Goal: Task Accomplishment & Management: Manage account settings

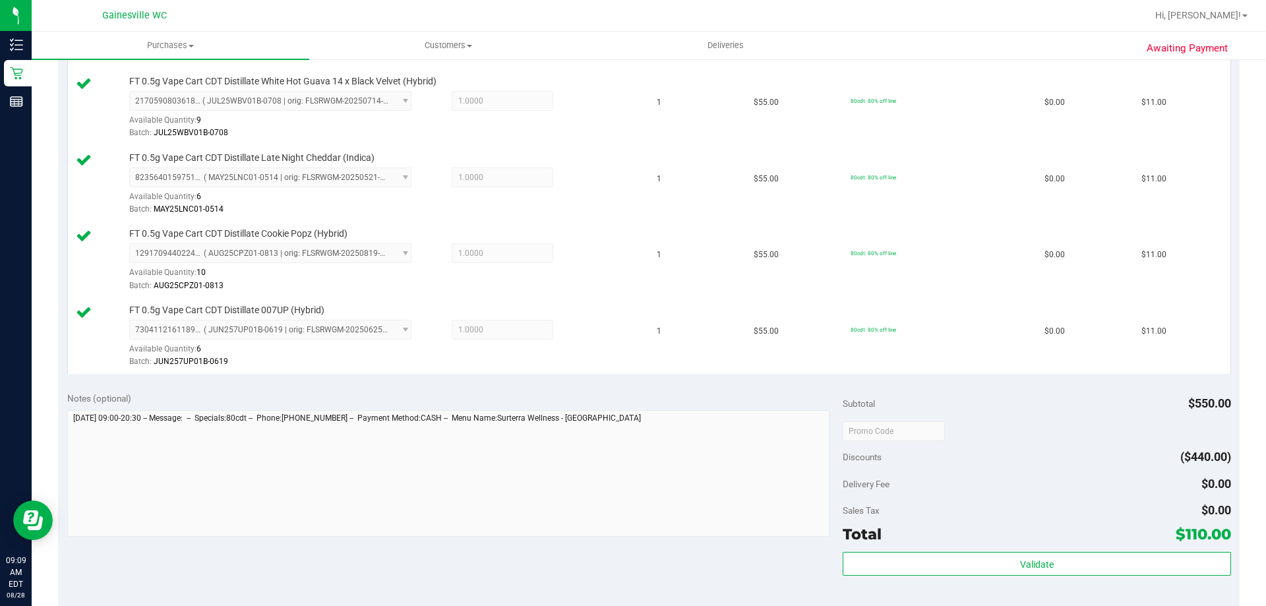
scroll to position [1055, 0]
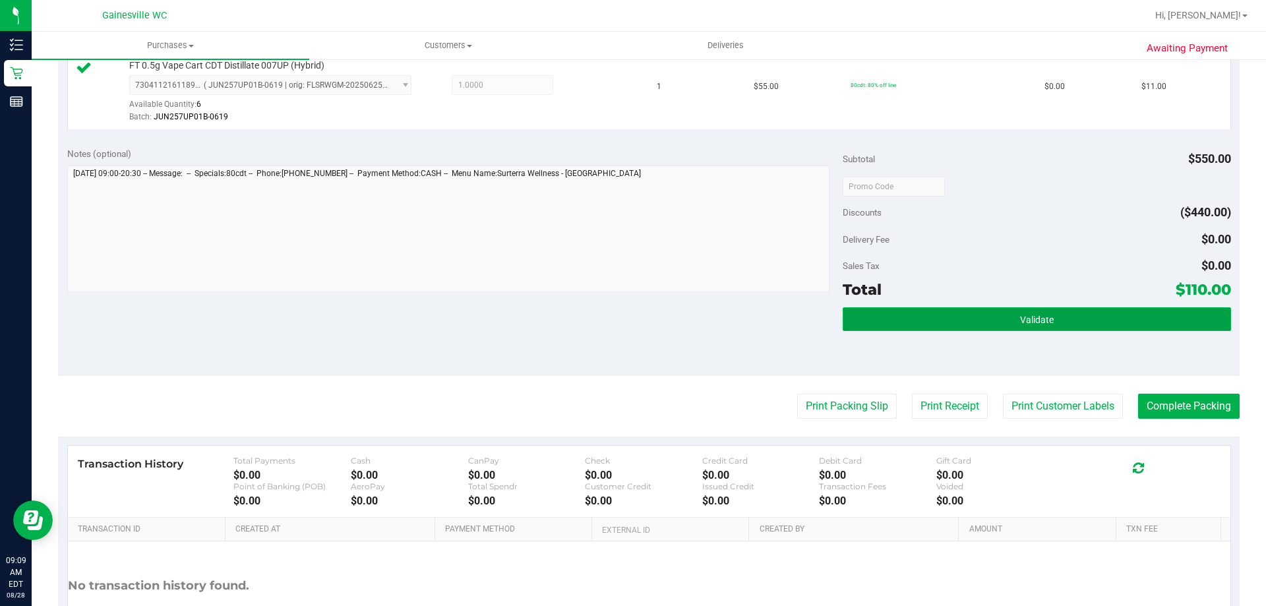
click at [1036, 312] on button "Validate" at bounding box center [1037, 319] width 388 height 24
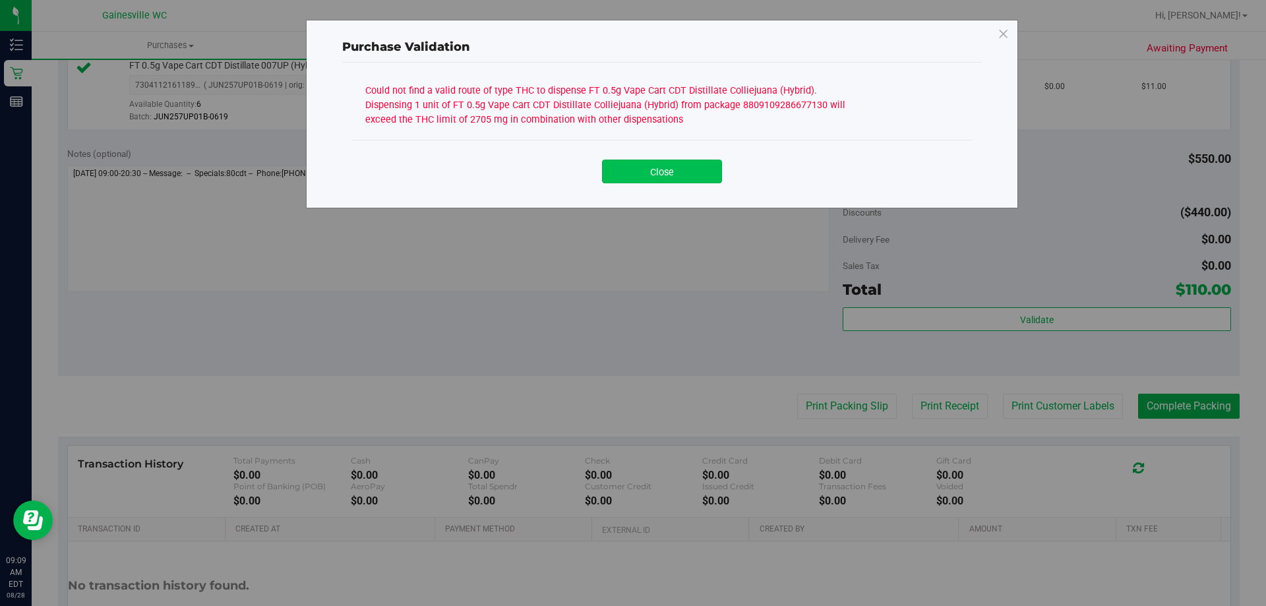
click at [689, 173] on button "Close" at bounding box center [662, 172] width 120 height 24
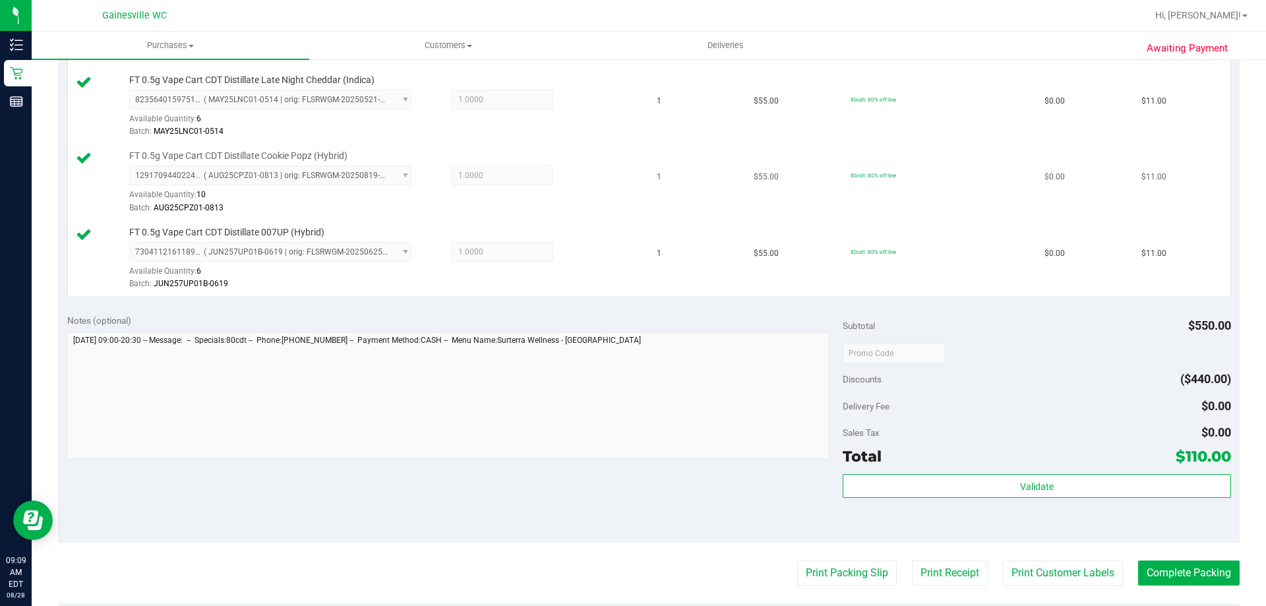
scroll to position [989, 0]
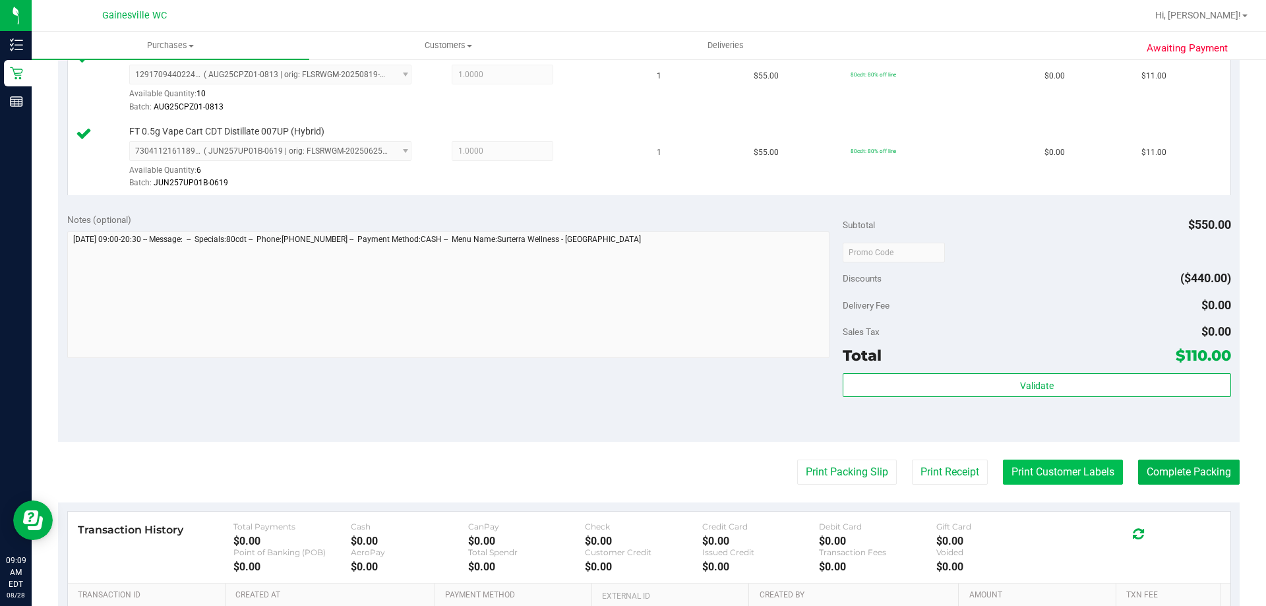
click at [1068, 472] on button "Print Customer Labels" at bounding box center [1063, 471] width 120 height 25
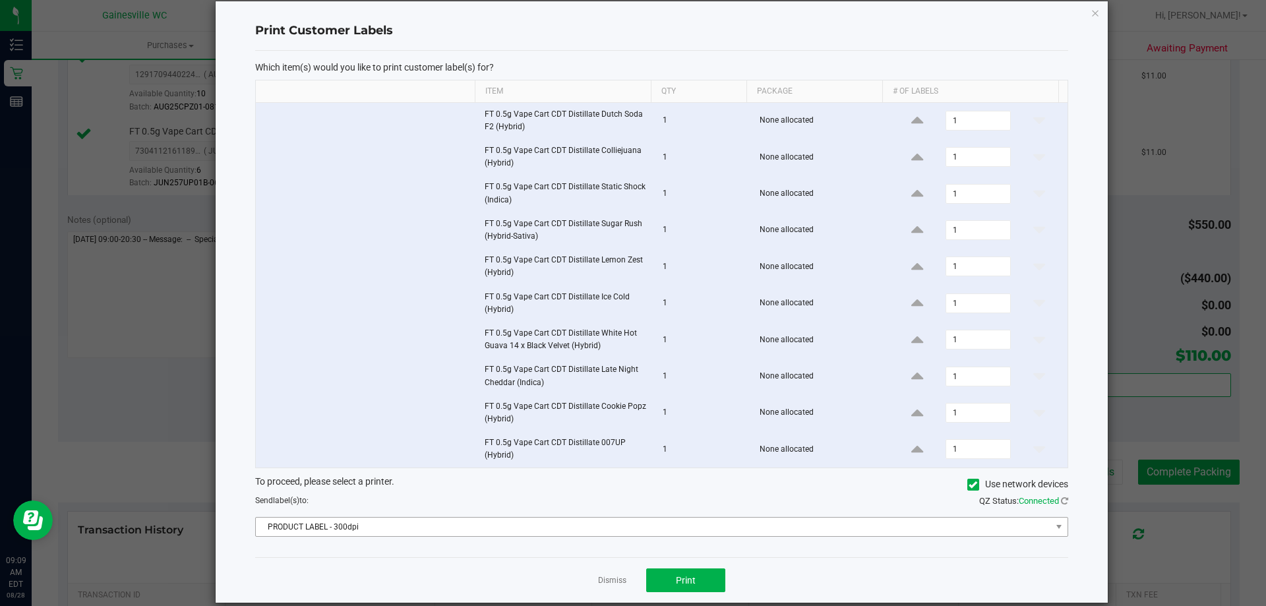
scroll to position [36, 0]
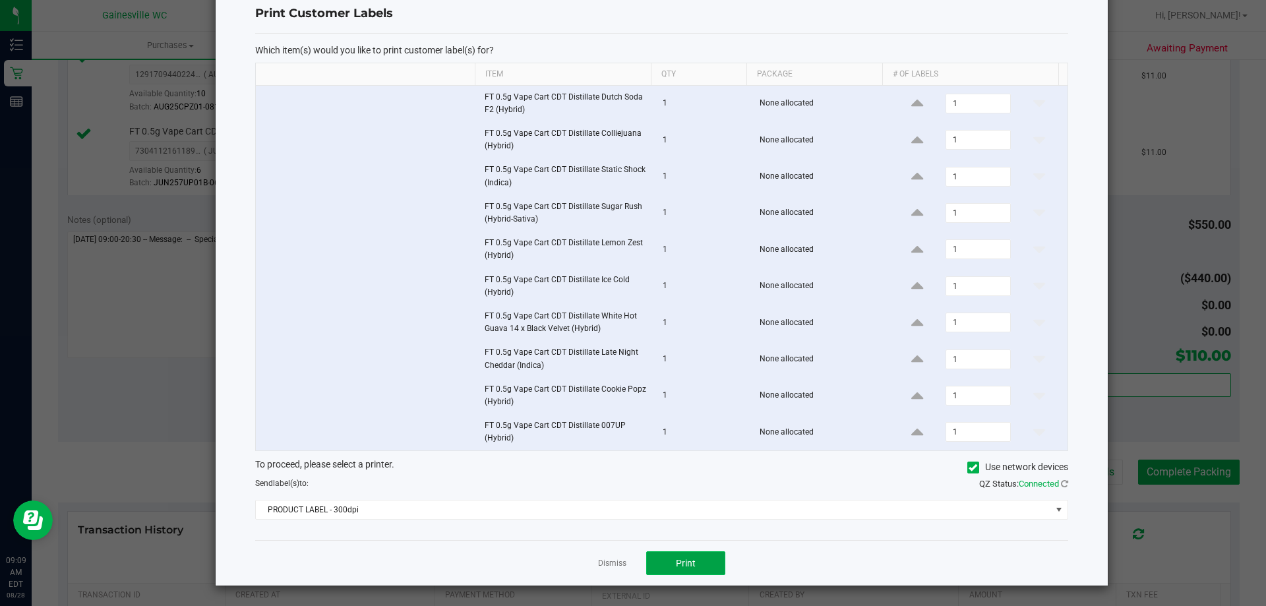
click at [695, 558] on button "Print" at bounding box center [685, 563] width 79 height 24
click at [1139, 28] on ngb-modal-window "Print Customer Labels Which item(s) would you like to print customer label(s) f…" at bounding box center [638, 303] width 1276 height 606
click at [499, 53] on p "Which item(s) would you like to print customer label(s) for?" at bounding box center [661, 50] width 813 height 12
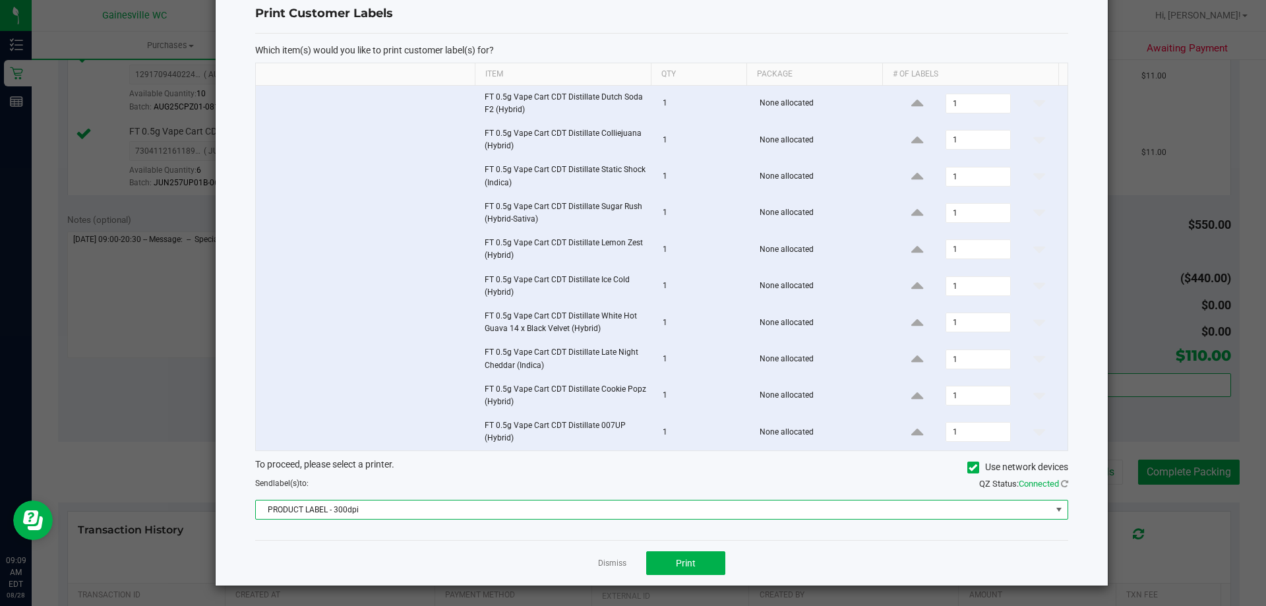
click at [981, 516] on span "PRODUCT LABEL - 300dpi" at bounding box center [653, 509] width 795 height 18
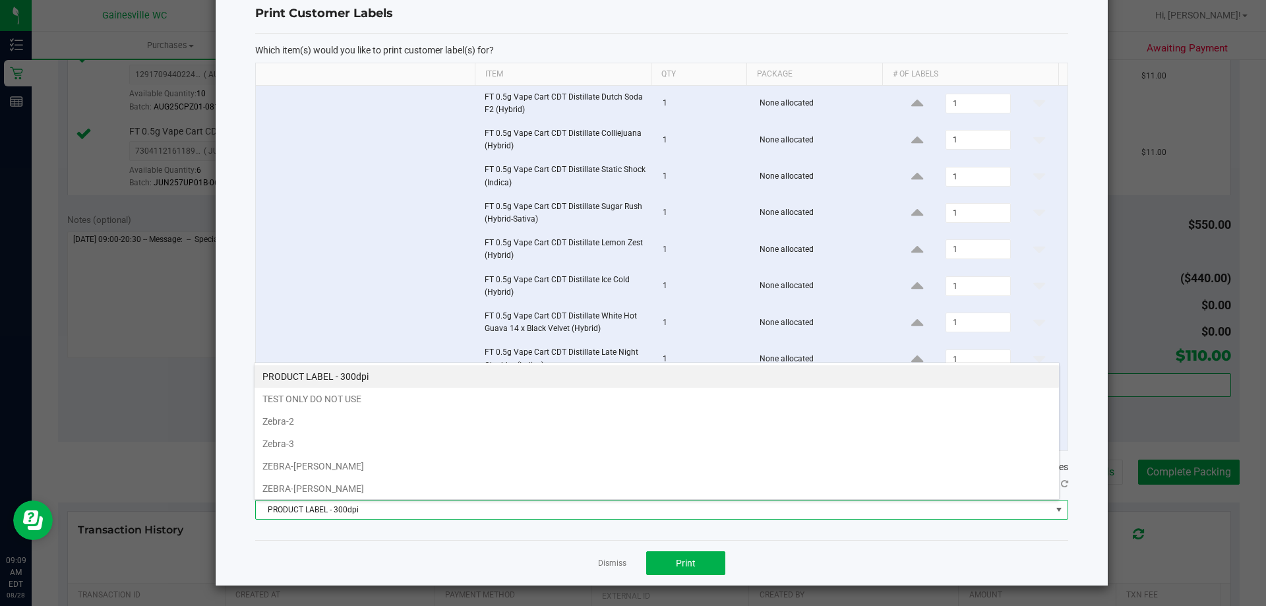
scroll to position [20, 806]
click at [317, 461] on li "ZEBRA-[PERSON_NAME]" at bounding box center [656, 466] width 804 height 22
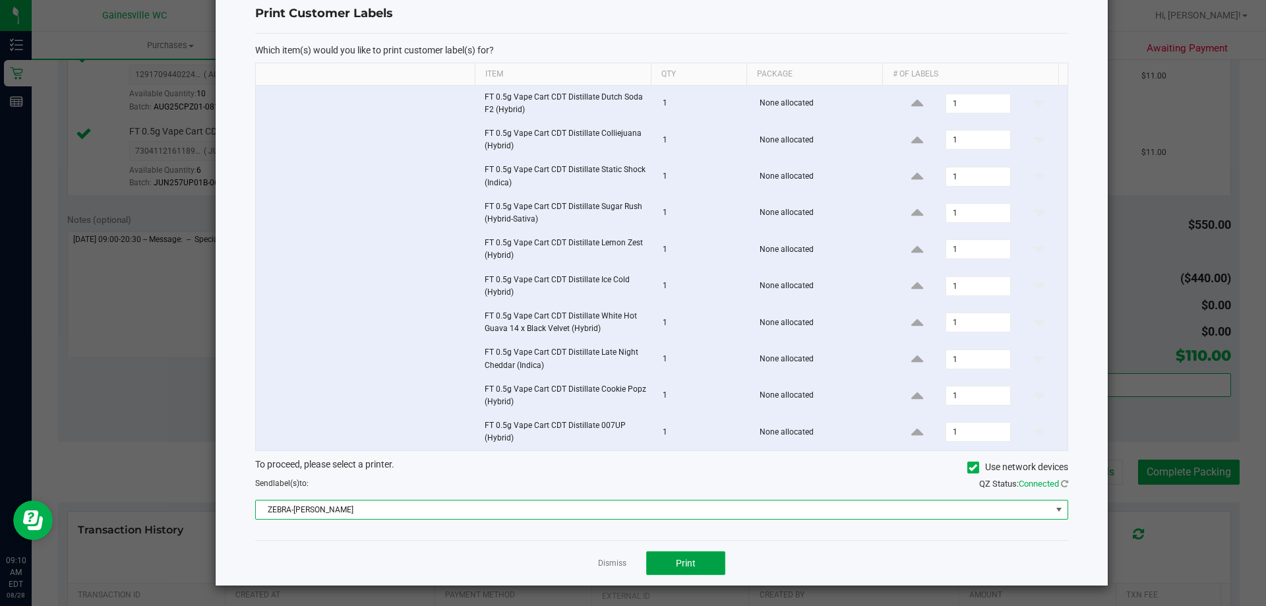
click at [669, 562] on button "Print" at bounding box center [685, 563] width 79 height 24
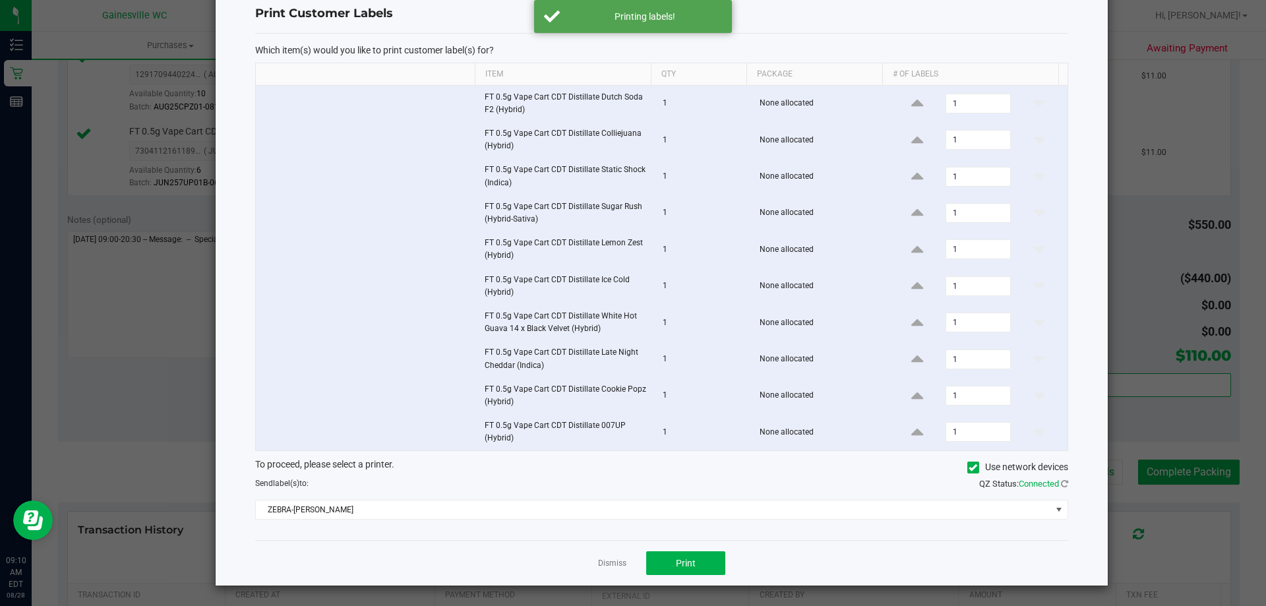
scroll to position [0, 0]
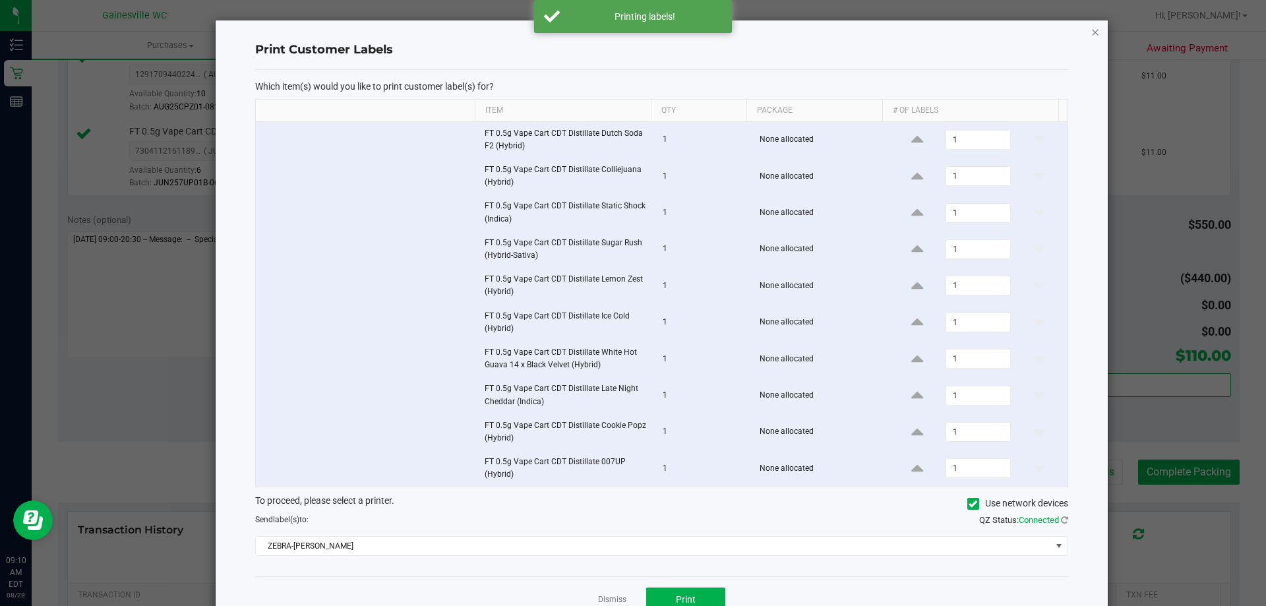
click at [1090, 32] on icon "button" at bounding box center [1094, 32] width 9 height 16
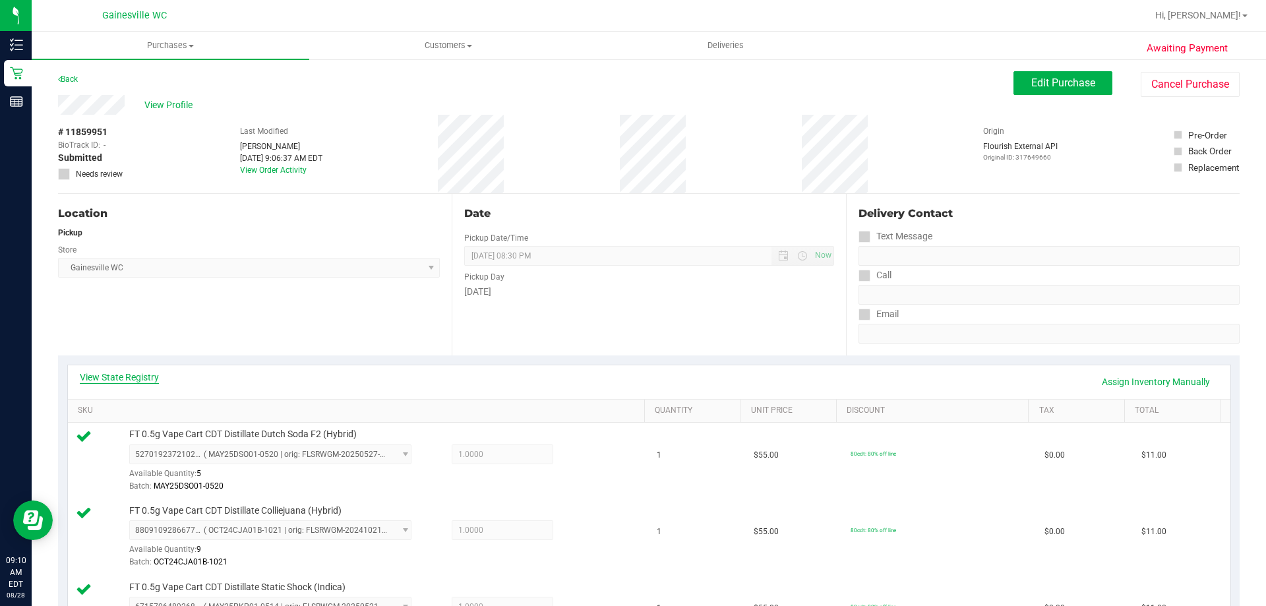
click at [128, 373] on link "View State Registry" at bounding box center [119, 376] width 79 height 13
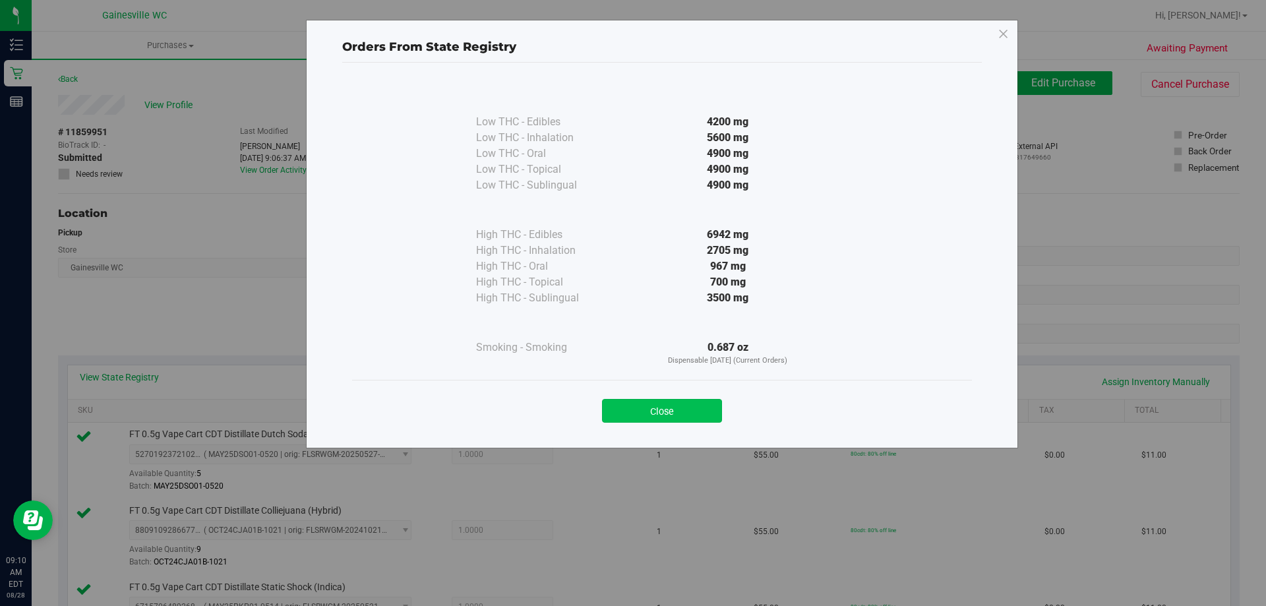
click at [628, 413] on button "Close" at bounding box center [662, 411] width 120 height 24
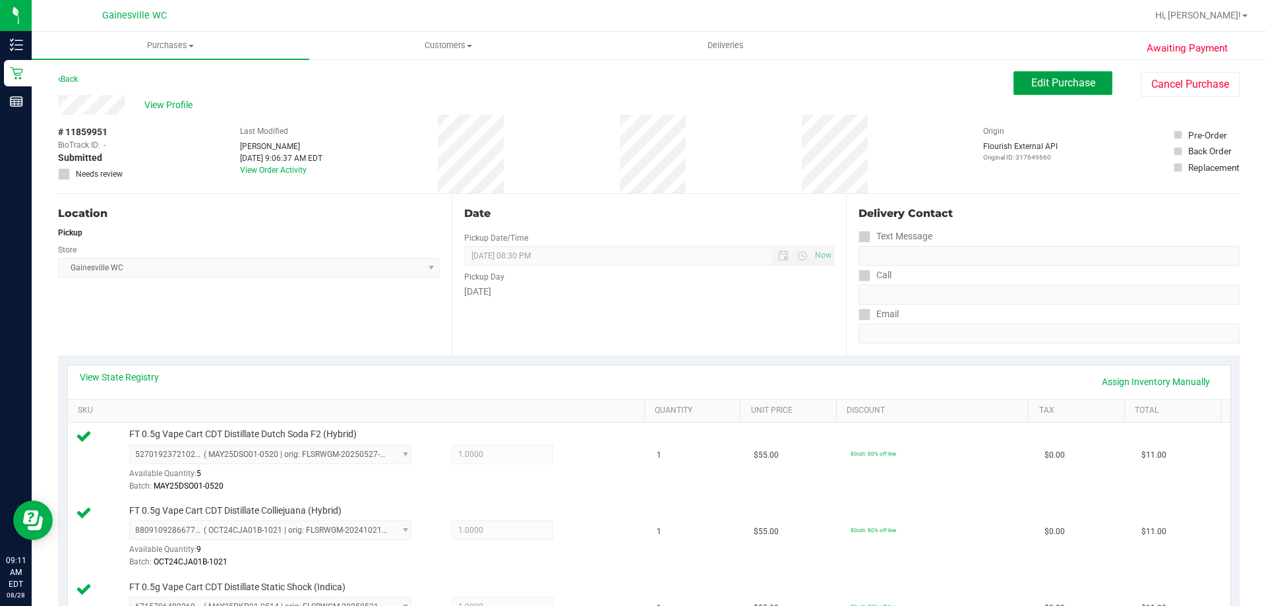
click at [1034, 83] on span "Edit Purchase" at bounding box center [1063, 82] width 64 height 13
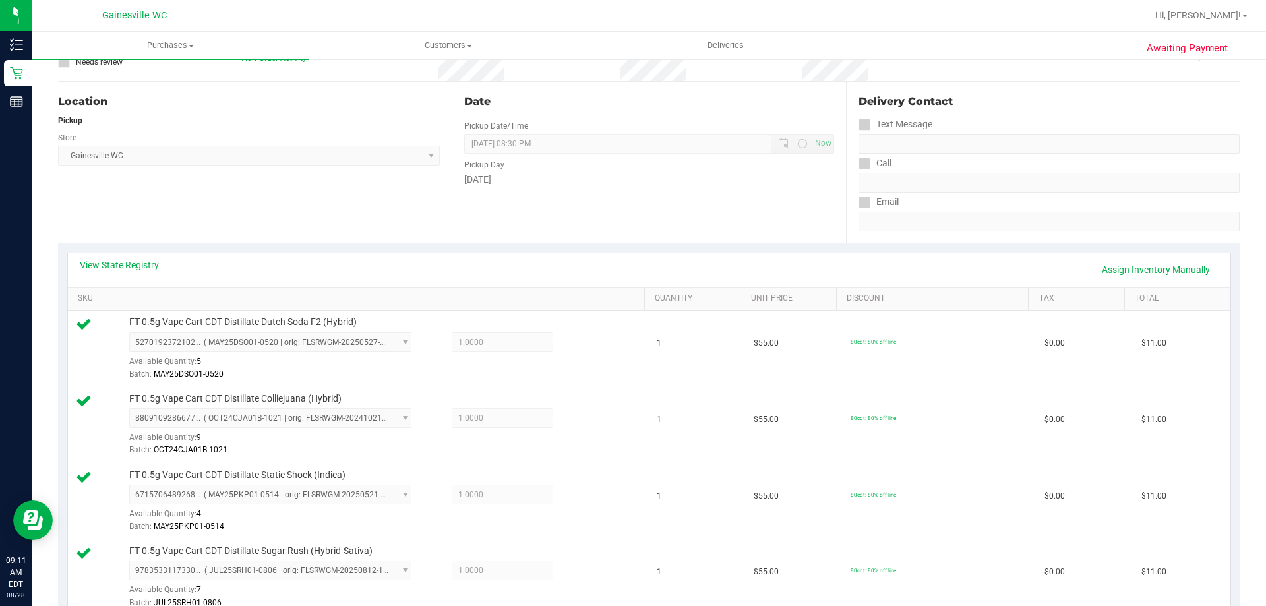
scroll to position [264, 0]
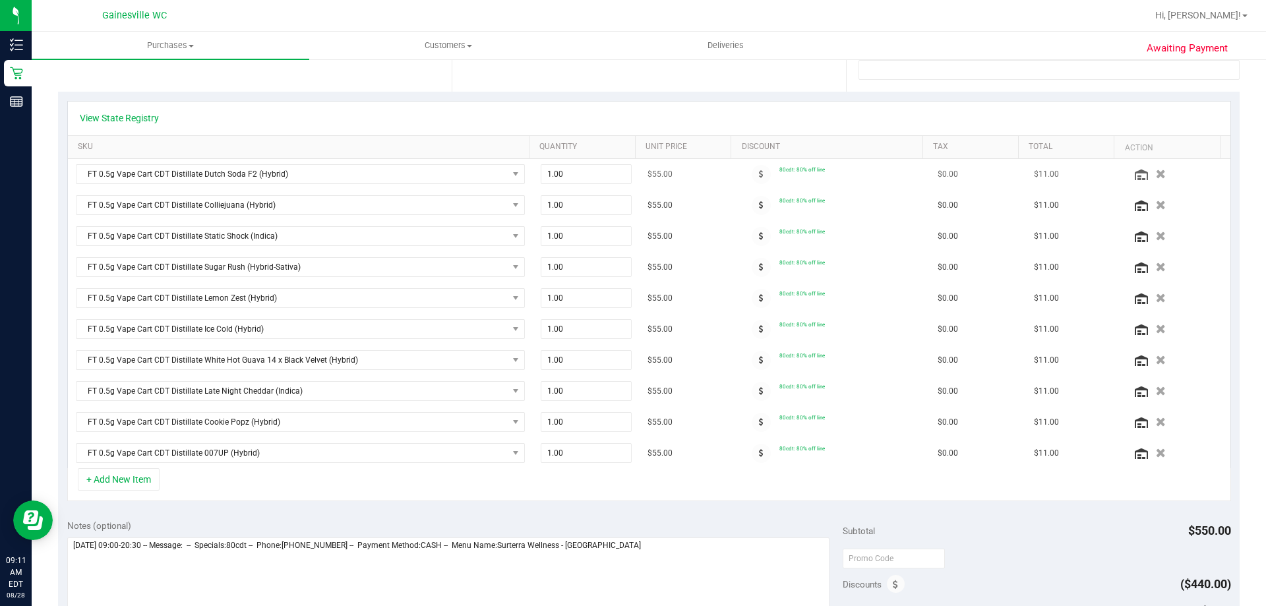
click at [1156, 170] on icon "button" at bounding box center [1161, 173] width 10 height 9
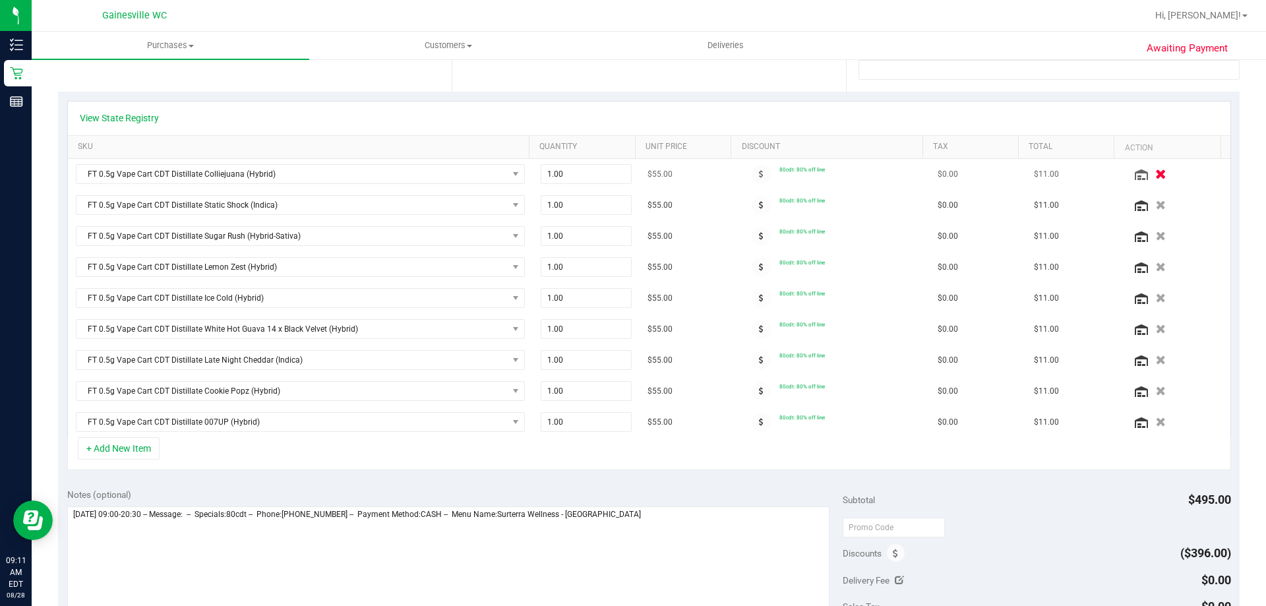
click at [1155, 175] on icon "button" at bounding box center [1160, 174] width 11 height 10
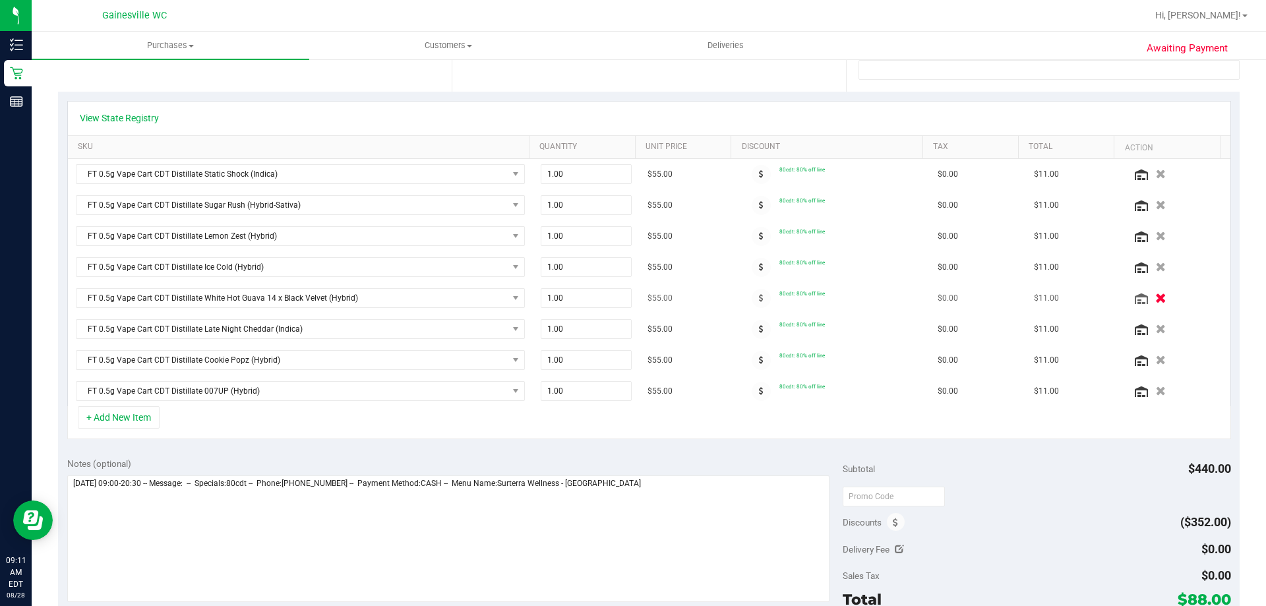
click at [1155, 297] on icon "button" at bounding box center [1160, 298] width 11 height 10
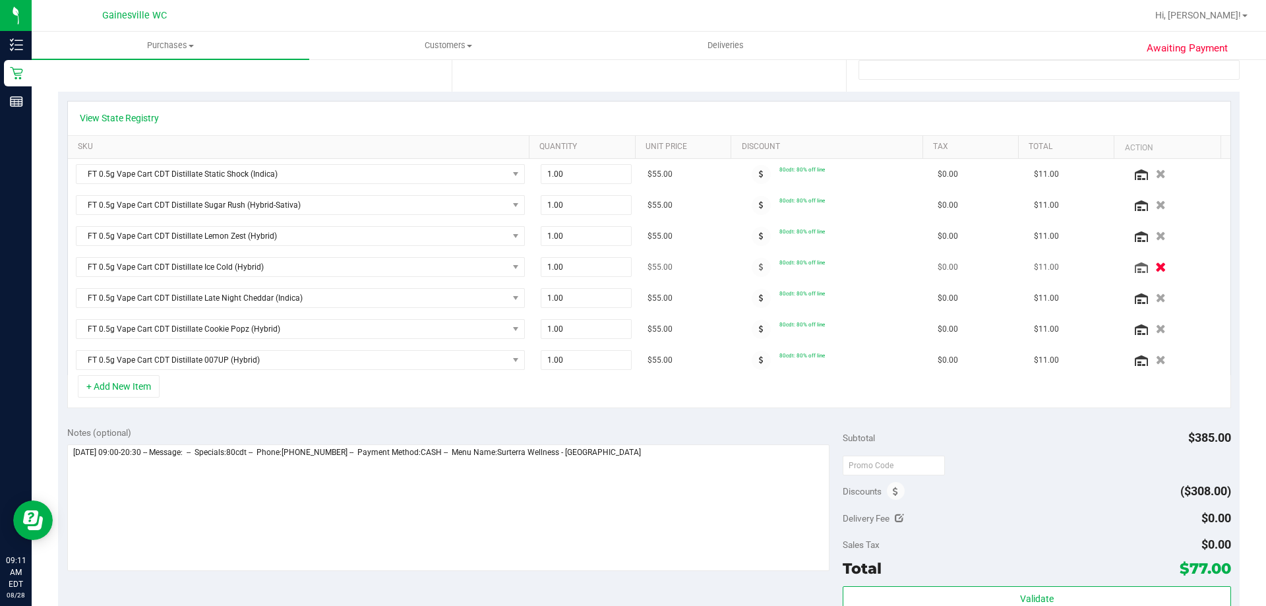
click at [1155, 264] on icon "button" at bounding box center [1160, 267] width 11 height 10
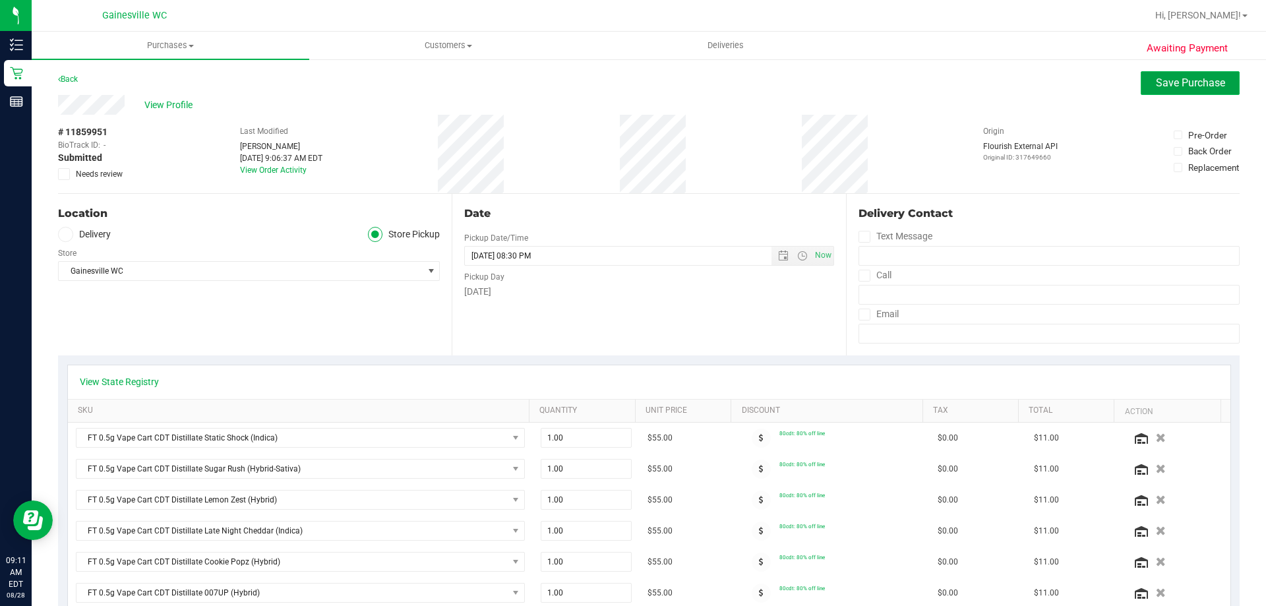
click at [1199, 81] on span "Save Purchase" at bounding box center [1190, 82] width 69 height 13
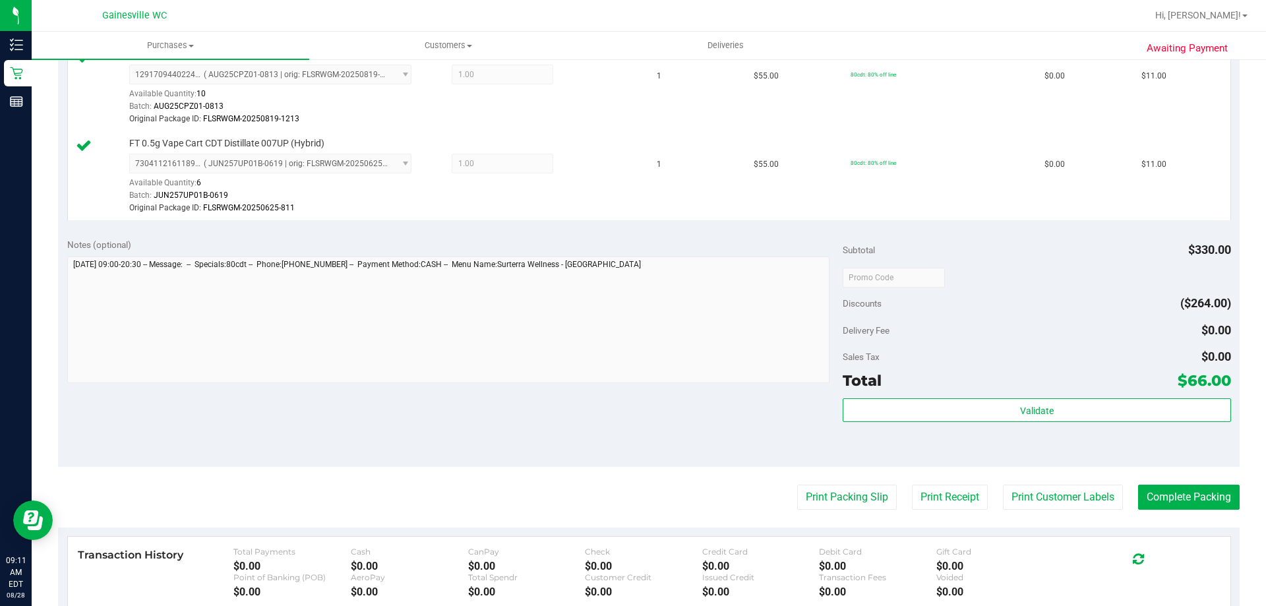
scroll to position [923, 0]
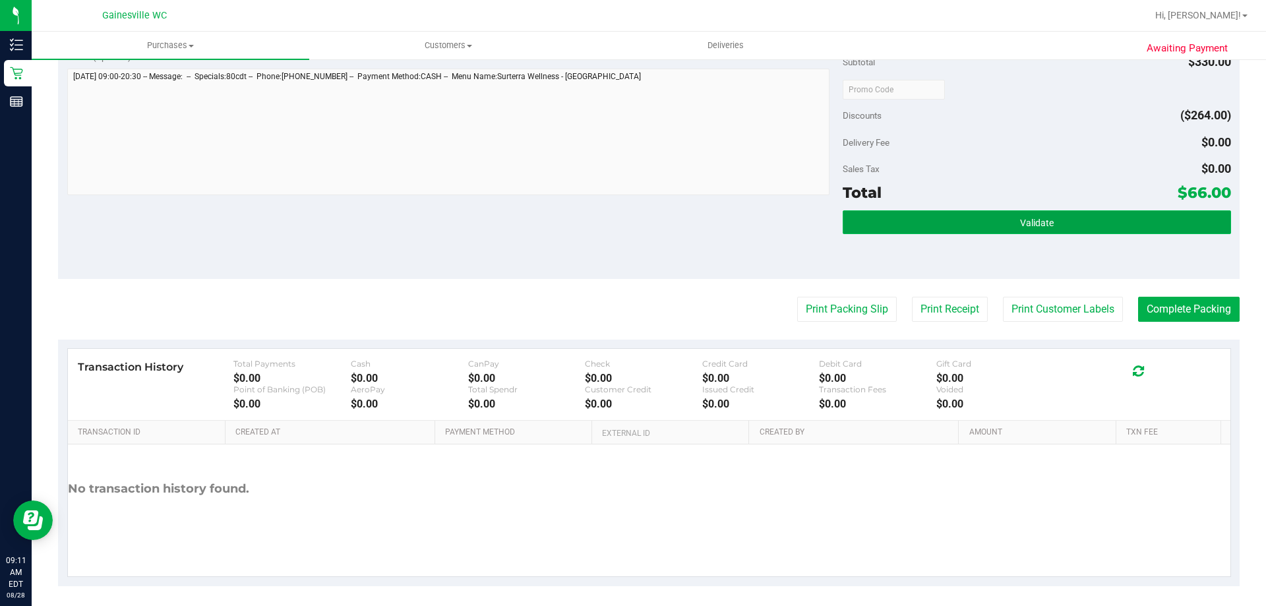
click at [1047, 223] on button "Validate" at bounding box center [1037, 222] width 388 height 24
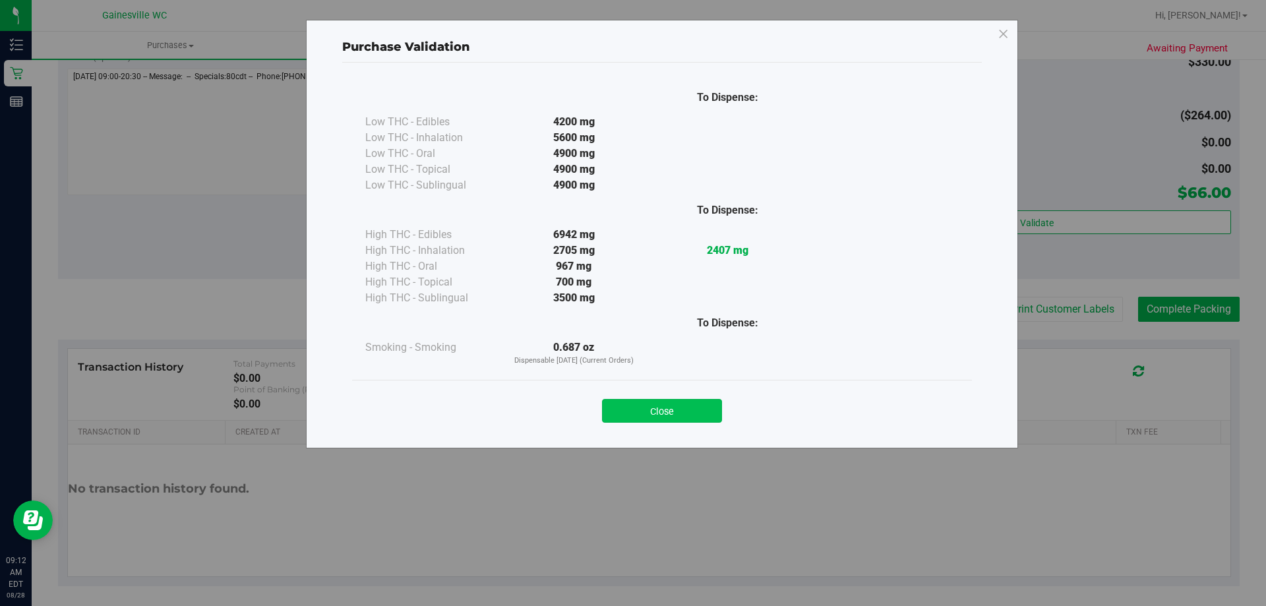
click at [710, 411] on button "Close" at bounding box center [662, 411] width 120 height 24
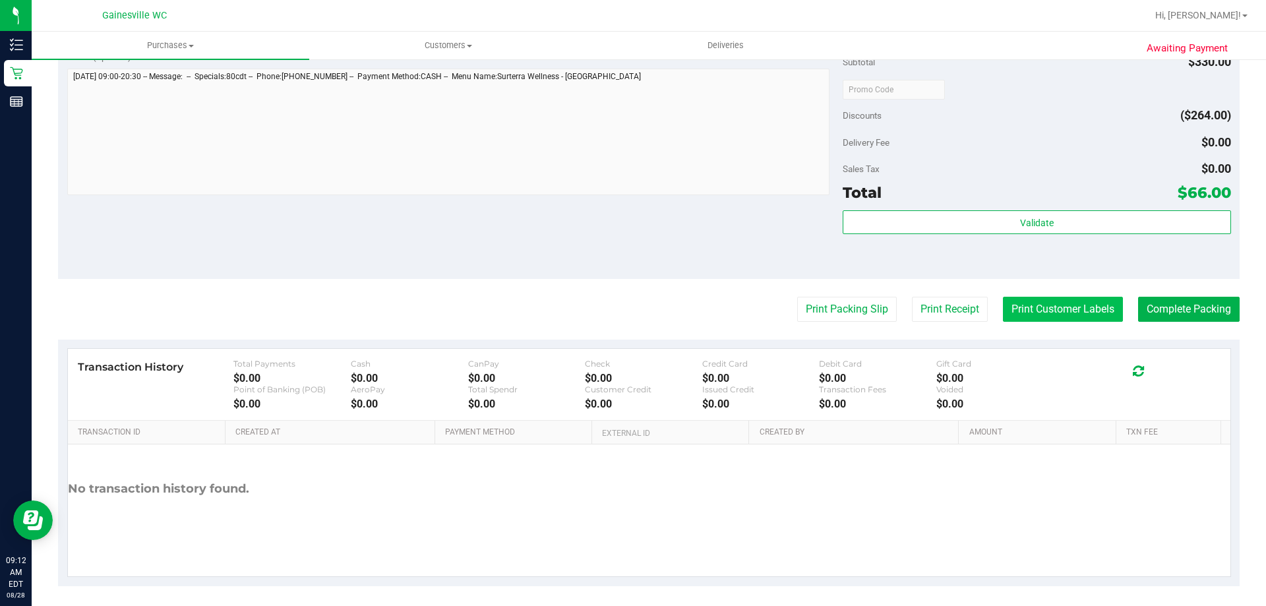
click at [1058, 314] on button "Print Customer Labels" at bounding box center [1063, 309] width 120 height 25
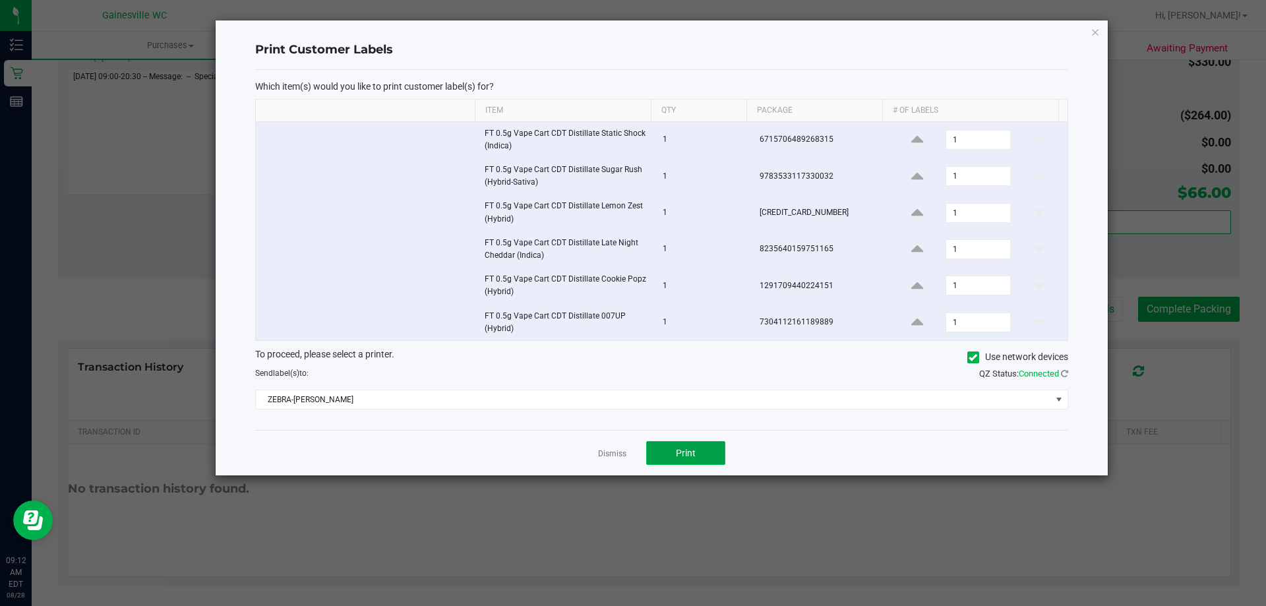
click at [674, 453] on button "Print" at bounding box center [685, 453] width 79 height 24
click at [1098, 35] on icon "button" at bounding box center [1094, 32] width 9 height 16
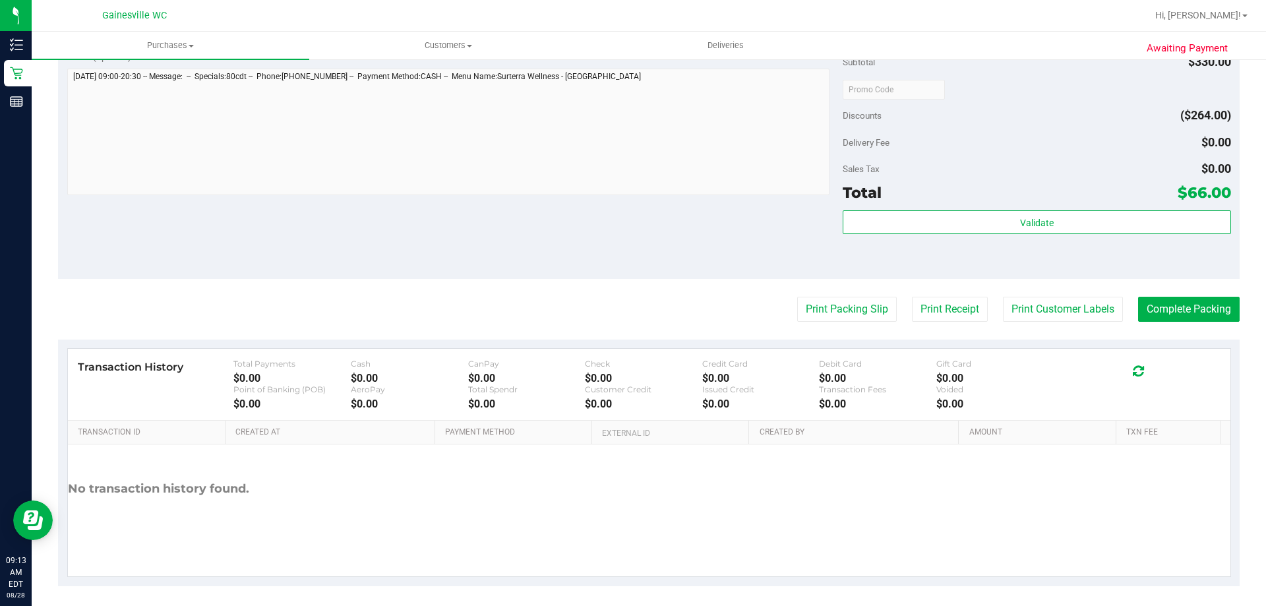
click at [1066, 239] on div "Validate" at bounding box center [1037, 239] width 388 height 59
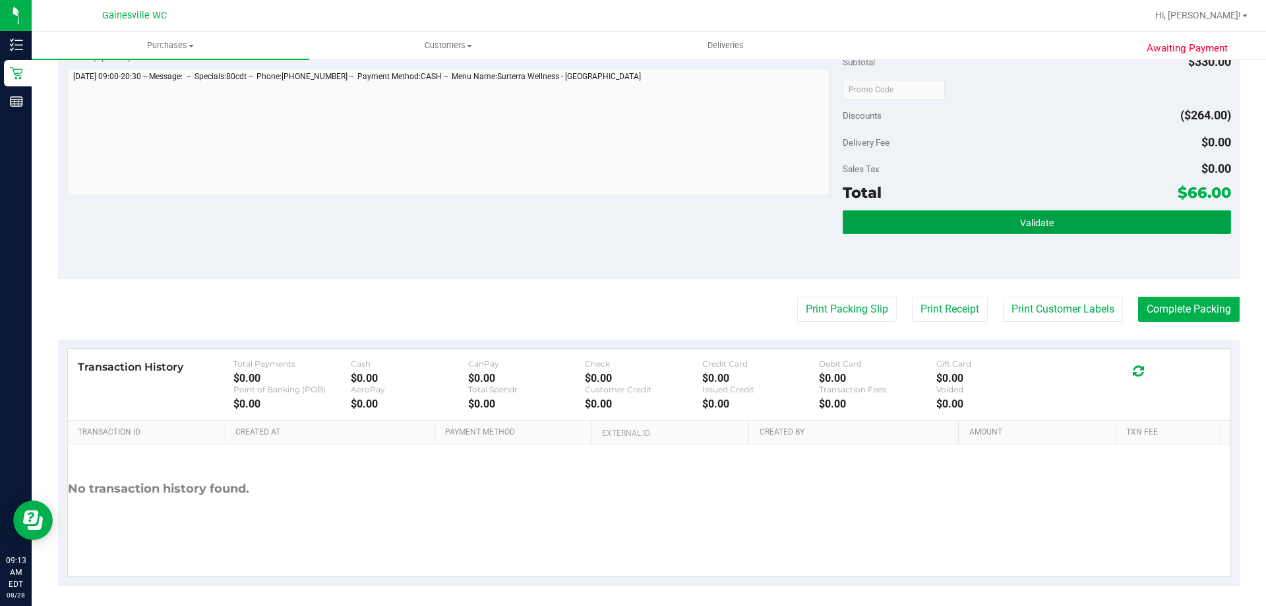
click at [1067, 214] on button "Validate" at bounding box center [1037, 222] width 388 height 24
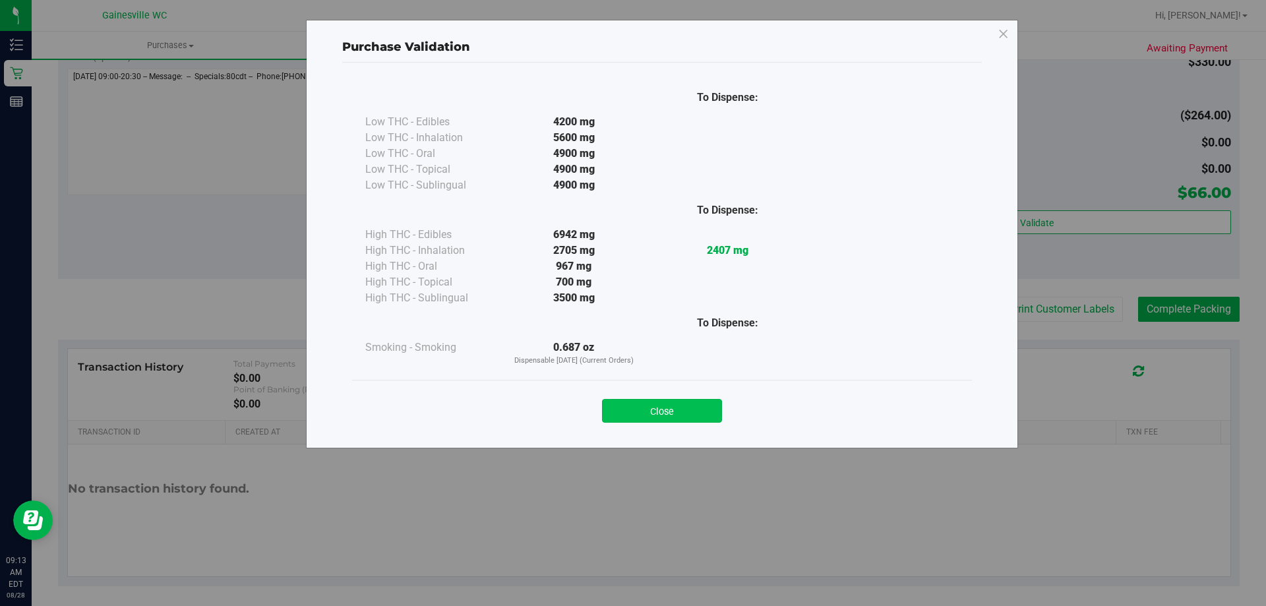
click at [692, 400] on button "Close" at bounding box center [662, 411] width 120 height 24
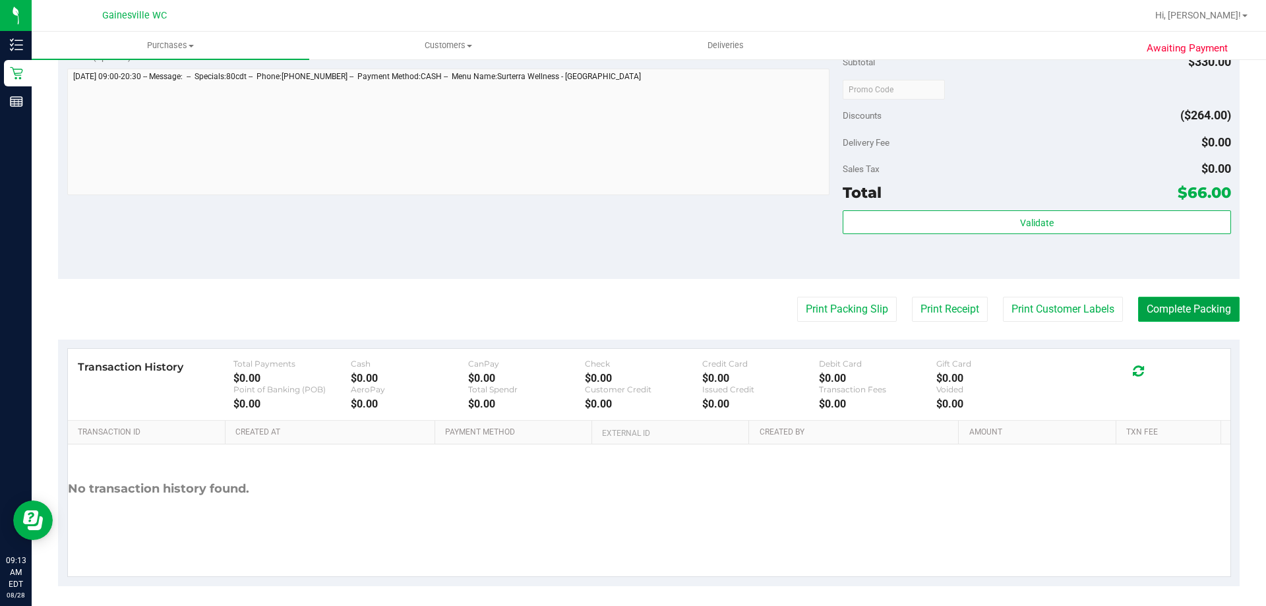
click at [1201, 302] on button "Complete Packing" at bounding box center [1189, 309] width 102 height 25
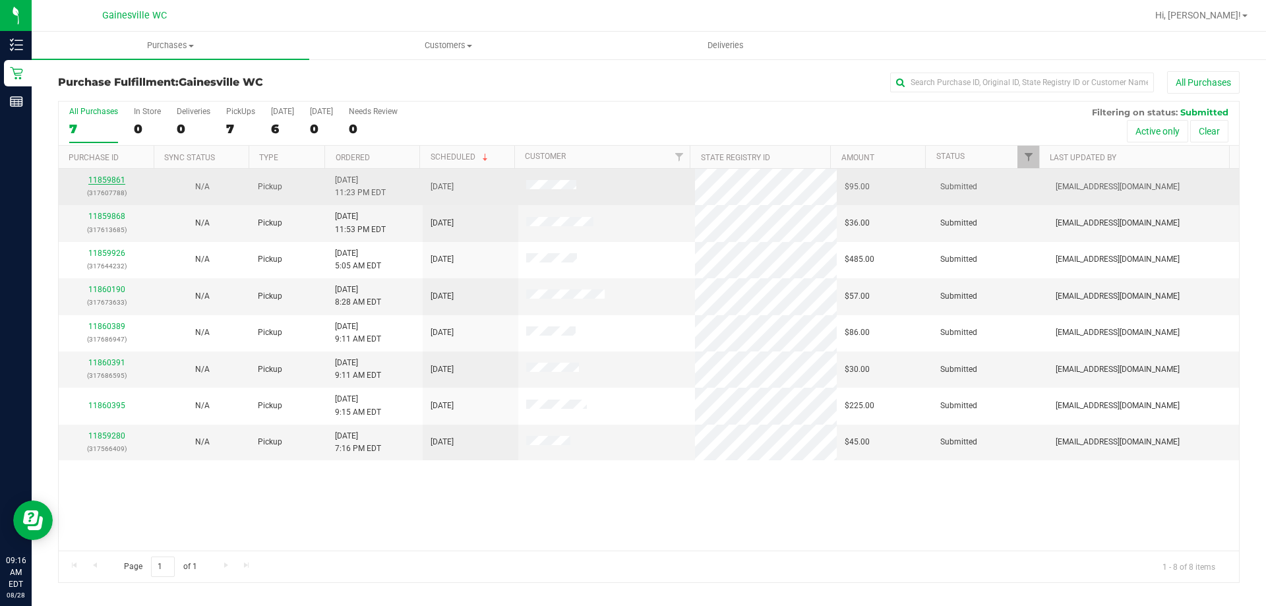
click at [108, 181] on link "11859861" at bounding box center [106, 179] width 37 height 9
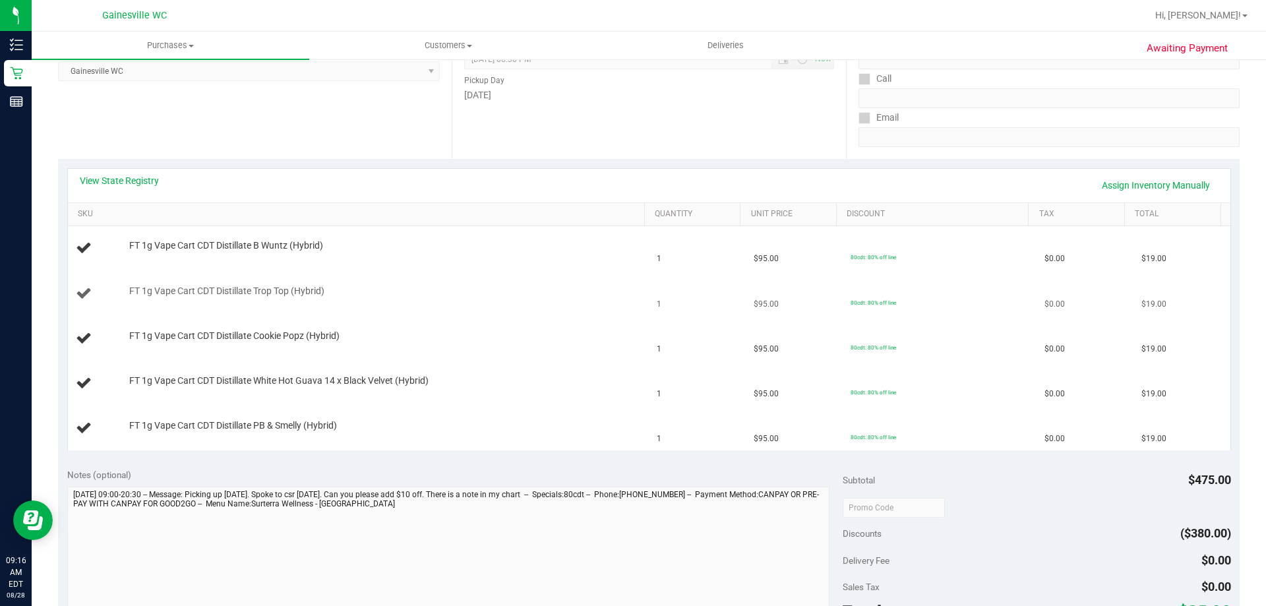
scroll to position [132, 0]
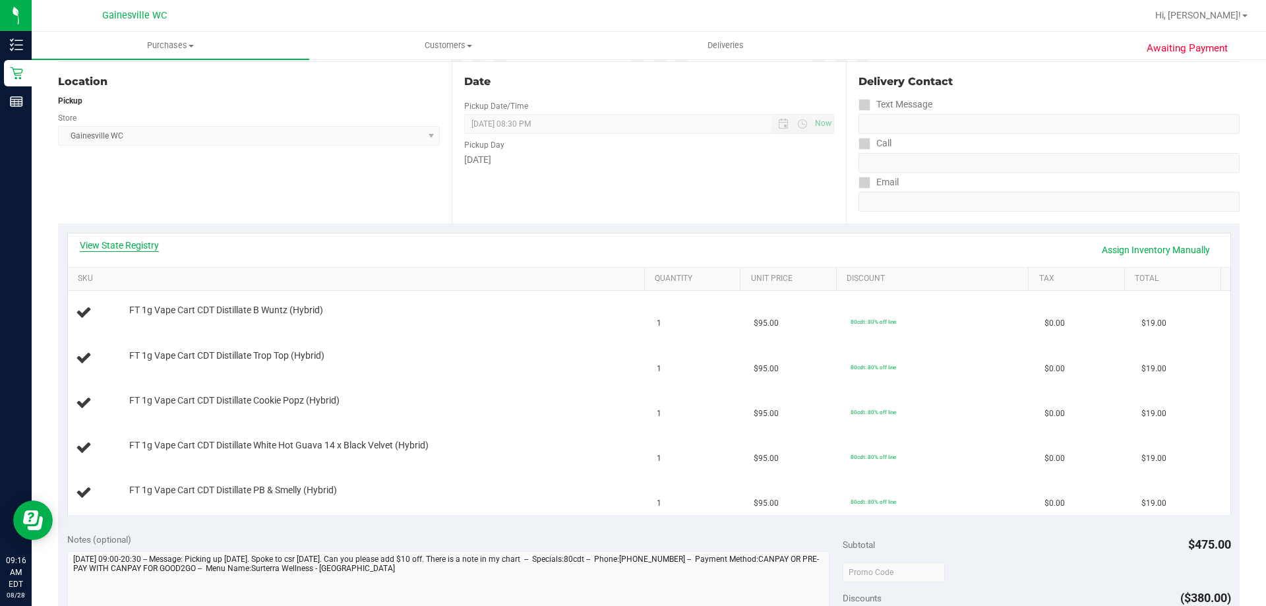
click at [126, 244] on link "View State Registry" at bounding box center [119, 245] width 79 height 13
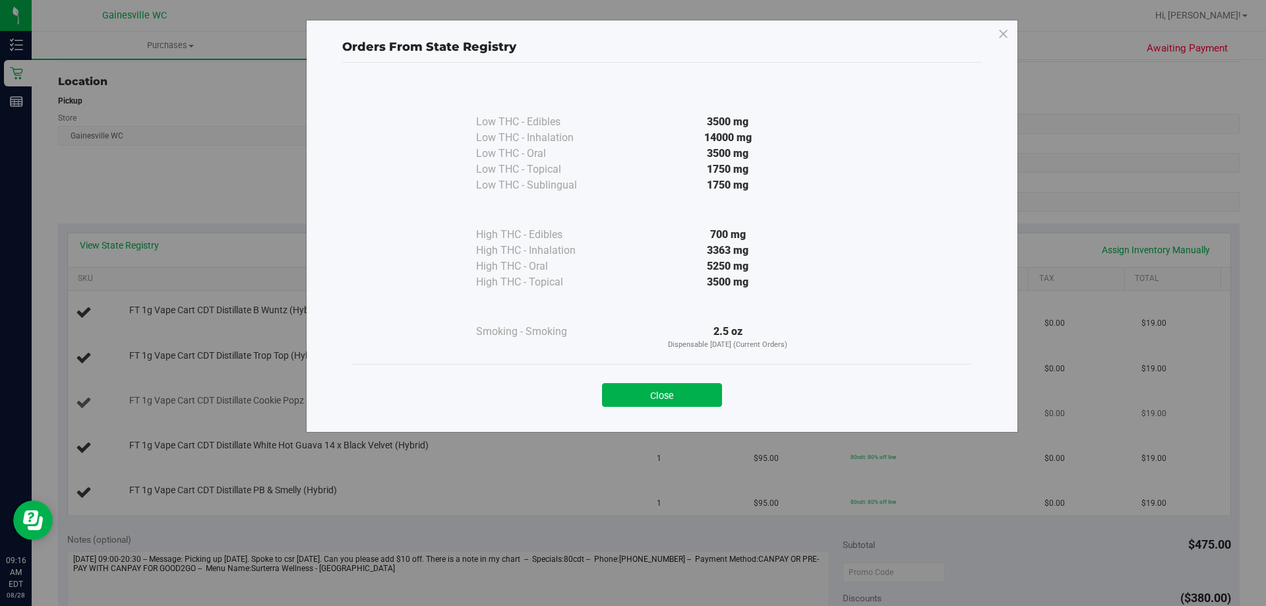
click at [677, 394] on button "Close" at bounding box center [662, 395] width 120 height 24
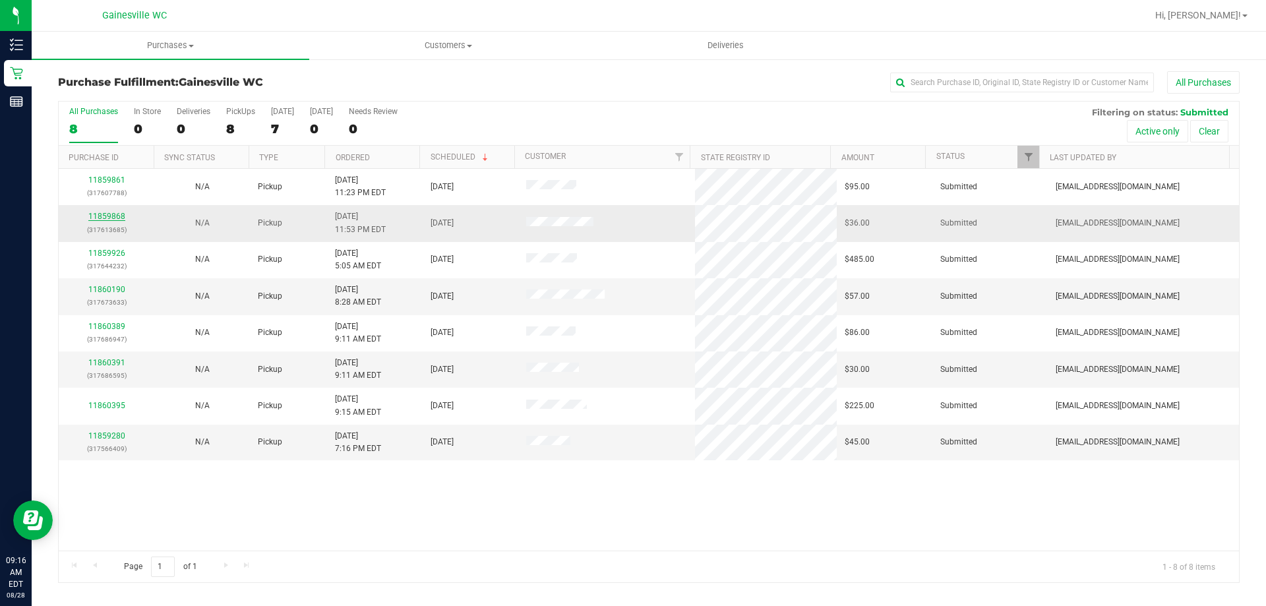
click at [109, 218] on link "11859868" at bounding box center [106, 216] width 37 height 9
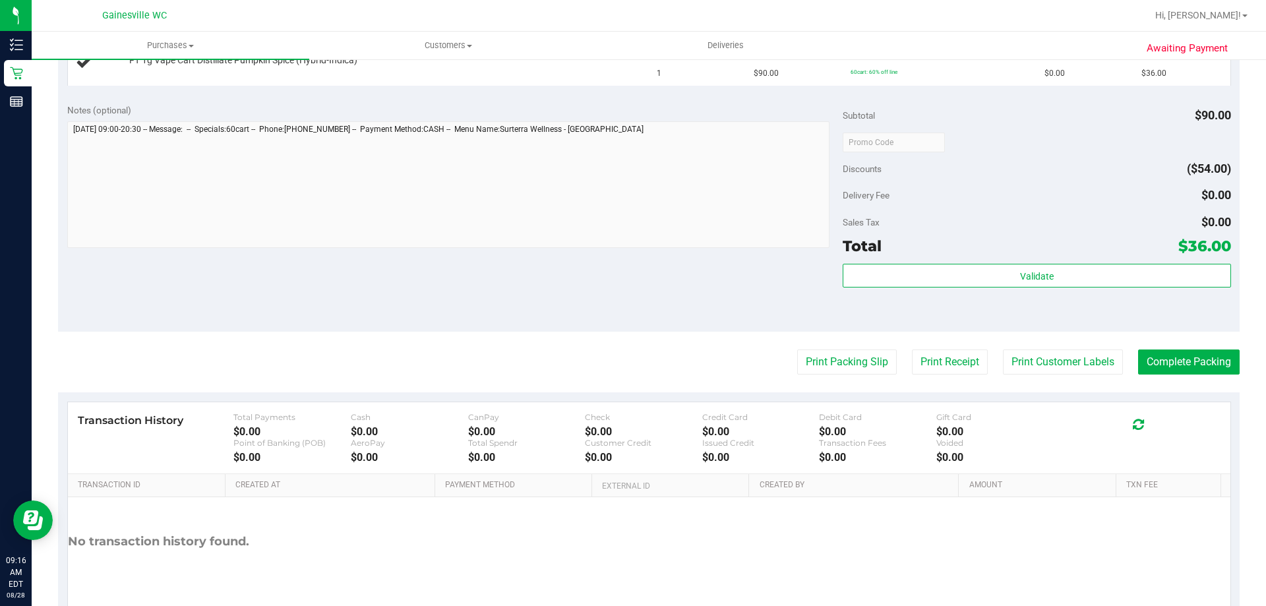
scroll to position [396, 0]
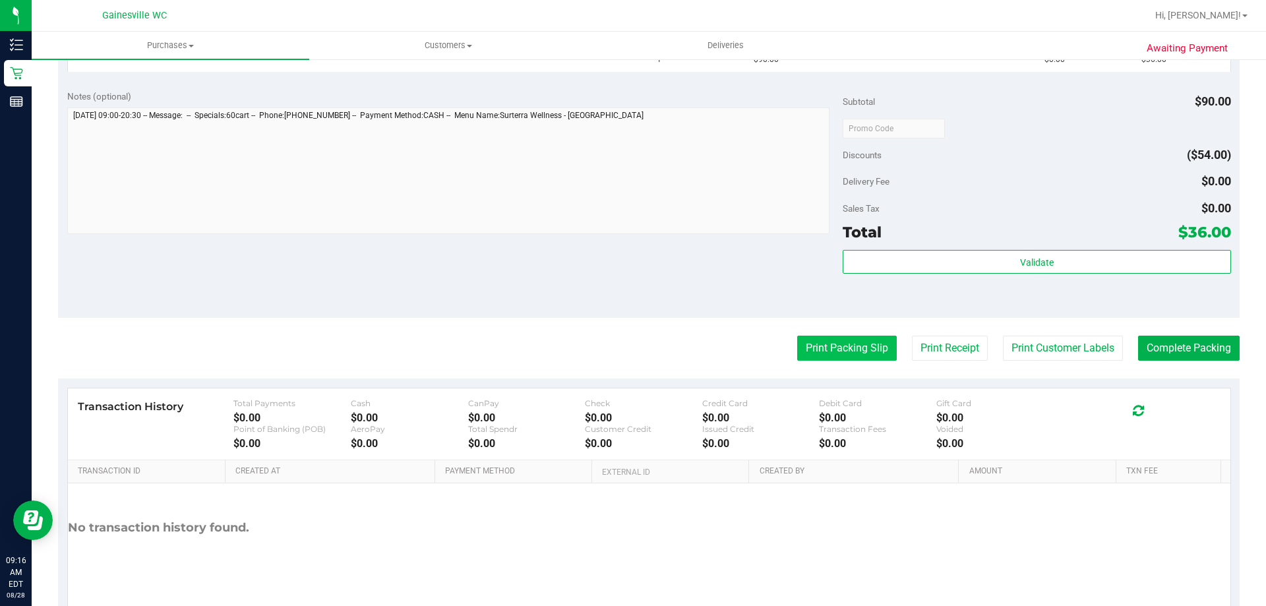
click at [833, 351] on button "Print Packing Slip" at bounding box center [847, 348] width 100 height 25
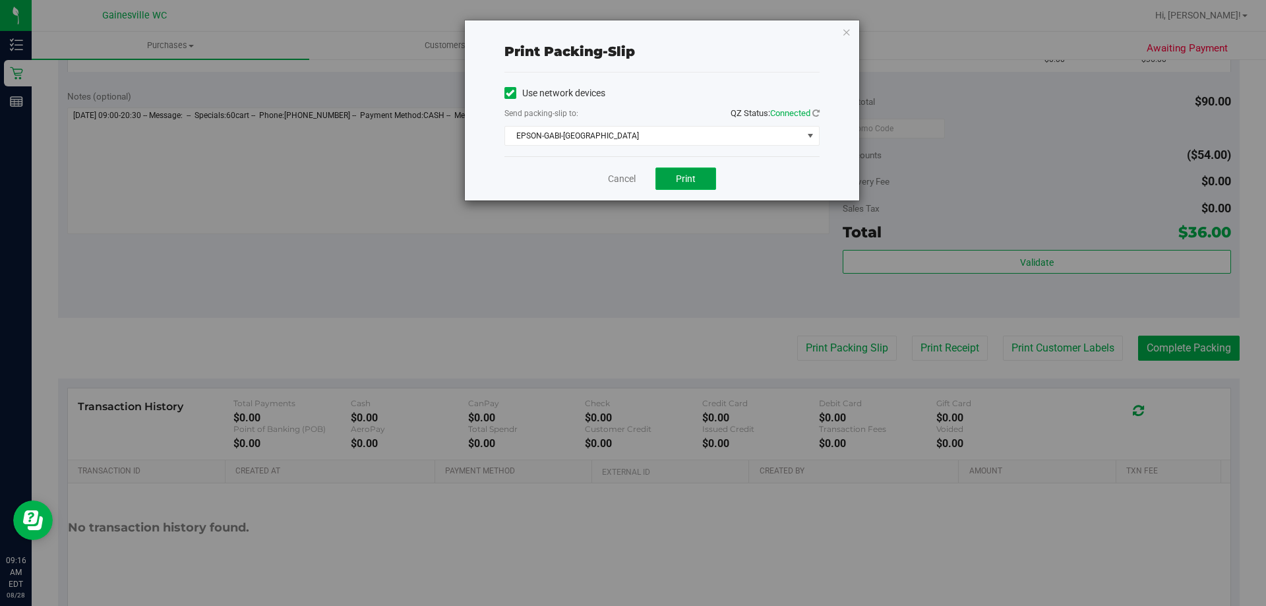
click at [672, 179] on button "Print" at bounding box center [685, 178] width 61 height 22
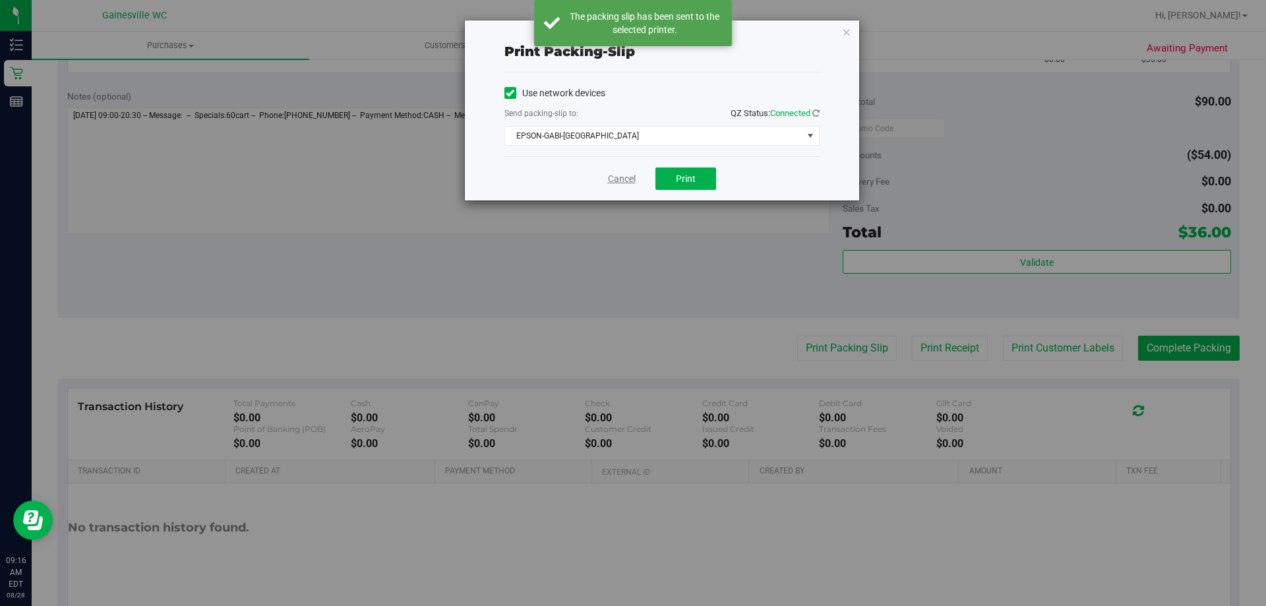
click at [623, 177] on link "Cancel" at bounding box center [622, 179] width 28 height 14
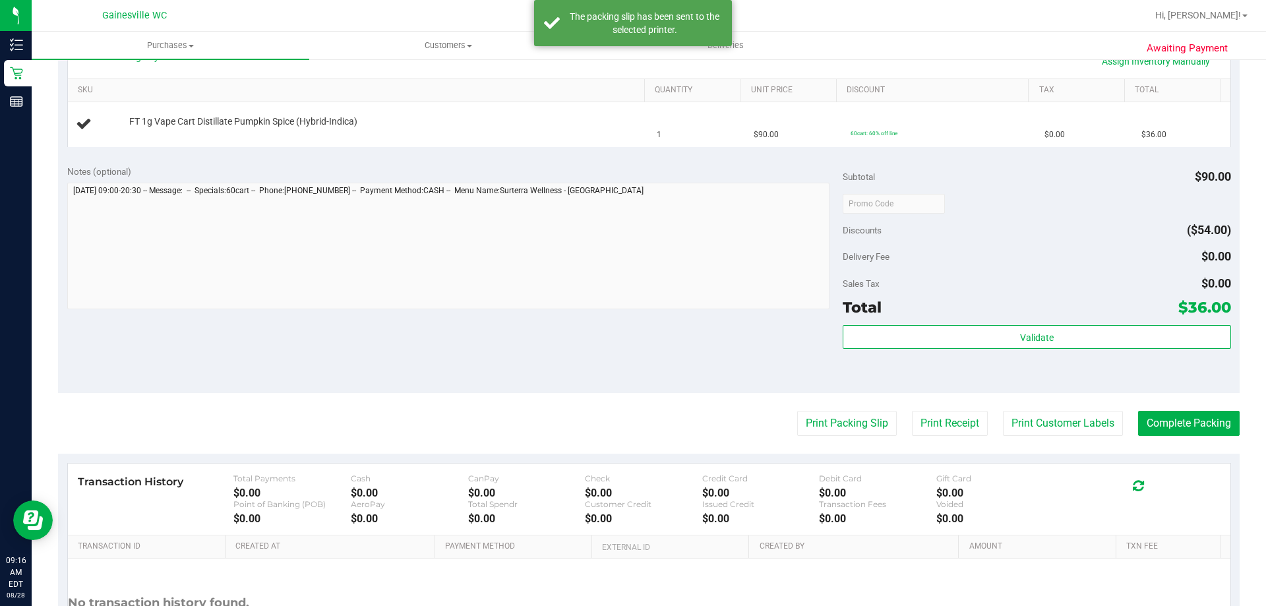
scroll to position [132, 0]
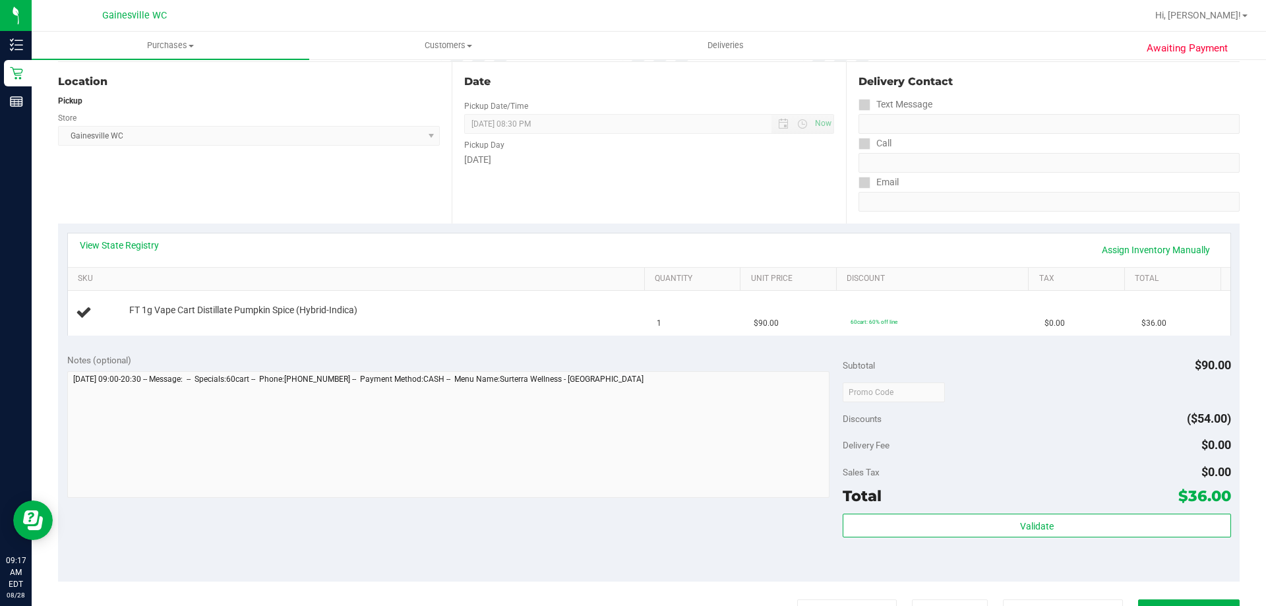
click at [797, 599] on button "Print Packing Slip" at bounding box center [847, 611] width 100 height 25
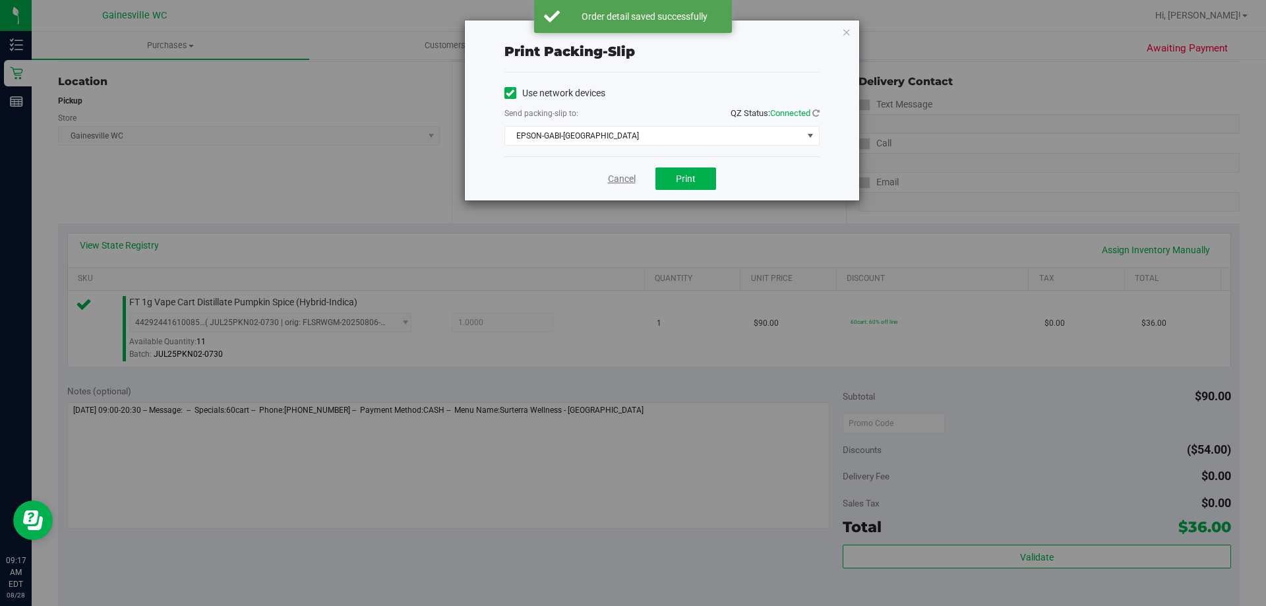
click at [624, 179] on link "Cancel" at bounding box center [622, 179] width 28 height 14
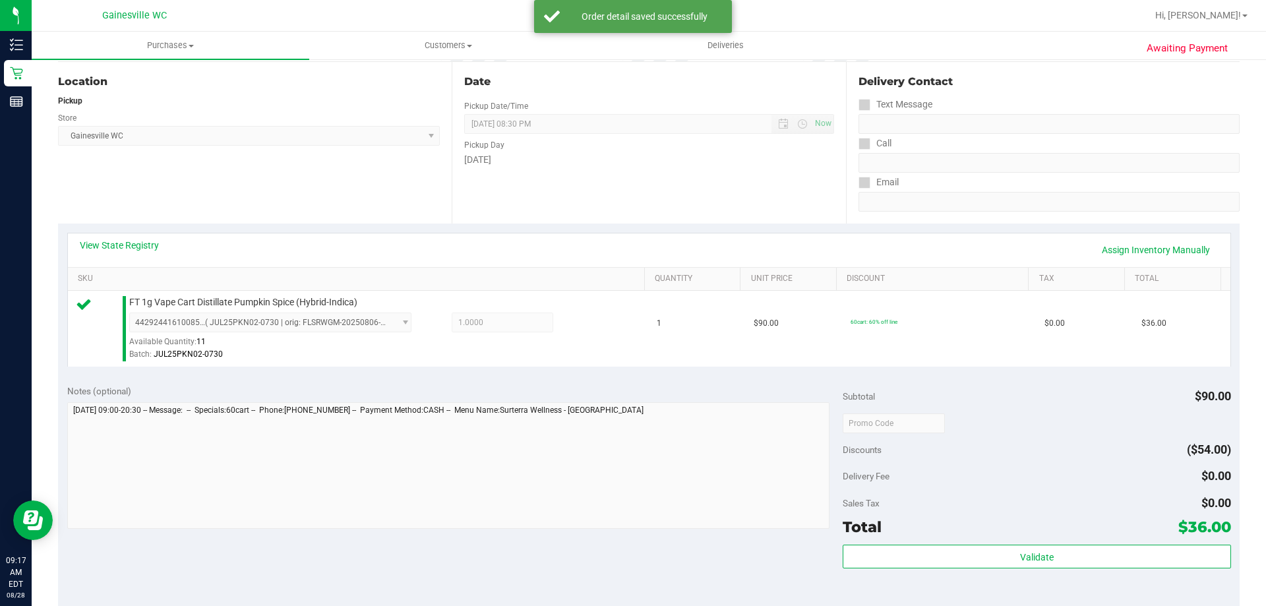
scroll to position [456, 0]
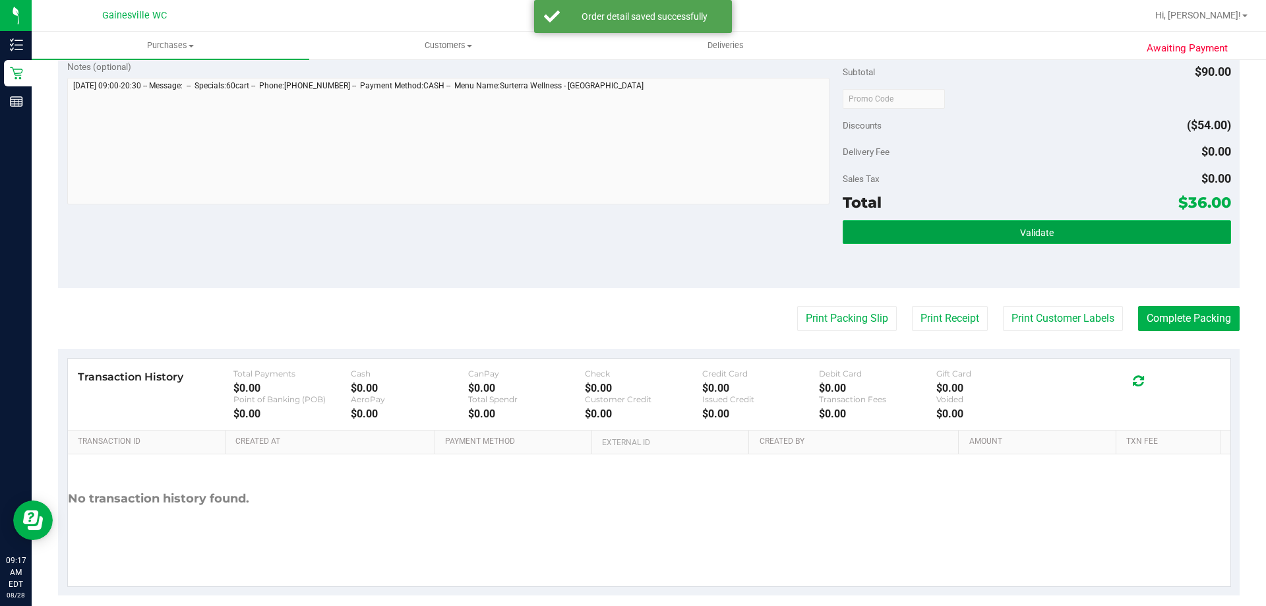
click at [917, 233] on button "Validate" at bounding box center [1037, 232] width 388 height 24
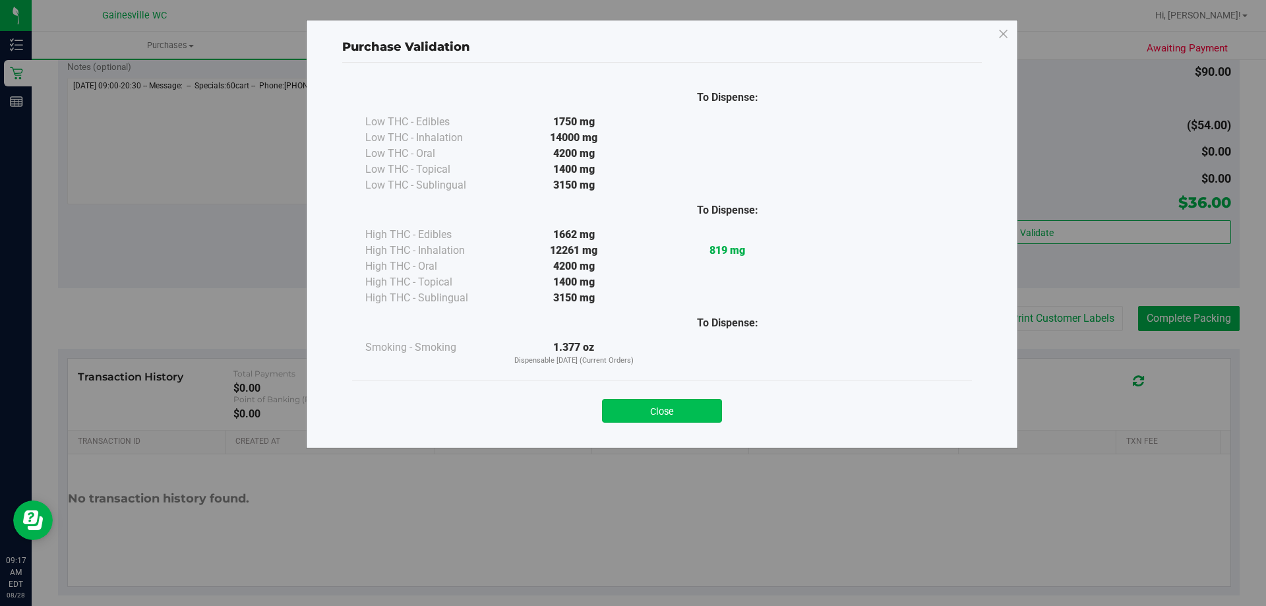
click at [657, 407] on button "Close" at bounding box center [662, 411] width 120 height 24
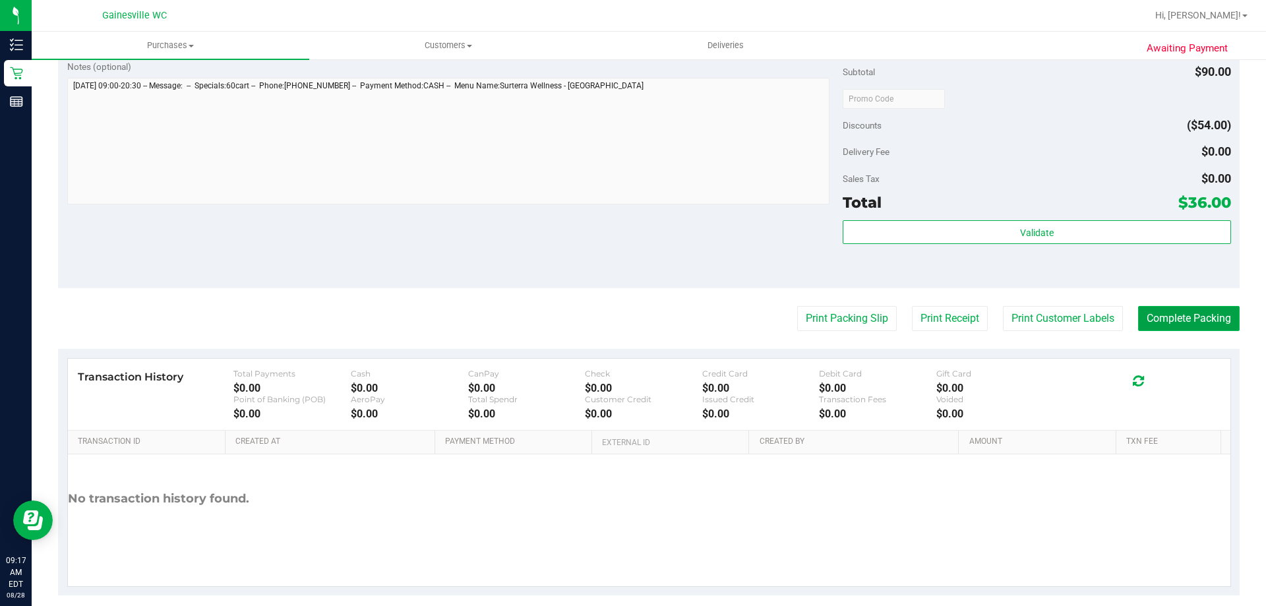
click at [1138, 319] on button "Complete Packing" at bounding box center [1189, 318] width 102 height 25
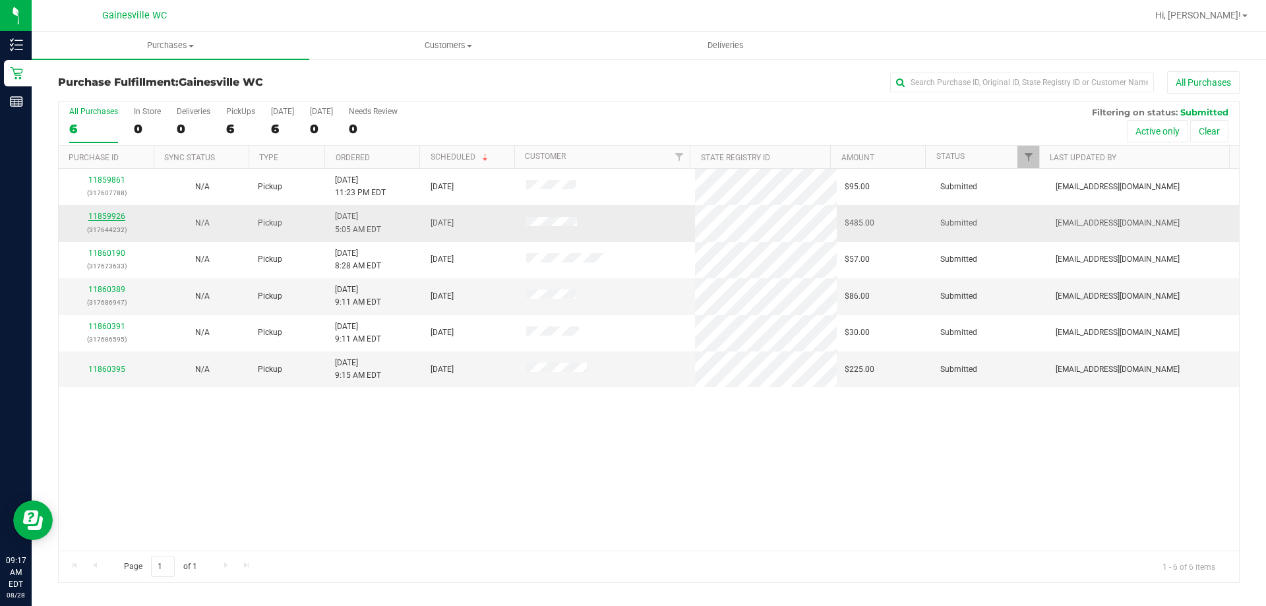
click at [118, 215] on link "11859926" at bounding box center [106, 216] width 37 height 9
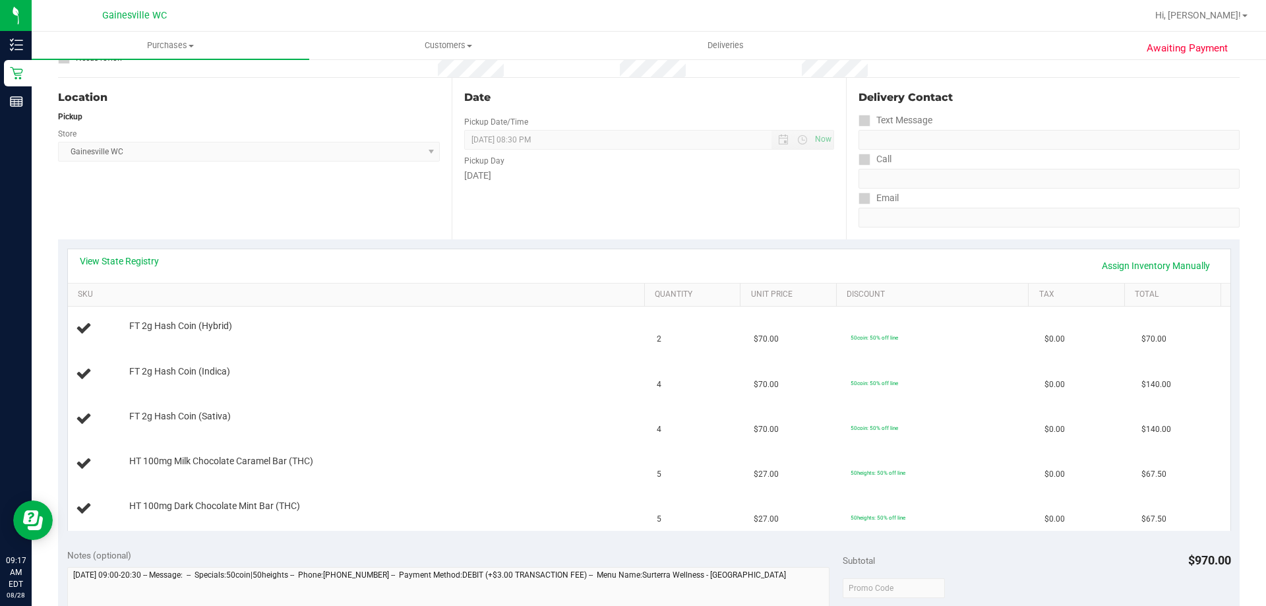
scroll to position [132, 0]
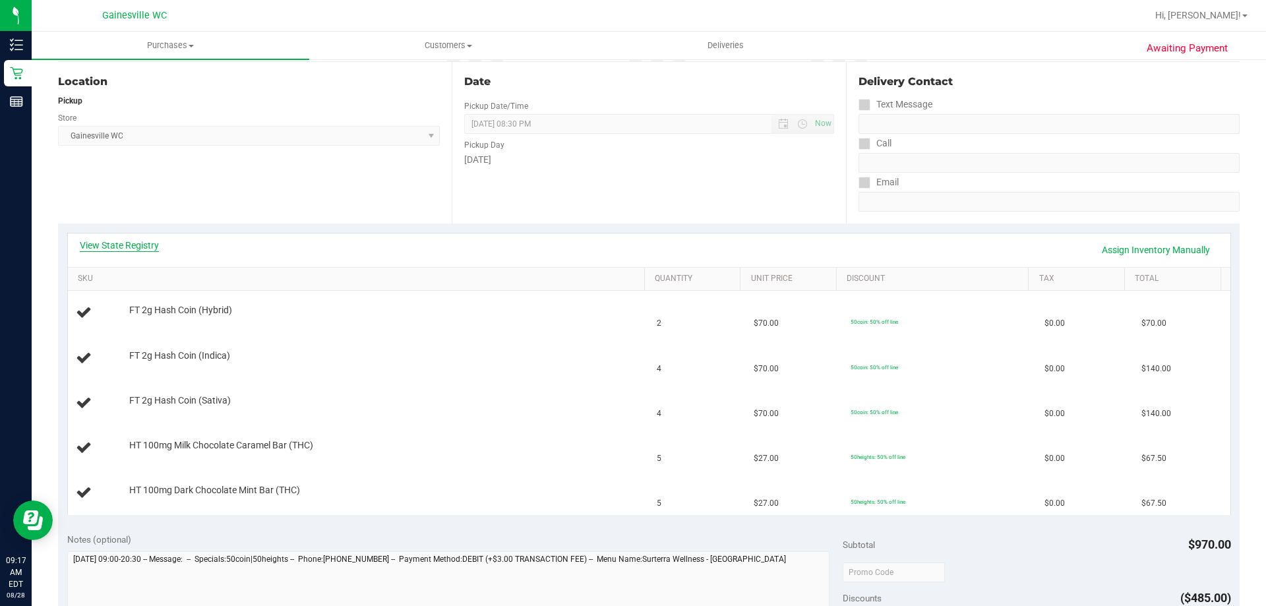
click at [142, 245] on link "View State Registry" at bounding box center [119, 245] width 79 height 13
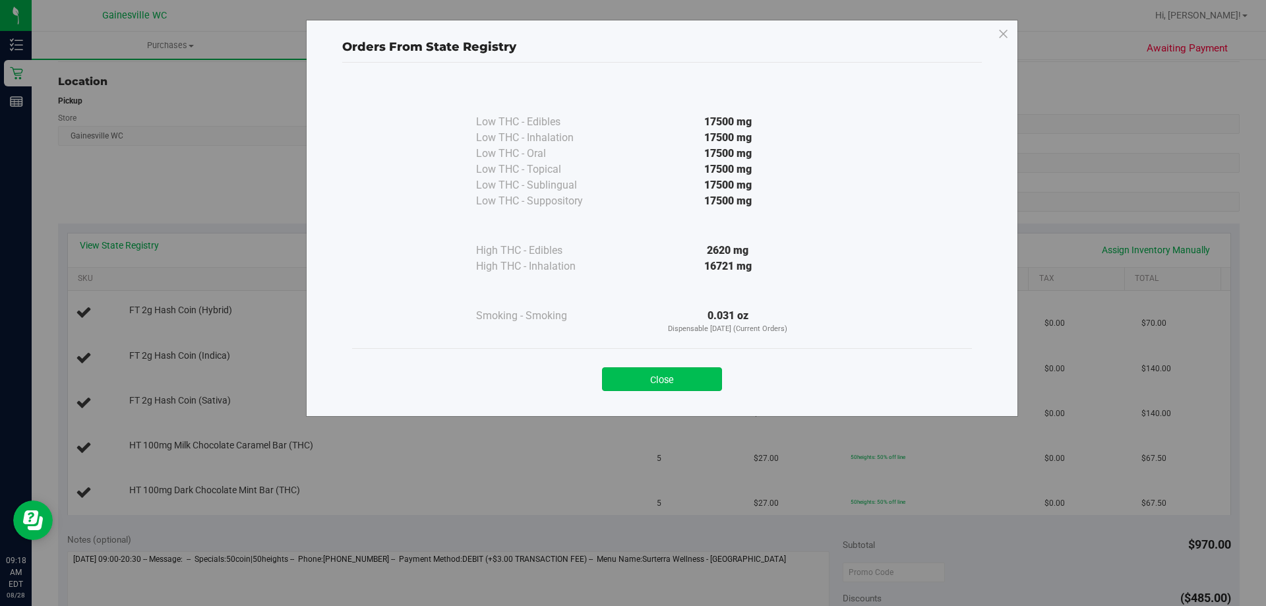
click at [648, 376] on button "Close" at bounding box center [662, 379] width 120 height 24
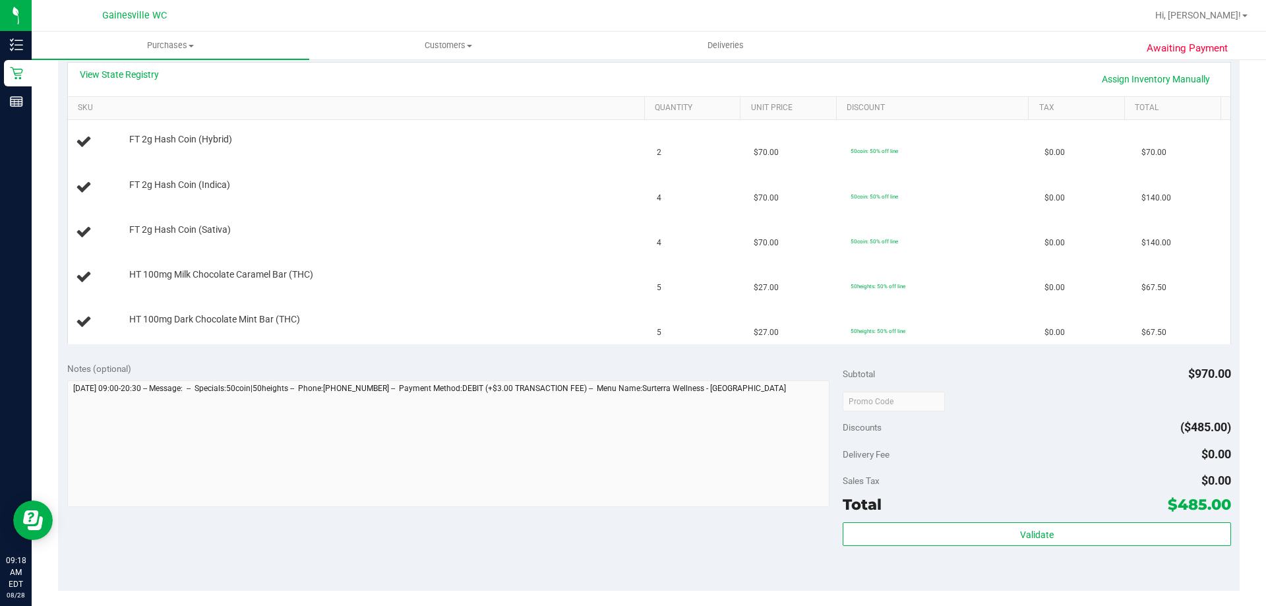
scroll to position [461, 0]
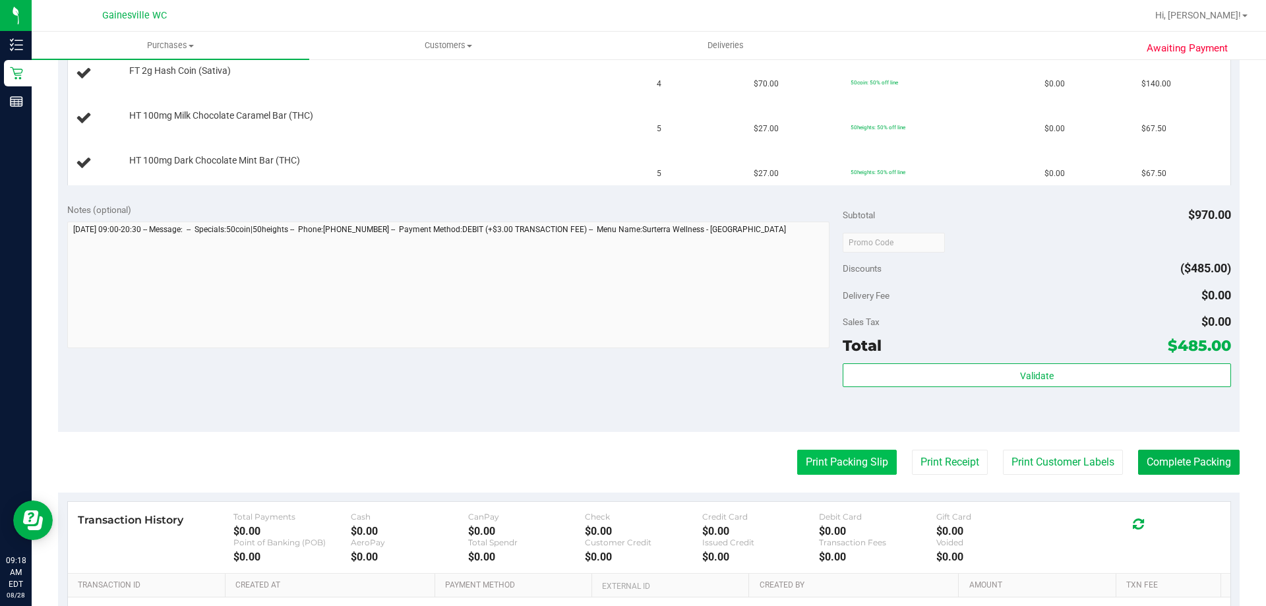
click at [818, 469] on button "Print Packing Slip" at bounding box center [847, 462] width 100 height 25
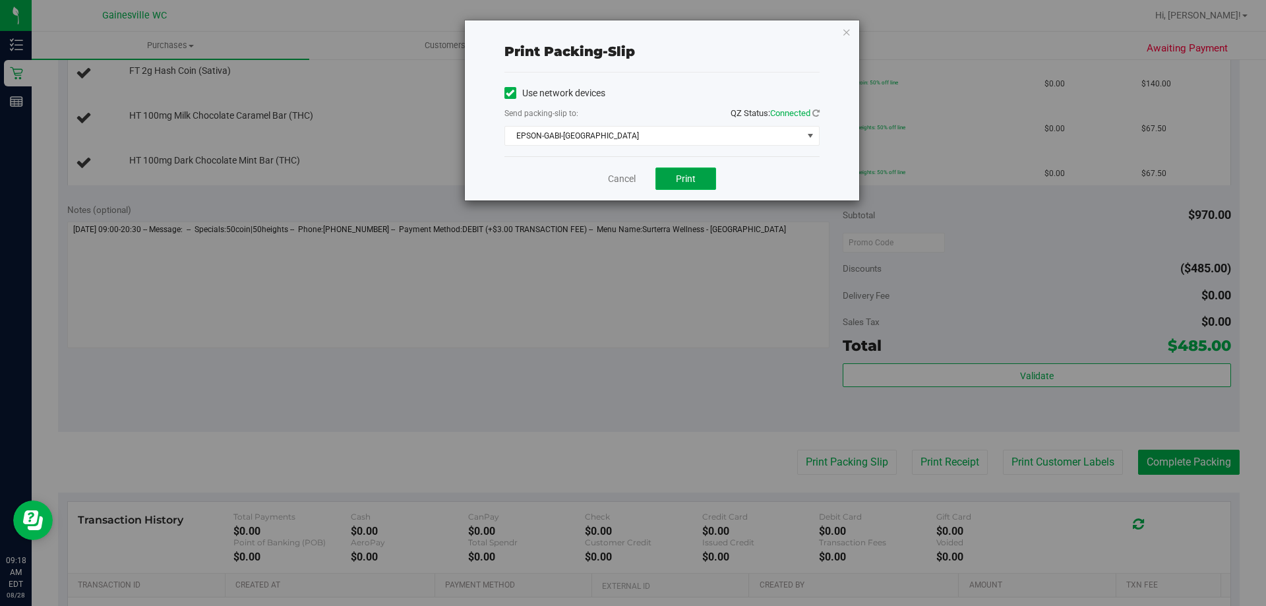
click at [672, 172] on button "Print" at bounding box center [685, 178] width 61 height 22
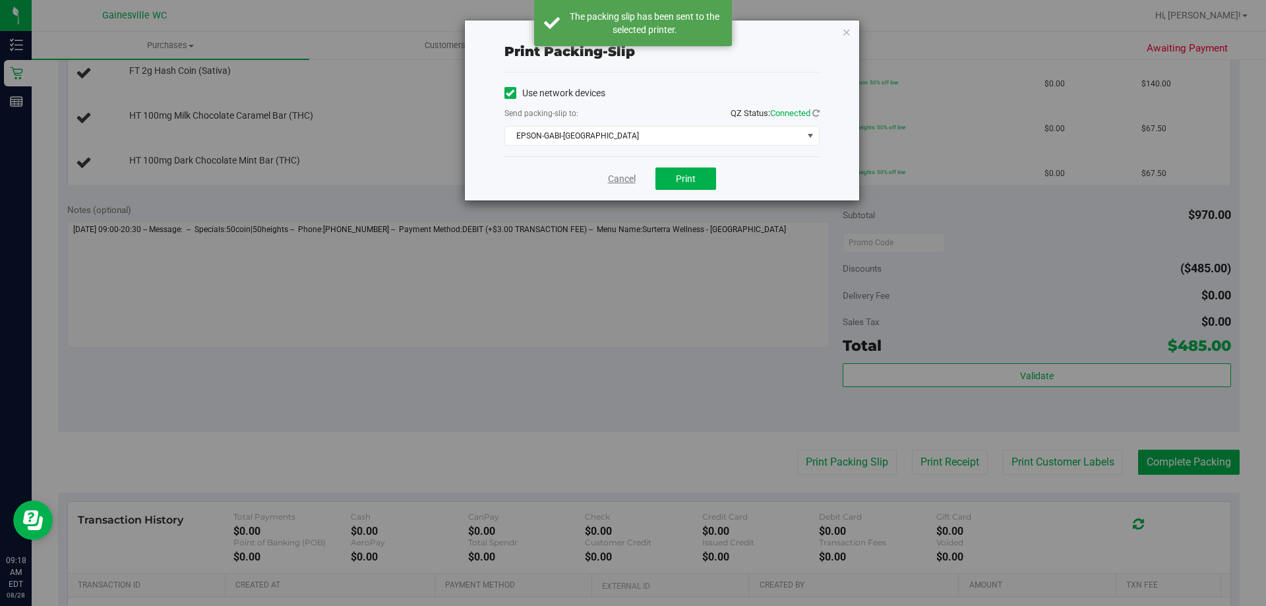
click at [621, 180] on link "Cancel" at bounding box center [622, 179] width 28 height 14
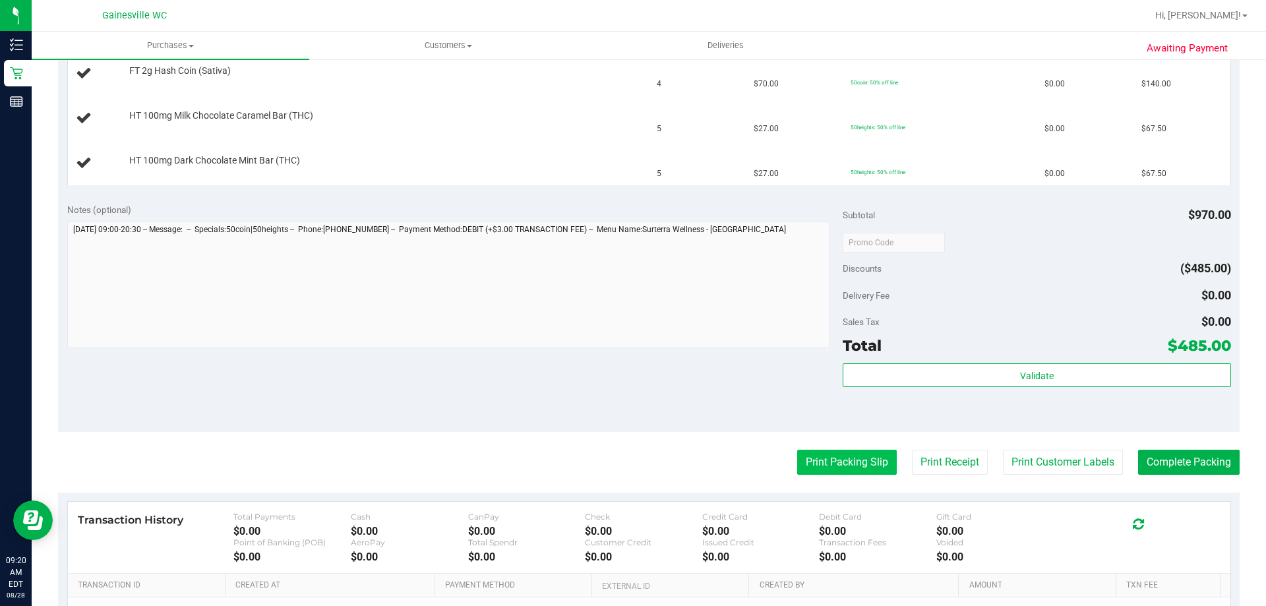
click at [834, 464] on button "Print Packing Slip" at bounding box center [847, 462] width 100 height 25
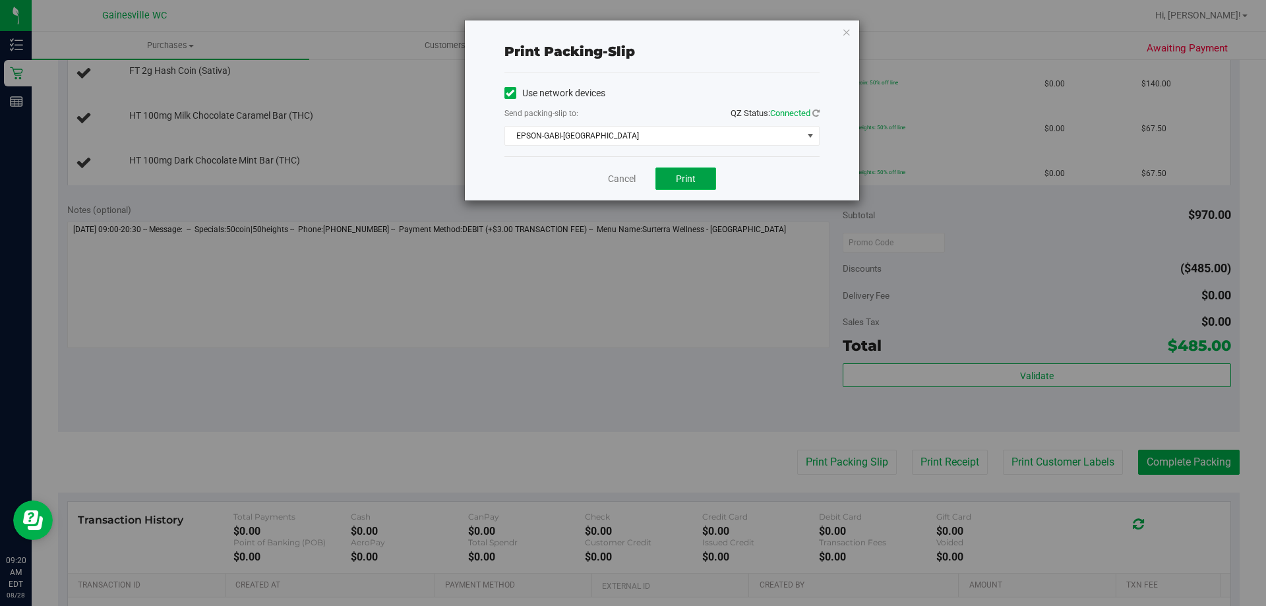
click at [680, 176] on span "Print" at bounding box center [686, 178] width 20 height 11
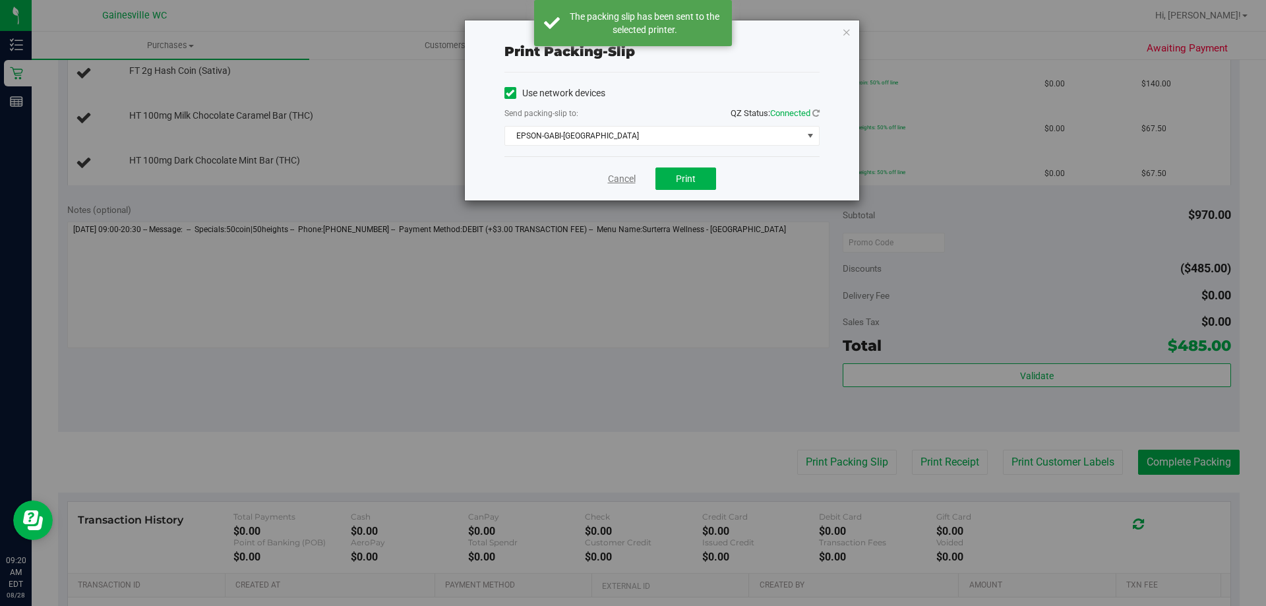
click at [622, 178] on link "Cancel" at bounding box center [622, 179] width 28 height 14
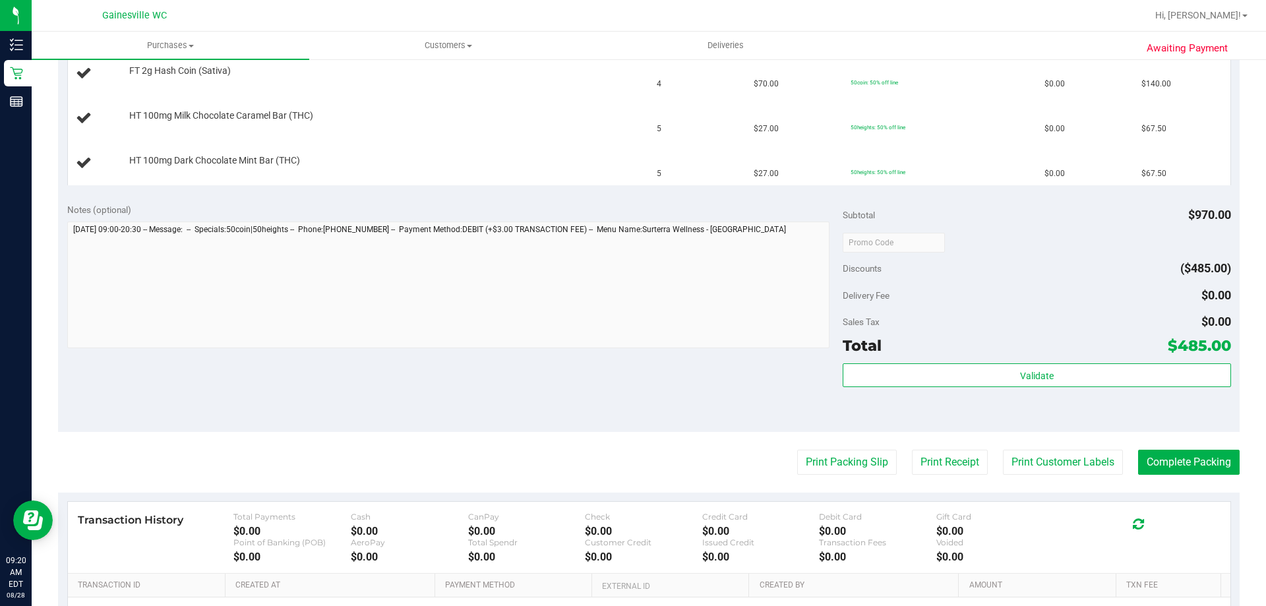
click at [797, 450] on button "Print Packing Slip" at bounding box center [847, 462] width 100 height 25
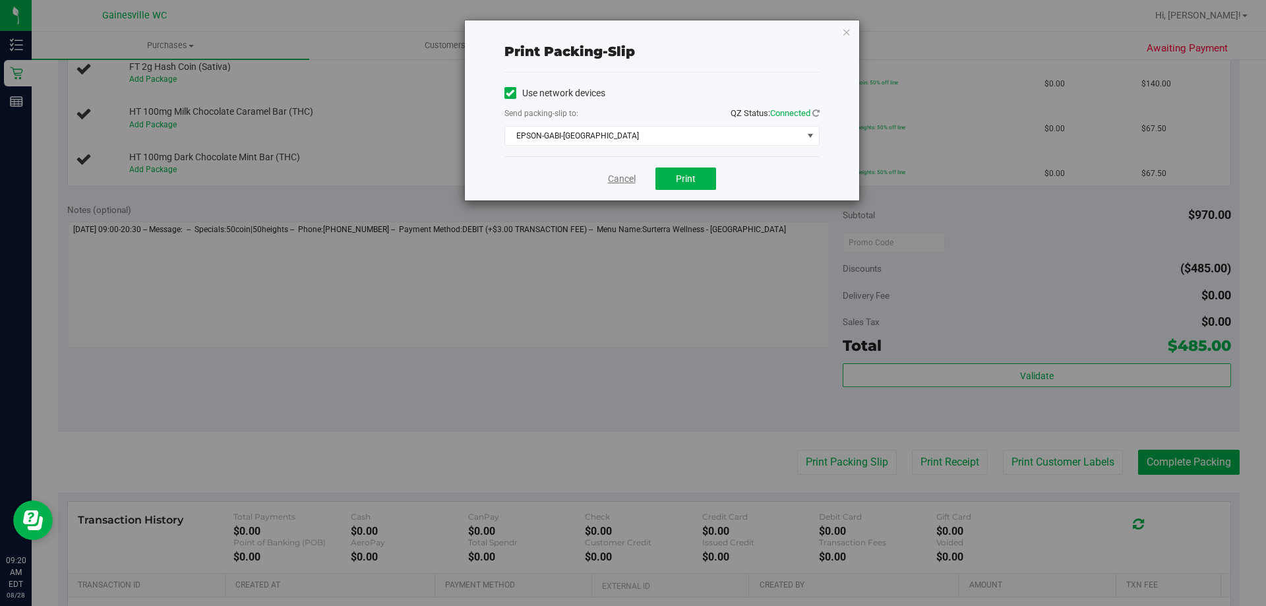
click at [625, 177] on link "Cancel" at bounding box center [622, 179] width 28 height 14
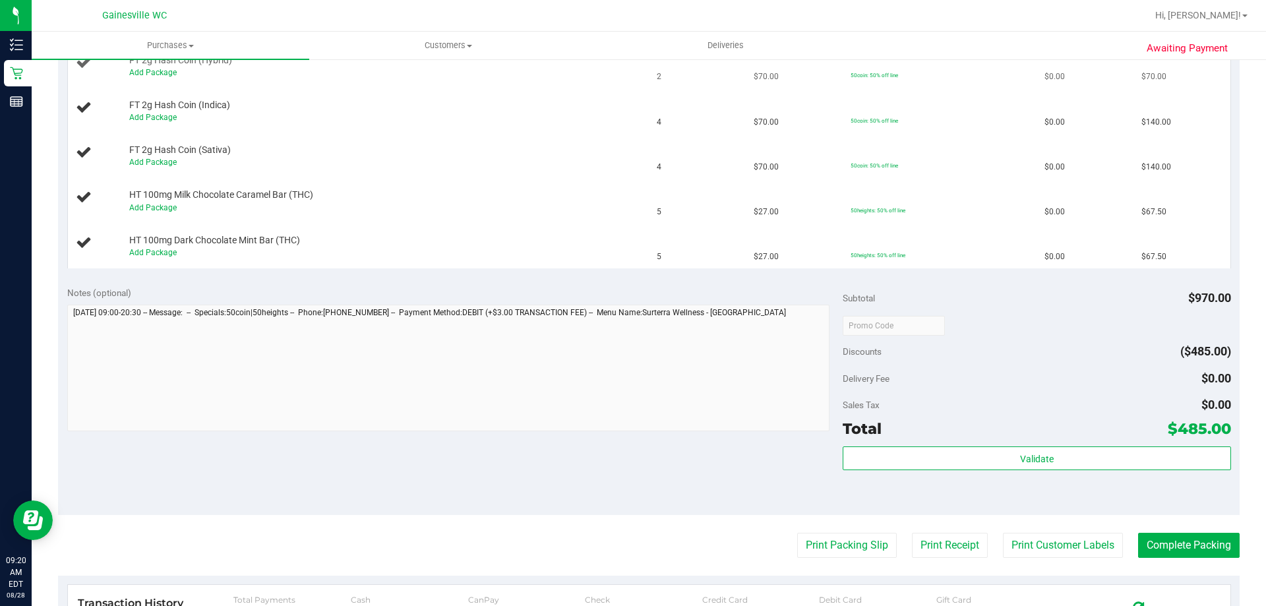
scroll to position [264, 0]
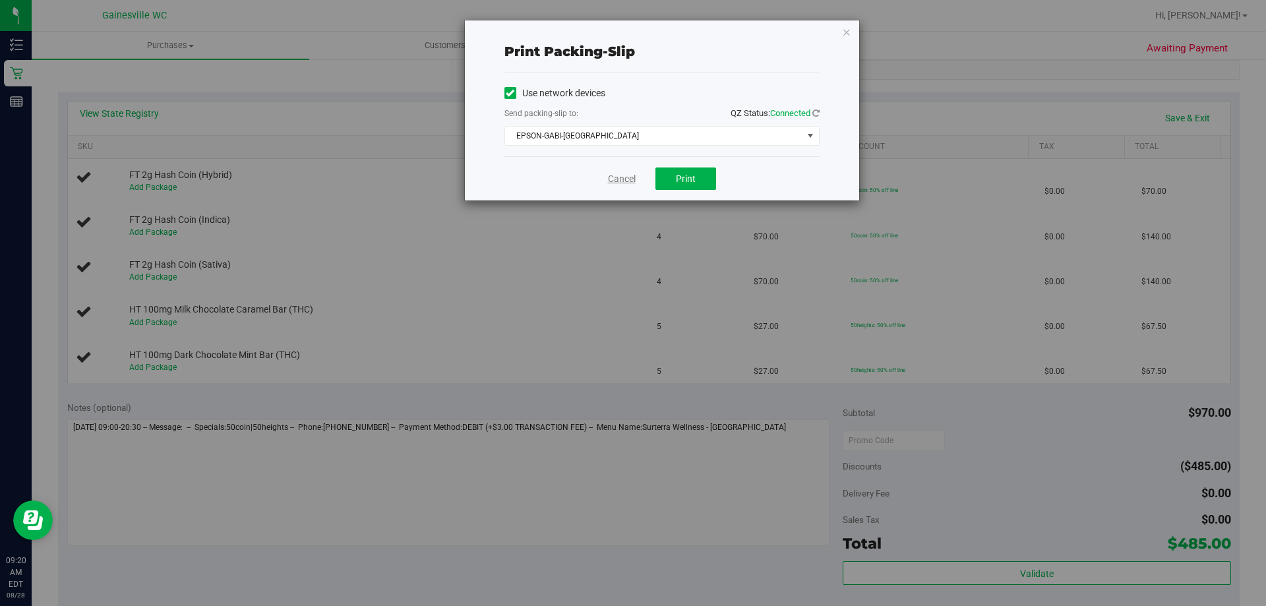
click at [626, 173] on link "Cancel" at bounding box center [622, 179] width 28 height 14
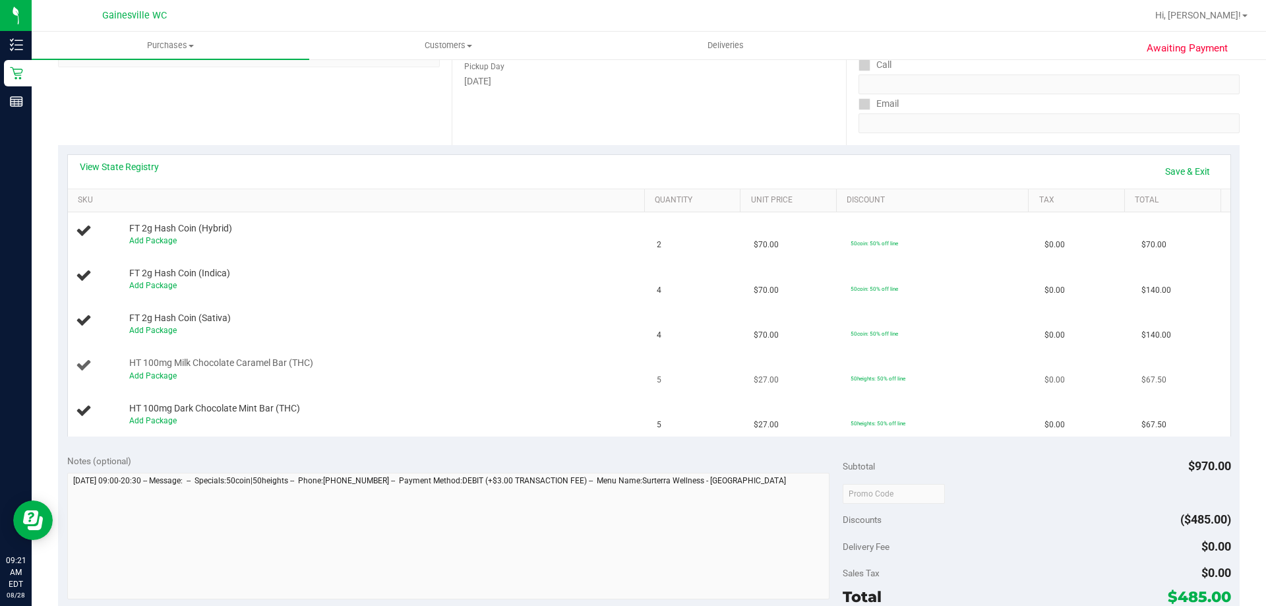
scroll to position [209, 0]
click at [140, 243] on link "Add Package" at bounding box center [152, 241] width 47 height 9
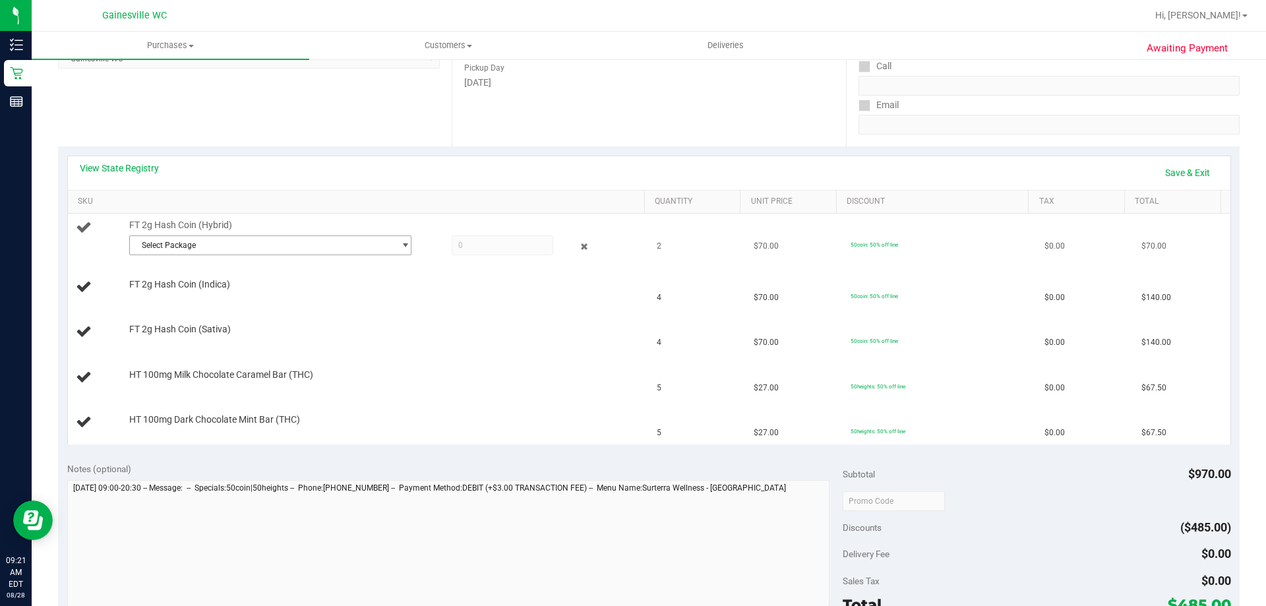
click at [400, 249] on span "select" at bounding box center [405, 245] width 10 height 11
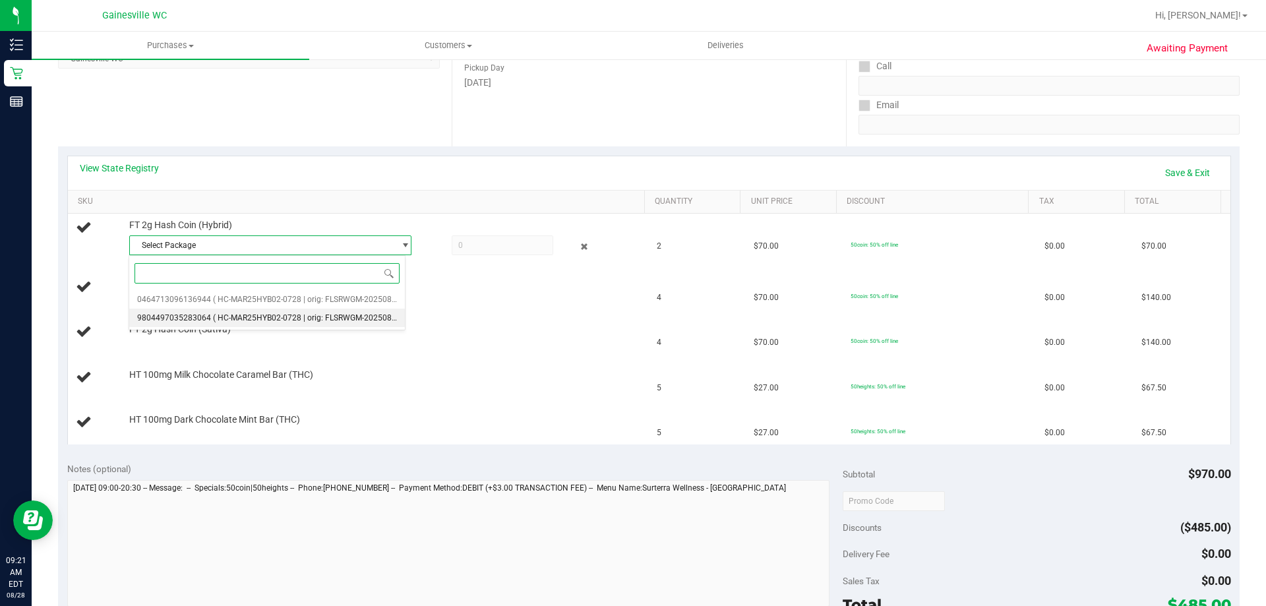
click at [296, 318] on span "( HC-MAR25HYB02-0728 | orig: FLSRWGM-20250804-777 )" at bounding box center [317, 317] width 208 height 9
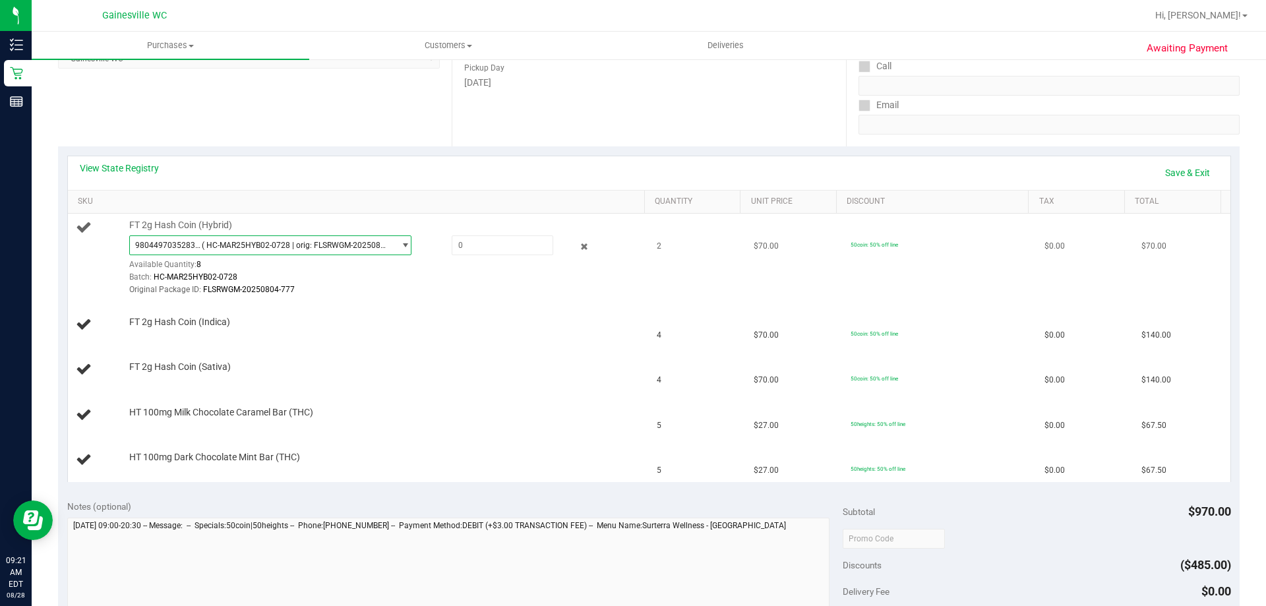
click at [313, 244] on span "( HC-MAR25HYB02-0728 | orig: FLSRWGM-20250804-777 )" at bounding box center [295, 245] width 187 height 9
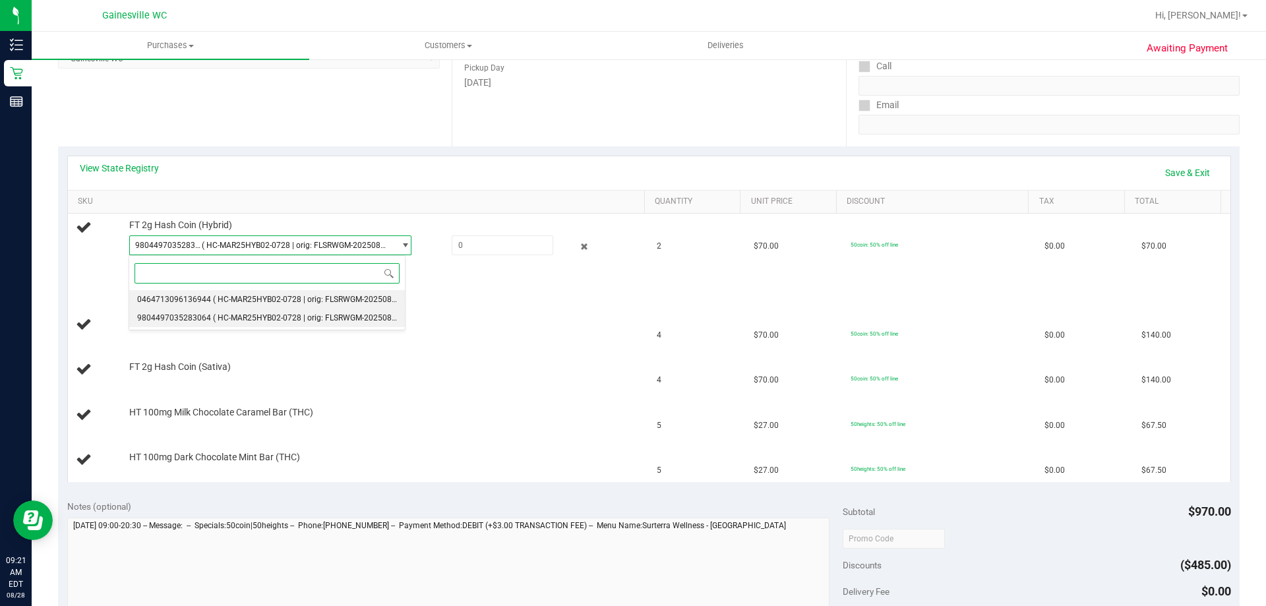
click at [297, 299] on span "( HC-MAR25HYB02-0728 | orig: FLSRWGM-20250804-896 )" at bounding box center [317, 299] width 208 height 9
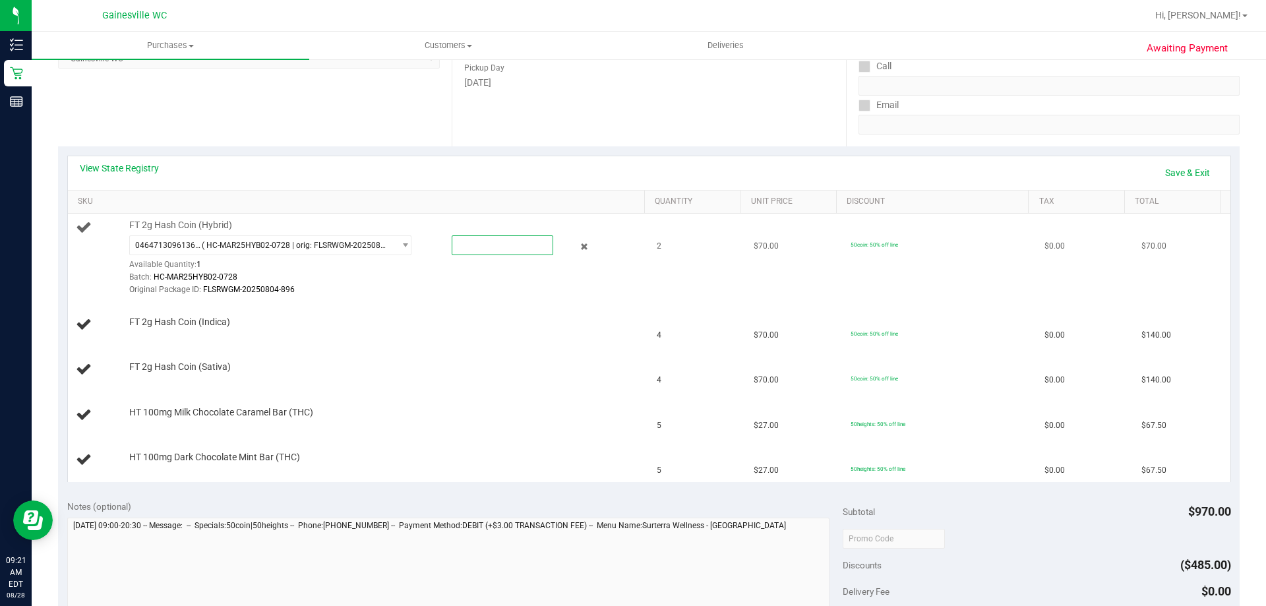
click at [465, 244] on span at bounding box center [503, 245] width 102 height 20
type input "1"
type input "1.0000"
click at [467, 316] on div "FT 2g Hash Coin (Indica)" at bounding box center [381, 322] width 516 height 13
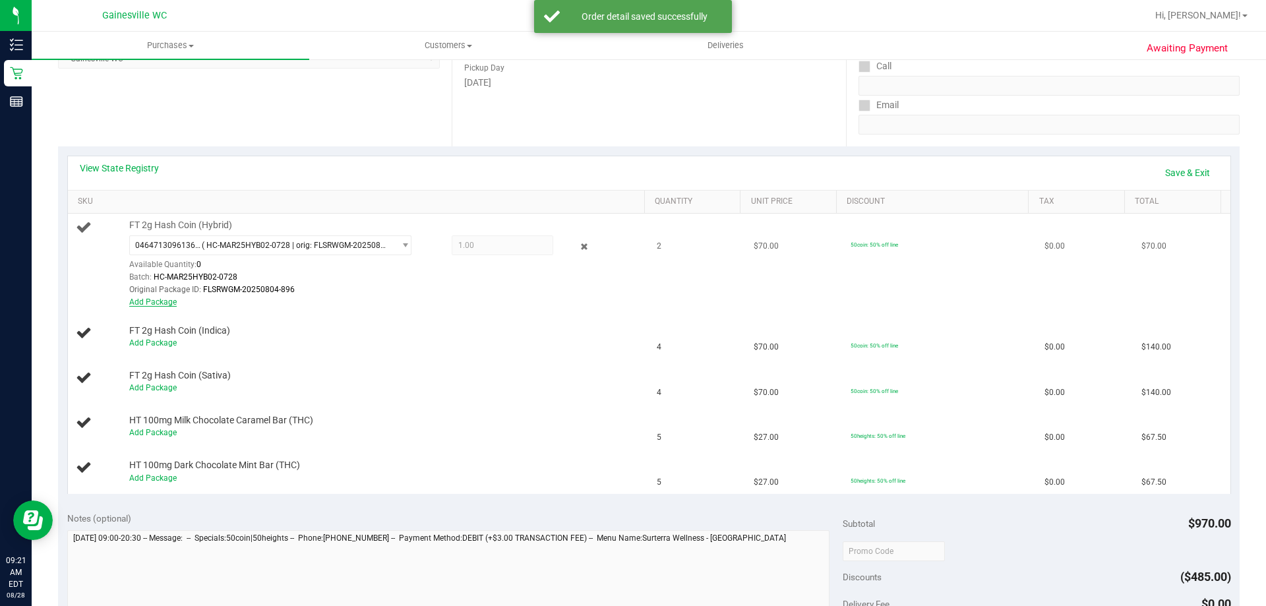
click at [152, 302] on link "Add Package" at bounding box center [152, 301] width 47 height 9
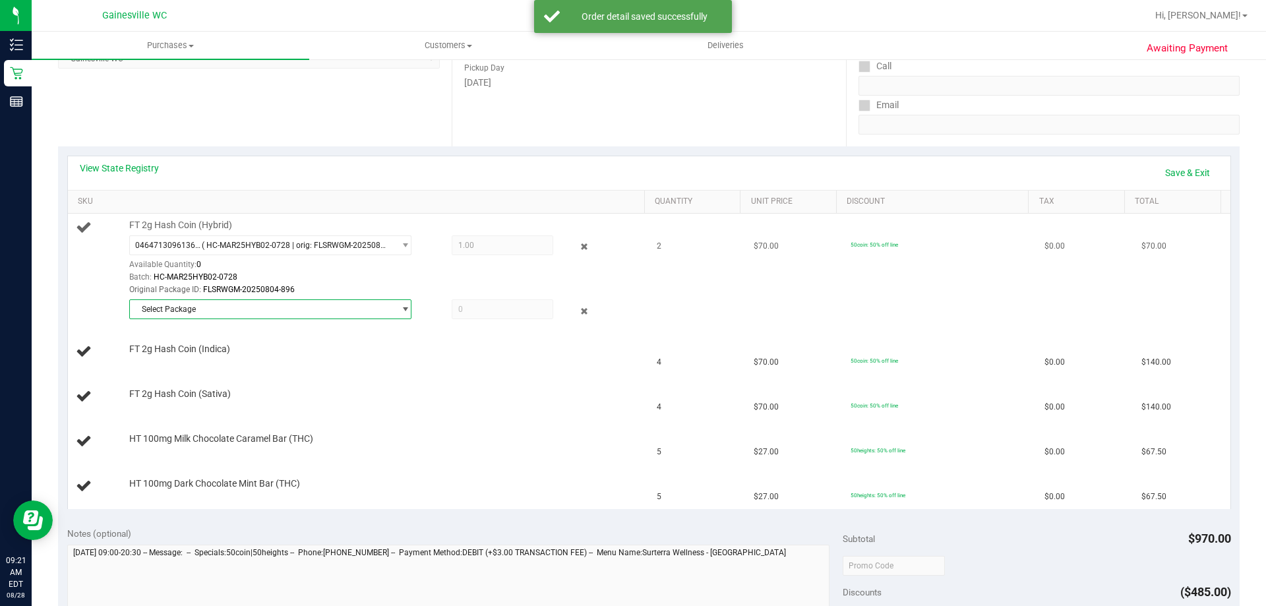
drag, startPoint x: 152, startPoint y: 302, endPoint x: 192, endPoint y: 309, distance: 40.9
click at [192, 309] on span "Select Package" at bounding box center [262, 309] width 264 height 18
click at [193, 368] on span "9804497035283064" at bounding box center [174, 363] width 74 height 9
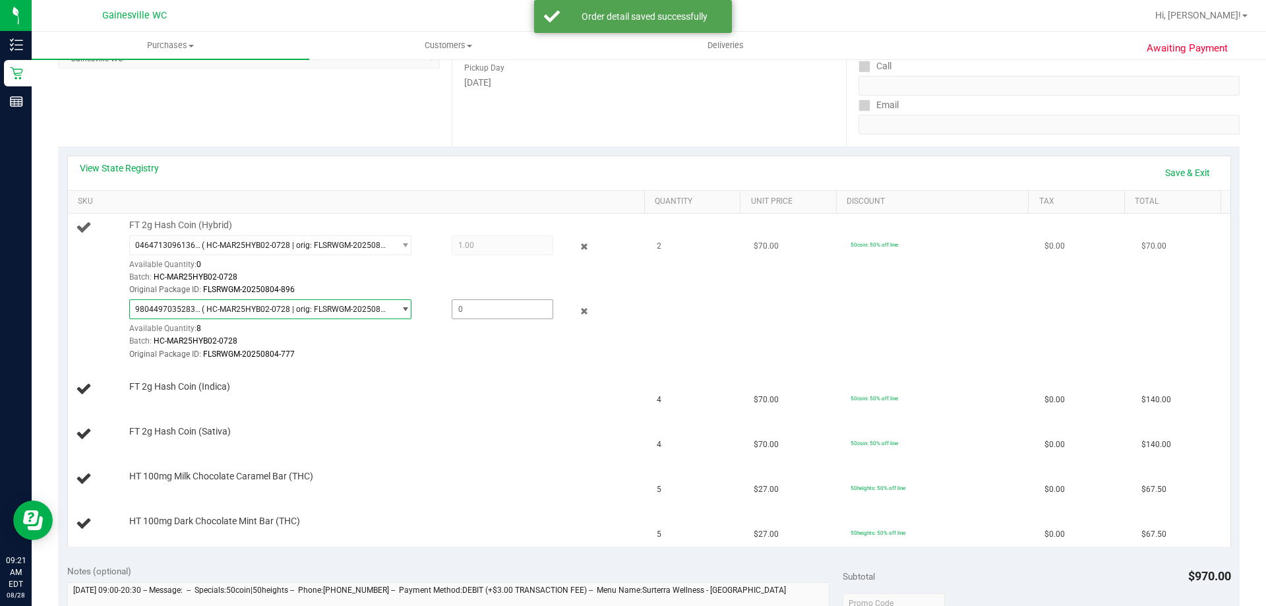
click at [487, 314] on span at bounding box center [503, 309] width 102 height 20
type input "1"
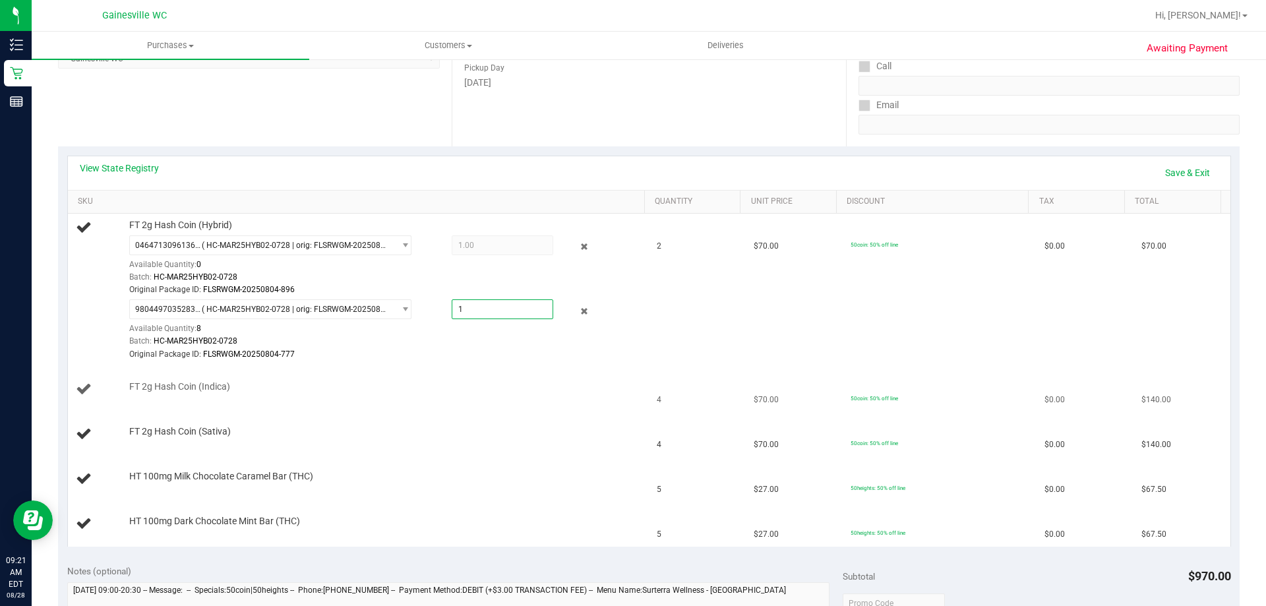
type input "1.0000"
click at [521, 401] on td "FT 2g Hash Coin (Indica)" at bounding box center [358, 389] width 581 height 45
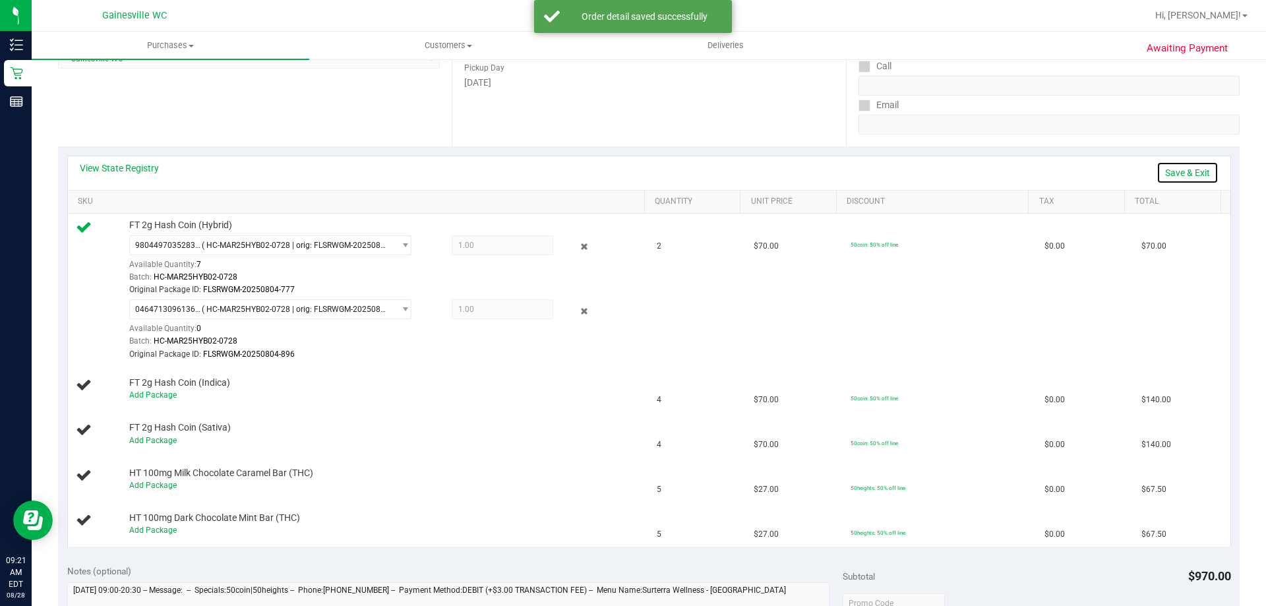
click at [1188, 169] on link "Save & Exit" at bounding box center [1187, 173] width 62 height 22
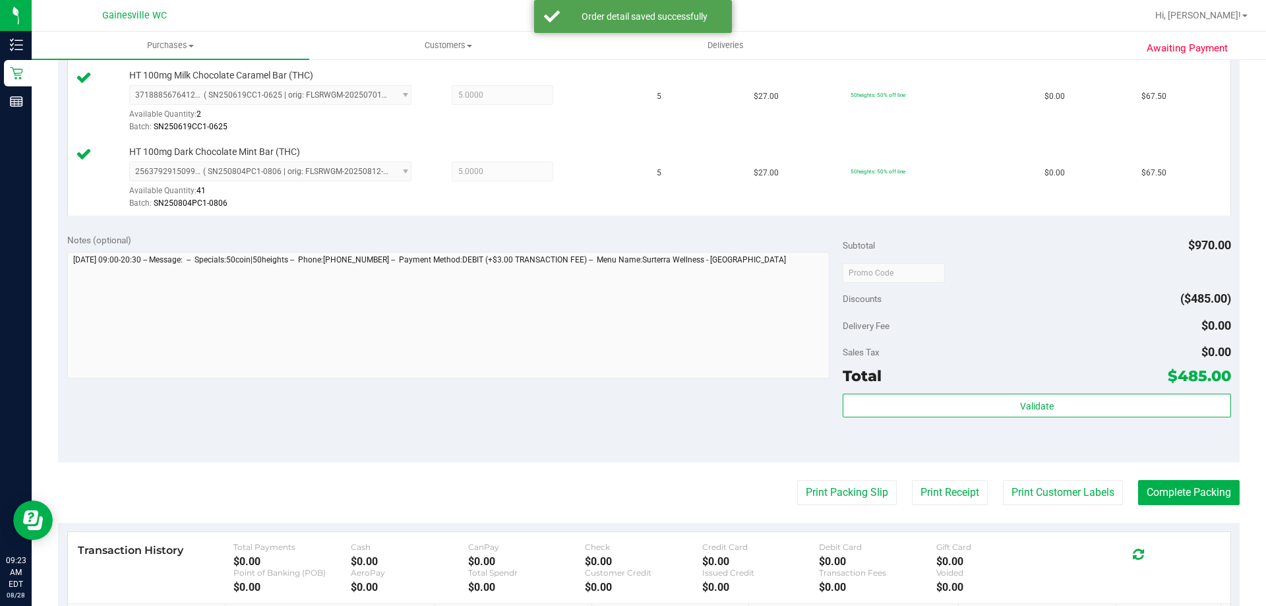
scroll to position [670, 0]
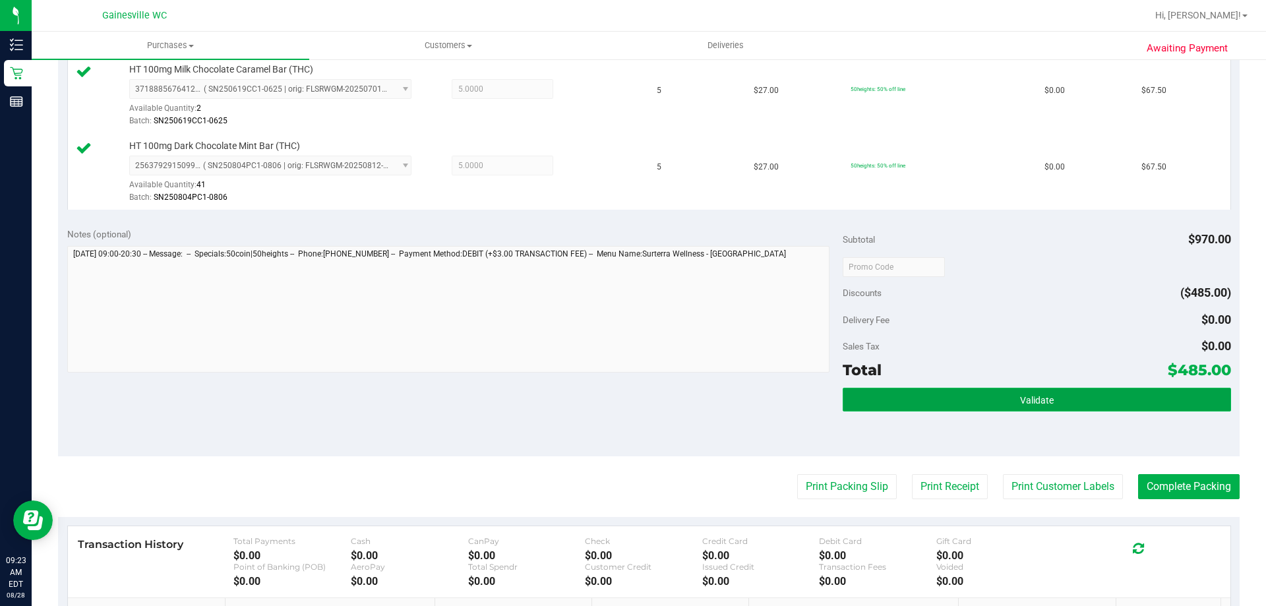
click at [920, 396] on button "Validate" at bounding box center [1037, 400] width 388 height 24
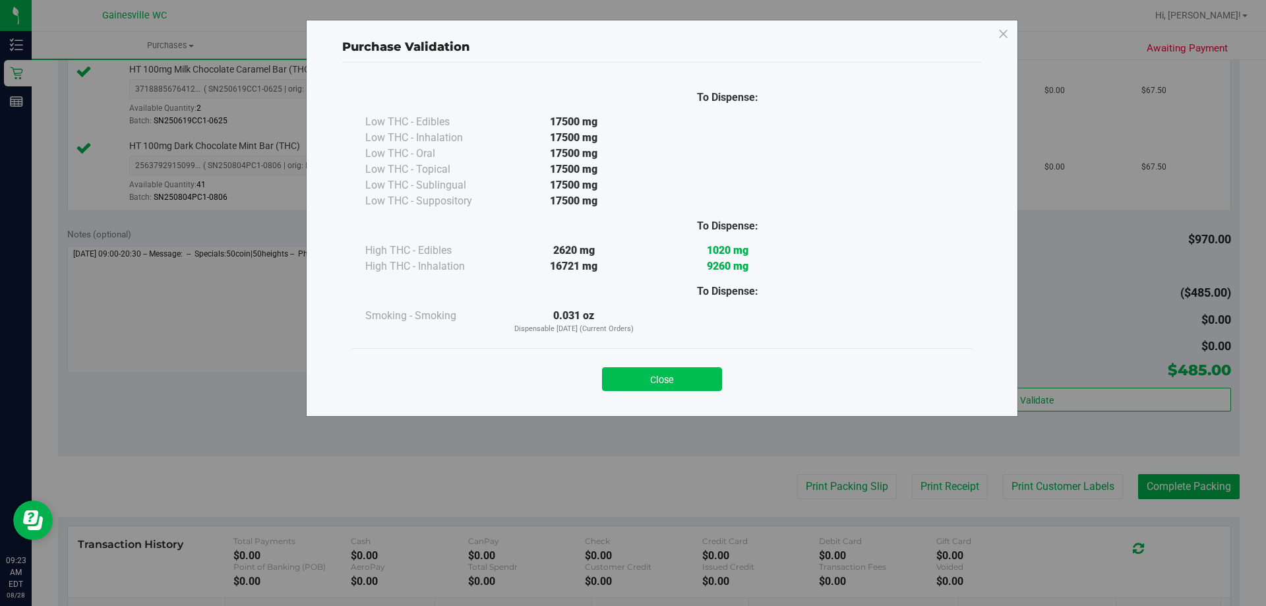
click at [696, 372] on button "Close" at bounding box center [662, 379] width 120 height 24
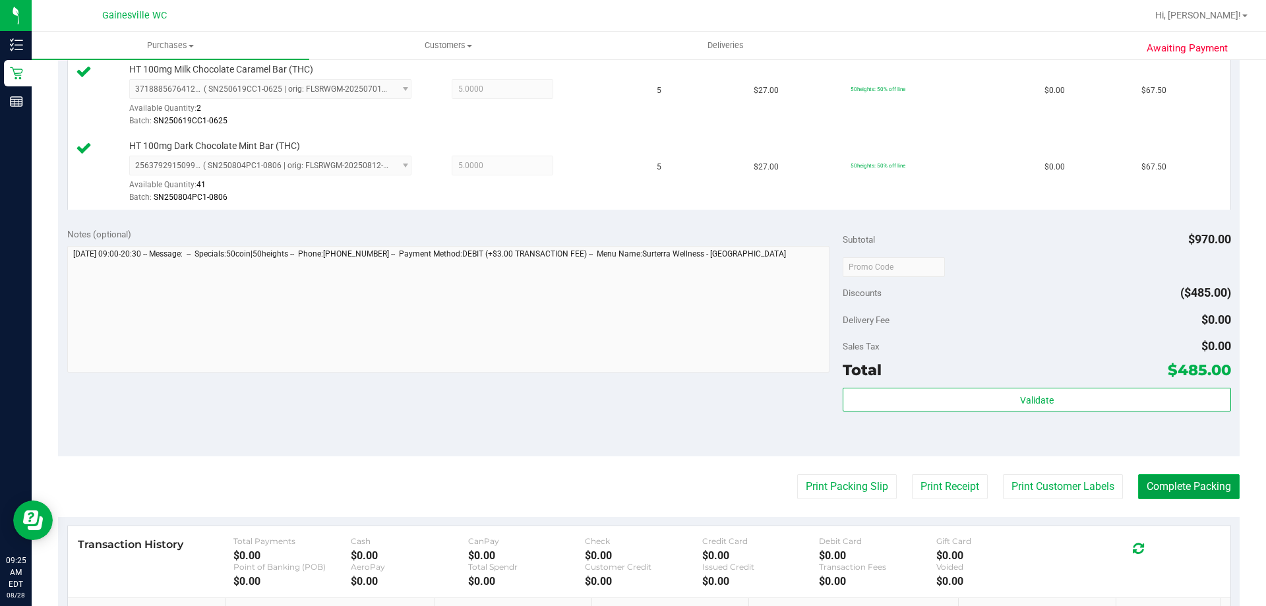
click at [1178, 485] on button "Complete Packing" at bounding box center [1189, 486] width 102 height 25
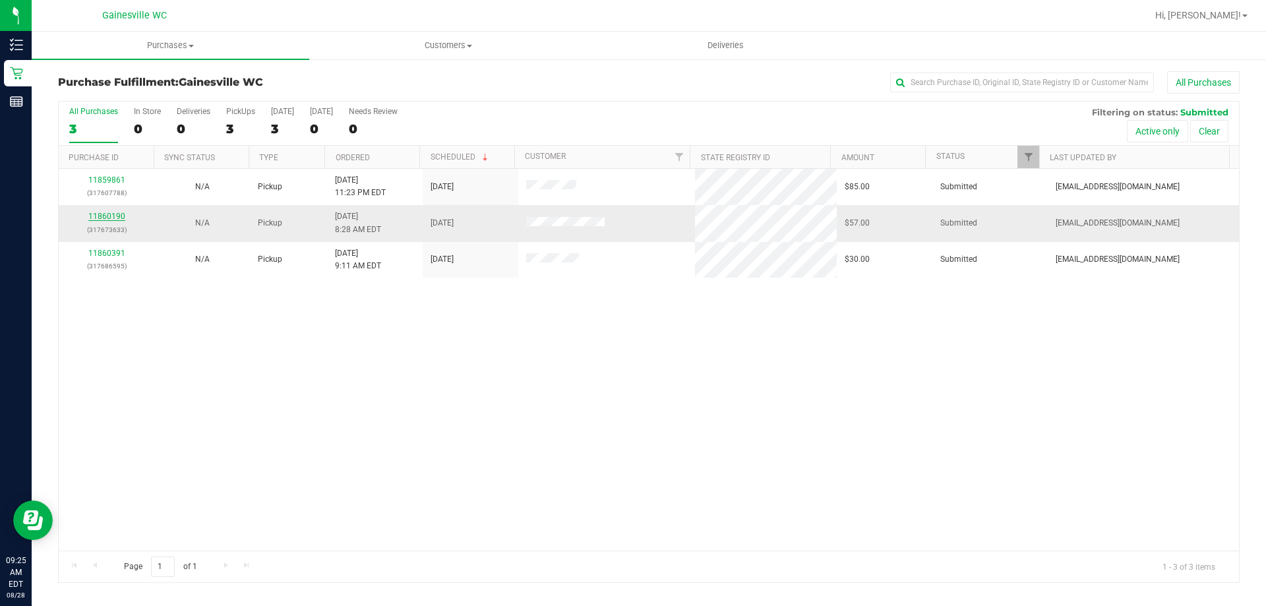
click at [113, 215] on link "11860190" at bounding box center [106, 216] width 37 height 9
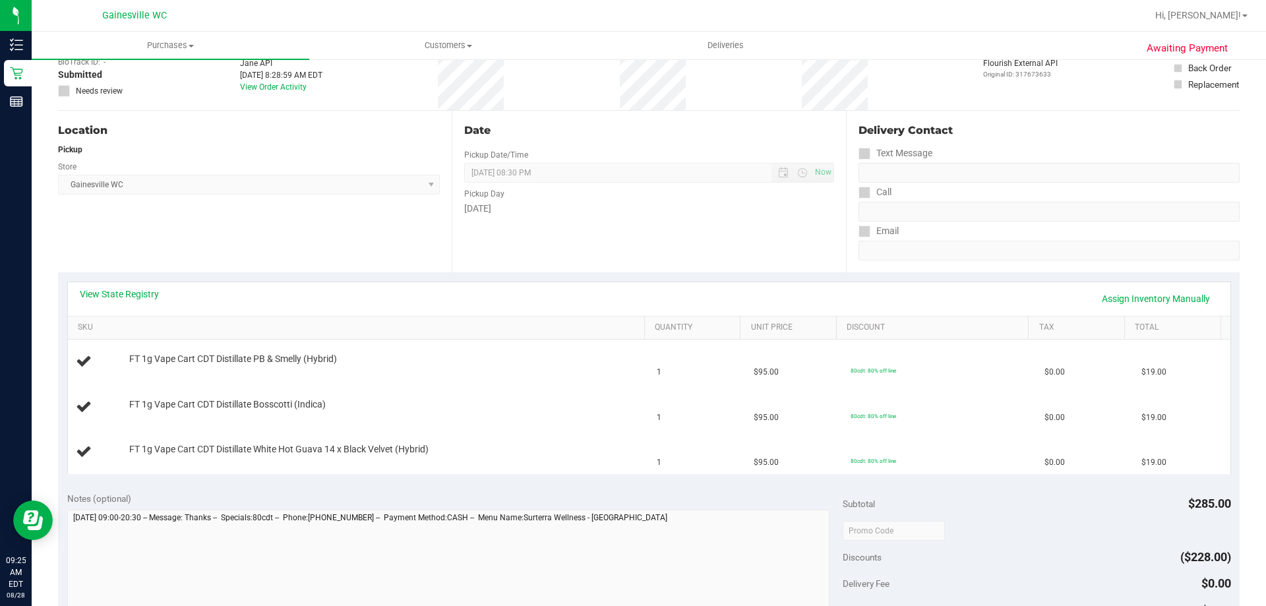
scroll to position [239, 0]
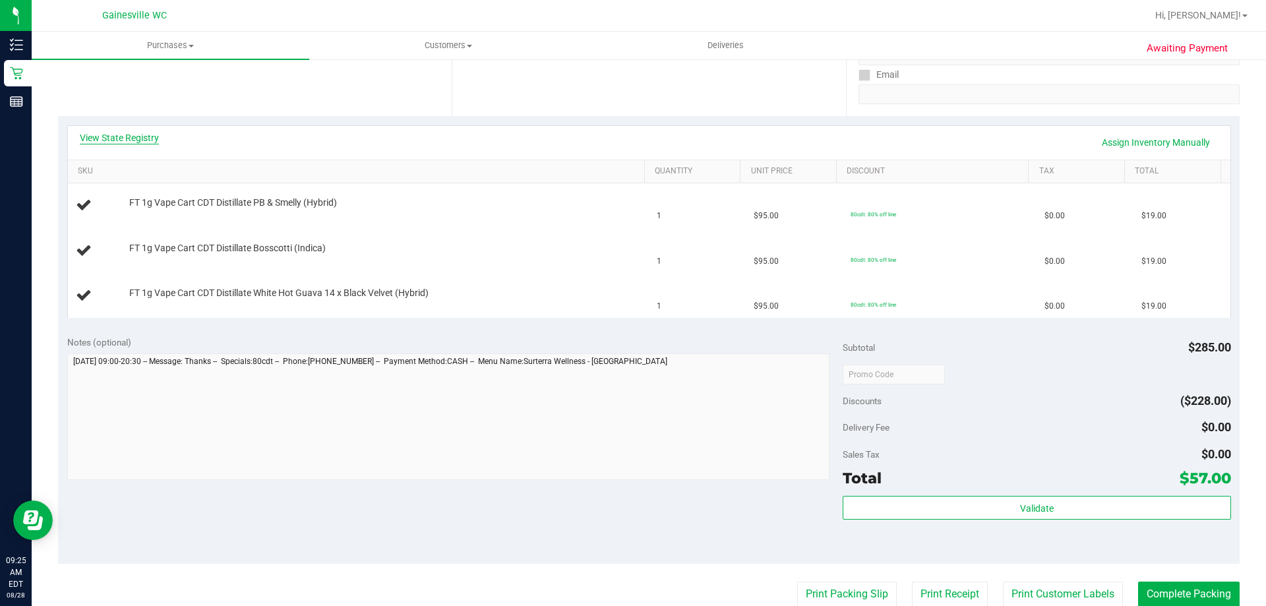
click at [139, 136] on link "View State Registry" at bounding box center [119, 137] width 79 height 13
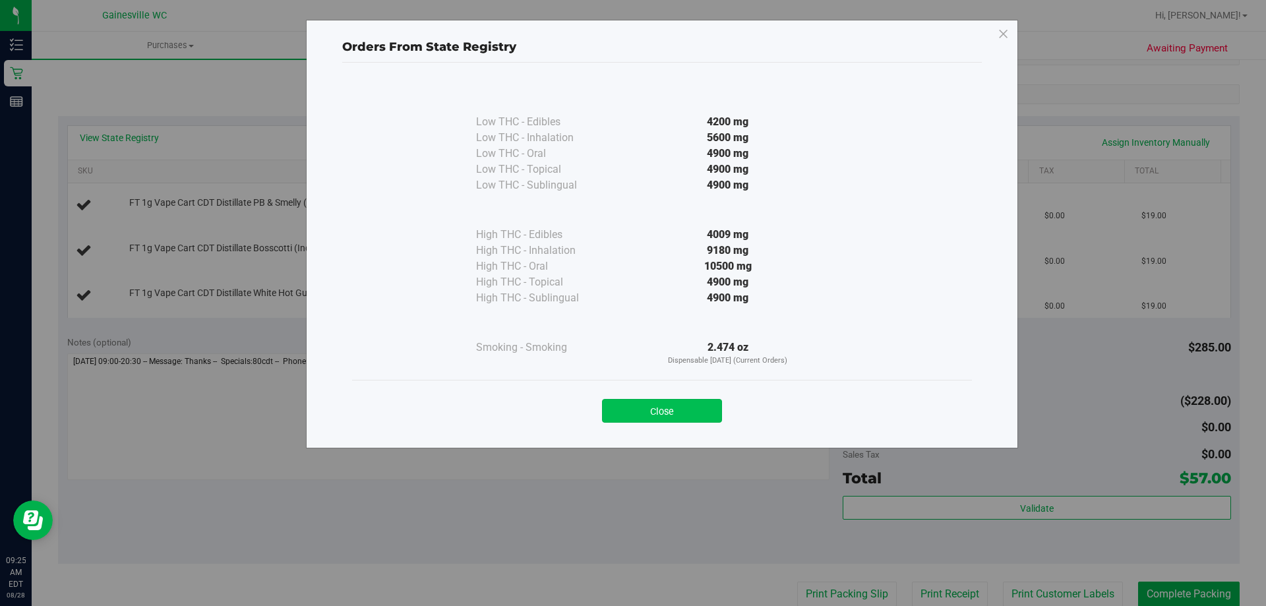
click at [688, 405] on button "Close" at bounding box center [662, 411] width 120 height 24
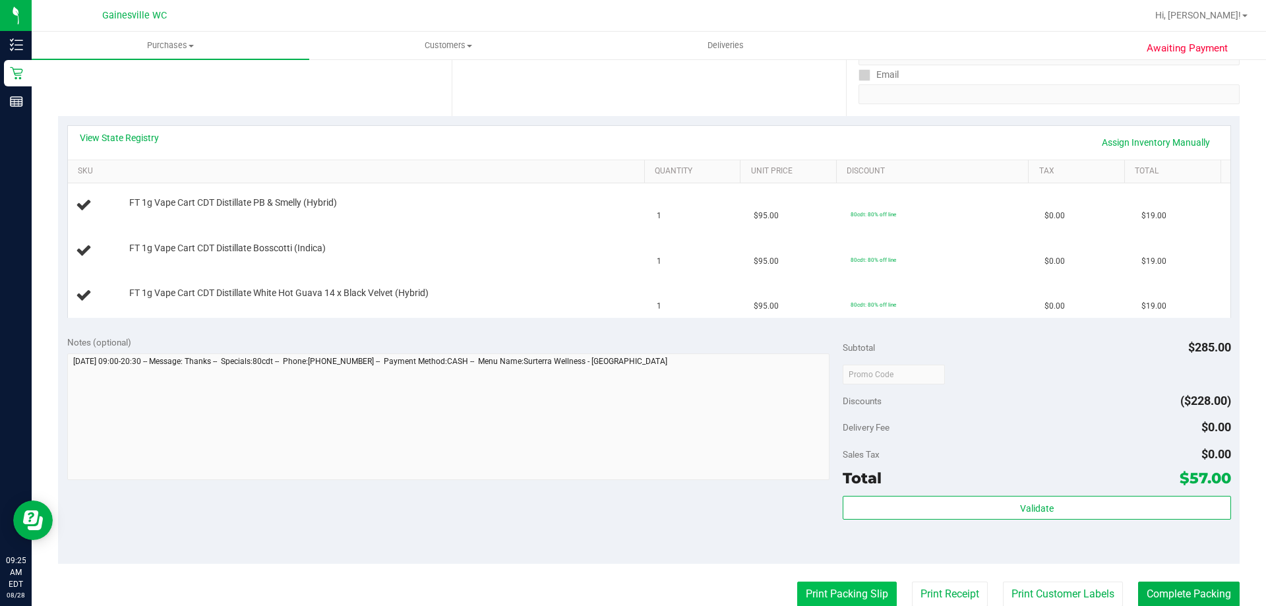
click at [813, 599] on button "Print Packing Slip" at bounding box center [847, 593] width 100 height 25
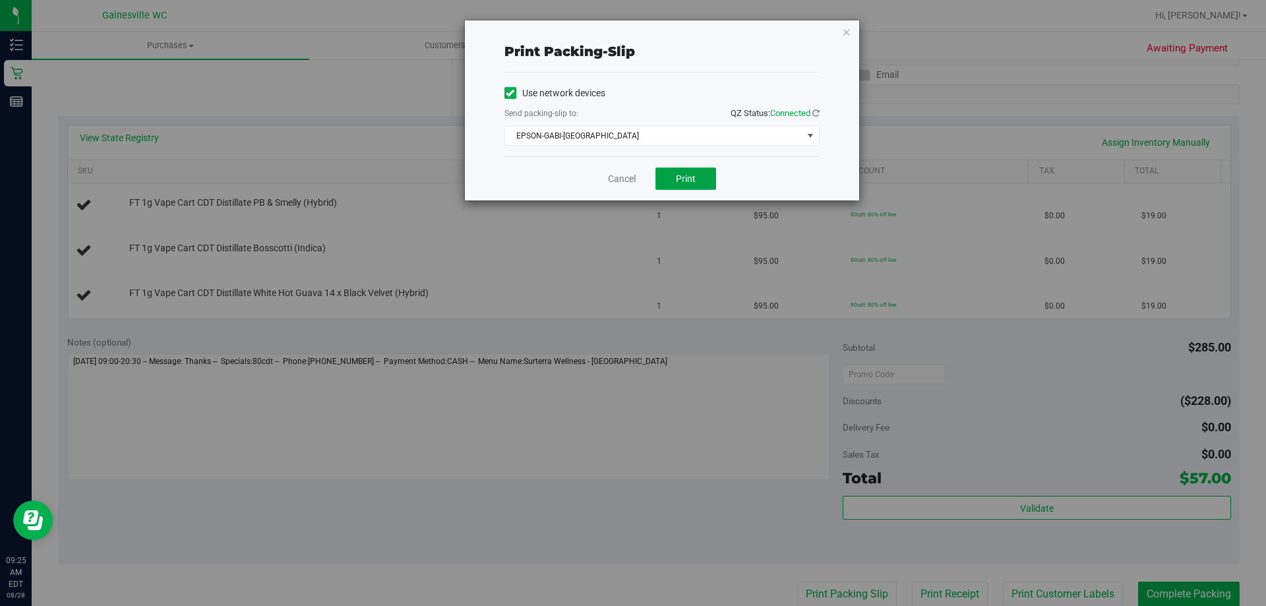
click at [683, 177] on span "Print" at bounding box center [686, 178] width 20 height 11
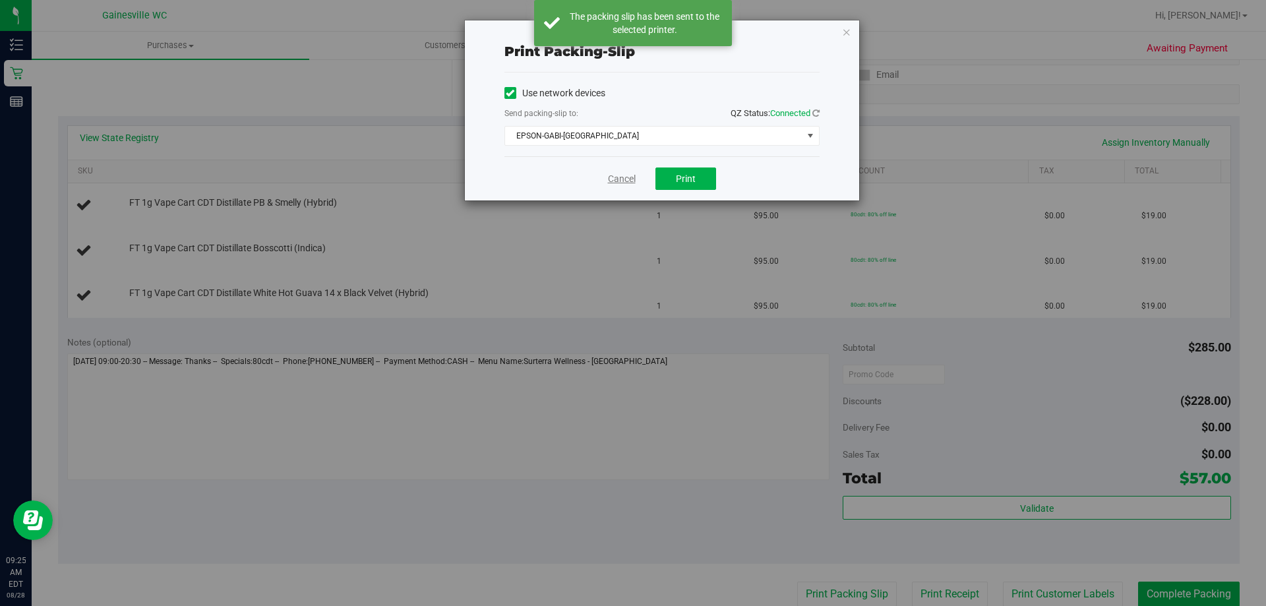
click at [623, 183] on link "Cancel" at bounding box center [622, 179] width 28 height 14
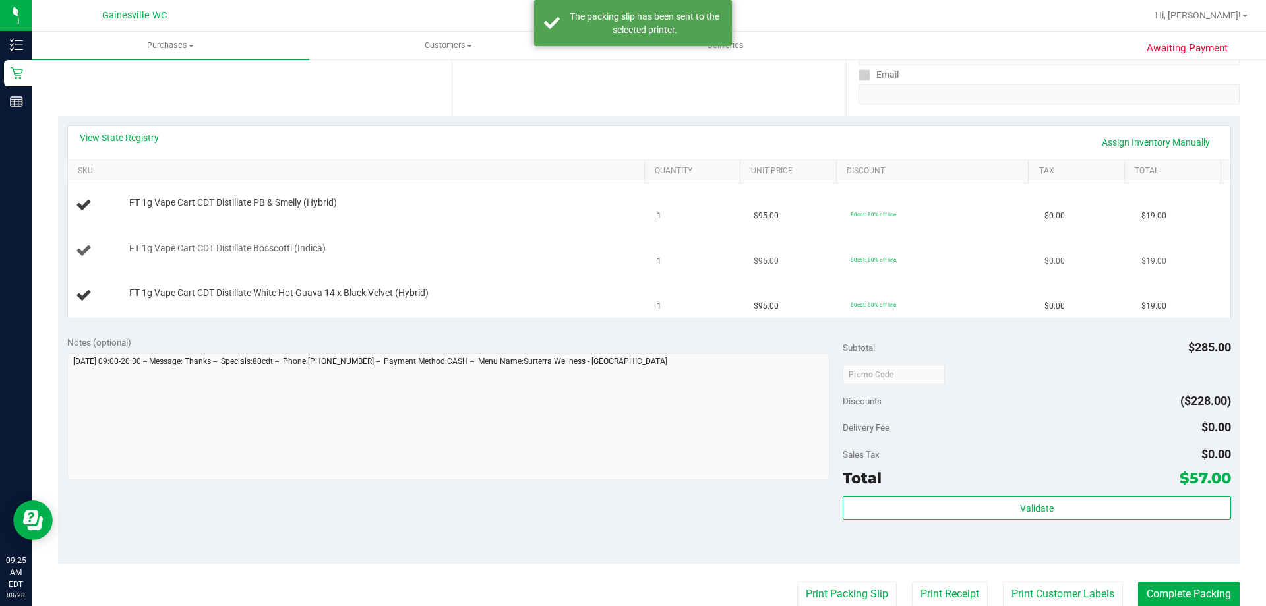
scroll to position [240, 0]
click at [797, 581] on button "Print Packing Slip" at bounding box center [847, 593] width 100 height 25
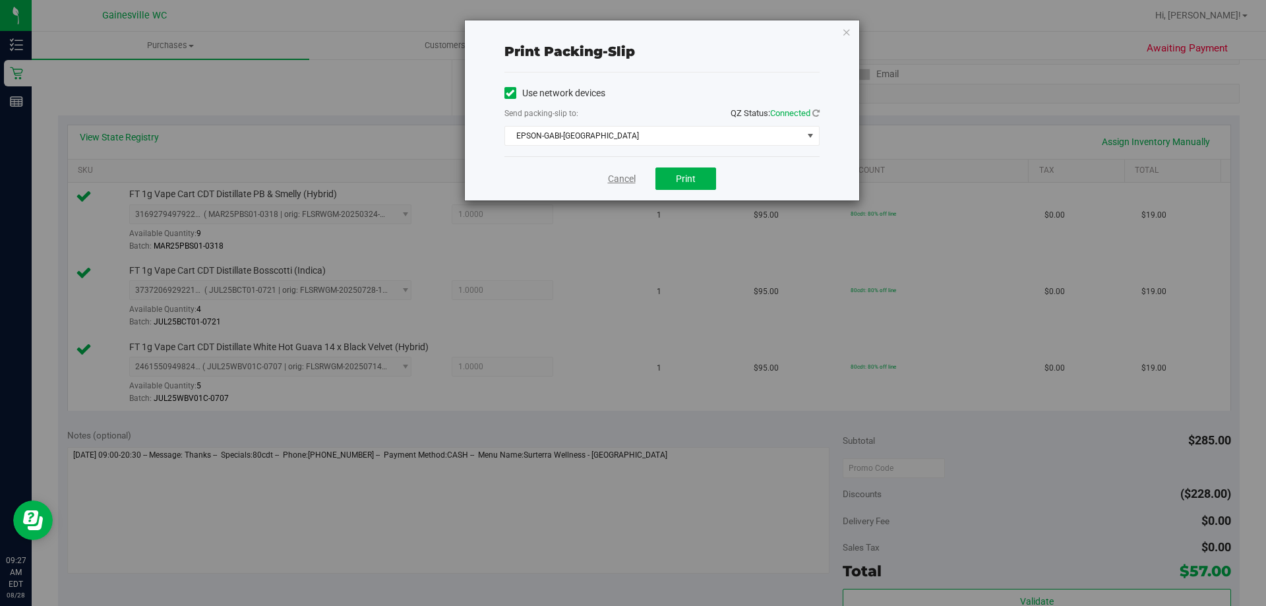
click at [618, 181] on link "Cancel" at bounding box center [622, 179] width 28 height 14
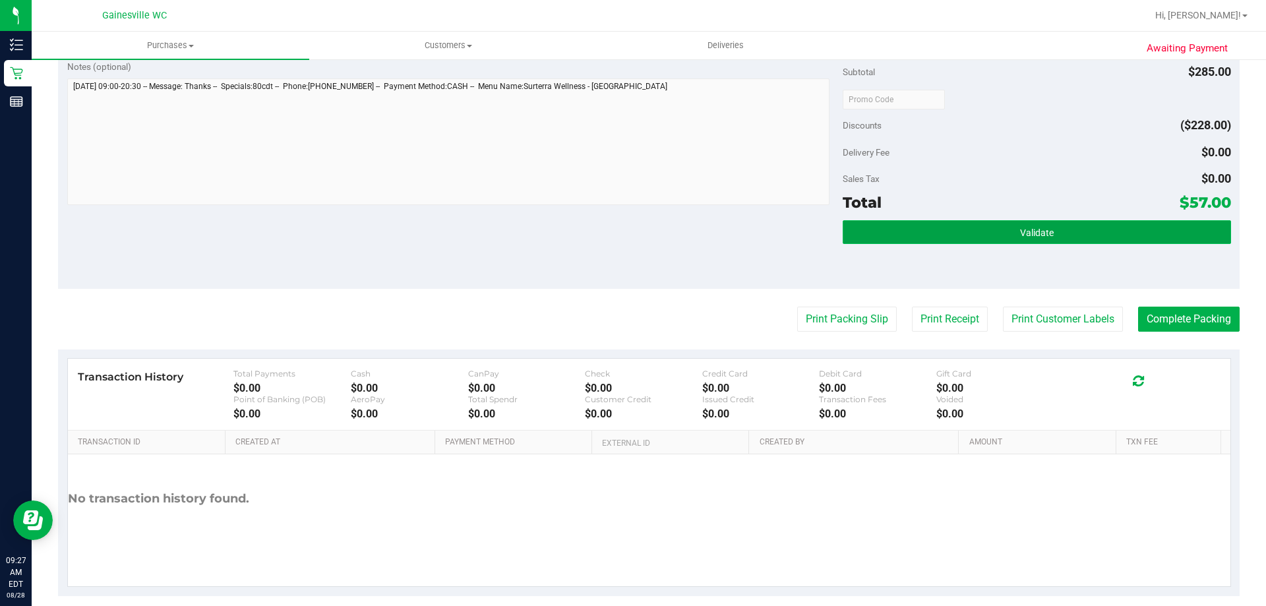
click at [926, 240] on button "Validate" at bounding box center [1037, 232] width 388 height 24
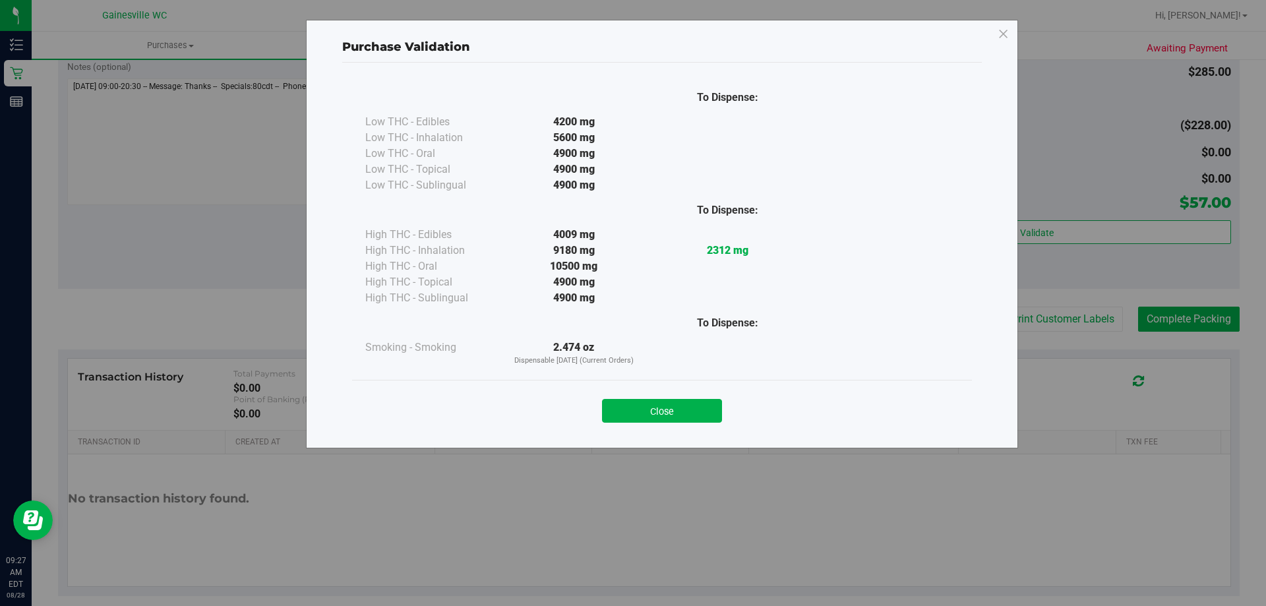
click at [682, 424] on div "Close" at bounding box center [662, 406] width 620 height 53
click at [690, 411] on button "Close" at bounding box center [662, 411] width 120 height 24
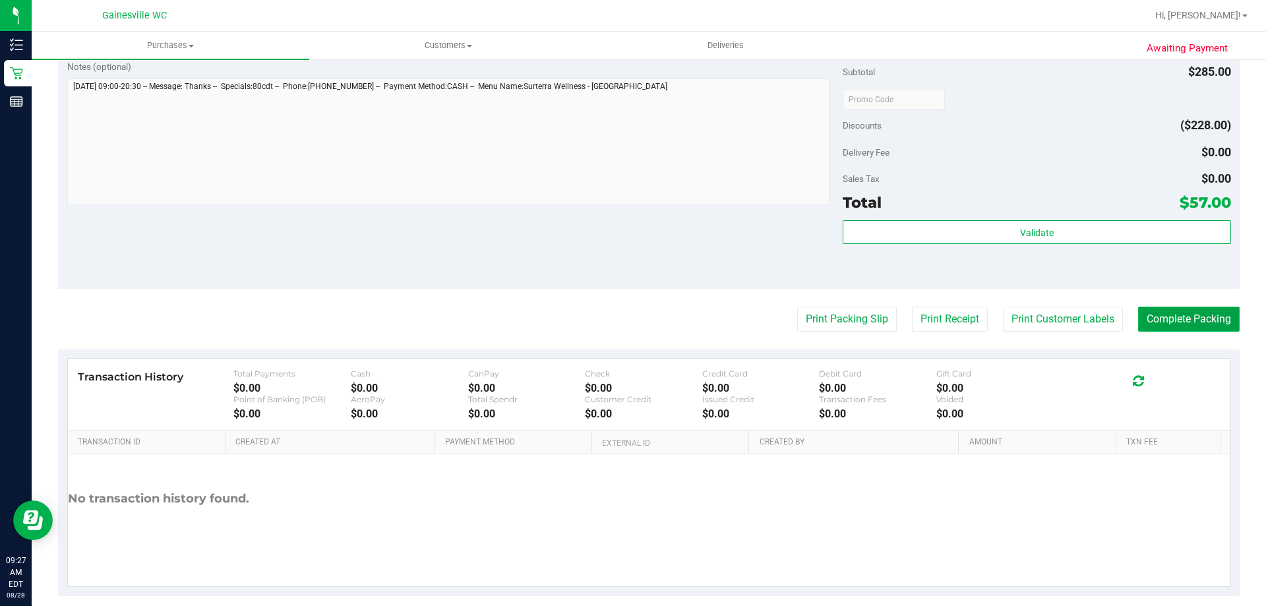
click at [1203, 311] on button "Complete Packing" at bounding box center [1189, 319] width 102 height 25
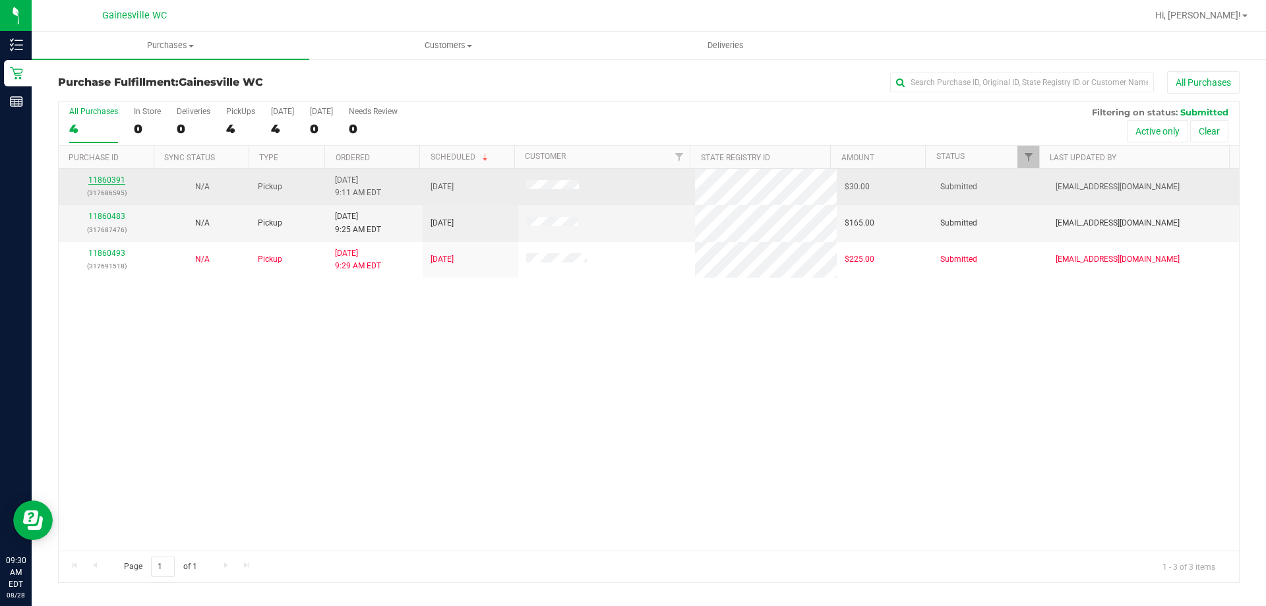
click at [119, 179] on link "11860391" at bounding box center [106, 179] width 37 height 9
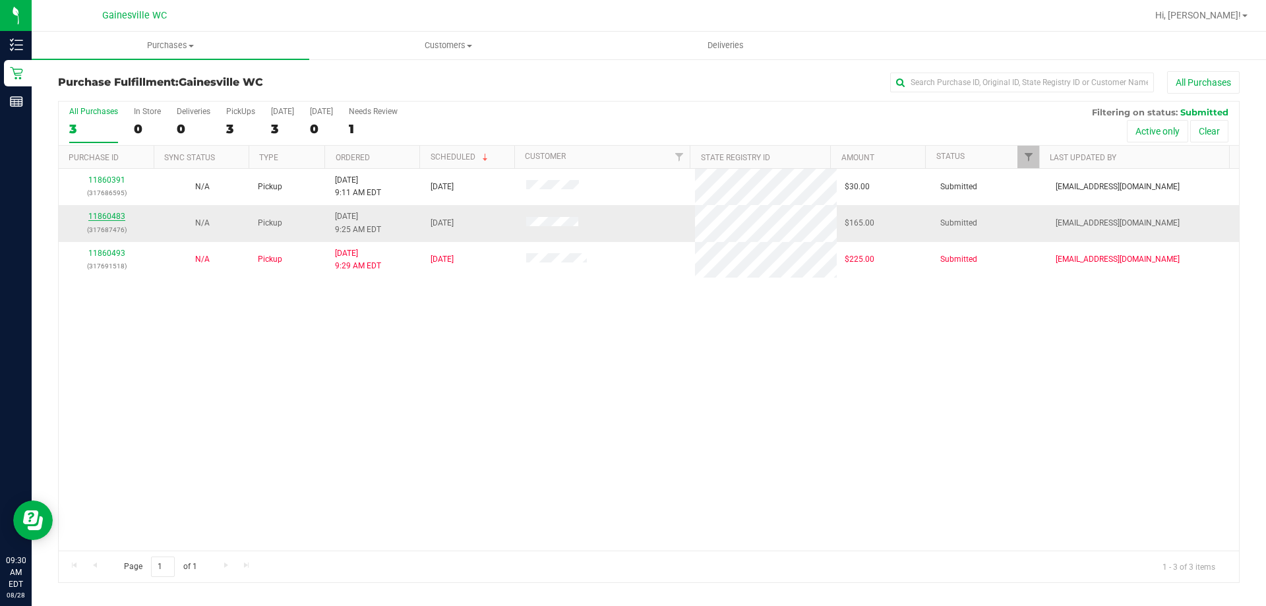
click at [105, 215] on link "11860483" at bounding box center [106, 216] width 37 height 9
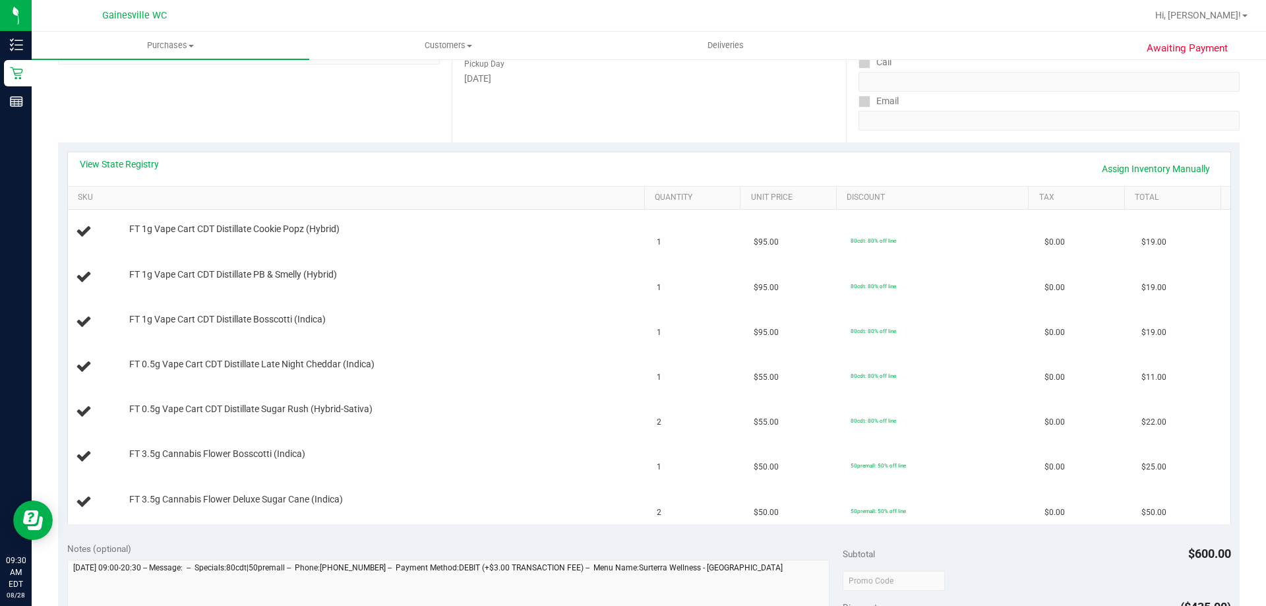
scroll to position [198, 0]
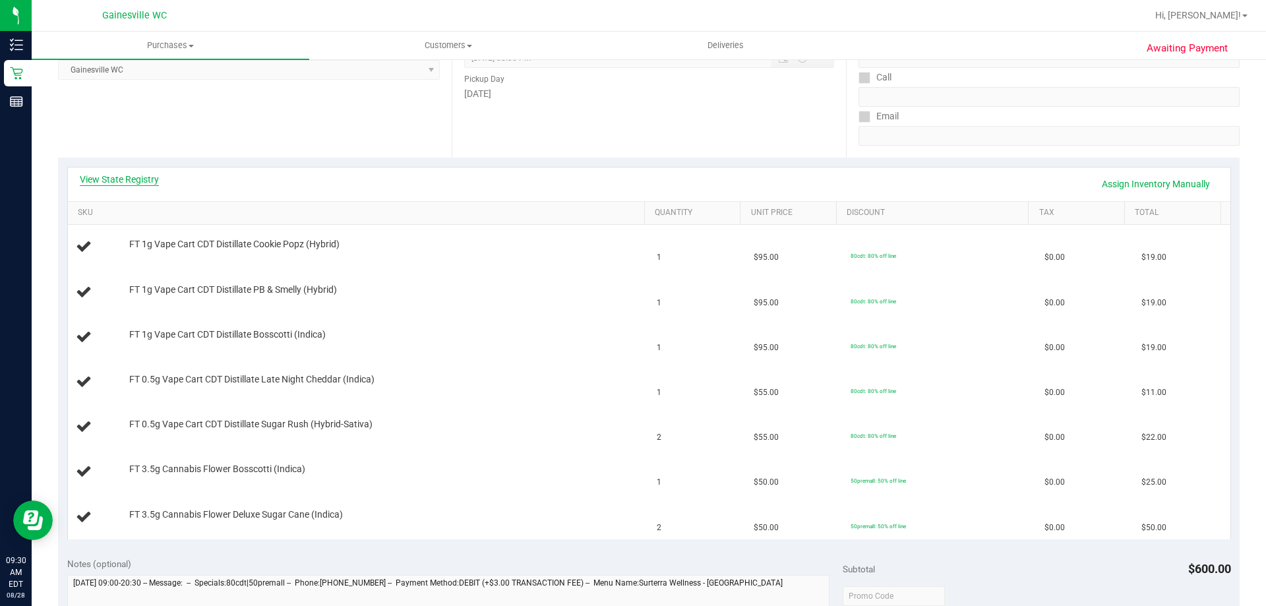
click at [150, 178] on link "View State Registry" at bounding box center [119, 179] width 79 height 13
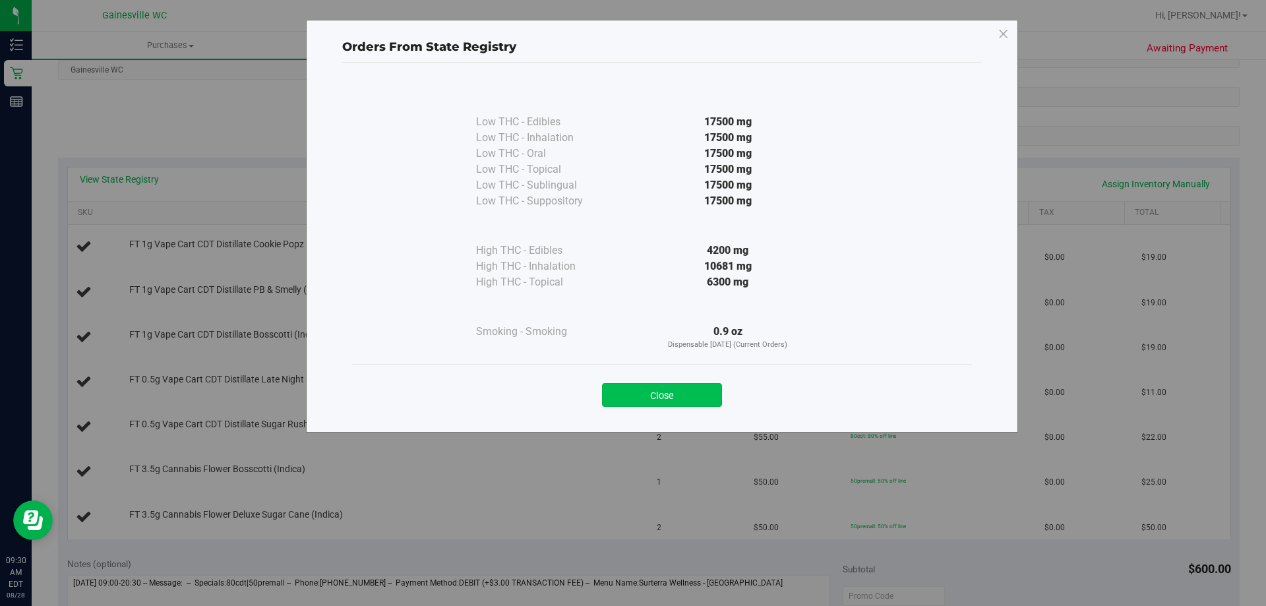
click at [656, 390] on button "Close" at bounding box center [662, 395] width 120 height 24
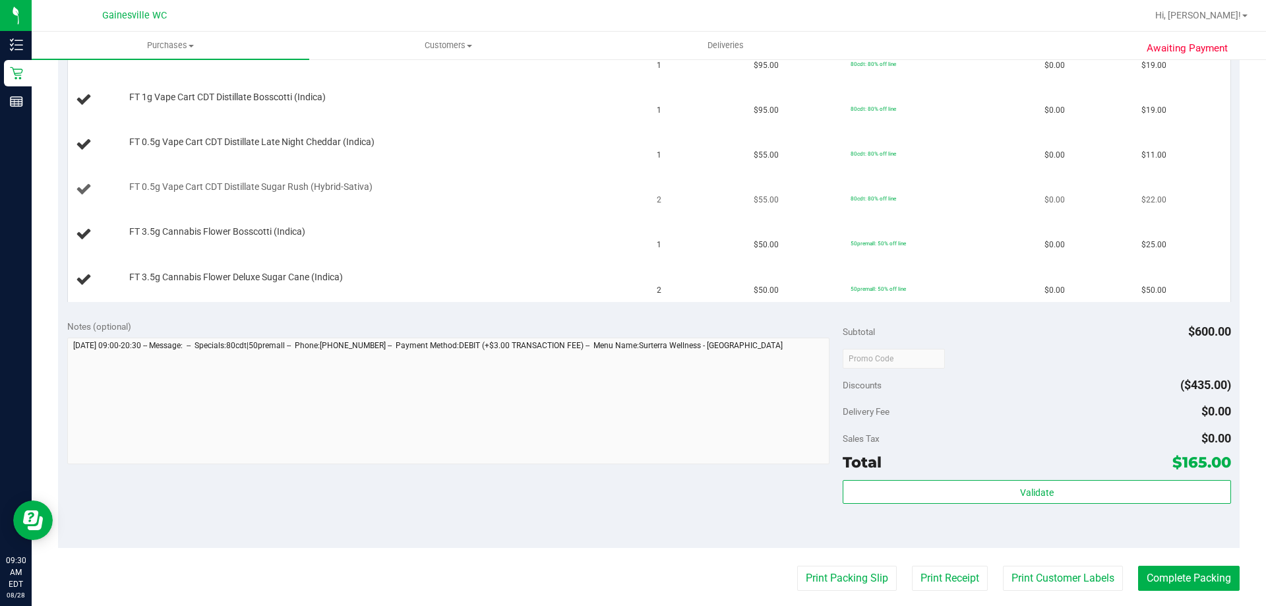
scroll to position [461, 0]
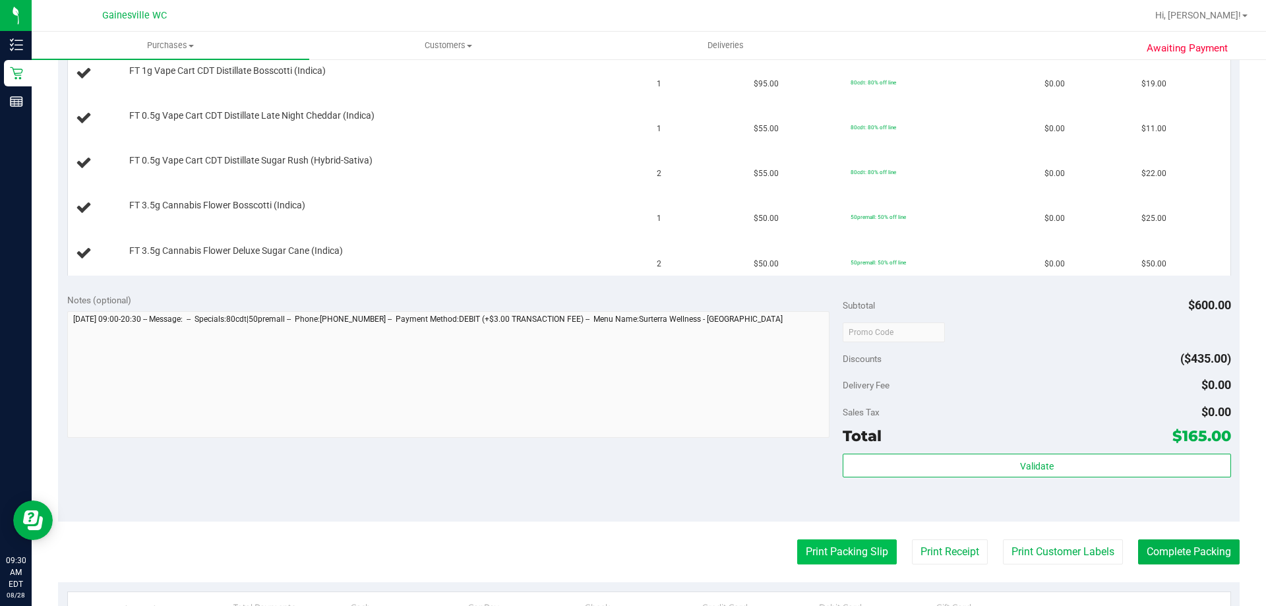
click at [860, 554] on button "Print Packing Slip" at bounding box center [847, 551] width 100 height 25
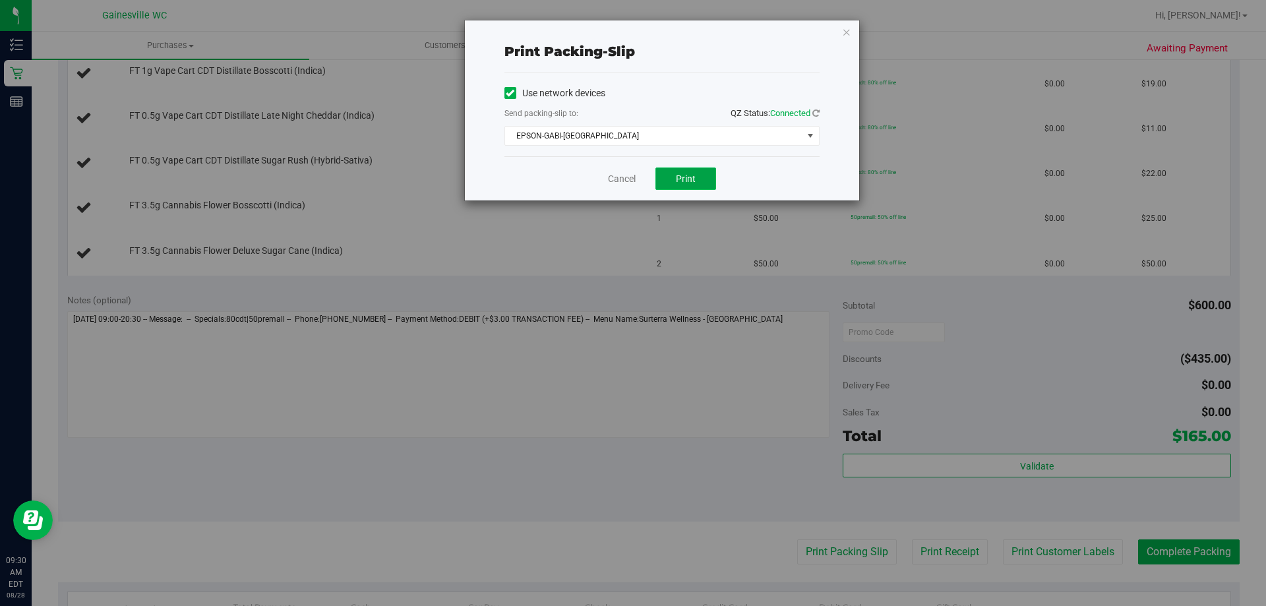
click at [680, 180] on span "Print" at bounding box center [686, 178] width 20 height 11
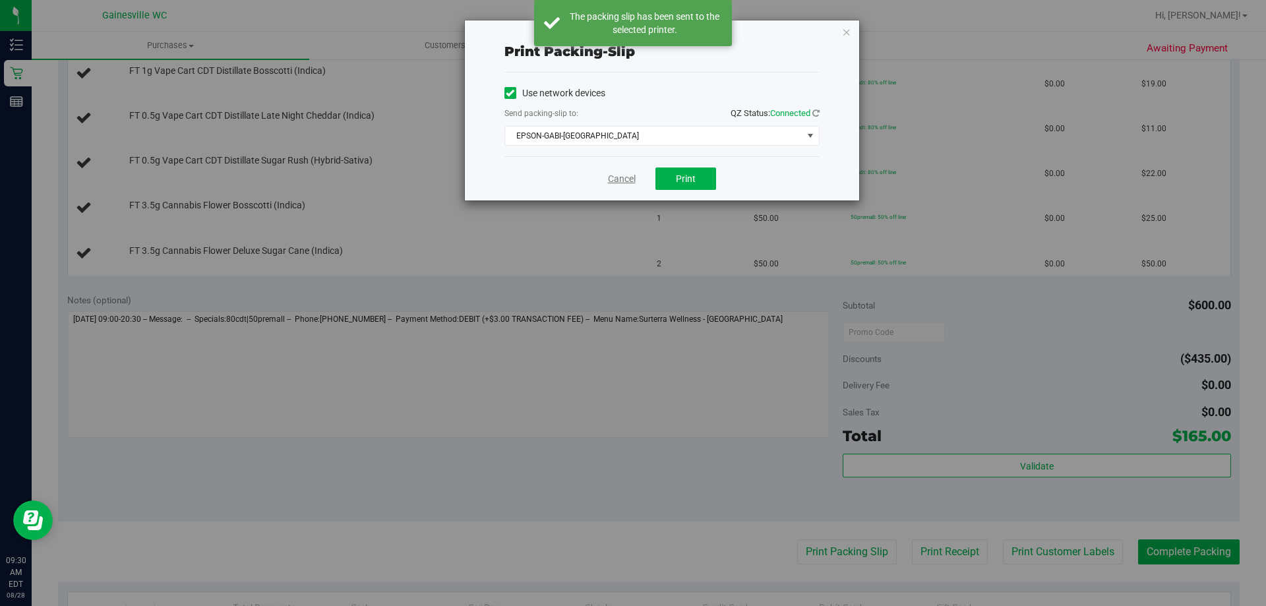
click at [622, 172] on link "Cancel" at bounding box center [622, 179] width 28 height 14
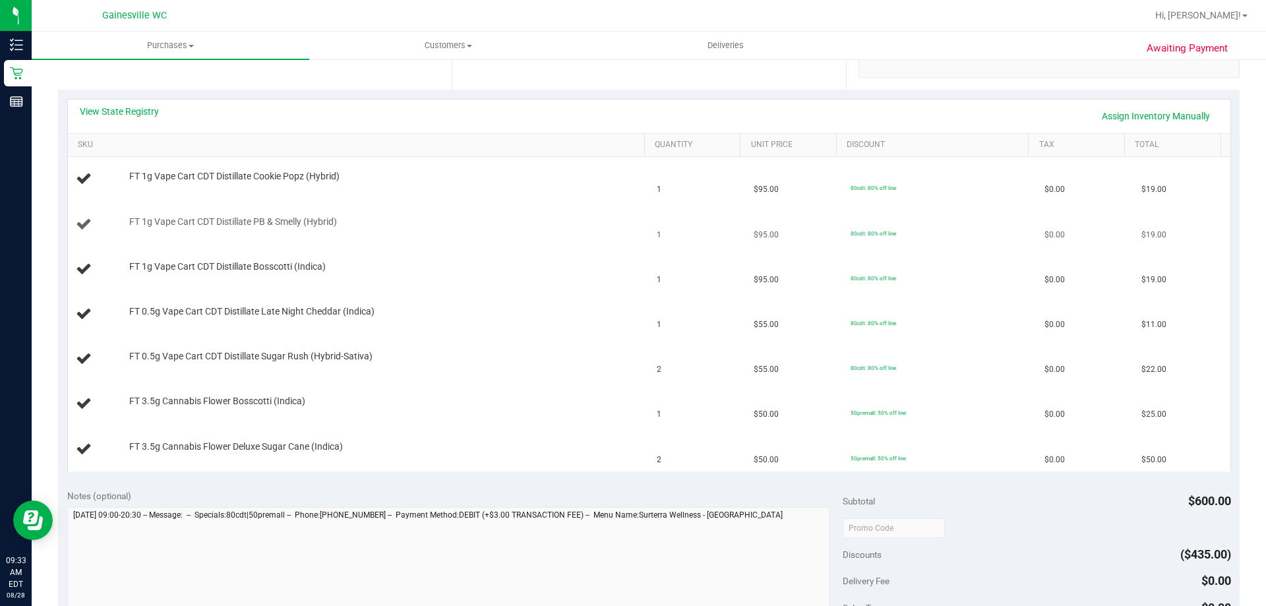
scroll to position [264, 0]
click at [1121, 119] on link "Assign Inventory Manually" at bounding box center [1155, 118] width 125 height 22
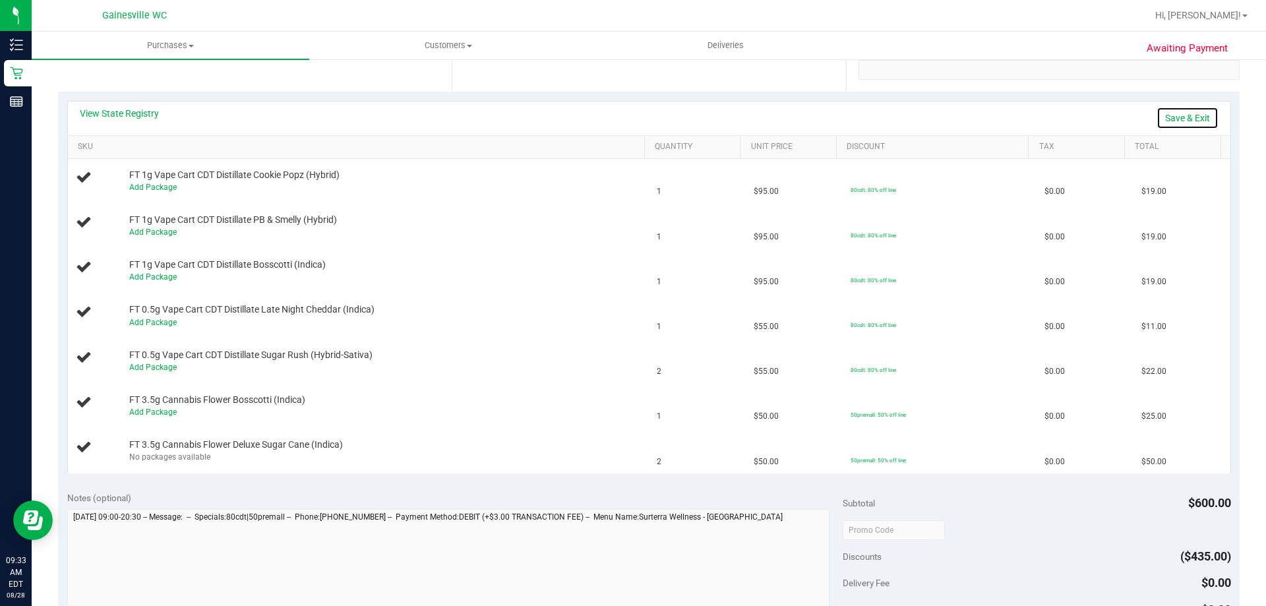
click at [1169, 122] on link "Save & Exit" at bounding box center [1187, 118] width 62 height 22
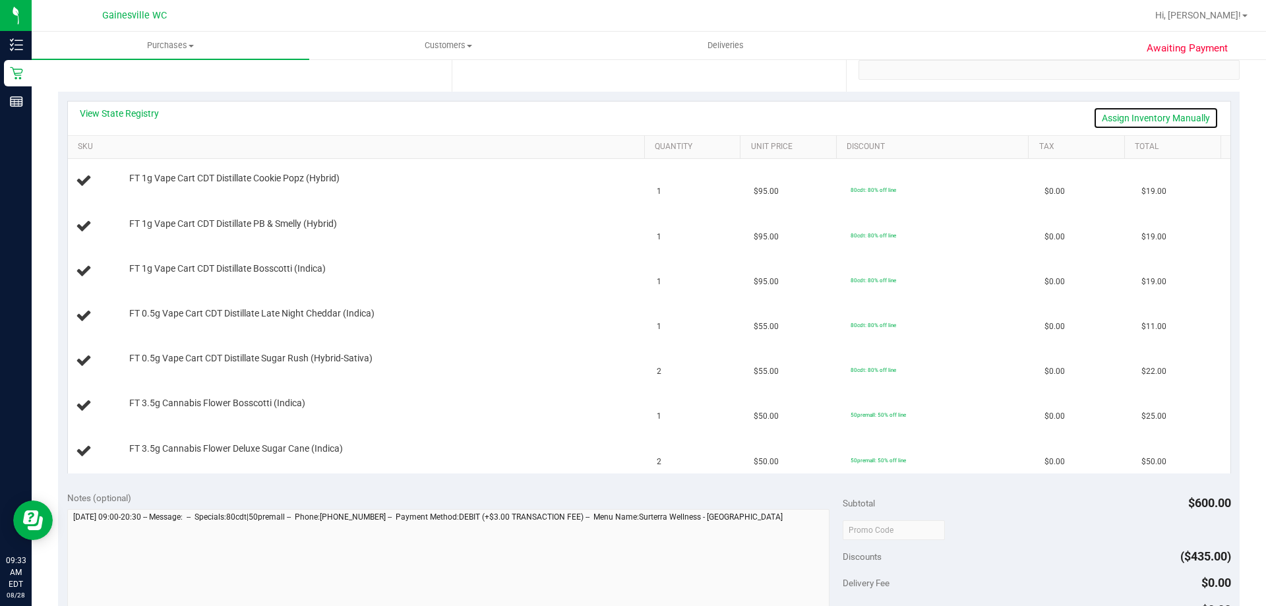
click at [1172, 119] on link "Assign Inventory Manually" at bounding box center [1155, 118] width 125 height 22
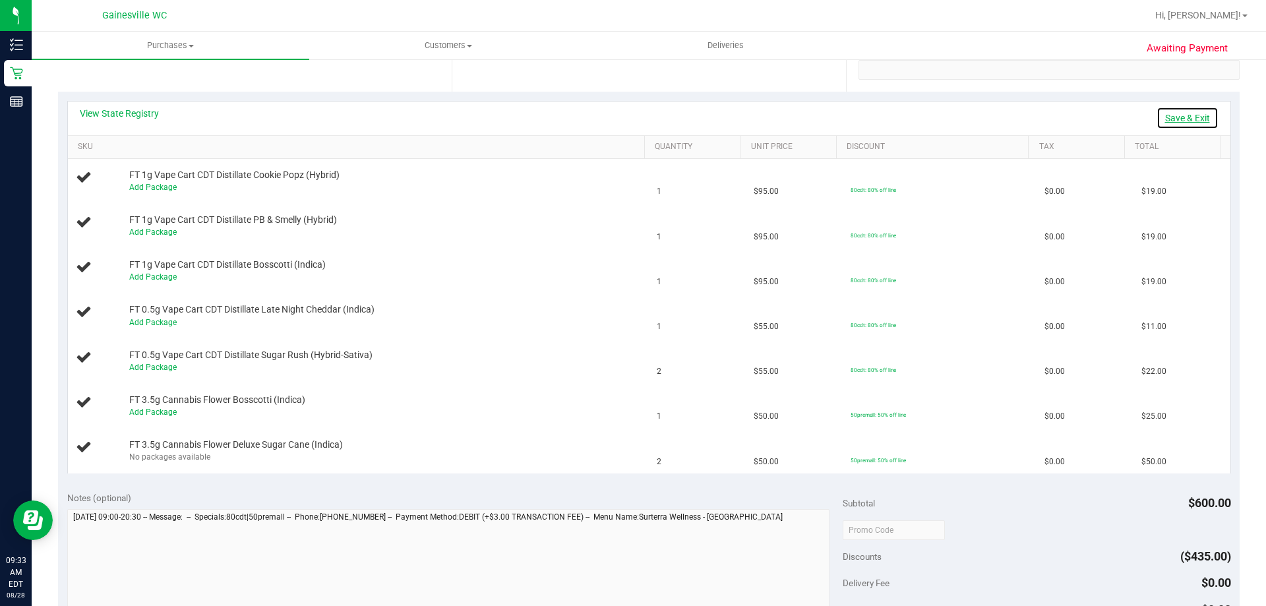
click at [1172, 119] on link "Save & Exit" at bounding box center [1187, 118] width 62 height 22
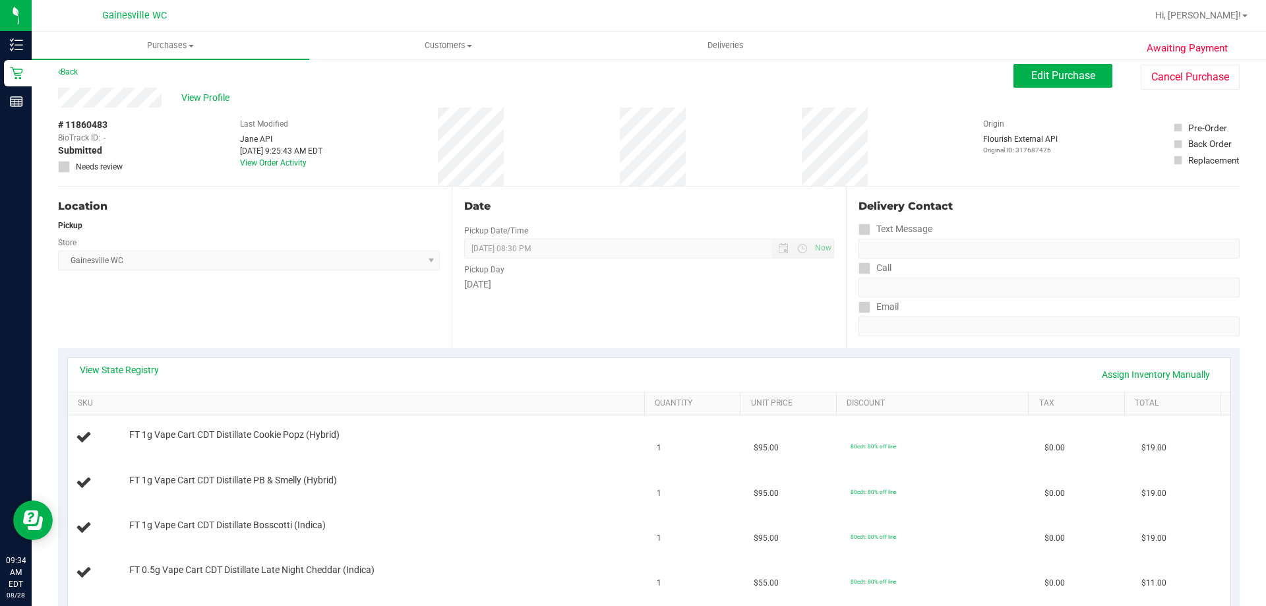
scroll to position [0, 0]
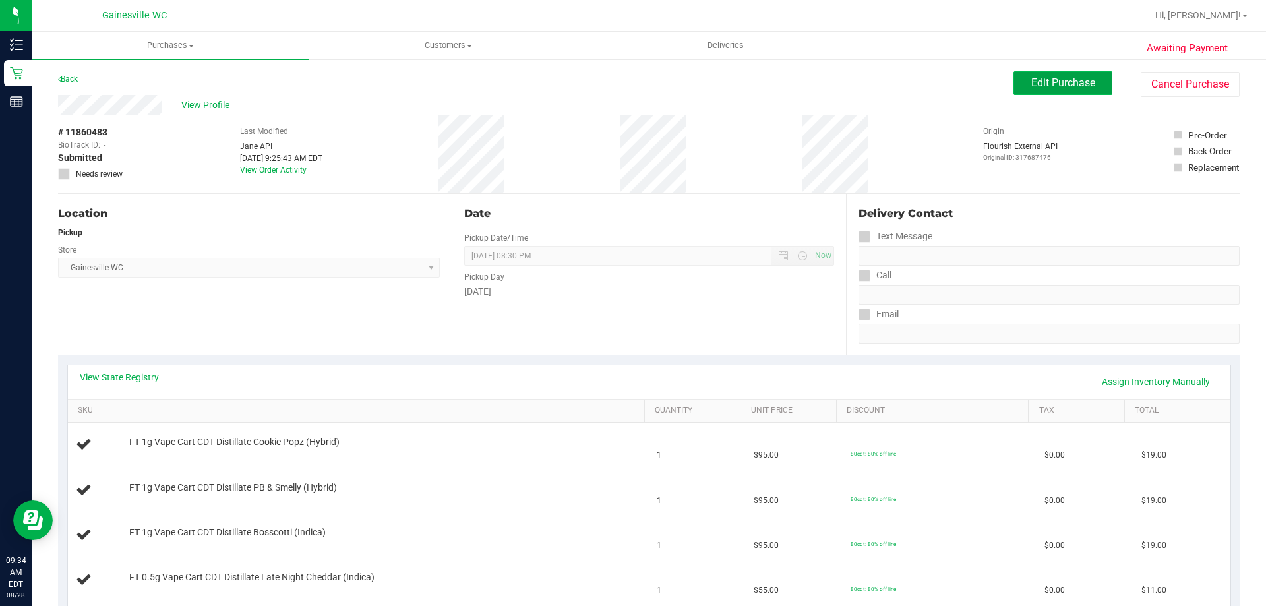
click at [1044, 72] on button "Edit Purchase" at bounding box center [1062, 83] width 99 height 24
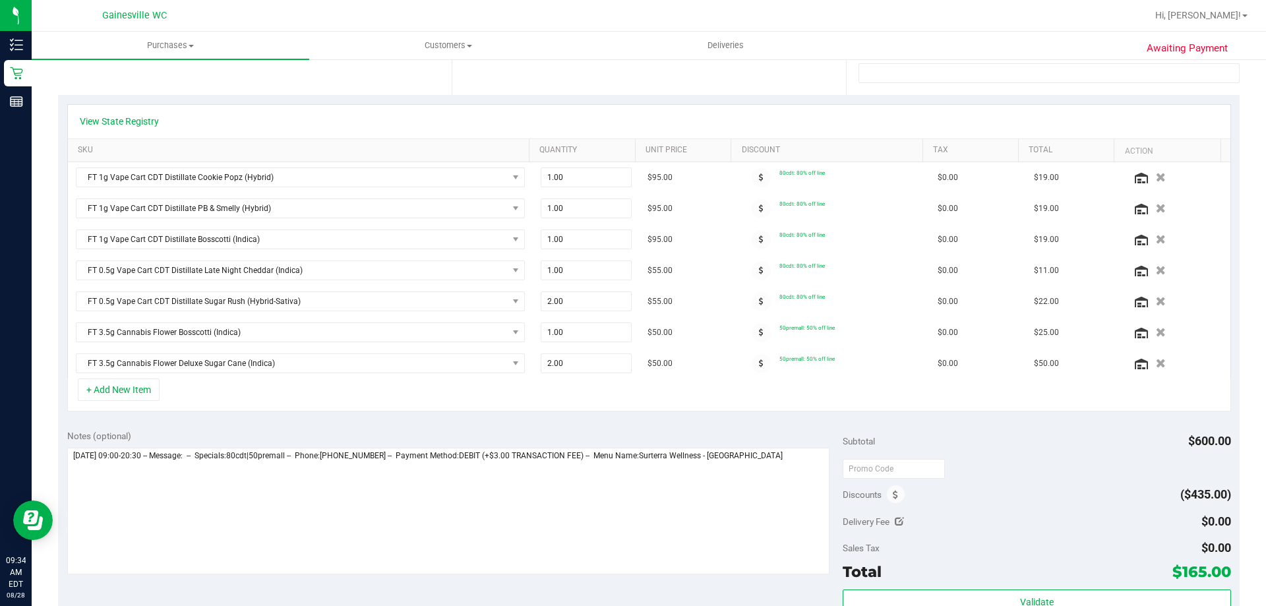
scroll to position [264, 0]
click at [1149, 363] on button "button" at bounding box center [1160, 360] width 22 height 14
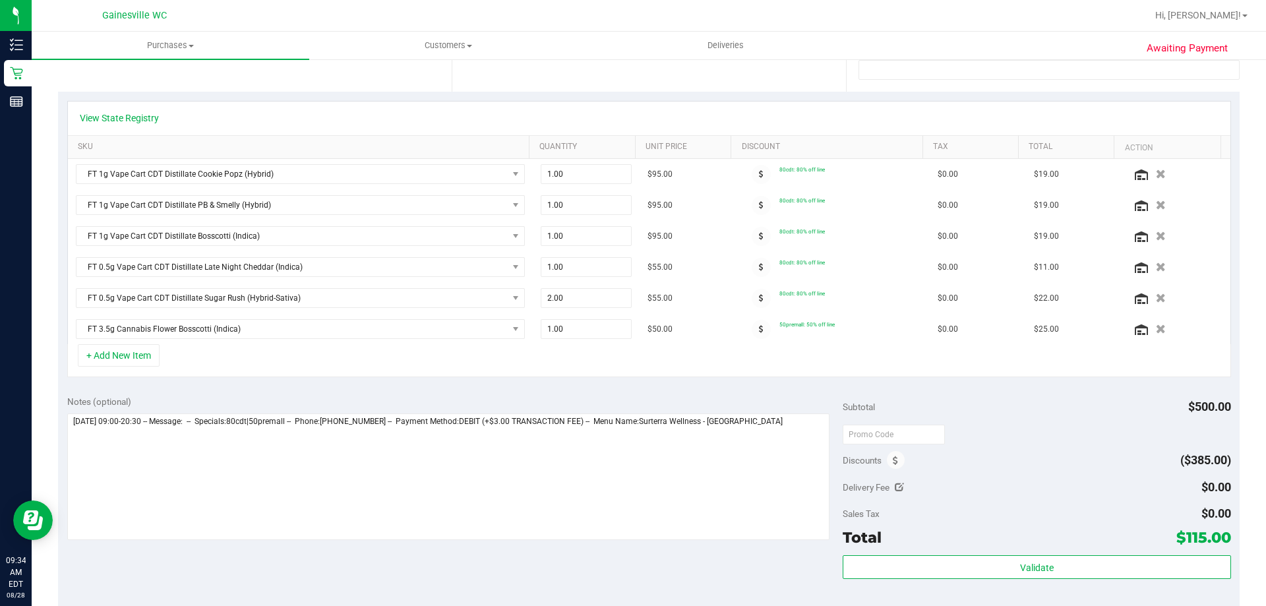
scroll to position [0, 0]
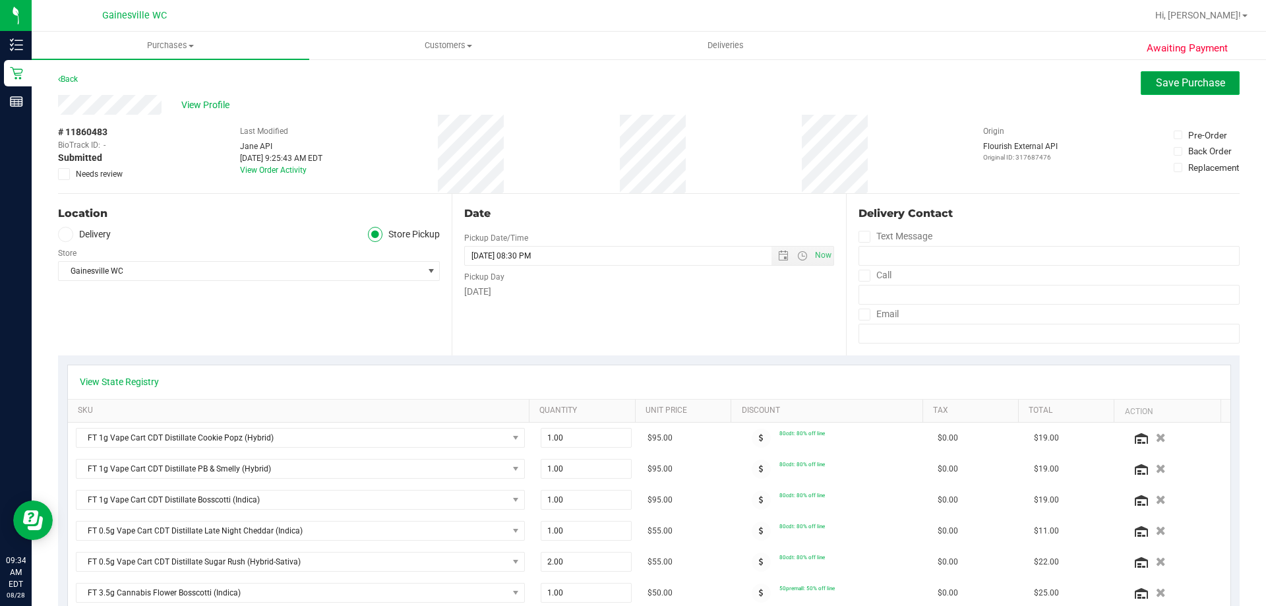
click at [1156, 81] on span "Save Purchase" at bounding box center [1190, 82] width 69 height 13
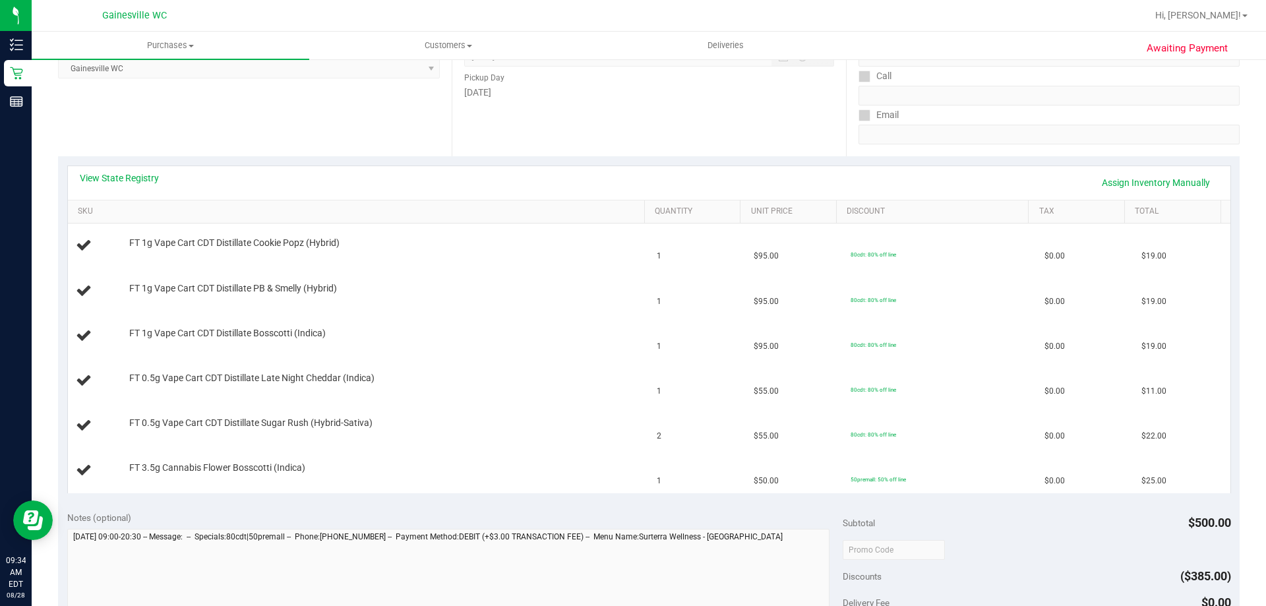
scroll to position [461, 0]
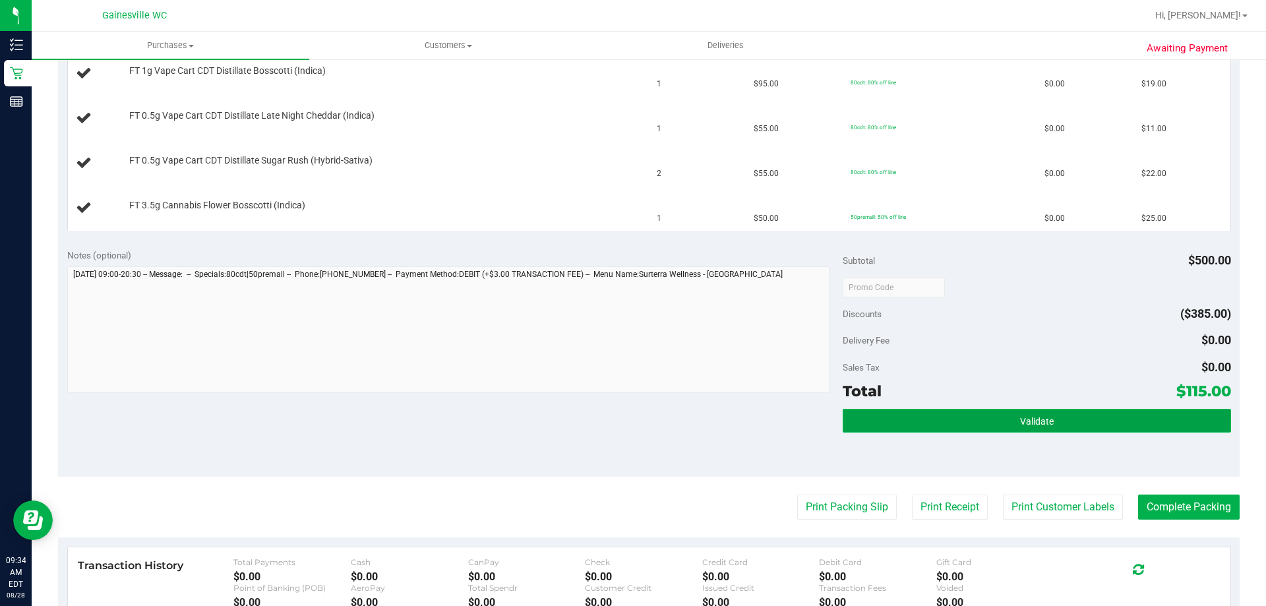
click at [957, 422] on button "Validate" at bounding box center [1037, 421] width 388 height 24
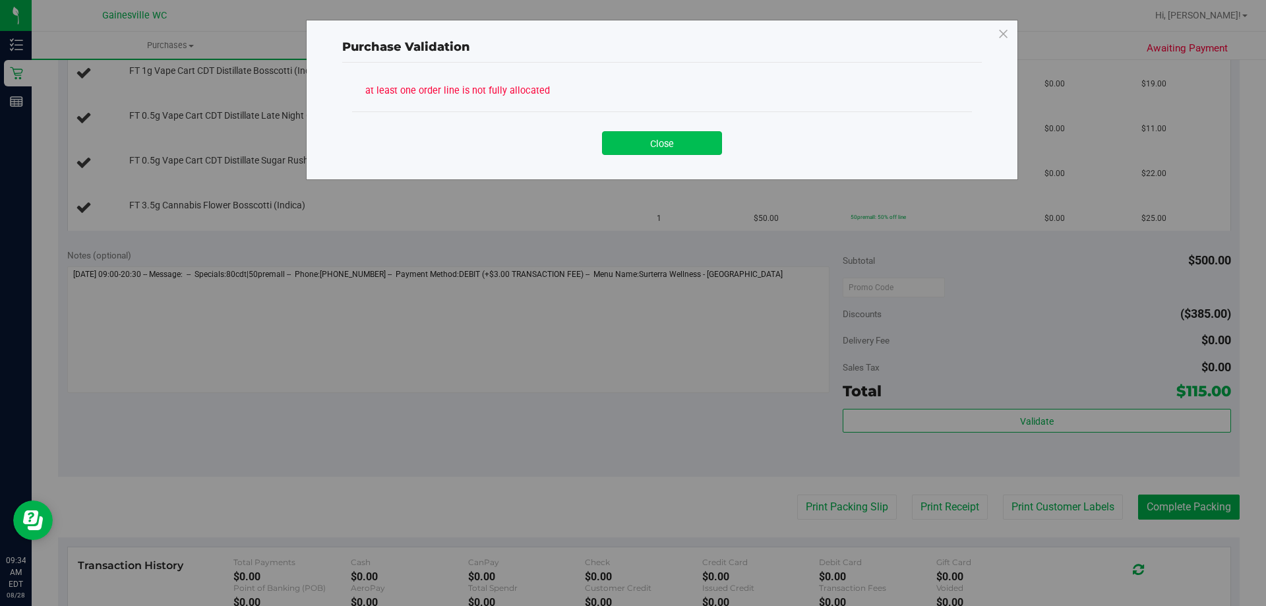
click at [672, 142] on button "Close" at bounding box center [662, 143] width 120 height 24
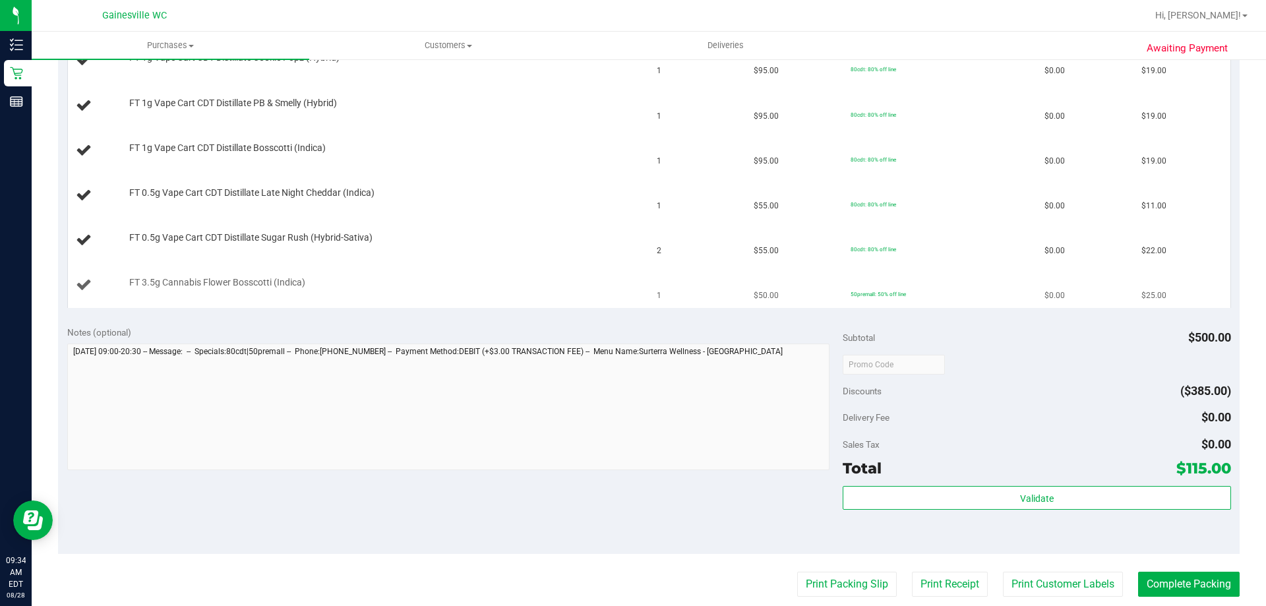
scroll to position [264, 0]
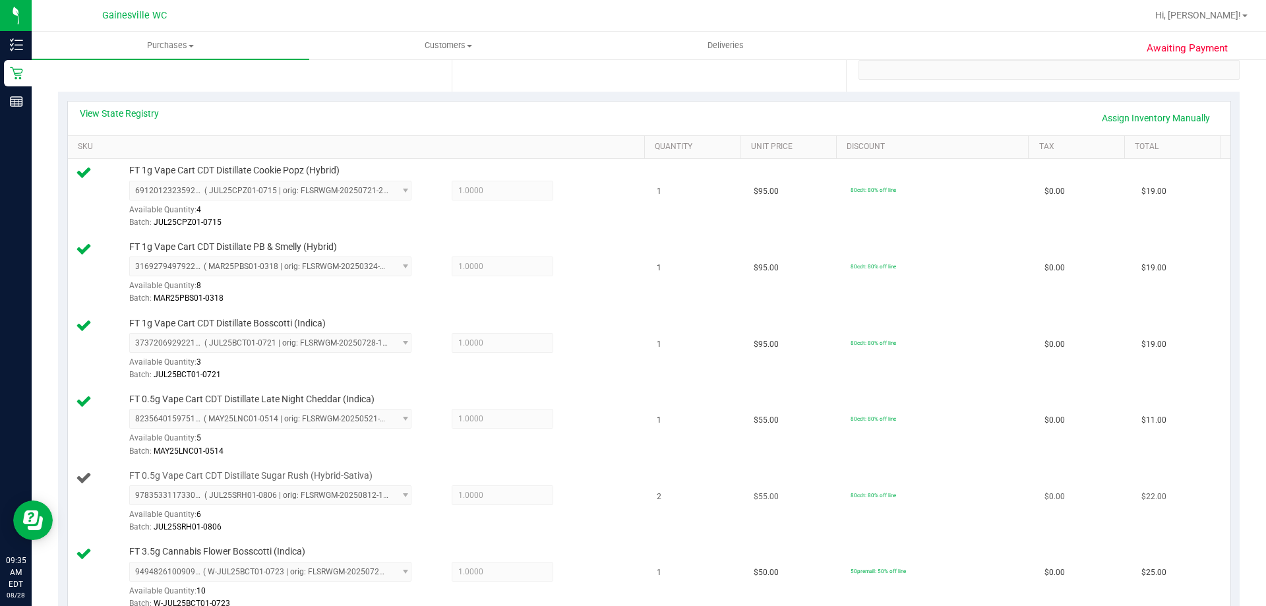
click at [401, 500] on span "9783533117330032 ( JUL25SRH01-0806 | orig: FLSRWGM-20250812-1349 ) 978353311733…" at bounding box center [270, 495] width 282 height 20
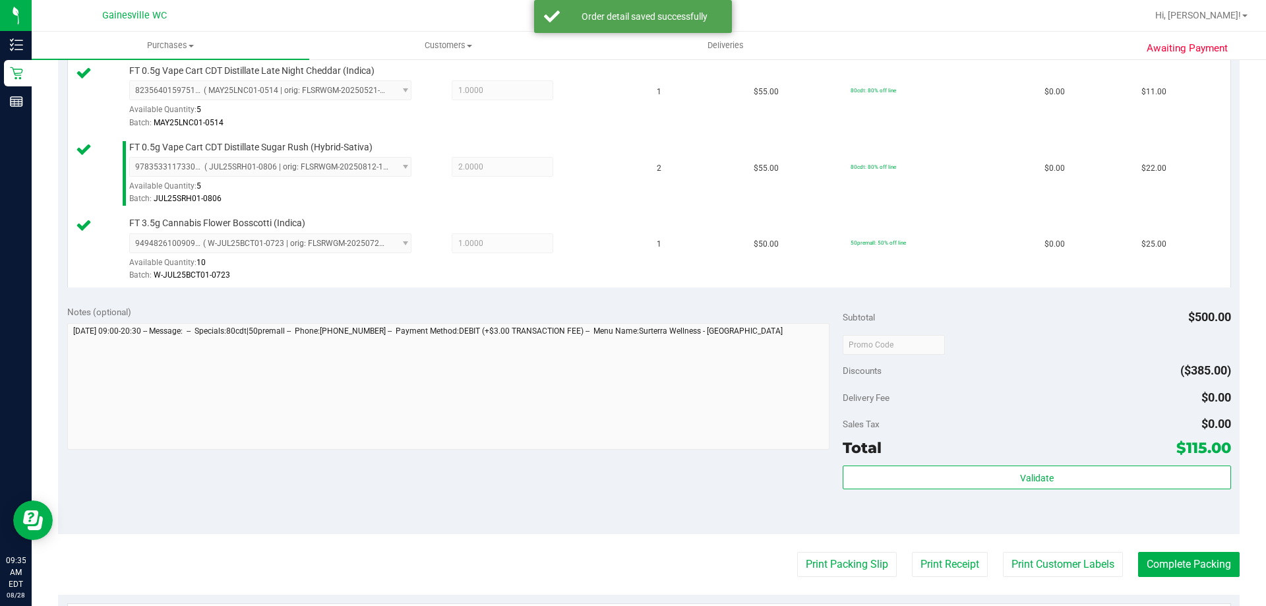
scroll to position [593, 0]
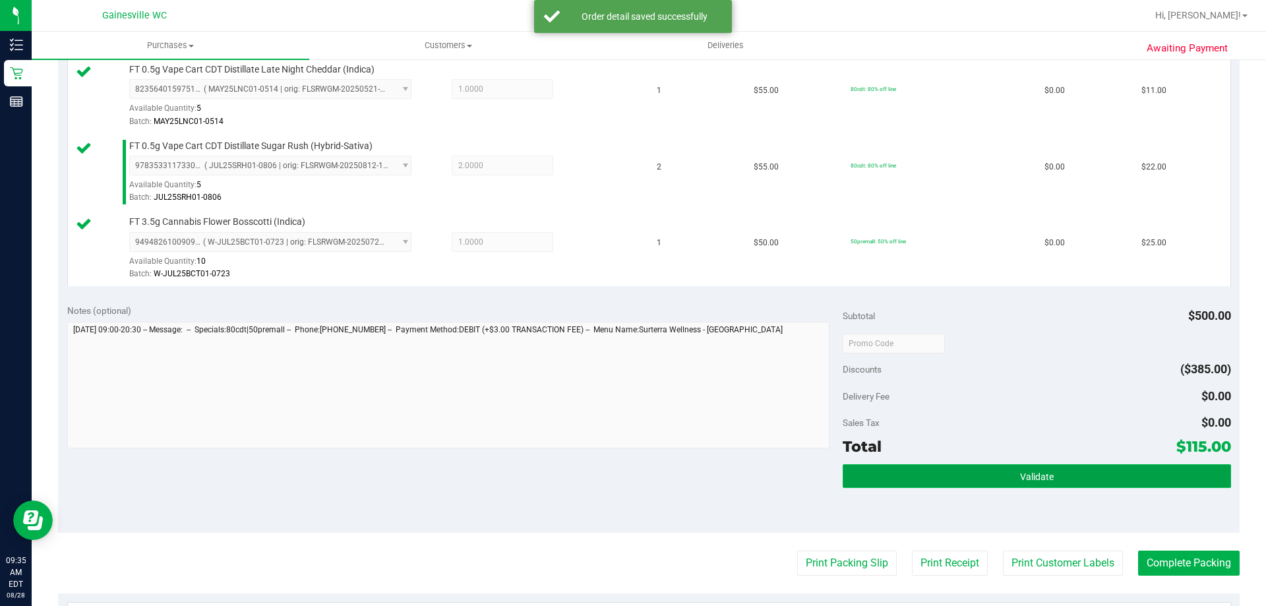
click at [969, 481] on button "Validate" at bounding box center [1037, 476] width 388 height 24
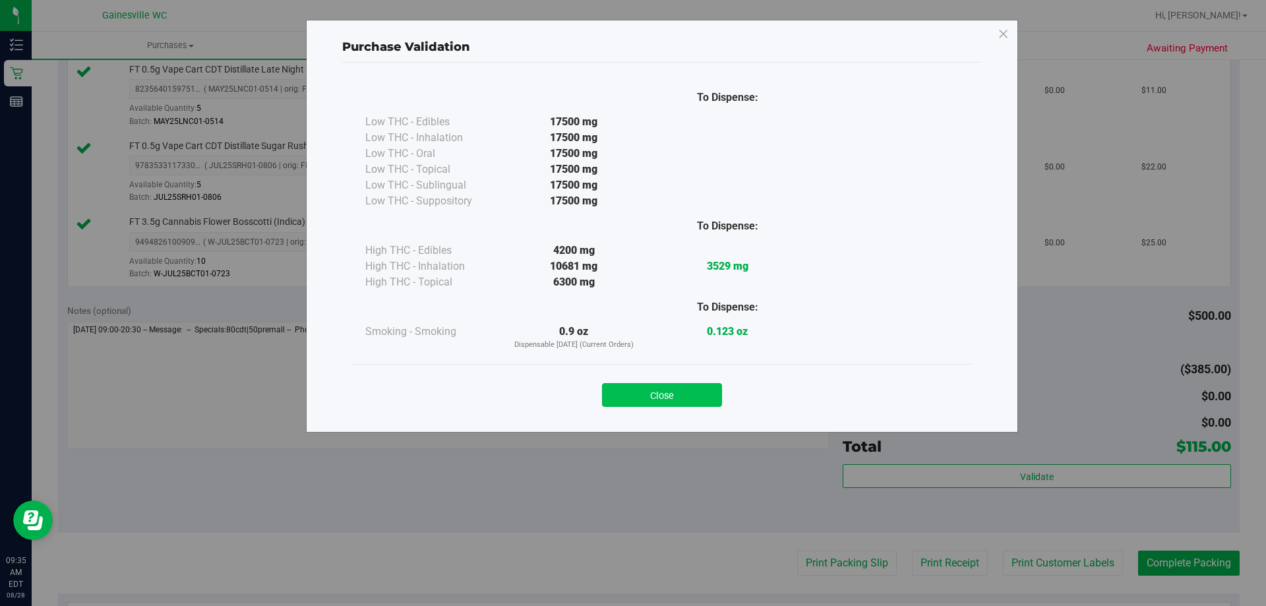
click at [643, 395] on button "Close" at bounding box center [662, 395] width 120 height 24
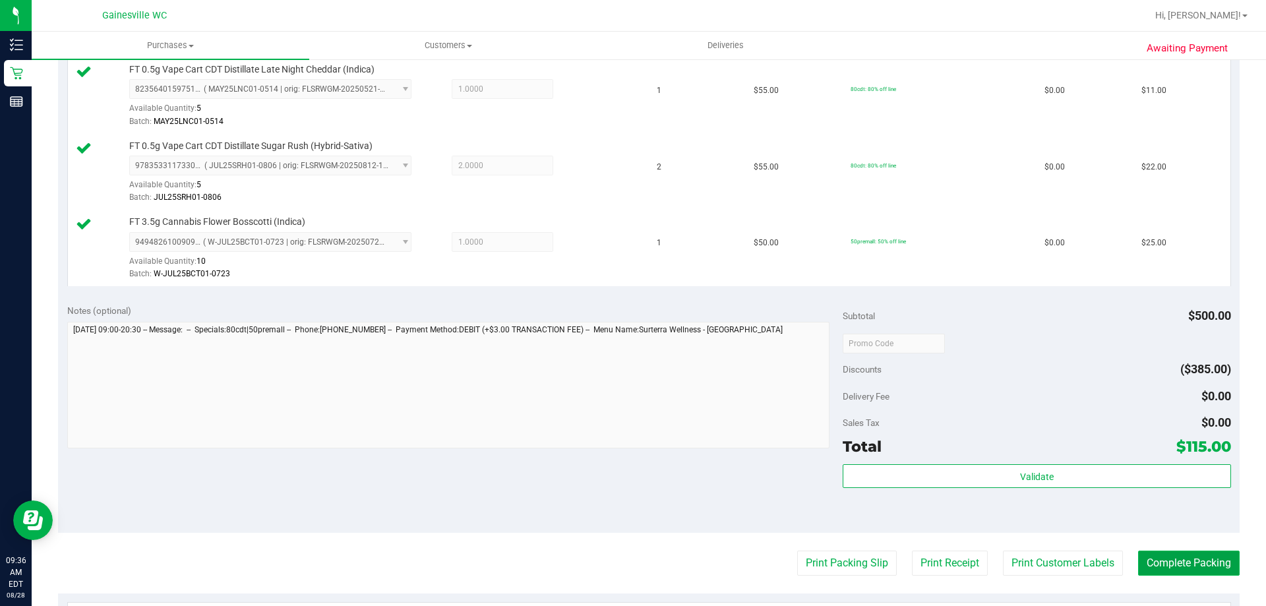
click at [1183, 558] on button "Complete Packing" at bounding box center [1189, 562] width 102 height 25
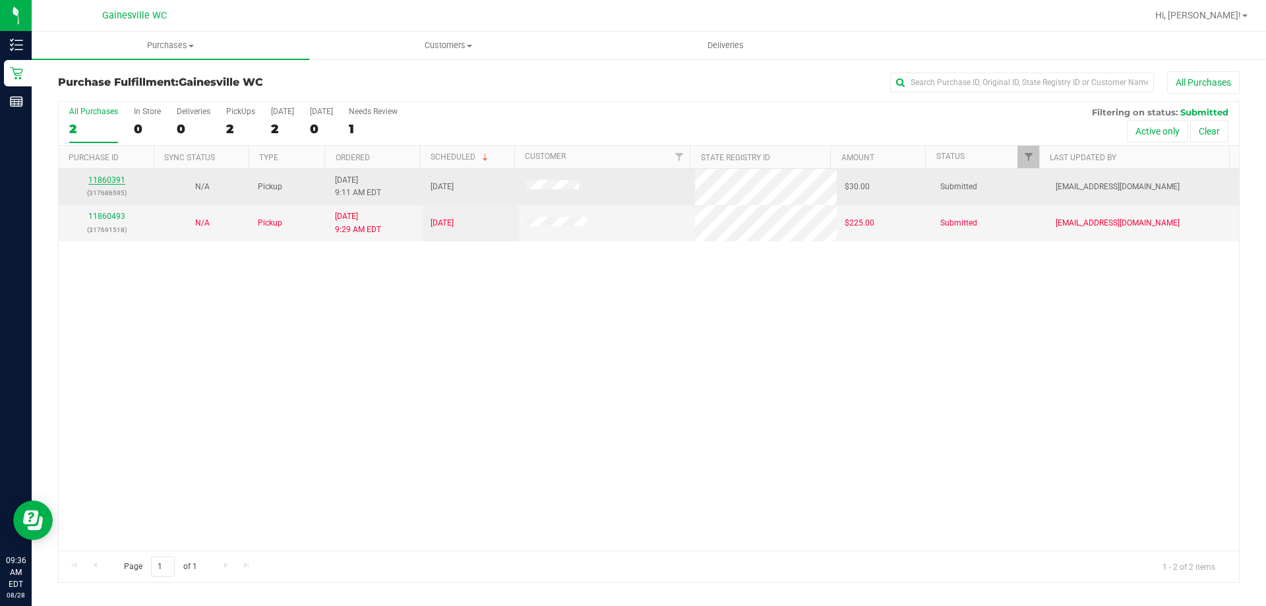
click at [117, 177] on link "11860391" at bounding box center [106, 179] width 37 height 9
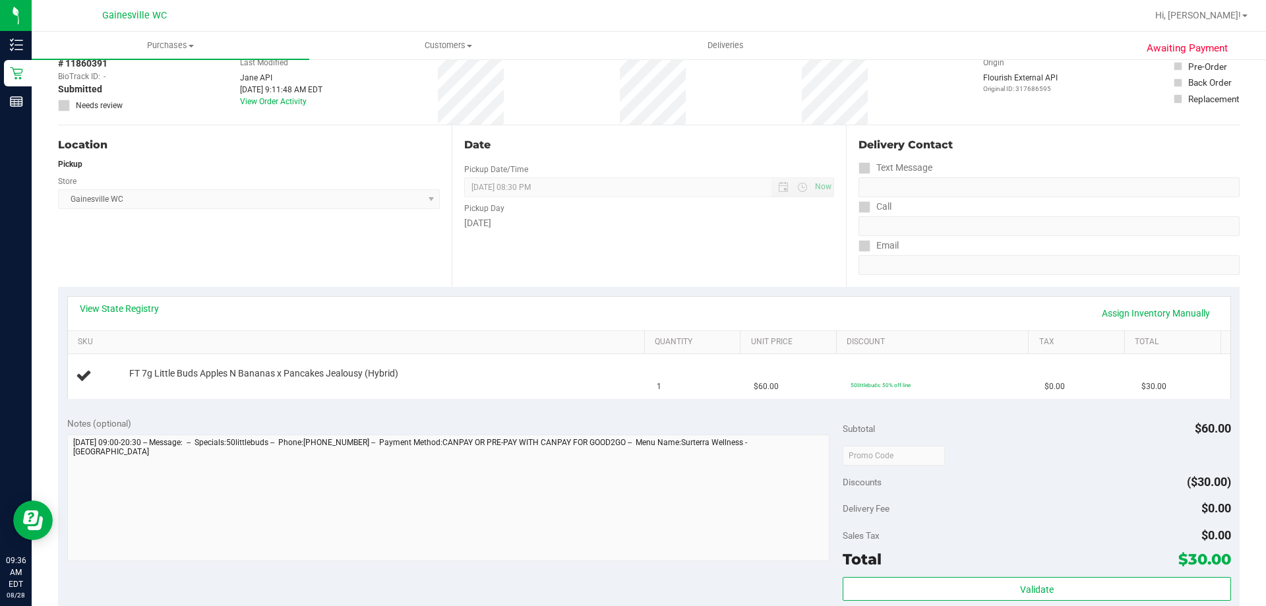
scroll to position [198, 0]
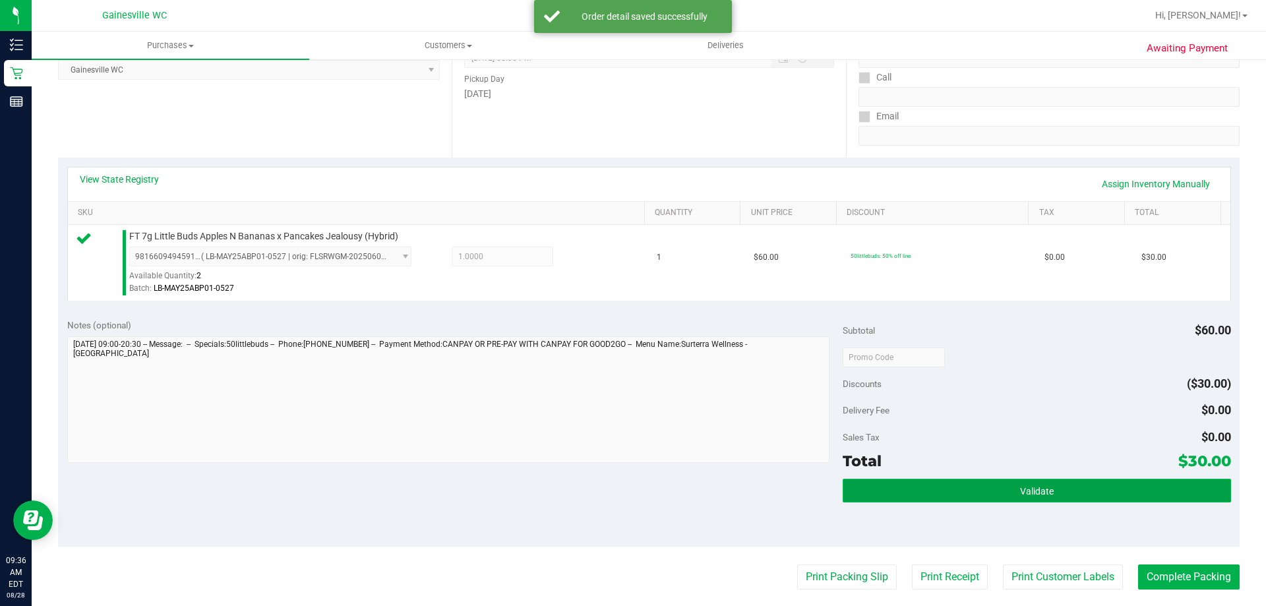
click at [993, 487] on button "Validate" at bounding box center [1037, 491] width 388 height 24
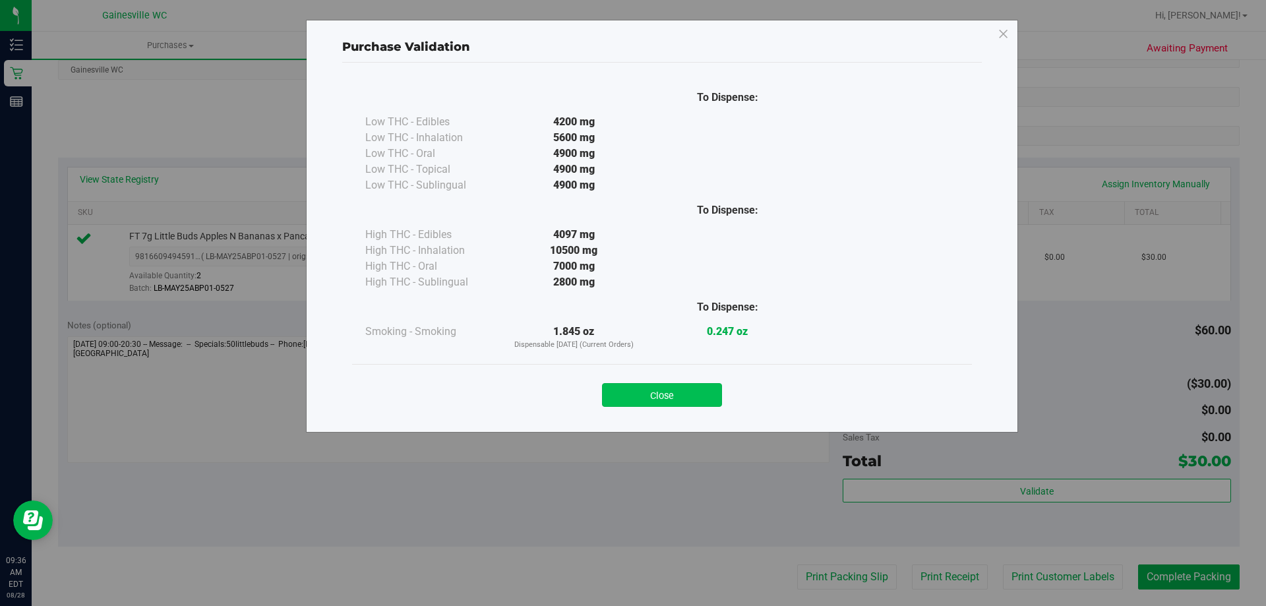
click at [629, 393] on button "Close" at bounding box center [662, 395] width 120 height 24
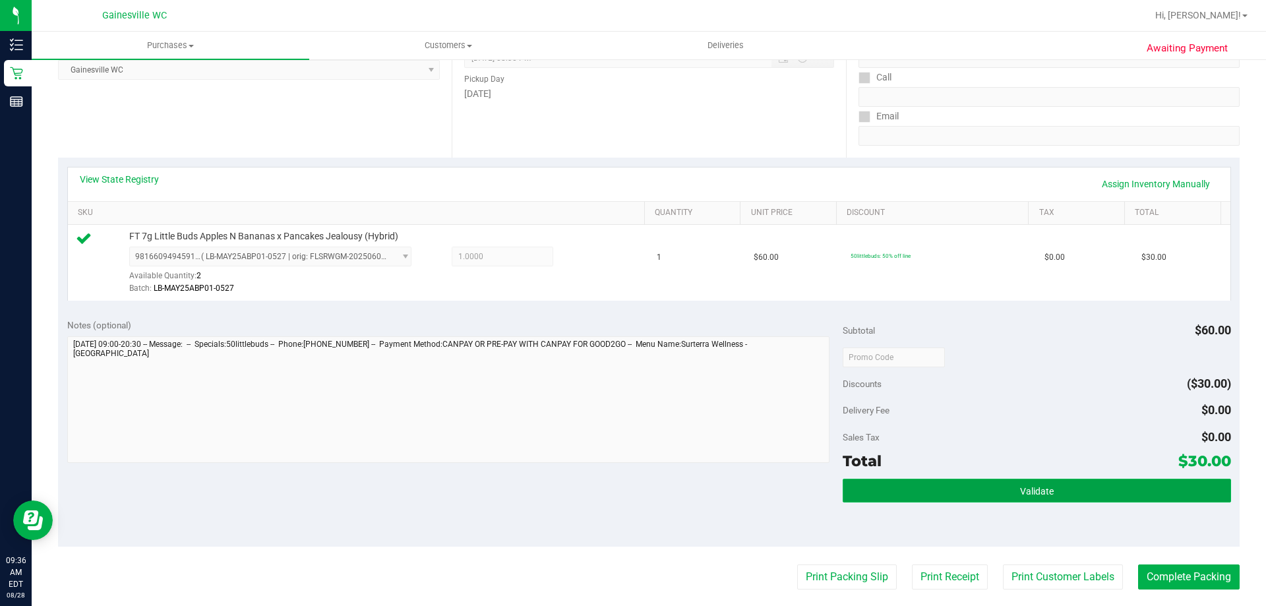
click at [1040, 492] on span "Validate" at bounding box center [1037, 491] width 34 height 11
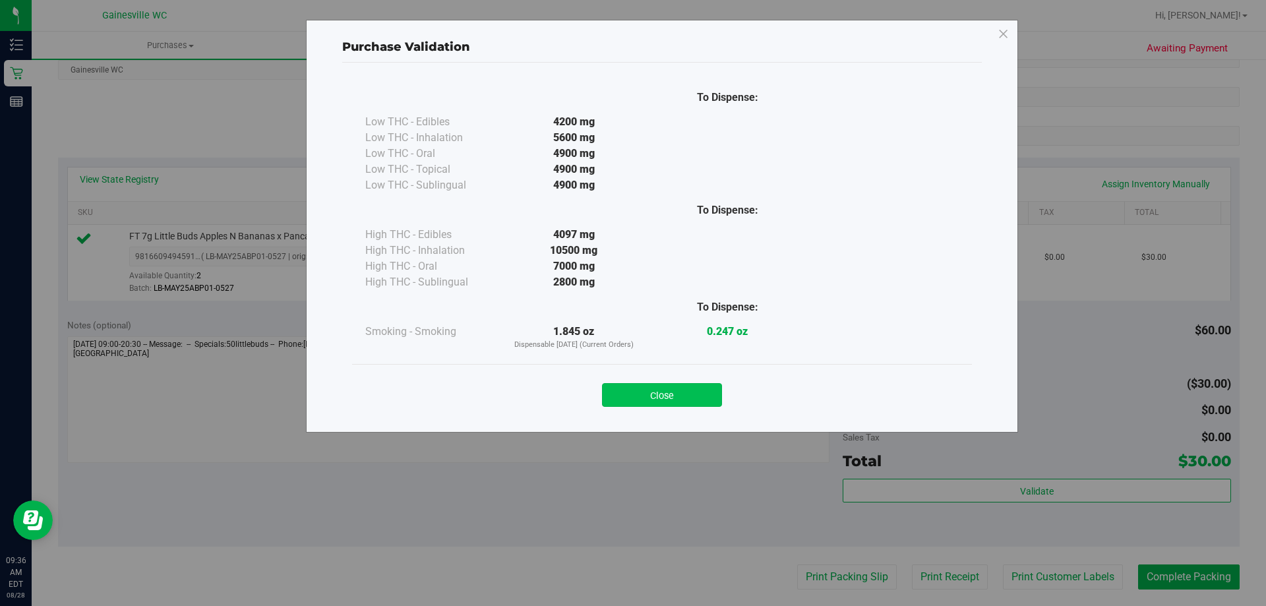
click at [685, 396] on button "Close" at bounding box center [662, 395] width 120 height 24
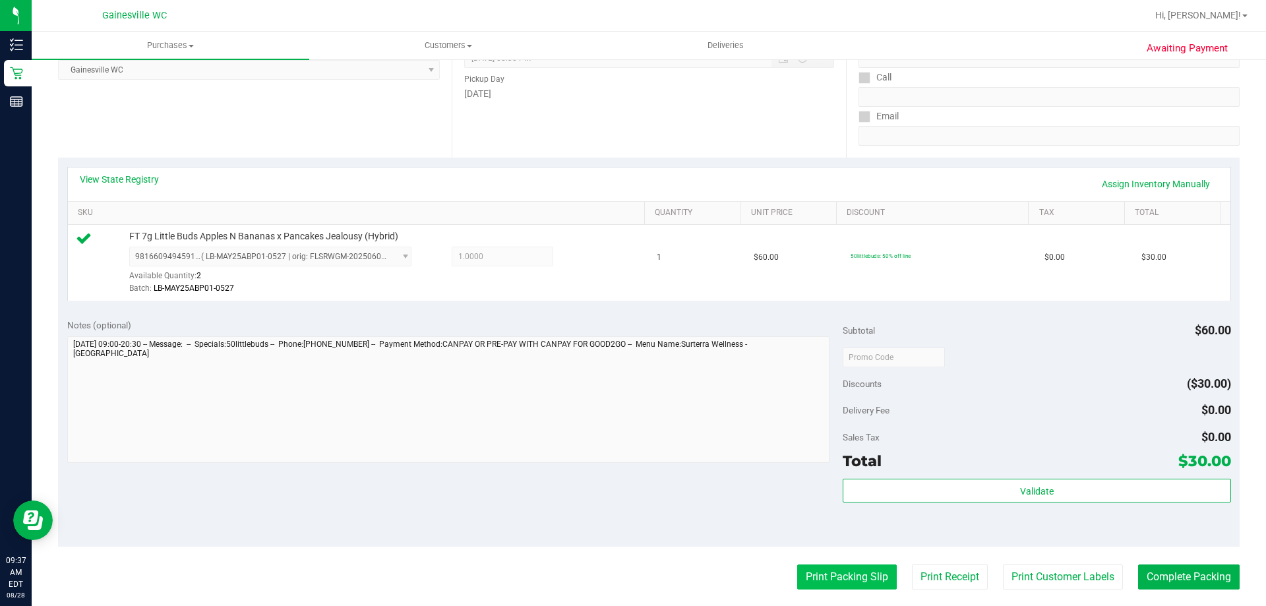
click at [854, 574] on button "Print Packing Slip" at bounding box center [847, 576] width 100 height 25
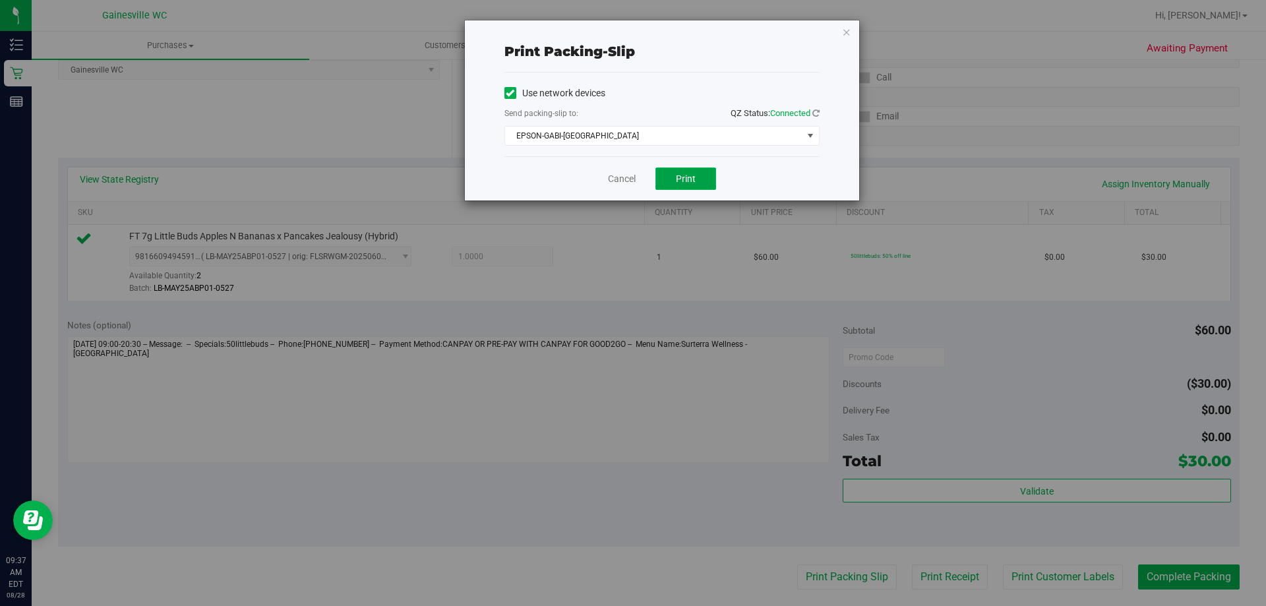
click at [670, 173] on button "Print" at bounding box center [685, 178] width 61 height 22
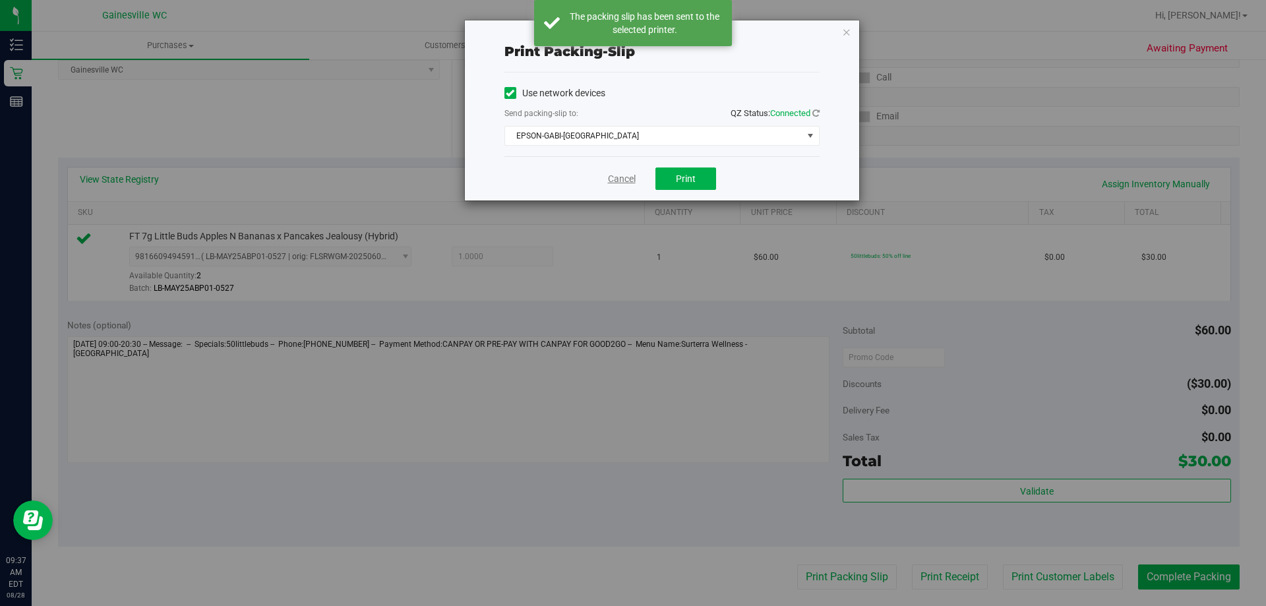
click at [625, 183] on link "Cancel" at bounding box center [622, 179] width 28 height 14
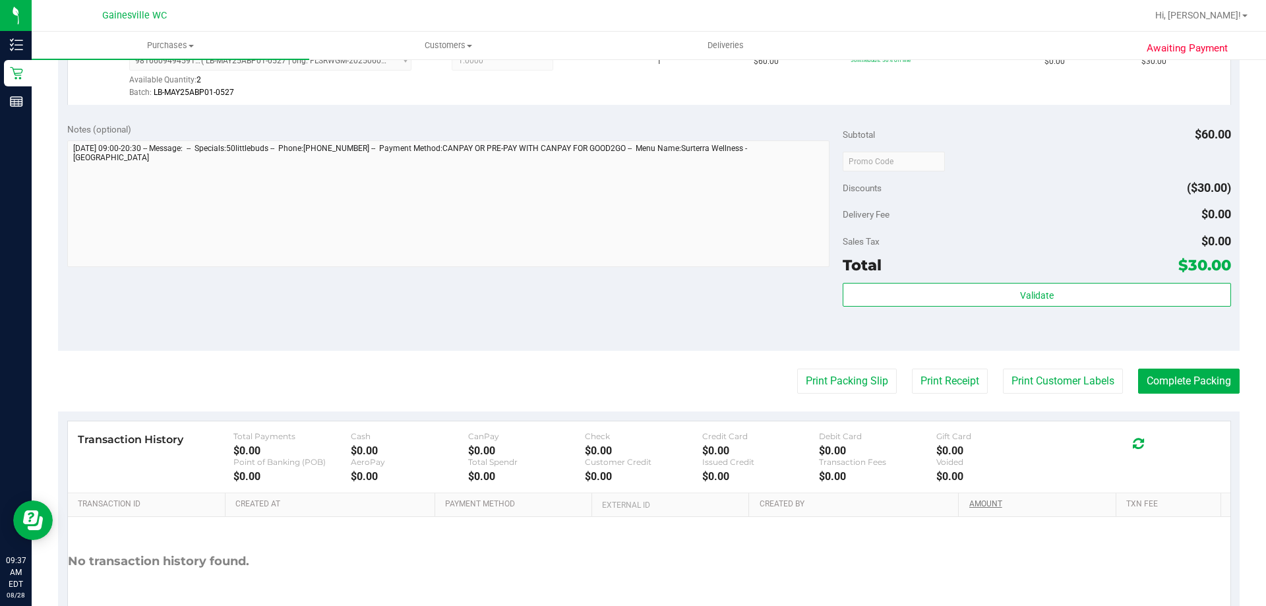
scroll to position [472, 0]
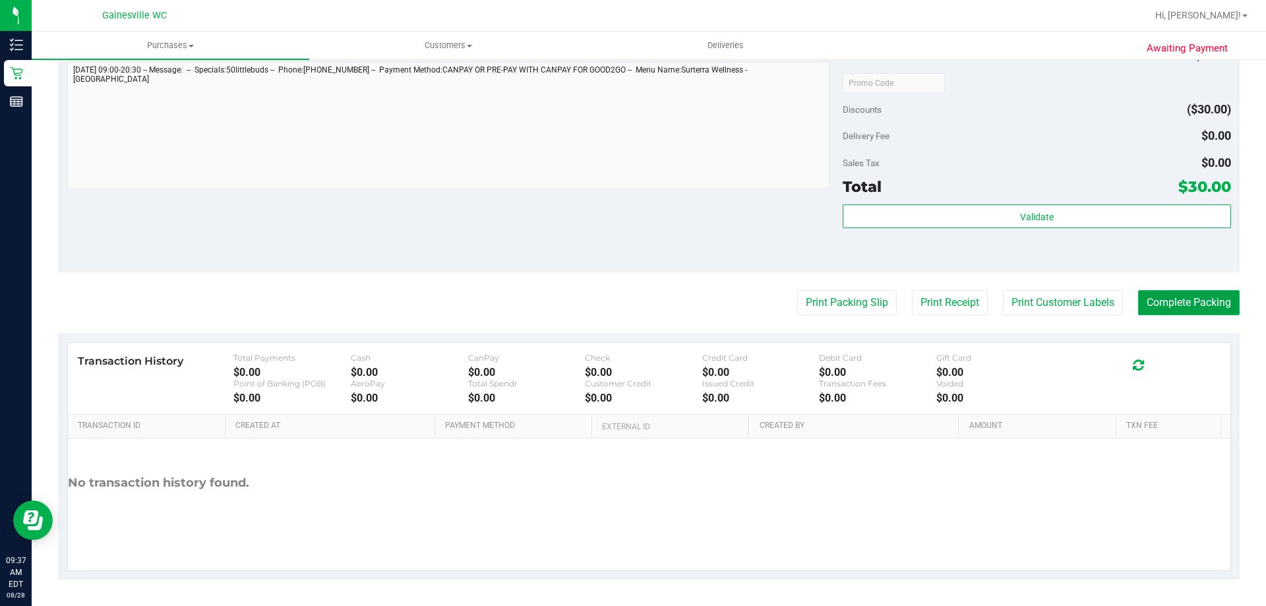
click at [1146, 296] on button "Complete Packing" at bounding box center [1189, 302] width 102 height 25
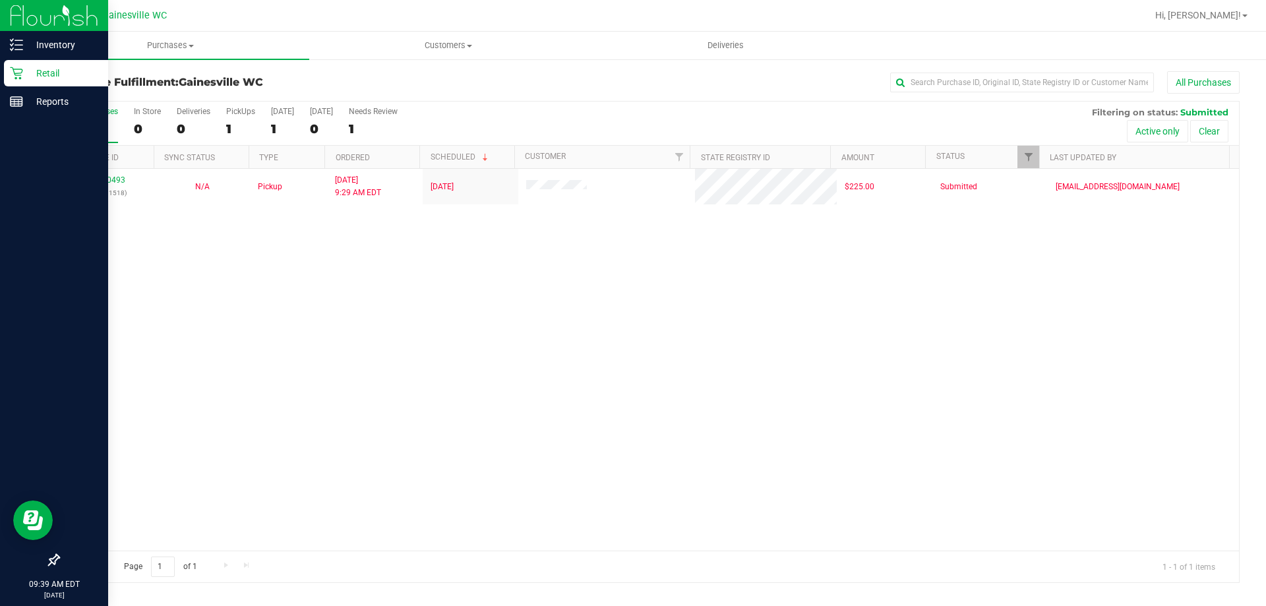
click at [51, 70] on p "Retail" at bounding box center [62, 73] width 79 height 16
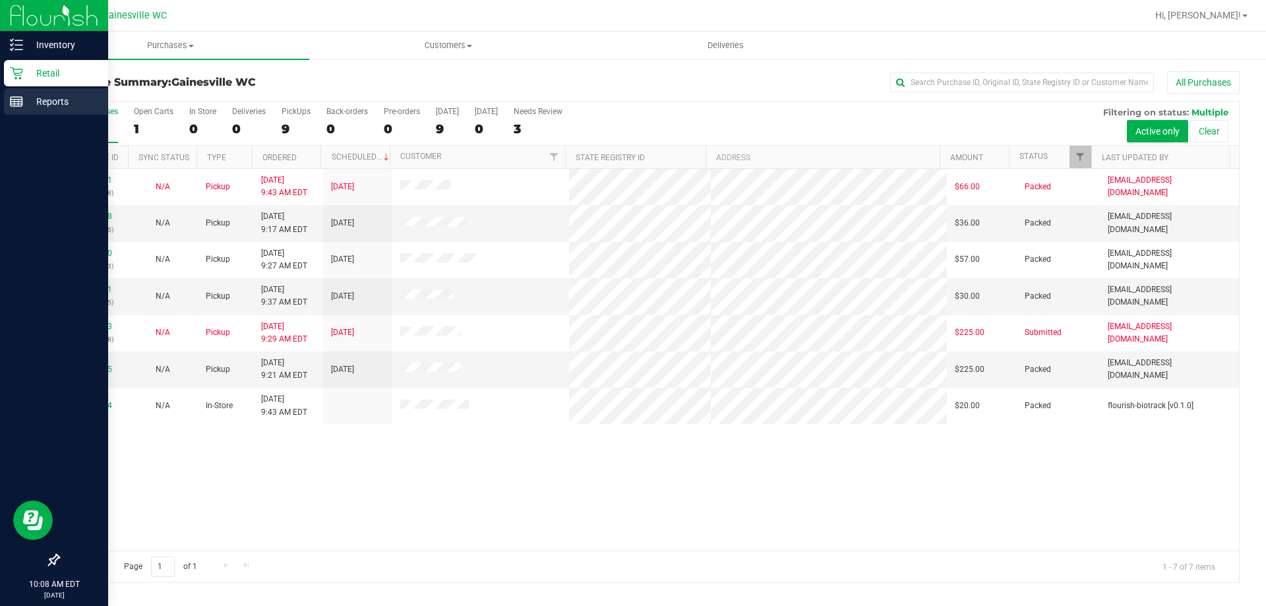
click at [55, 100] on p "Reports" at bounding box center [62, 102] width 79 height 16
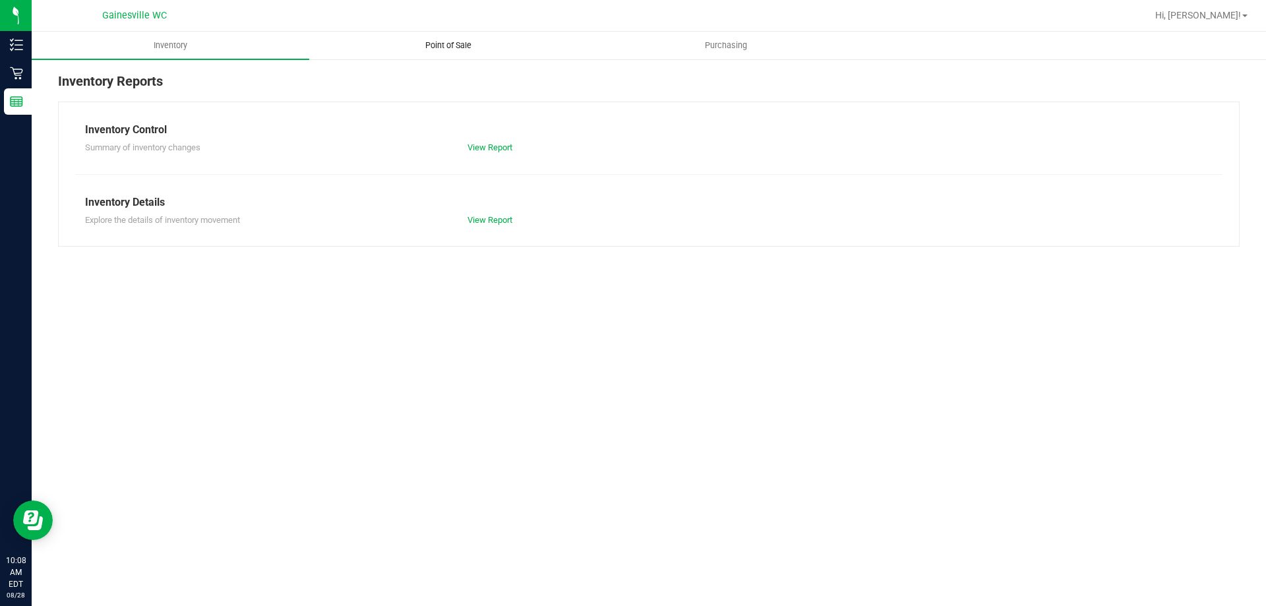
click at [442, 45] on span "Point of Sale" at bounding box center [448, 46] width 82 height 12
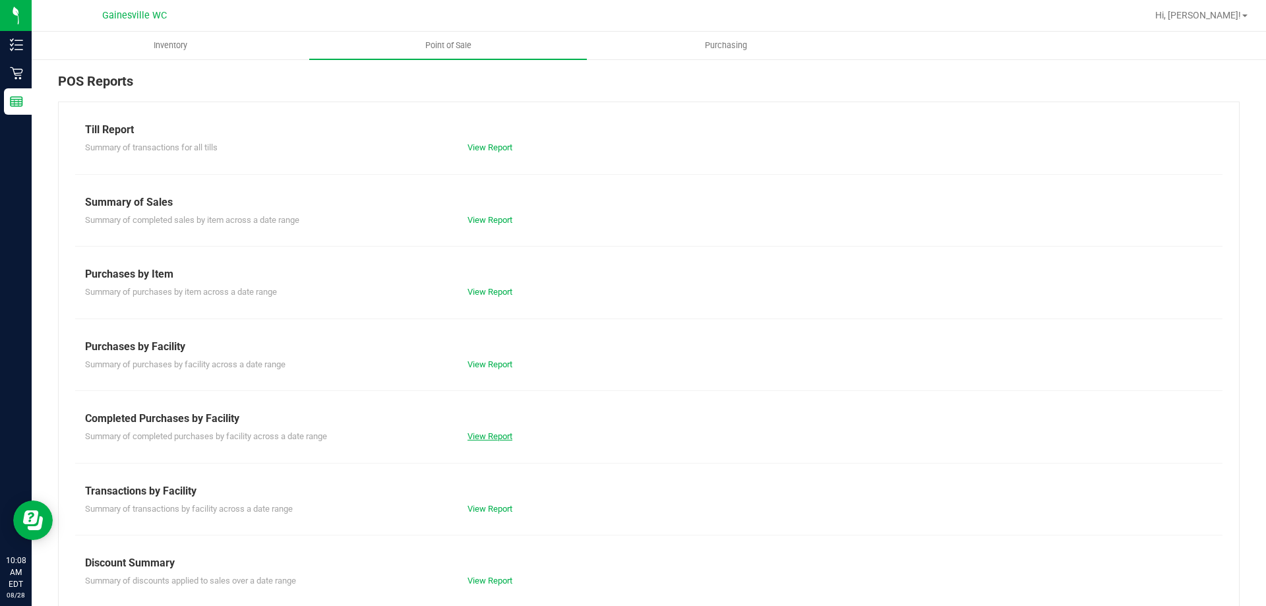
click at [485, 436] on link "View Report" at bounding box center [489, 436] width 45 height 10
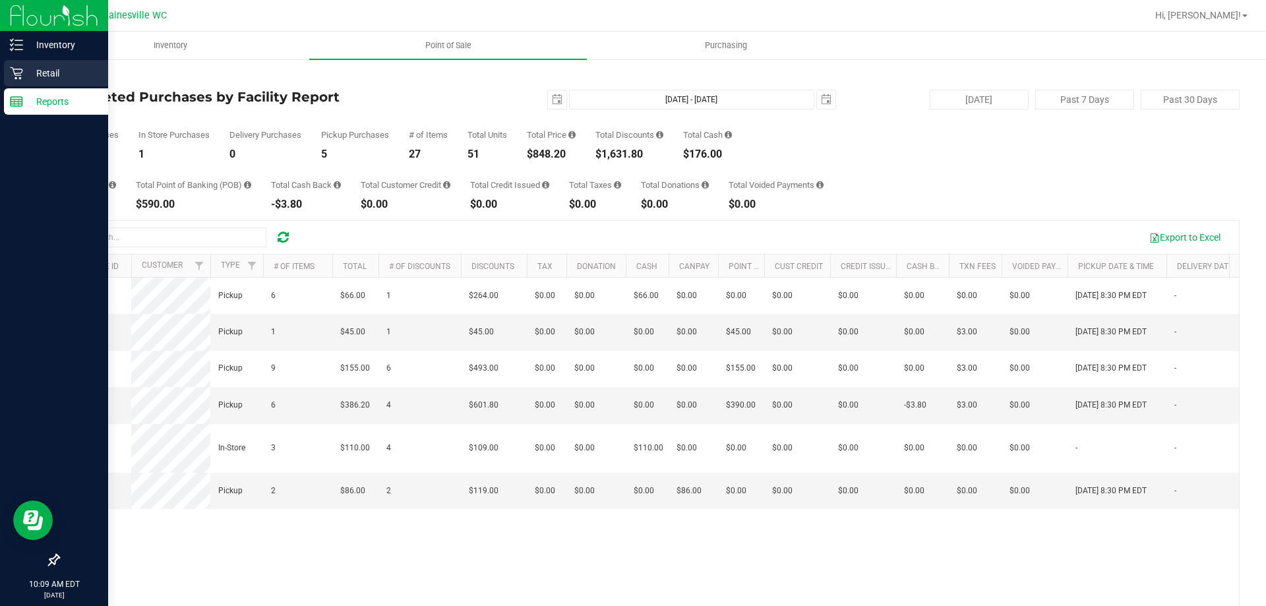
click at [48, 71] on p "Retail" at bounding box center [62, 73] width 79 height 16
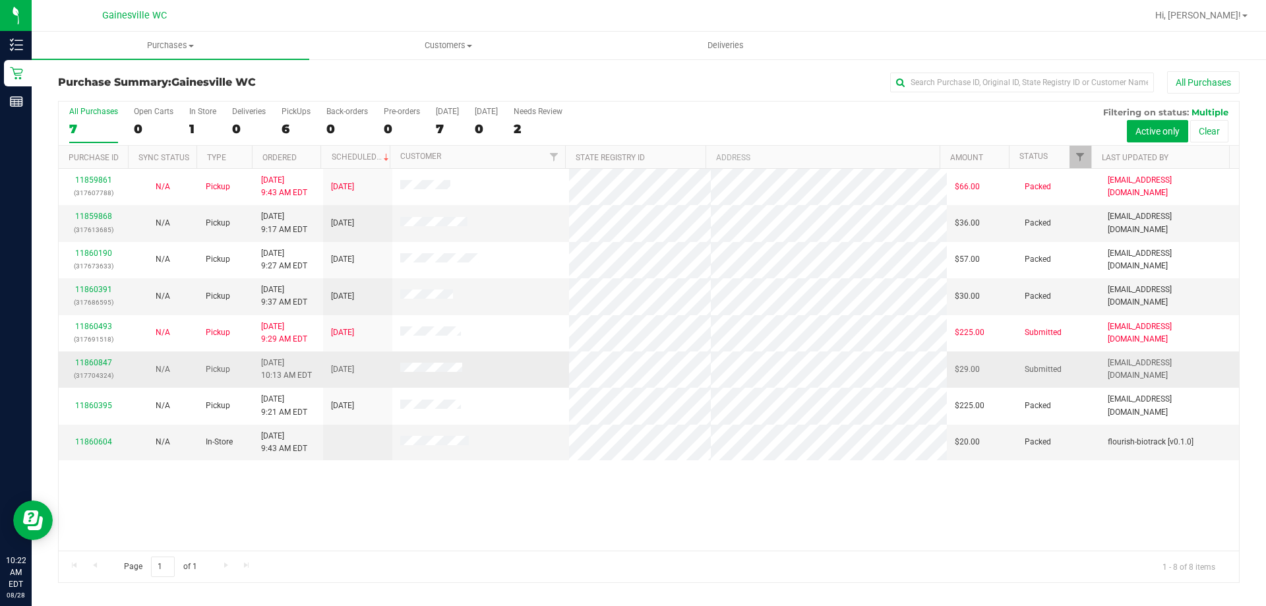
click at [92, 357] on td "11860847 (317704324)" at bounding box center [93, 369] width 69 height 36
click at [92, 362] on link "11860847" at bounding box center [93, 362] width 37 height 9
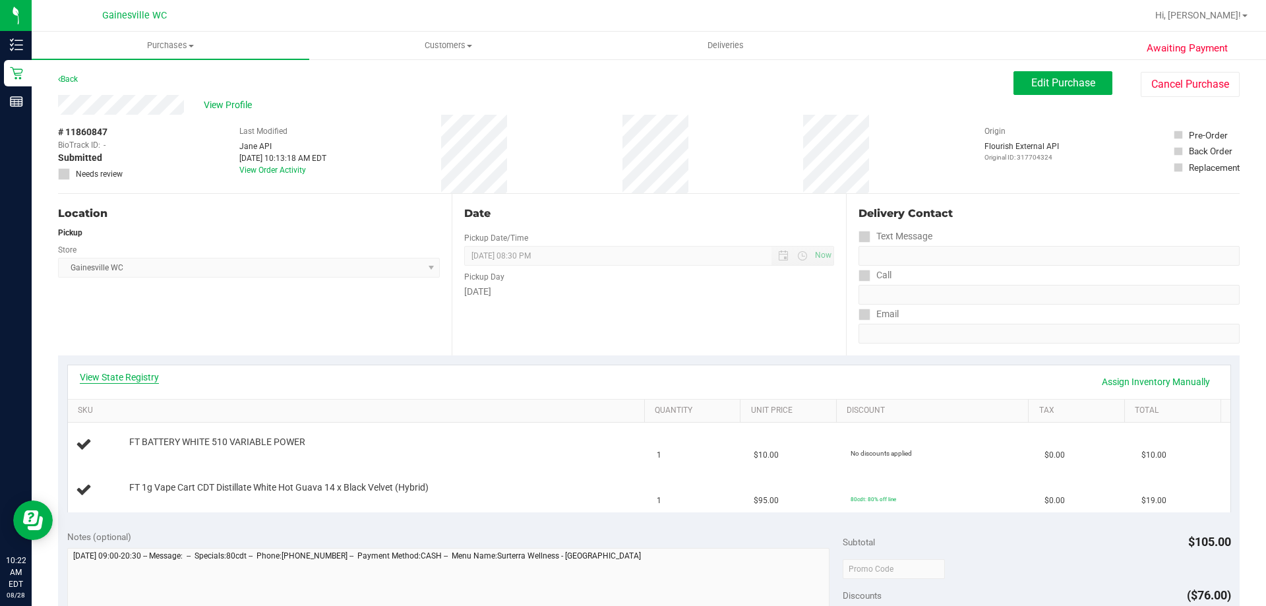
click at [117, 371] on link "View State Registry" at bounding box center [119, 376] width 79 height 13
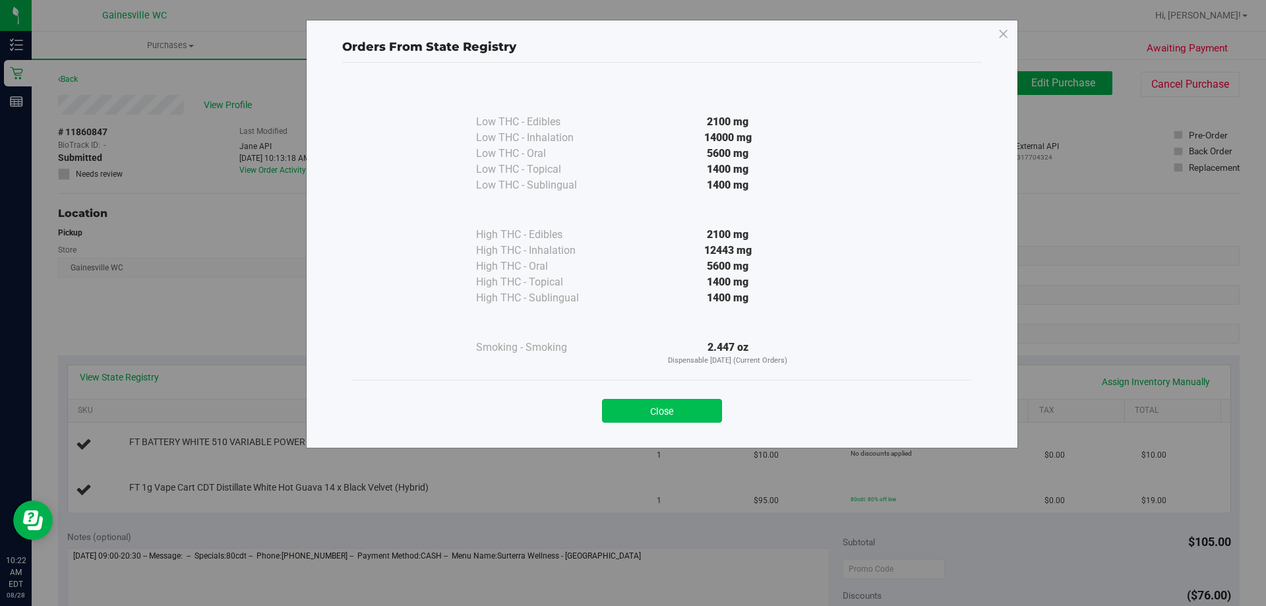
click at [692, 419] on button "Close" at bounding box center [662, 411] width 120 height 24
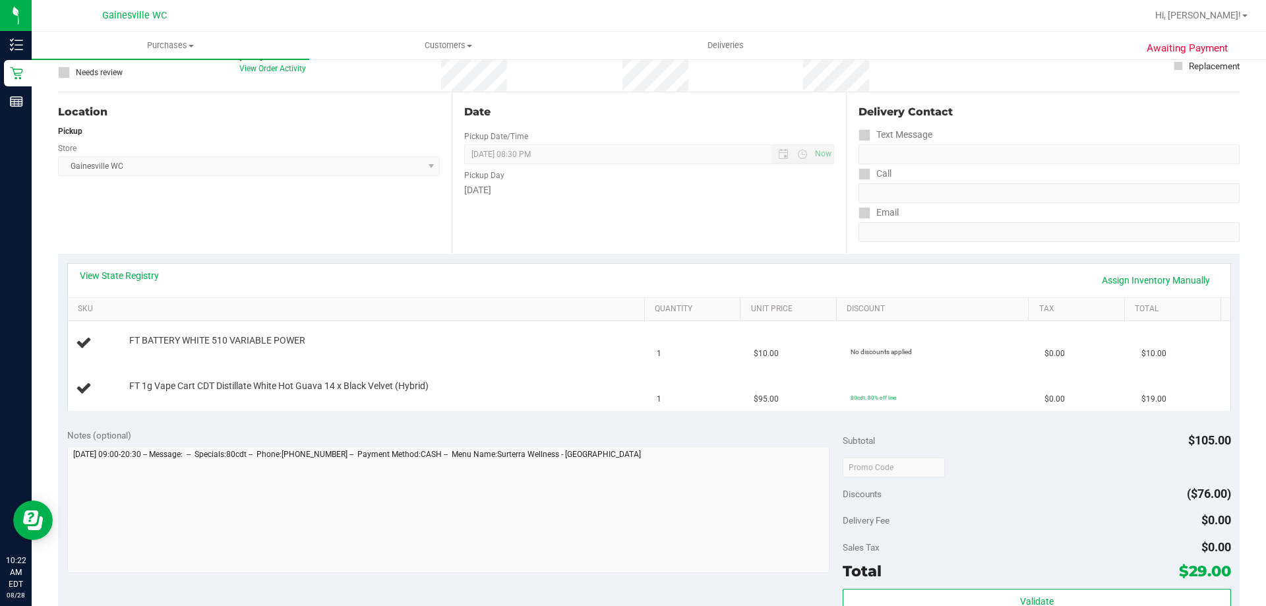
scroll to position [264, 0]
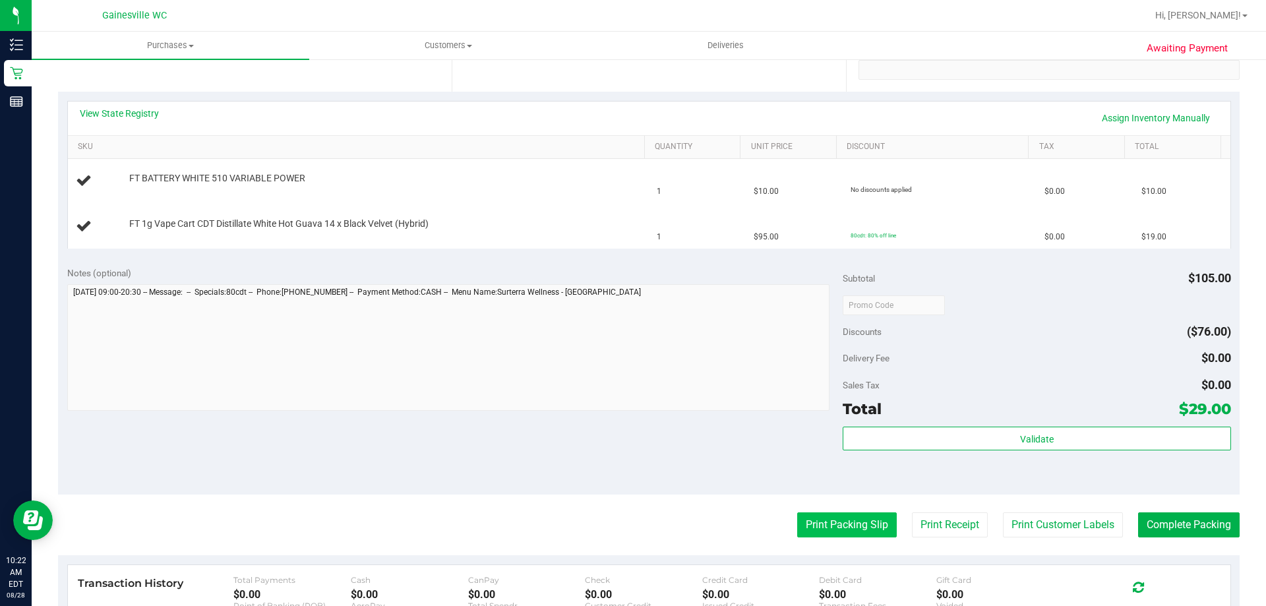
click at [821, 525] on button "Print Packing Slip" at bounding box center [847, 524] width 100 height 25
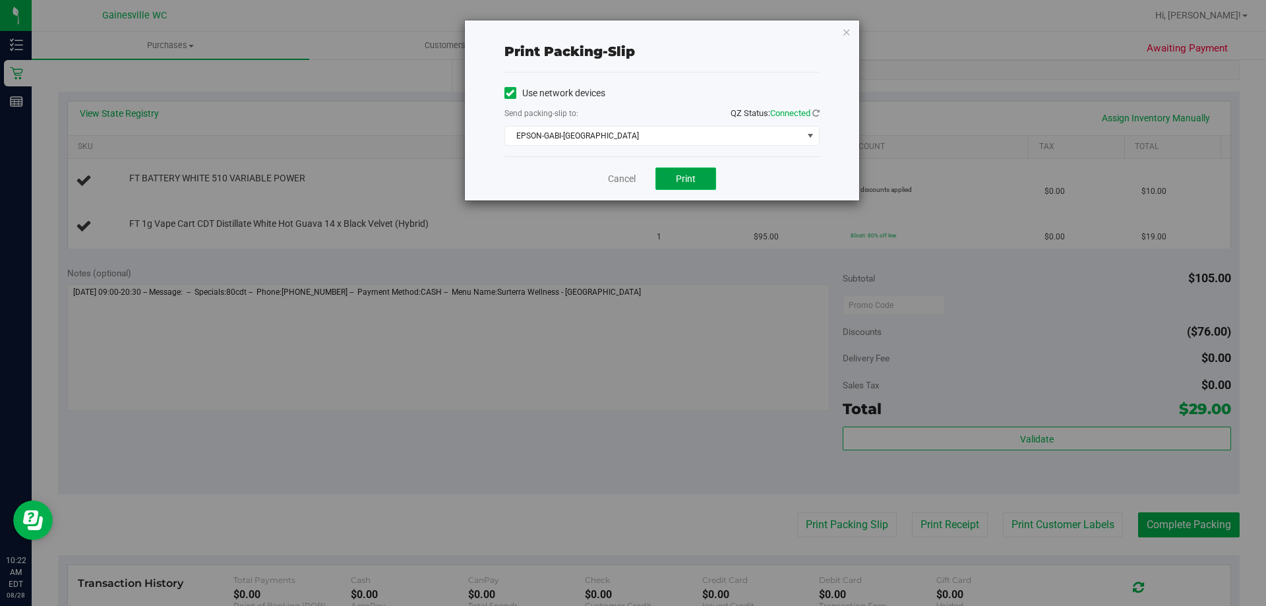
click at [682, 181] on span "Print" at bounding box center [686, 178] width 20 height 11
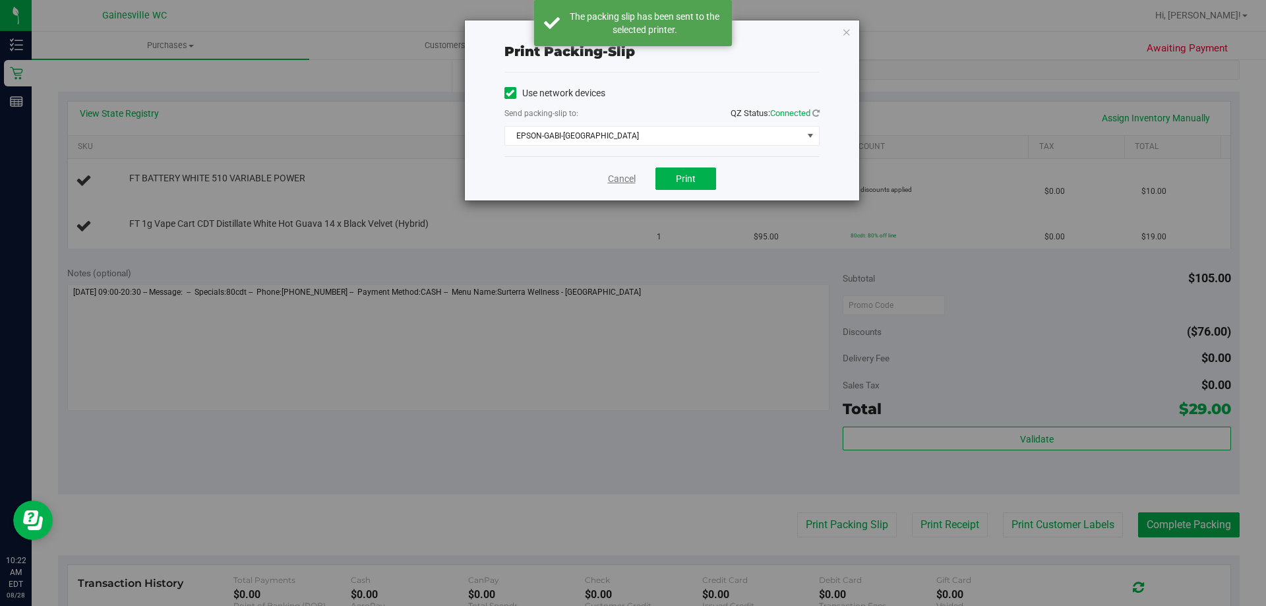
click at [620, 181] on link "Cancel" at bounding box center [622, 179] width 28 height 14
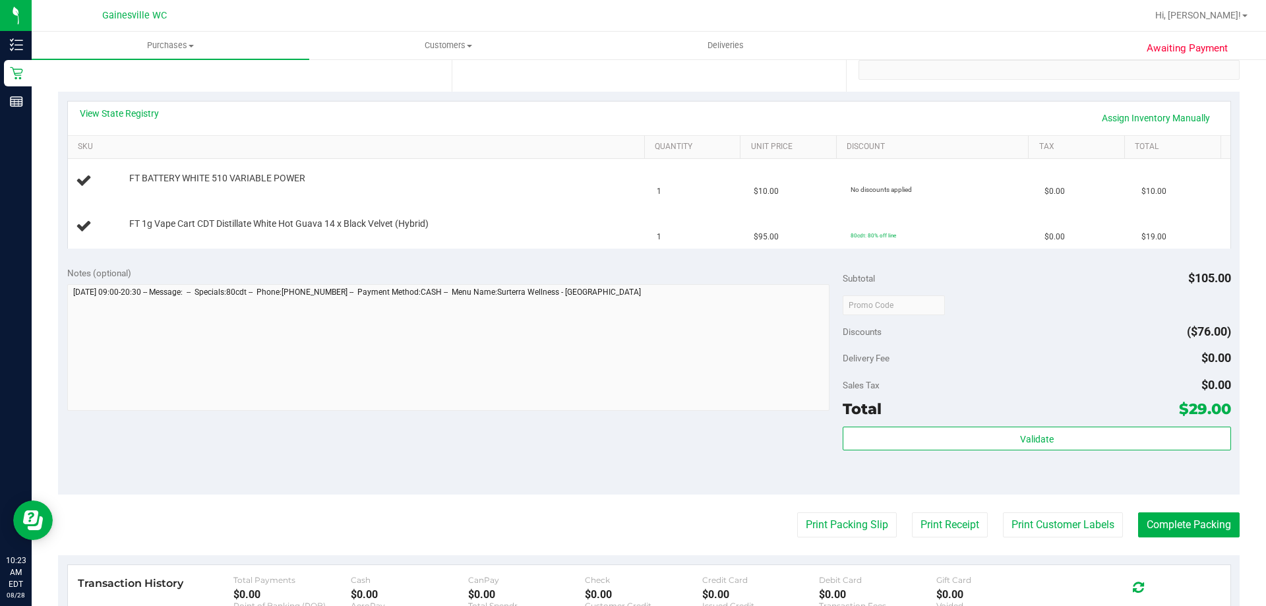
click at [797, 512] on button "Print Packing Slip" at bounding box center [847, 524] width 100 height 25
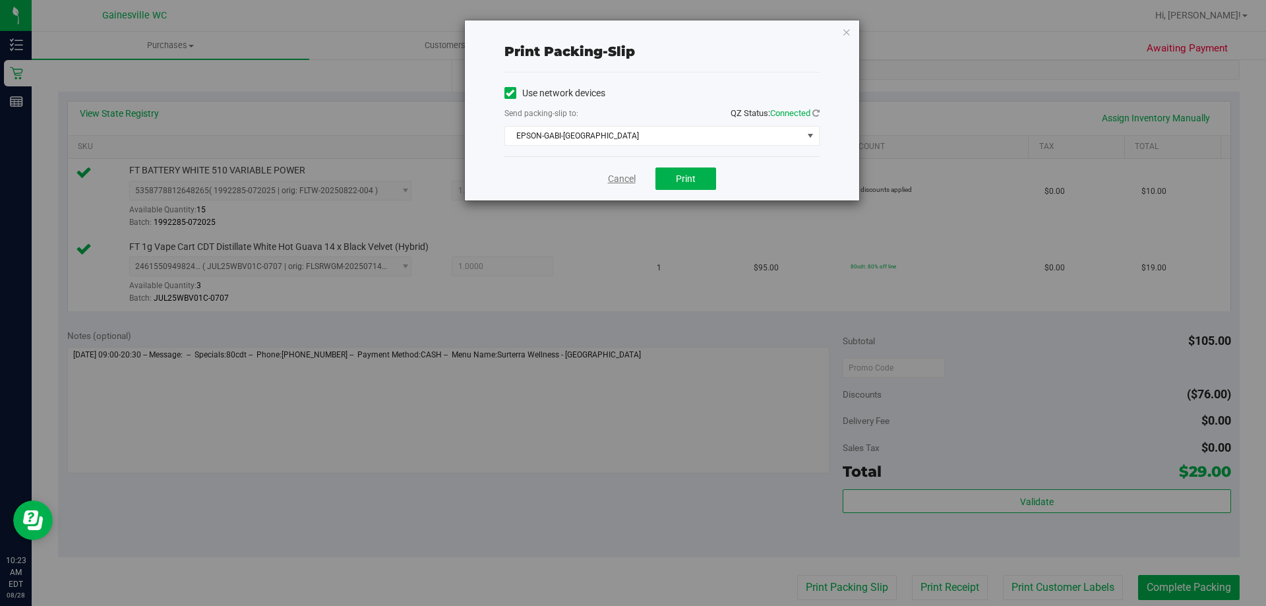
click at [620, 172] on link "Cancel" at bounding box center [622, 179] width 28 height 14
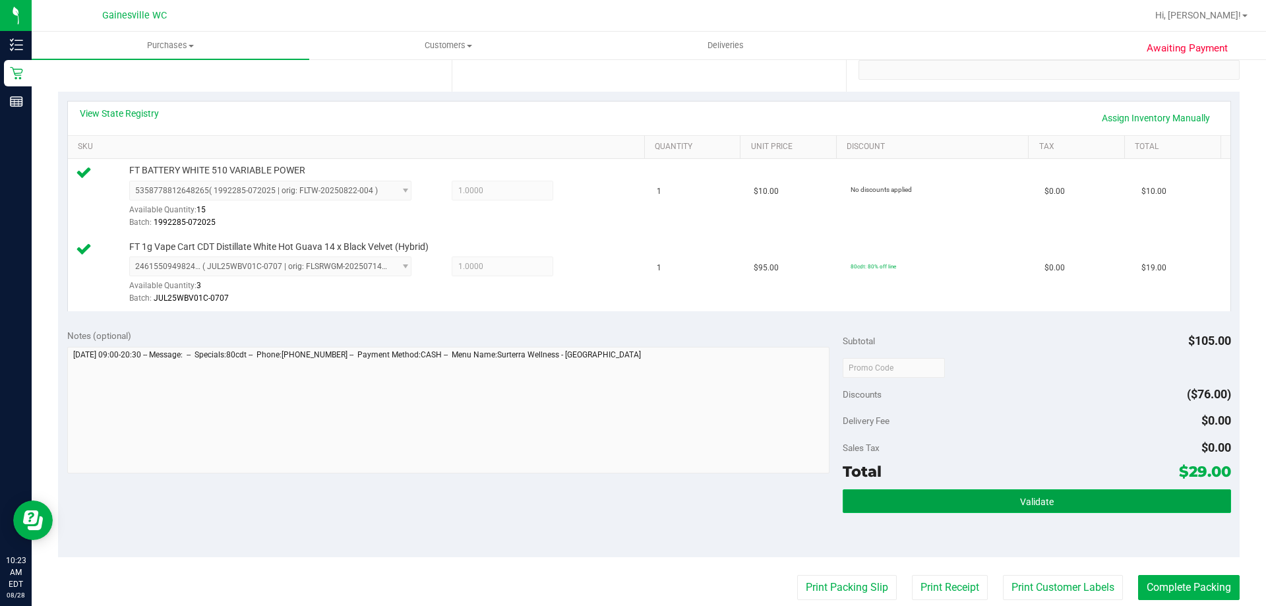
click at [986, 508] on button "Validate" at bounding box center [1037, 501] width 388 height 24
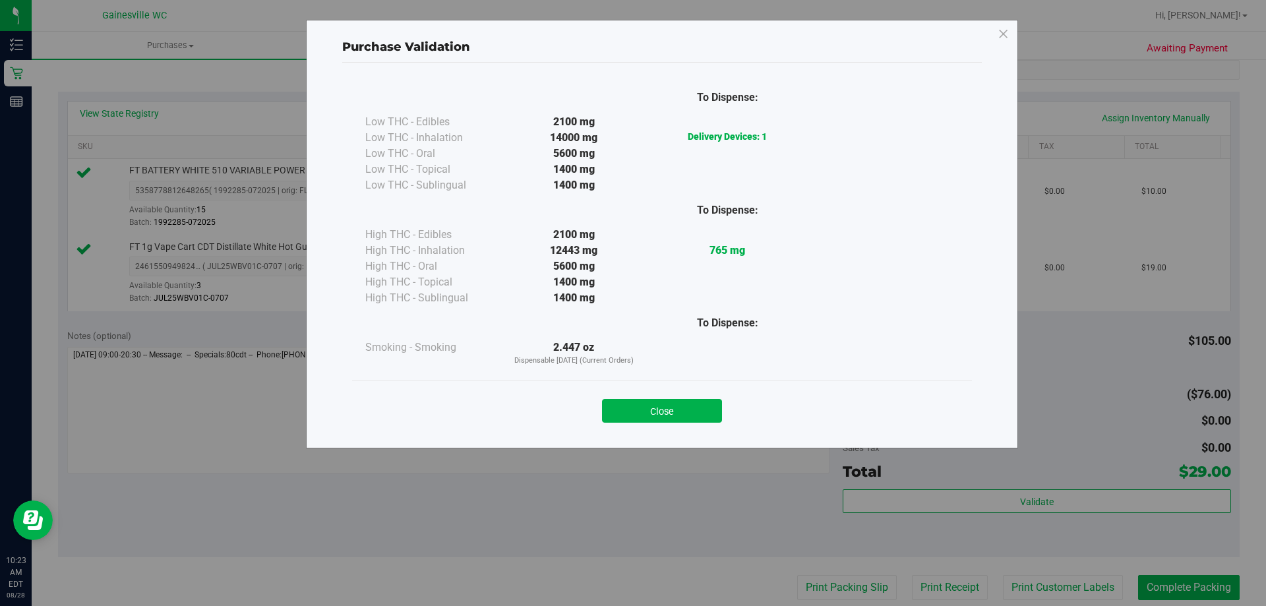
drag, startPoint x: 668, startPoint y: 406, endPoint x: 696, endPoint y: 413, distance: 28.0
click at [675, 406] on button "Close" at bounding box center [662, 411] width 120 height 24
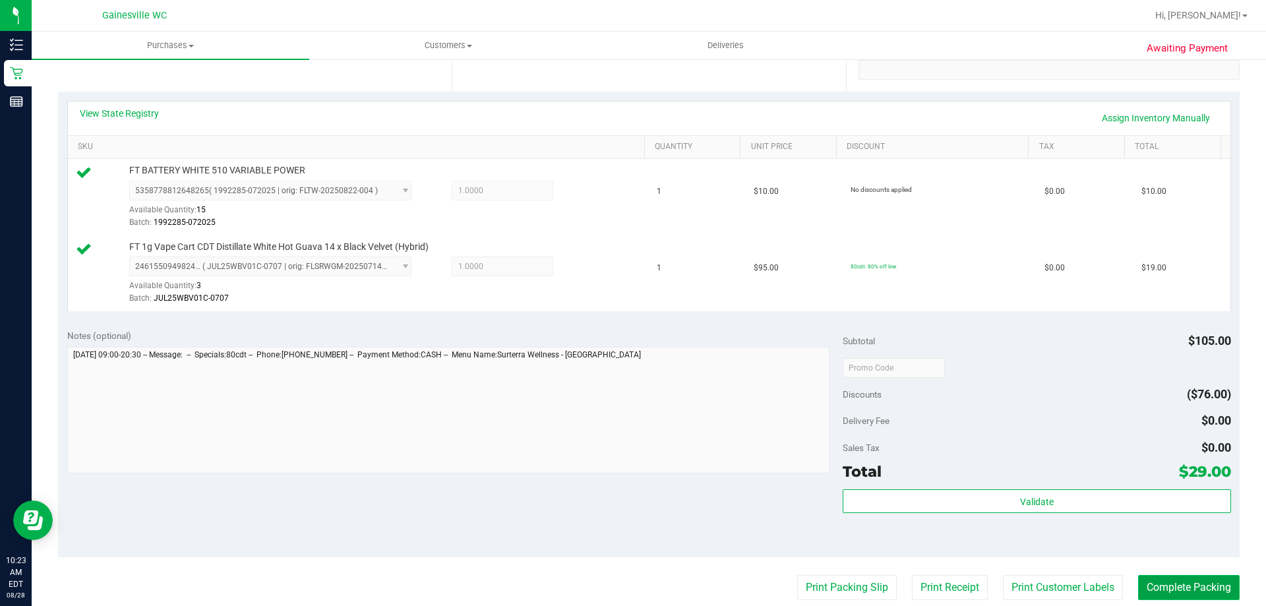
click at [1169, 587] on button "Complete Packing" at bounding box center [1189, 587] width 102 height 25
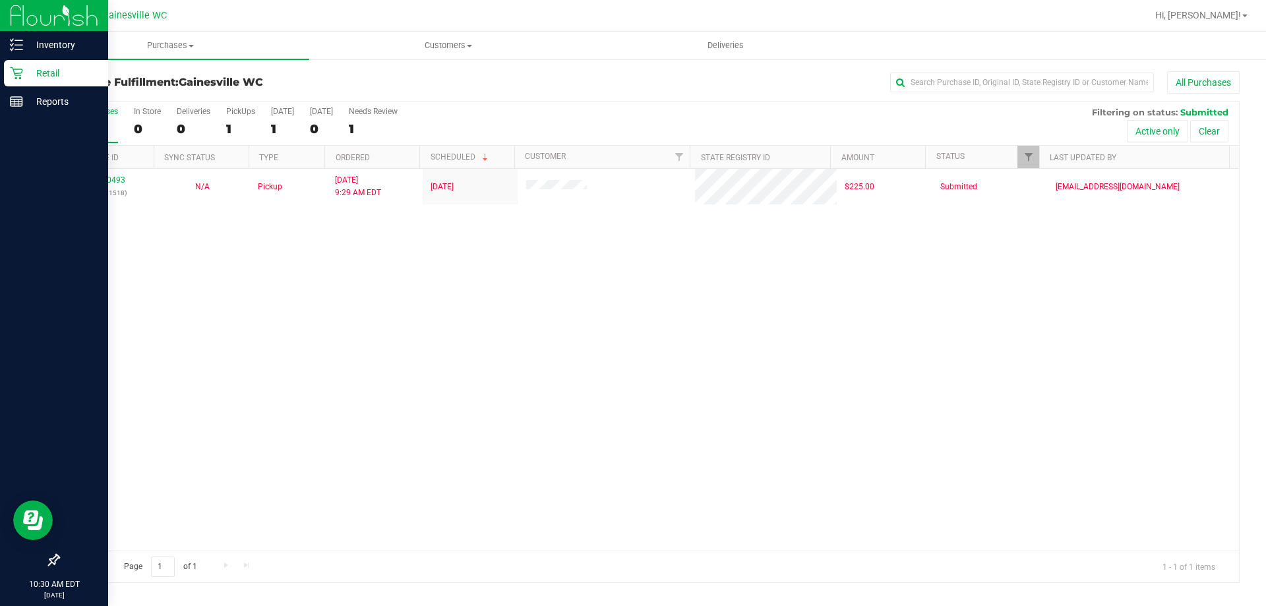
click at [63, 64] on div "Retail" at bounding box center [56, 73] width 104 height 26
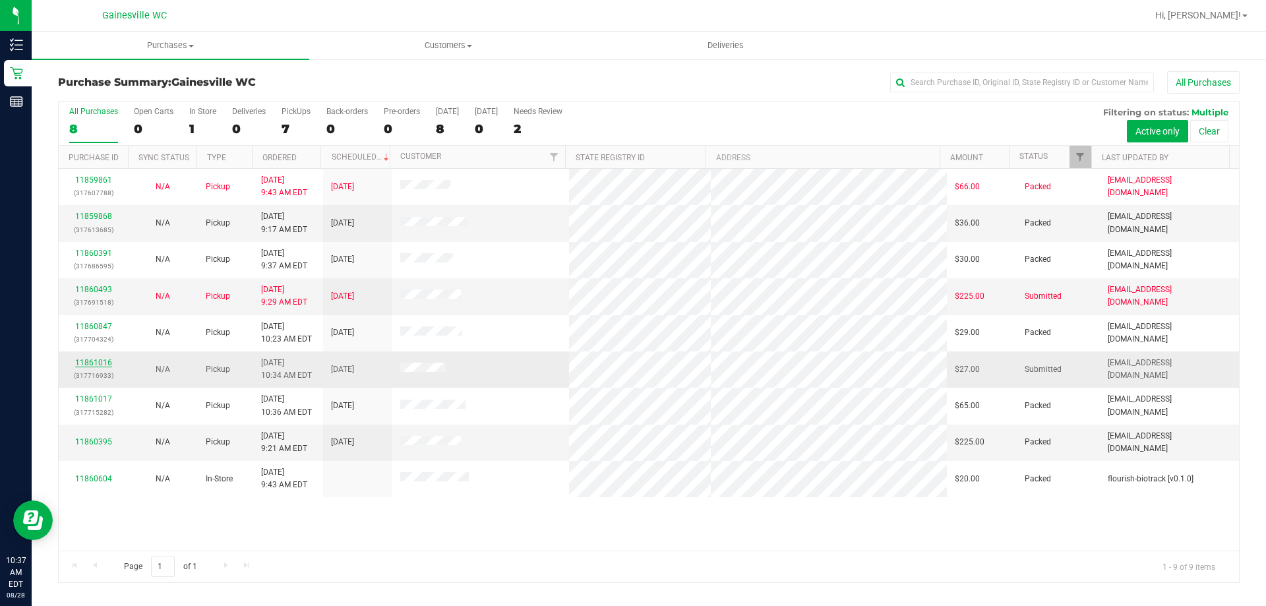
click at [94, 361] on link "11861016" at bounding box center [93, 362] width 37 height 9
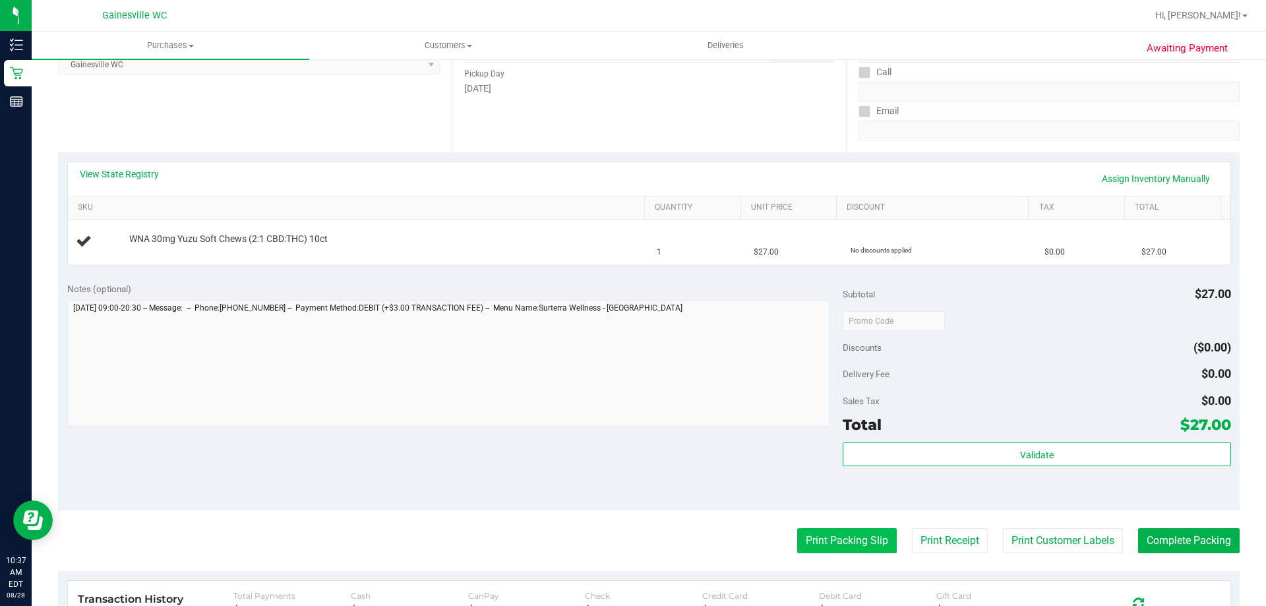
scroll to position [330, 0]
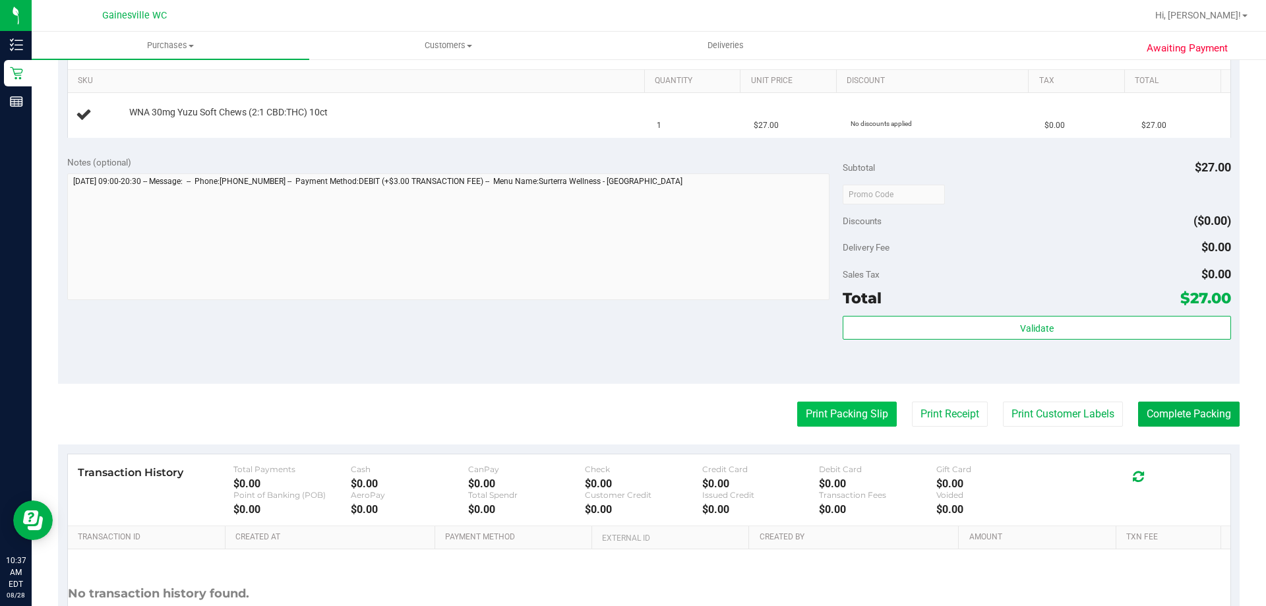
click at [833, 409] on button "Print Packing Slip" at bounding box center [847, 413] width 100 height 25
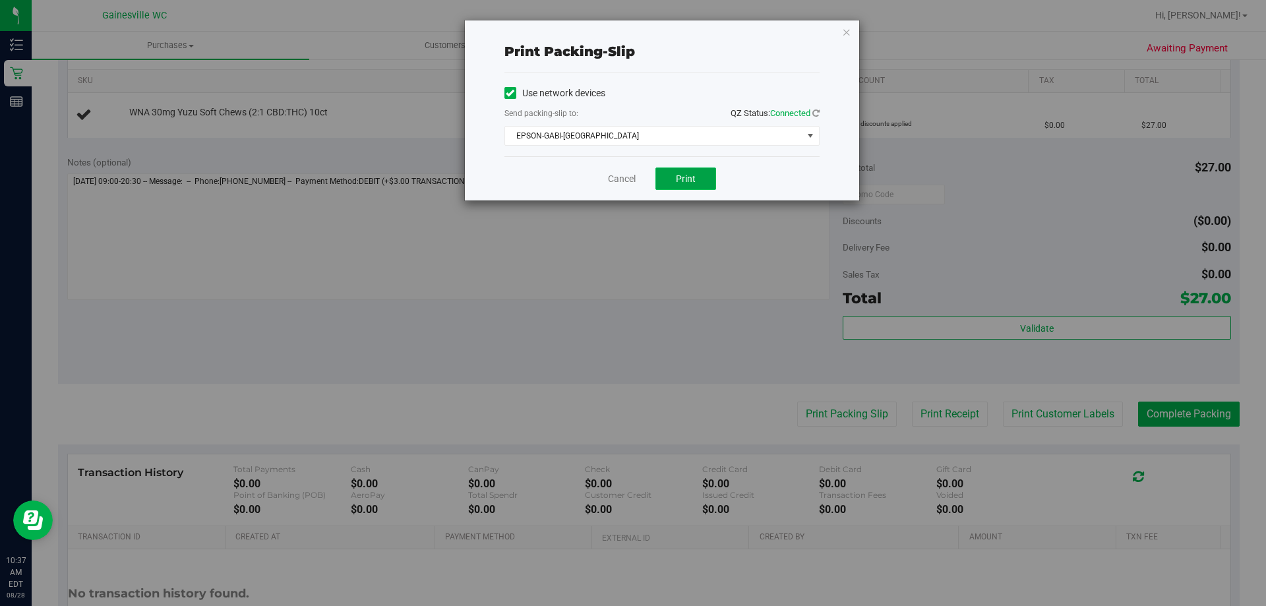
click at [674, 183] on button "Print" at bounding box center [685, 178] width 61 height 22
click at [614, 177] on link "Cancel" at bounding box center [622, 179] width 28 height 14
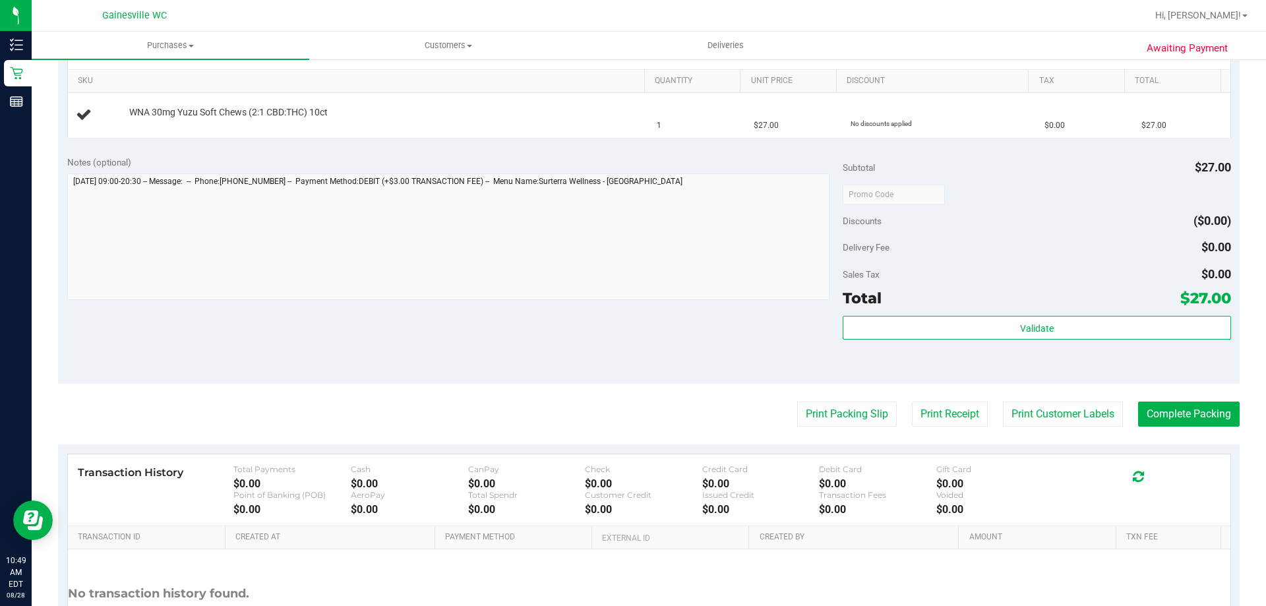
click at [797, 401] on button "Print Packing Slip" at bounding box center [847, 413] width 100 height 25
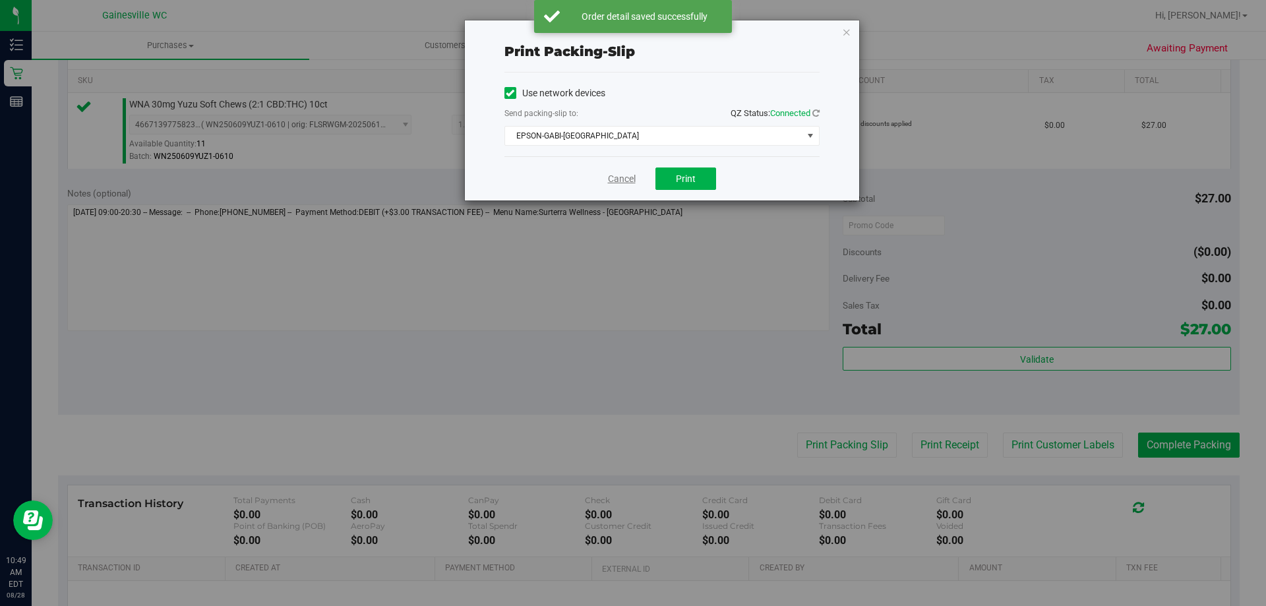
click at [626, 182] on link "Cancel" at bounding box center [622, 179] width 28 height 14
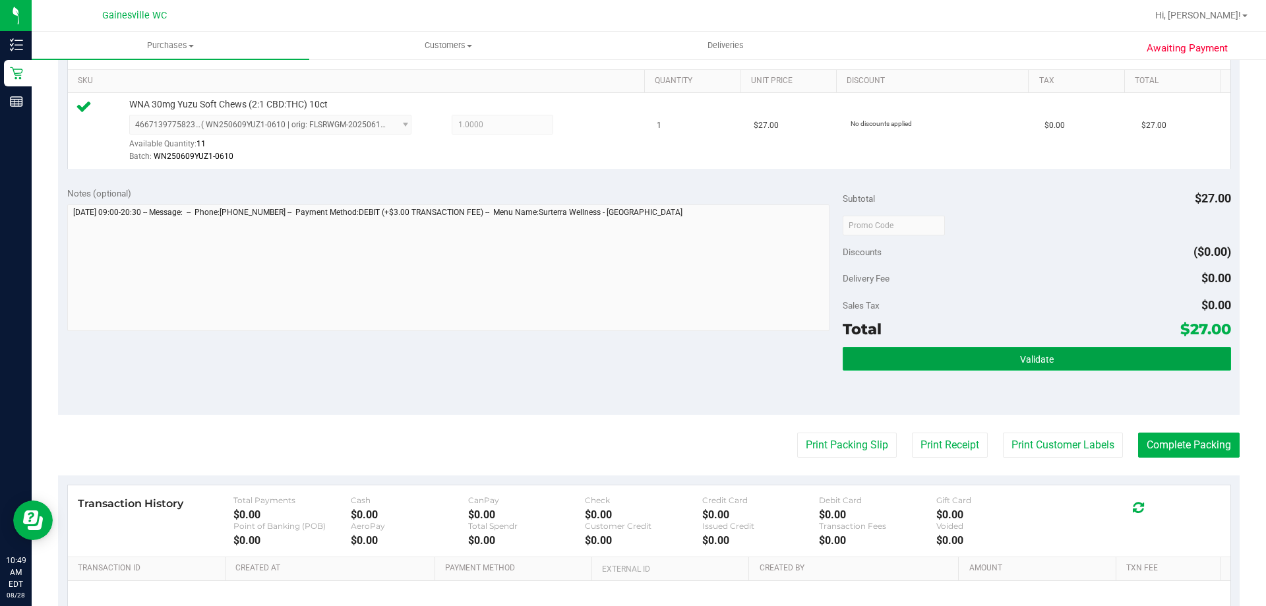
click at [1032, 365] on button "Validate" at bounding box center [1037, 359] width 388 height 24
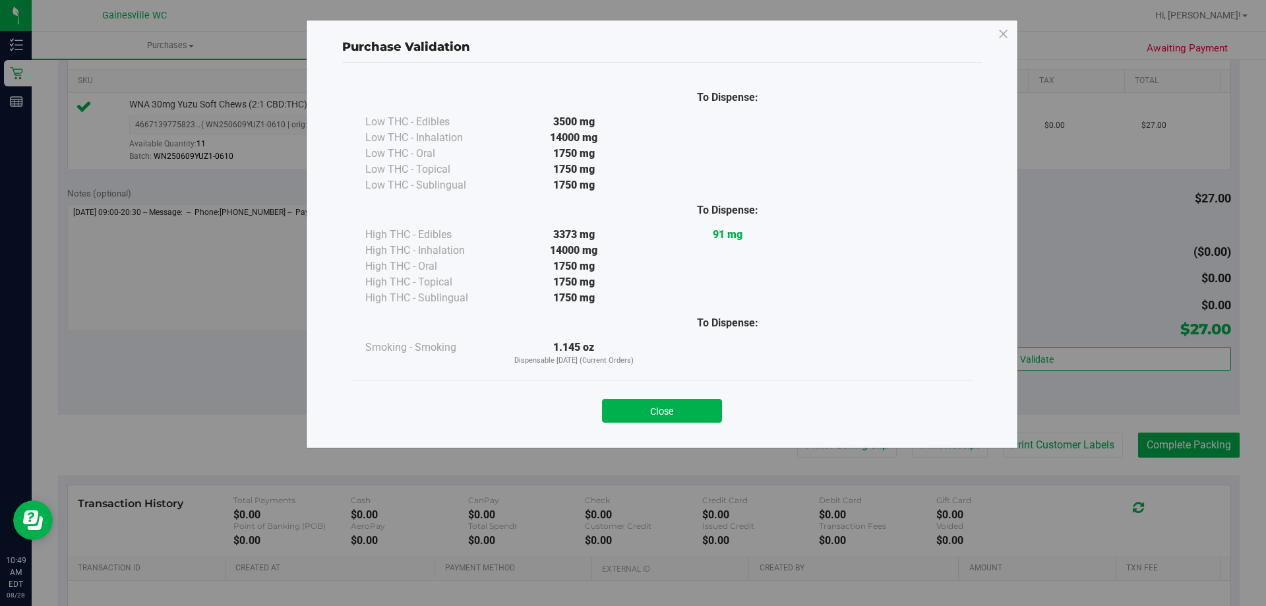
click at [685, 405] on button "Close" at bounding box center [662, 411] width 120 height 24
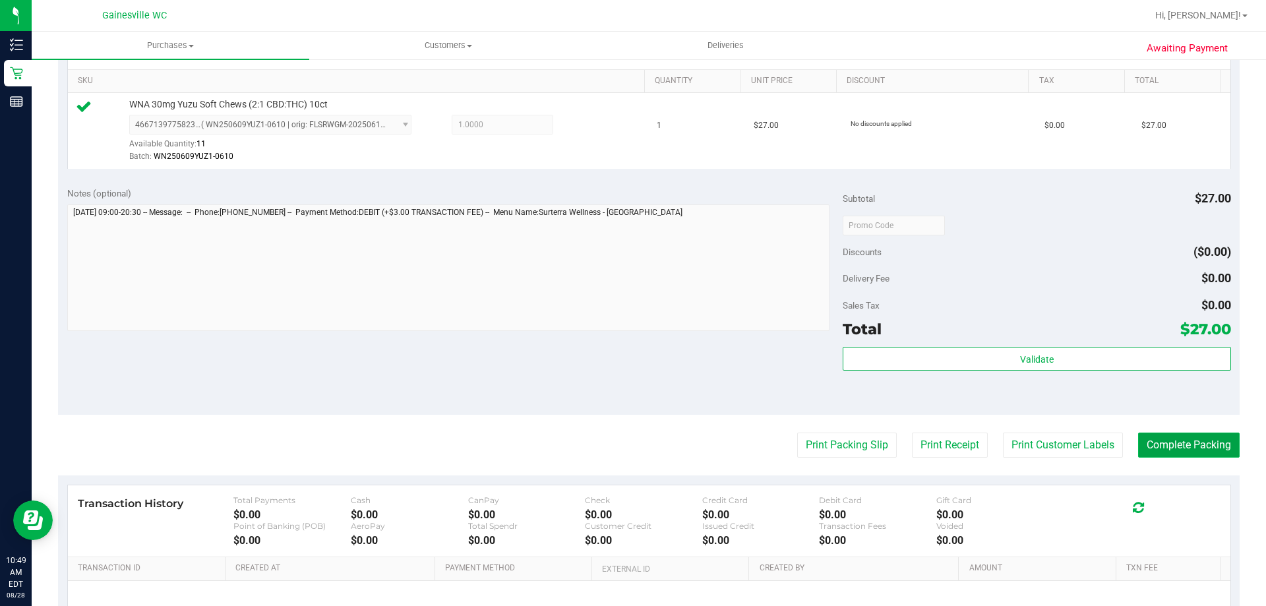
click at [1152, 446] on button "Complete Packing" at bounding box center [1189, 444] width 102 height 25
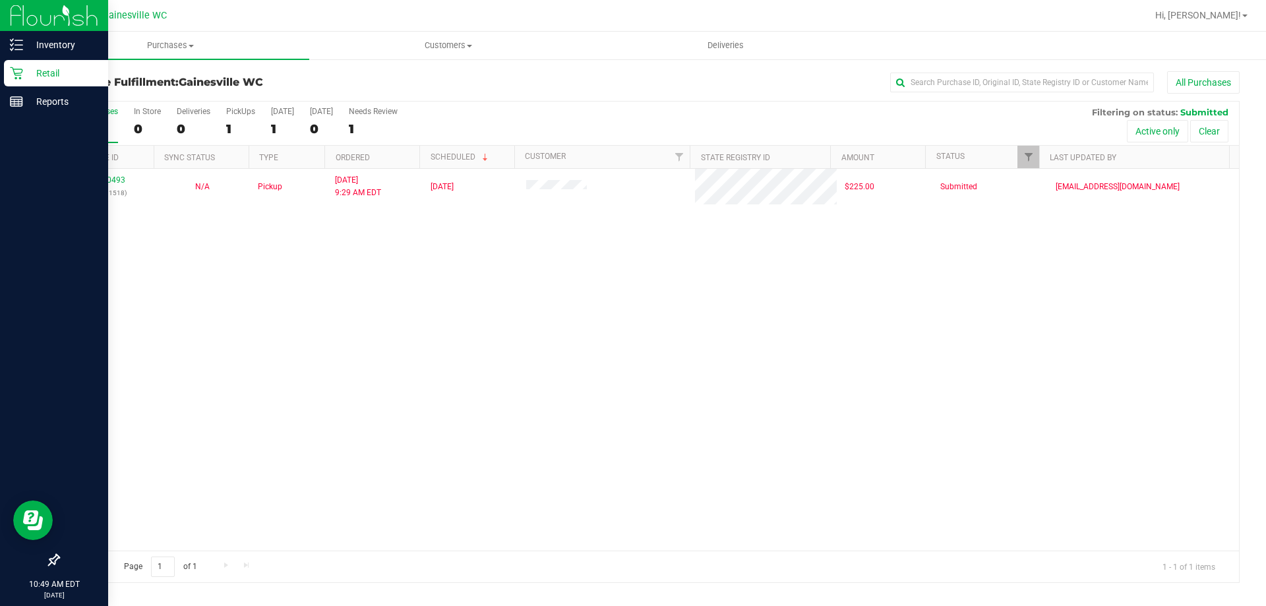
click at [45, 72] on p "Retail" at bounding box center [62, 73] width 79 height 16
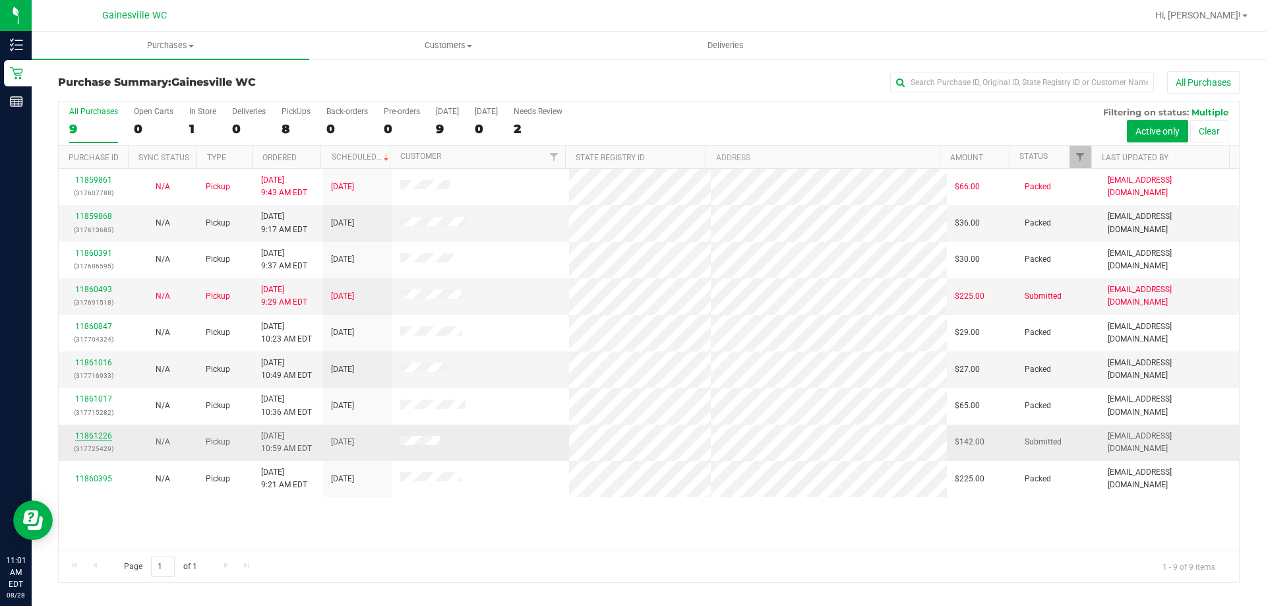
click at [83, 437] on link "11861226" at bounding box center [93, 435] width 37 height 9
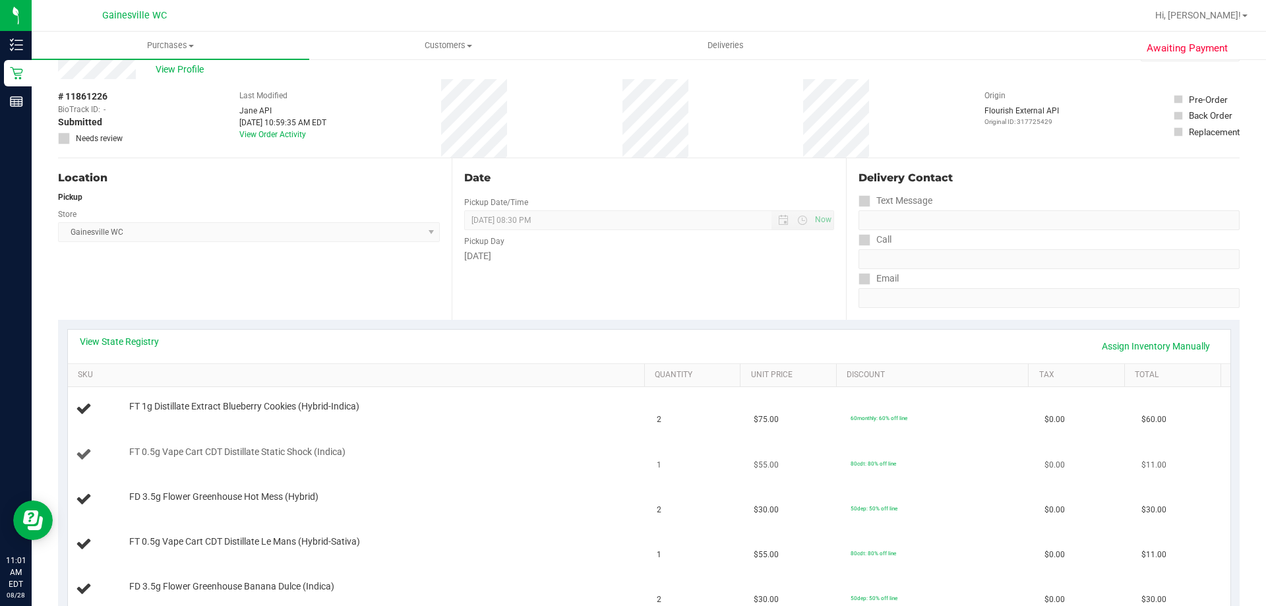
scroll to position [66, 0]
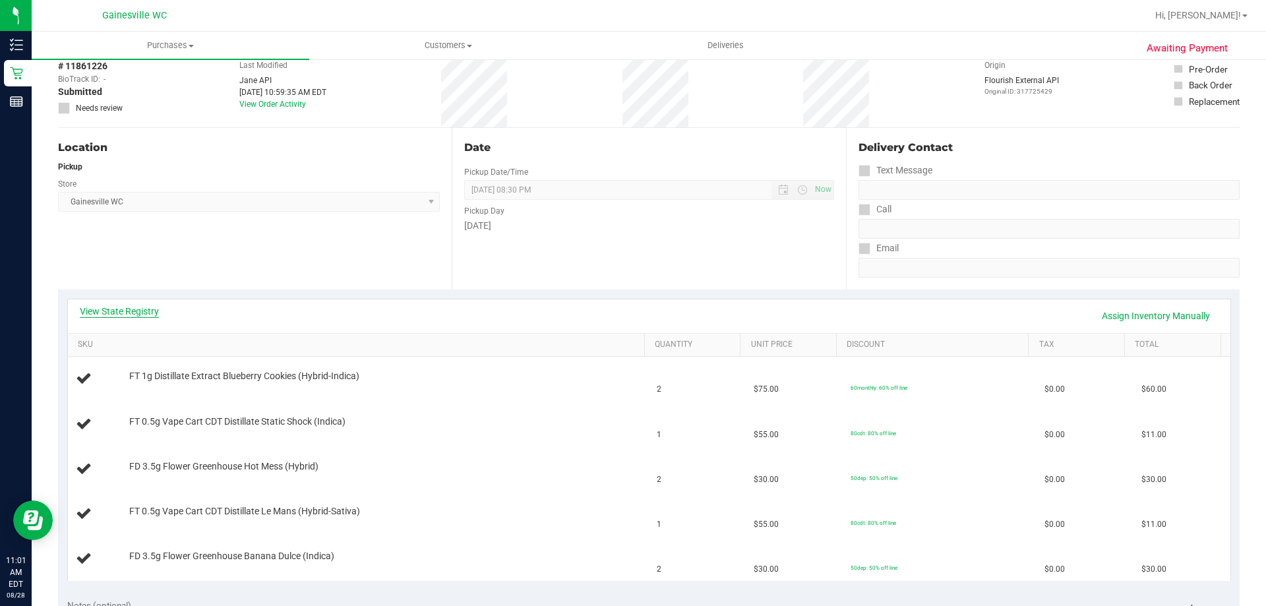
click at [144, 306] on link "View State Registry" at bounding box center [119, 311] width 79 height 13
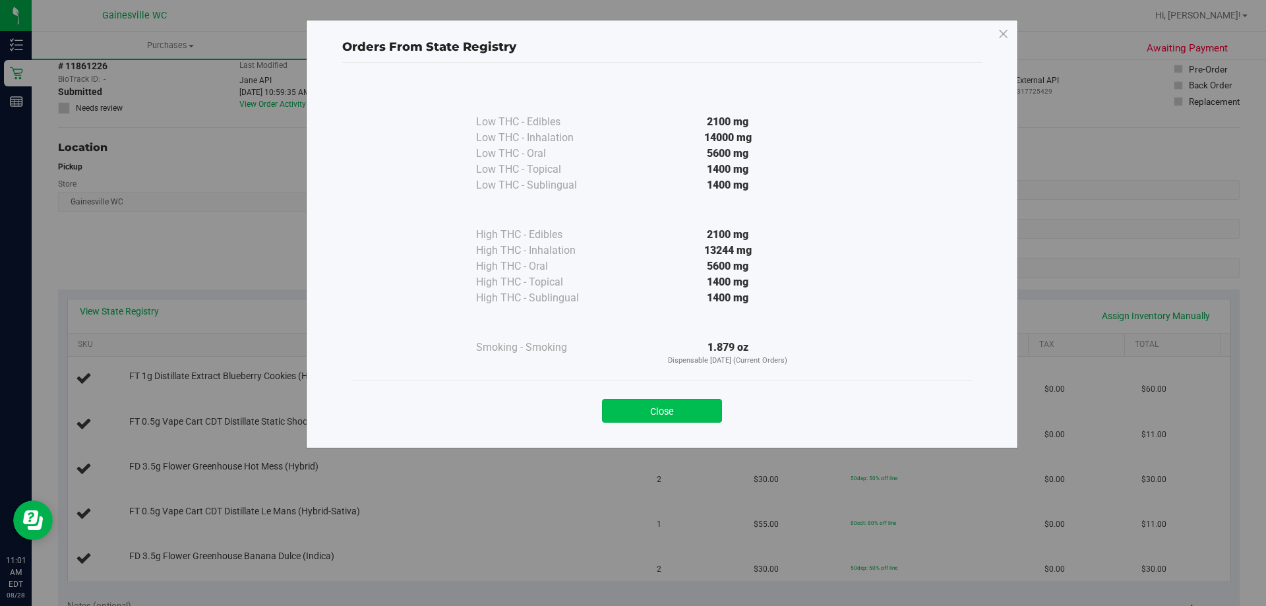
click at [665, 401] on button "Close" at bounding box center [662, 411] width 120 height 24
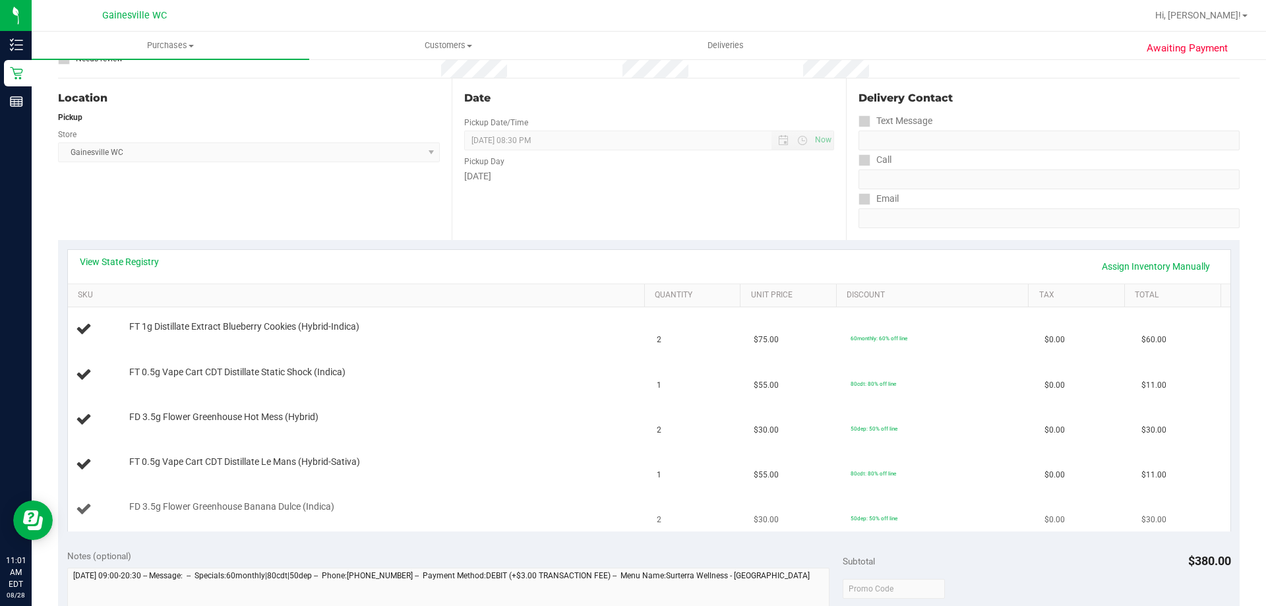
scroll to position [396, 0]
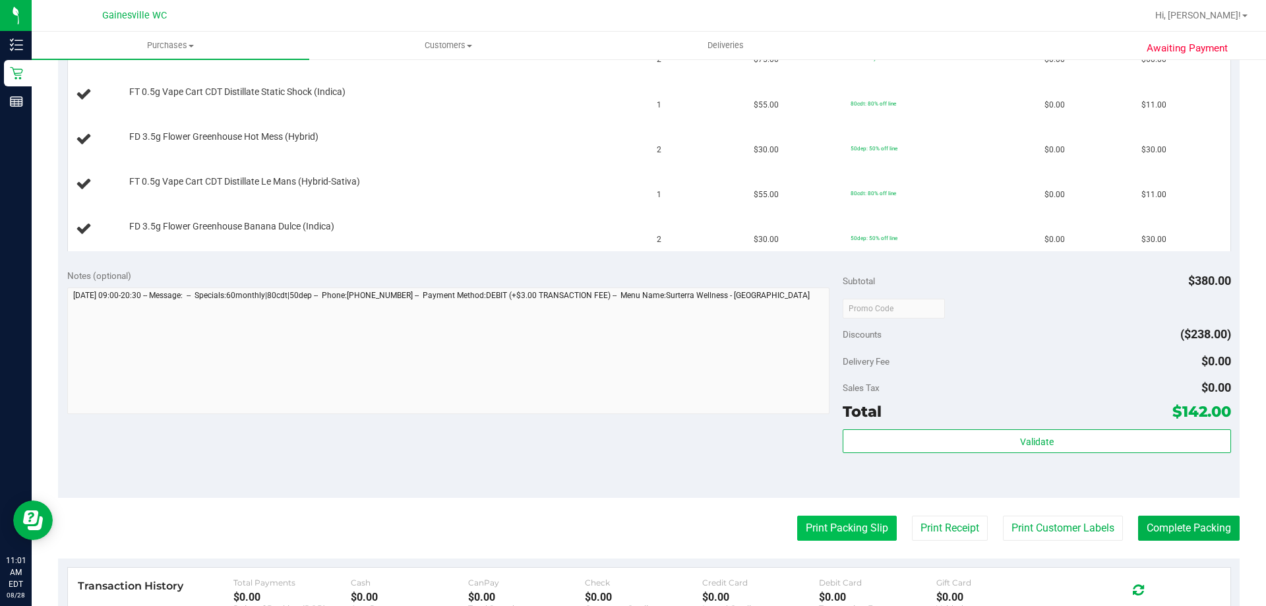
click at [872, 533] on button "Print Packing Slip" at bounding box center [847, 528] width 100 height 25
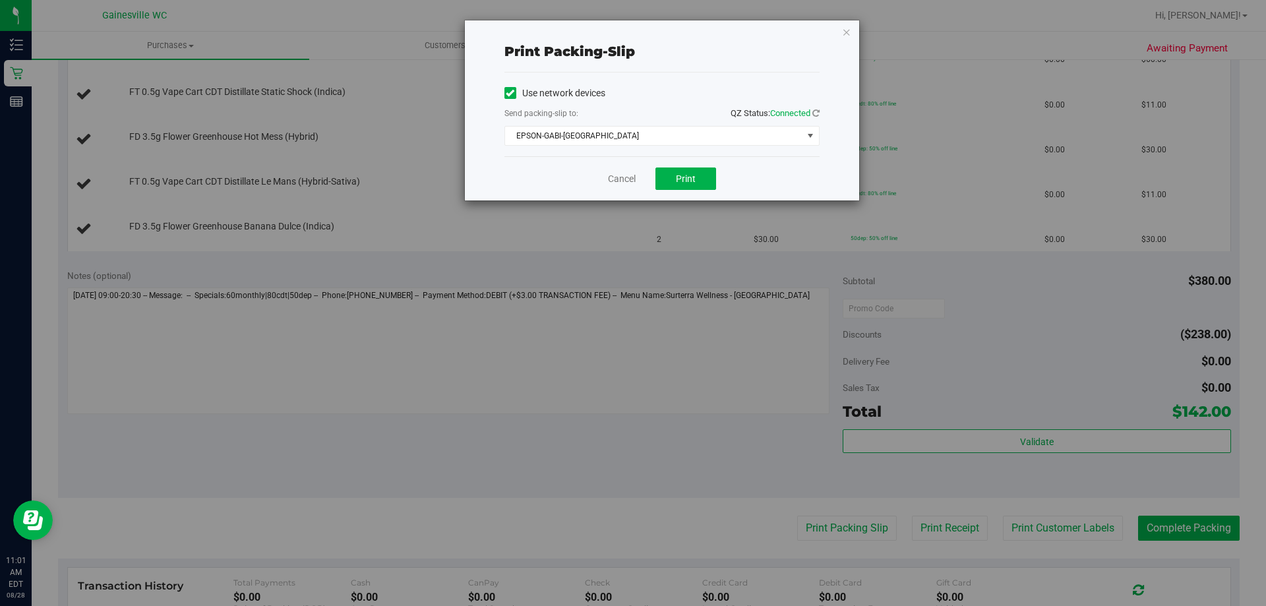
click at [678, 167] on div "Cancel Print" at bounding box center [661, 178] width 315 height 44
click at [679, 181] on span "Print" at bounding box center [686, 178] width 20 height 11
click at [605, 179] on div "Cancel Print" at bounding box center [661, 178] width 315 height 44
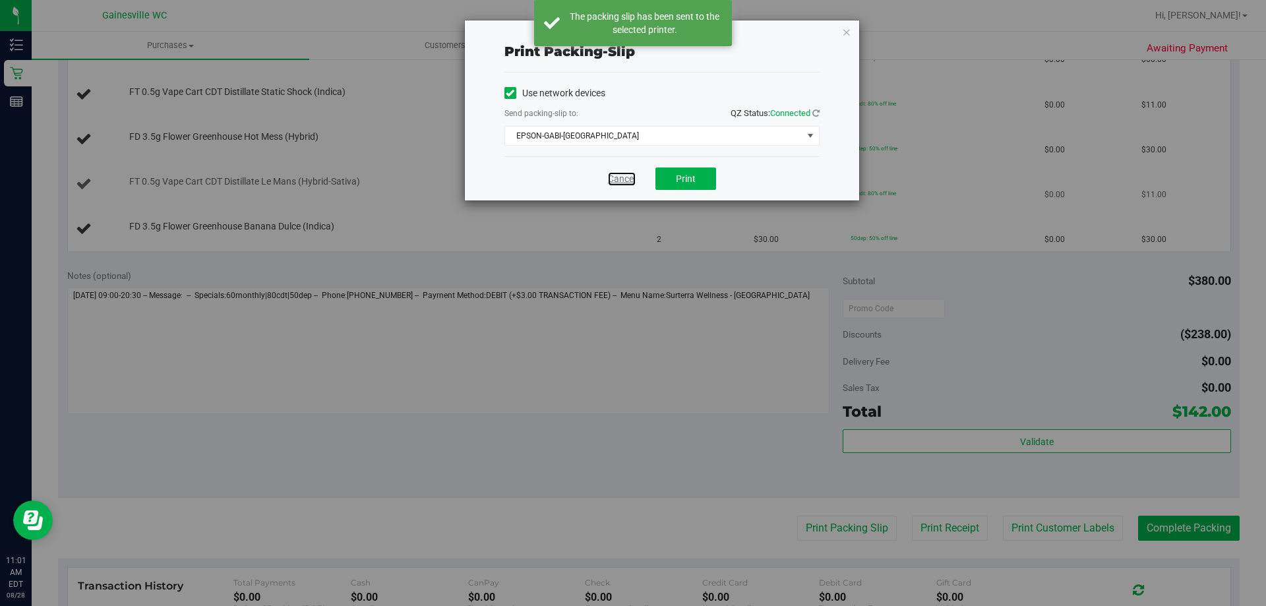
click at [614, 173] on link "Cancel" at bounding box center [622, 179] width 28 height 14
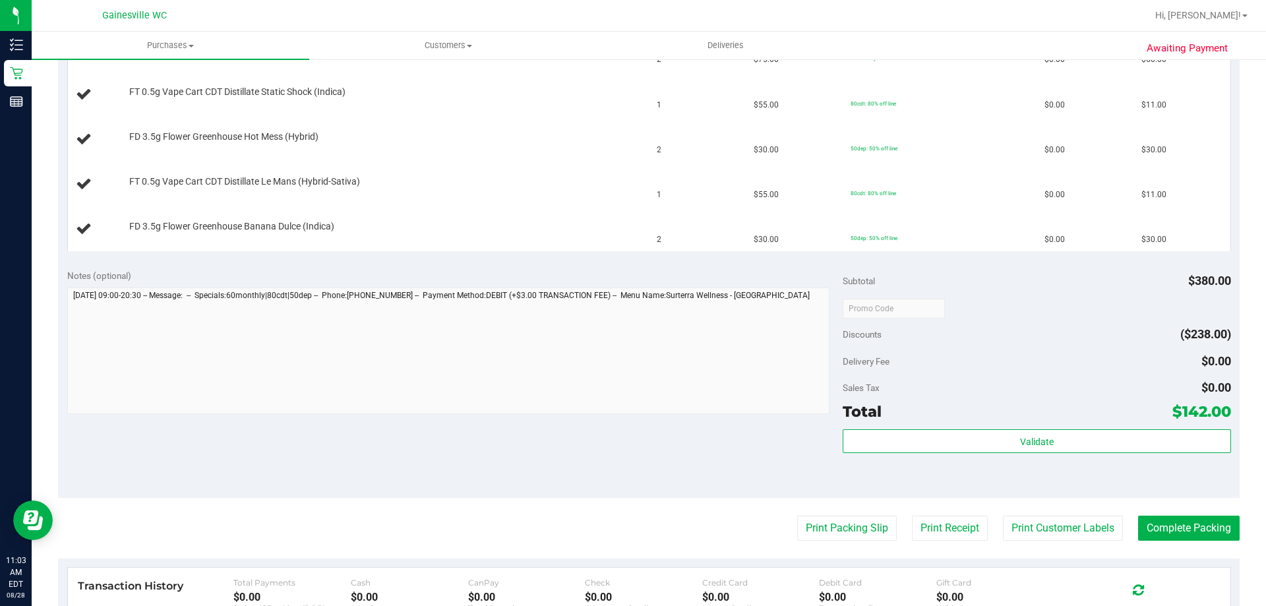
click at [797, 516] on button "Print Packing Slip" at bounding box center [847, 528] width 100 height 25
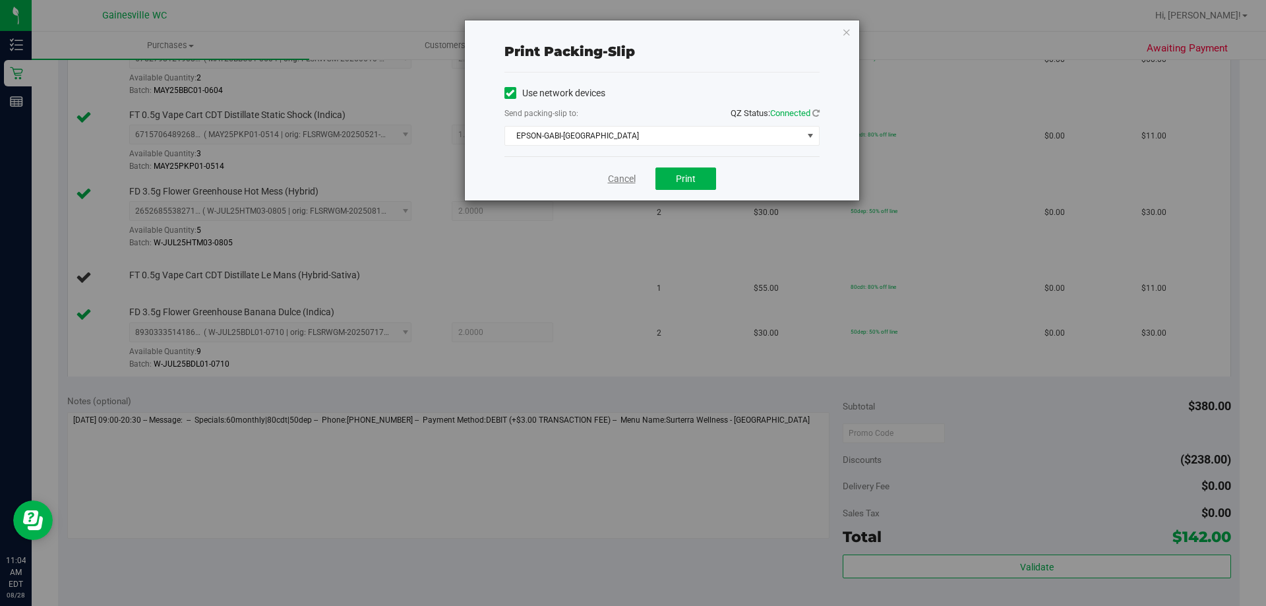
click at [620, 174] on link "Cancel" at bounding box center [622, 179] width 28 height 14
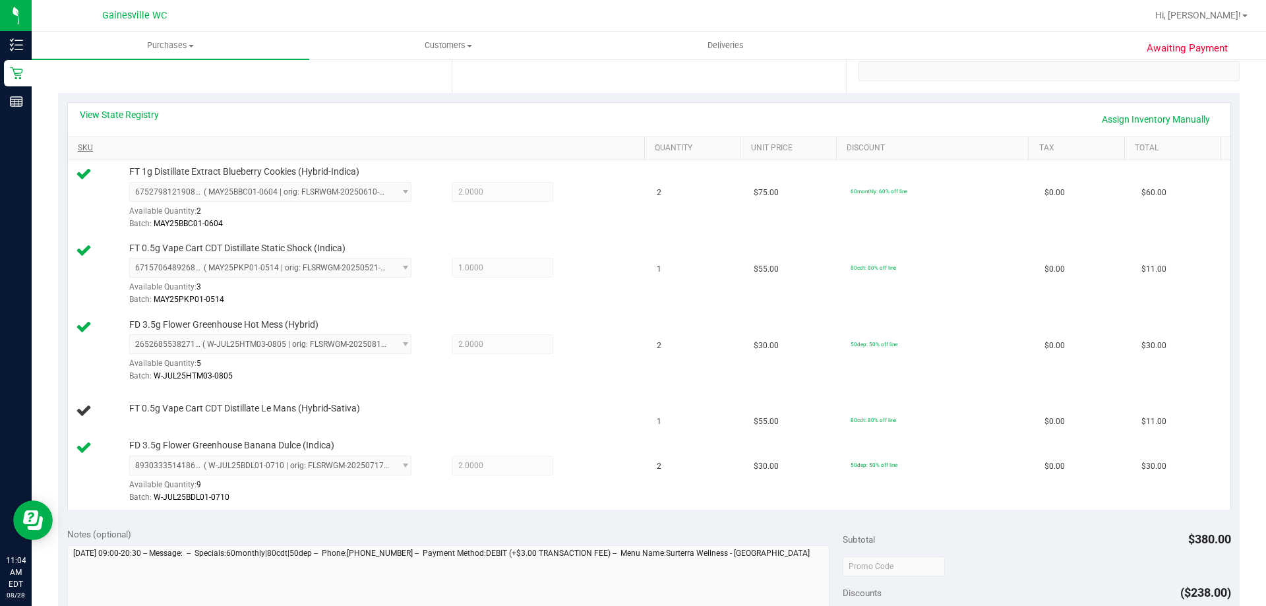
scroll to position [268, 0]
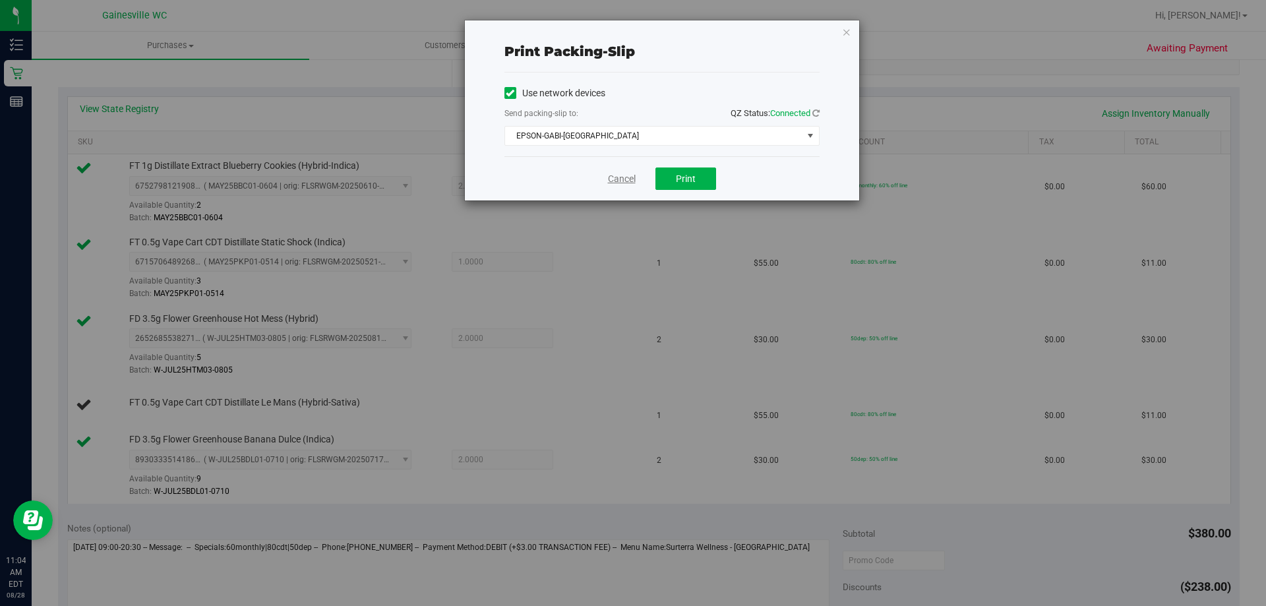
click at [633, 179] on link "Cancel" at bounding box center [622, 179] width 28 height 14
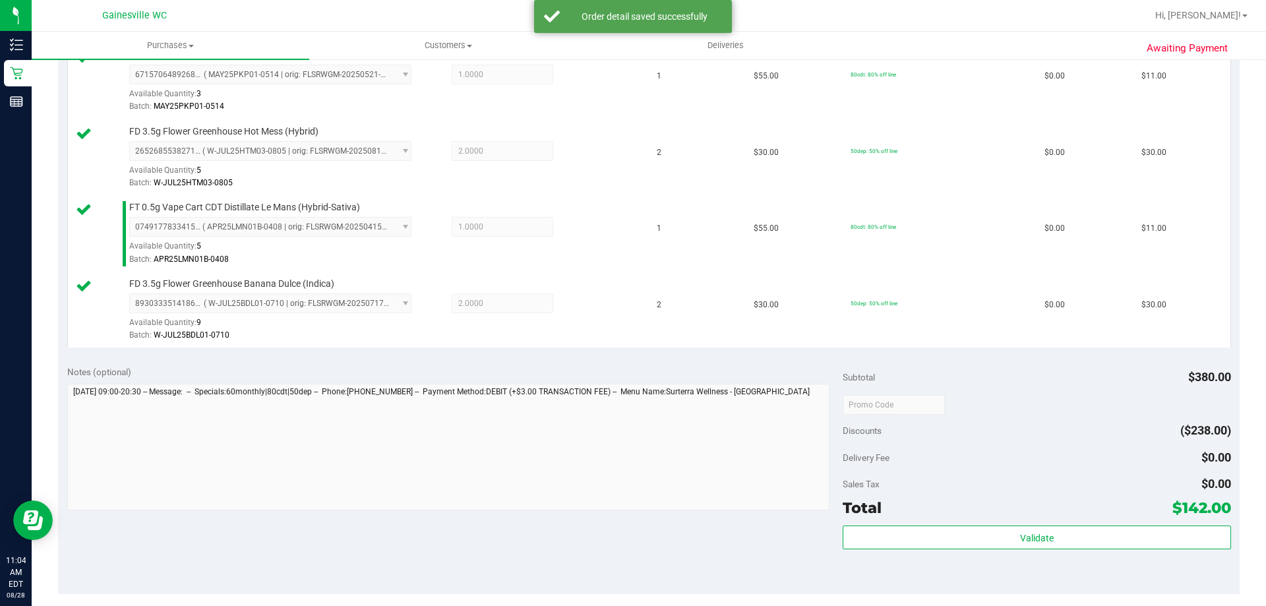
scroll to position [651, 0]
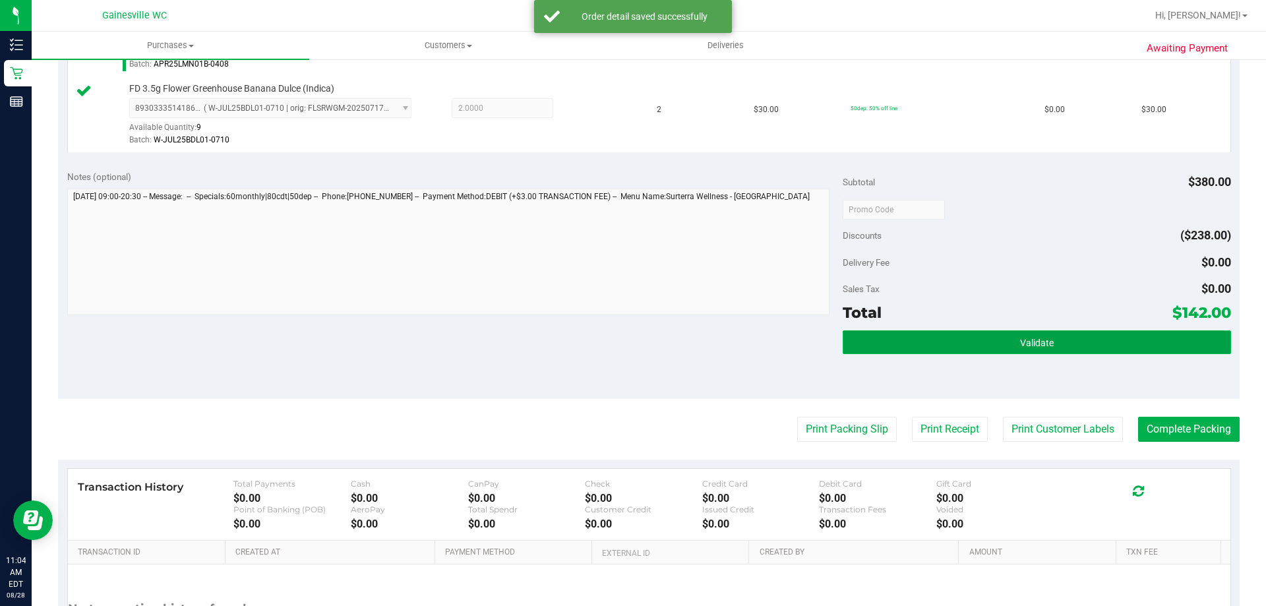
click at [854, 340] on button "Validate" at bounding box center [1037, 342] width 388 height 24
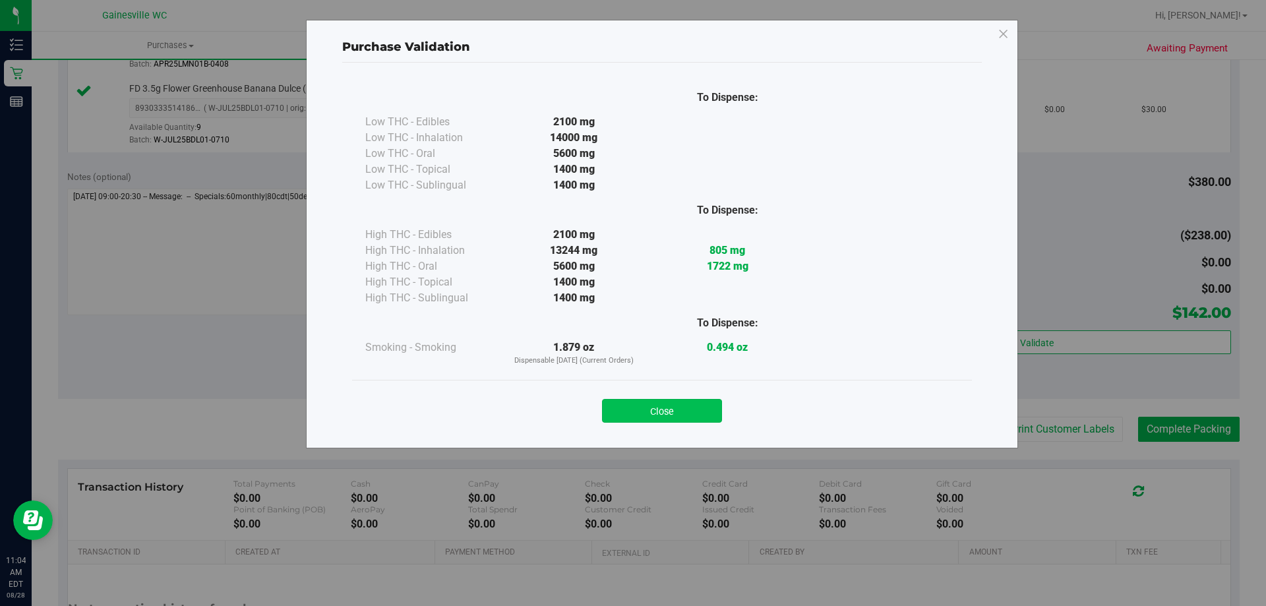
click at [610, 401] on button "Close" at bounding box center [662, 411] width 120 height 24
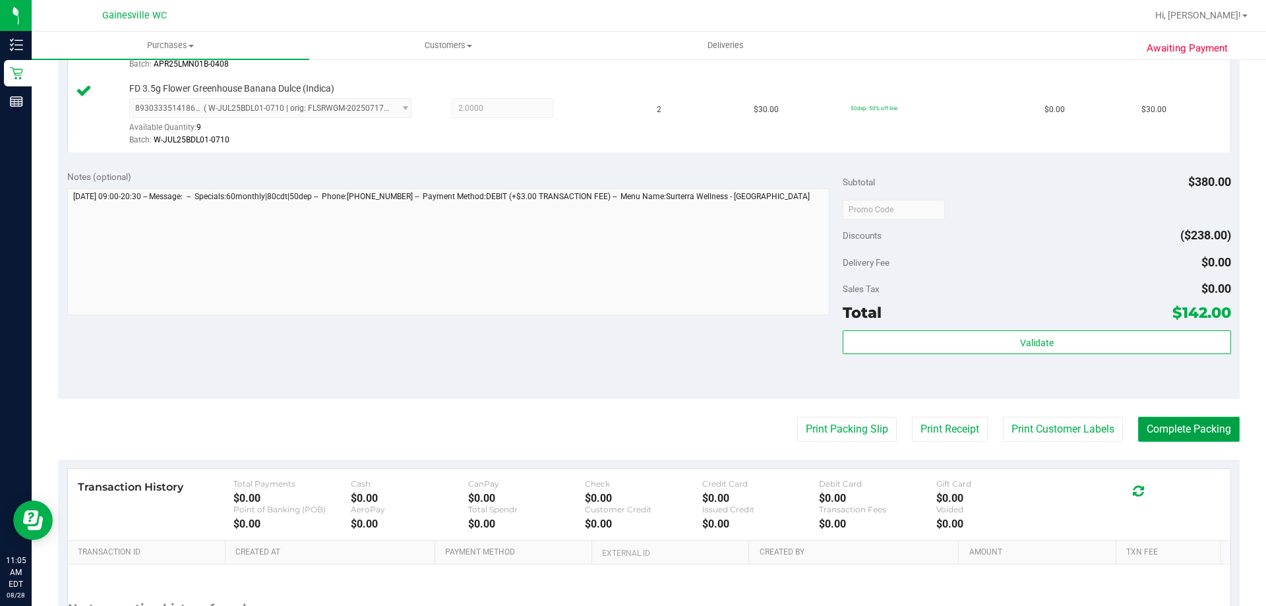
click at [1139, 430] on button "Complete Packing" at bounding box center [1189, 429] width 102 height 25
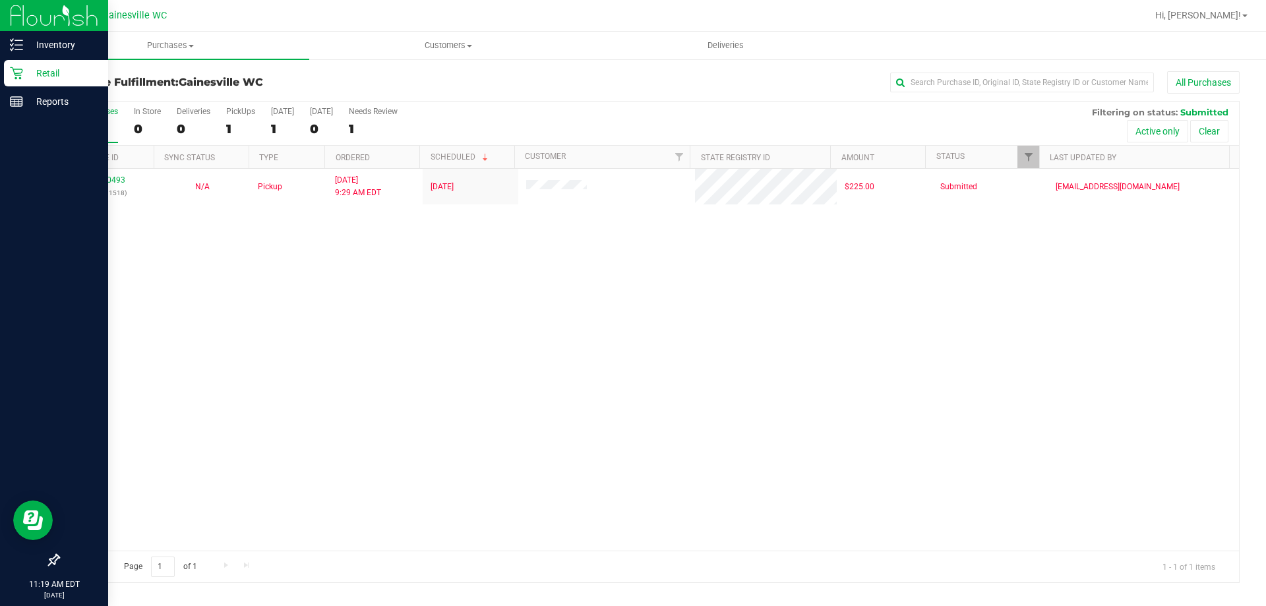
click at [55, 68] on p "Retail" at bounding box center [62, 73] width 79 height 16
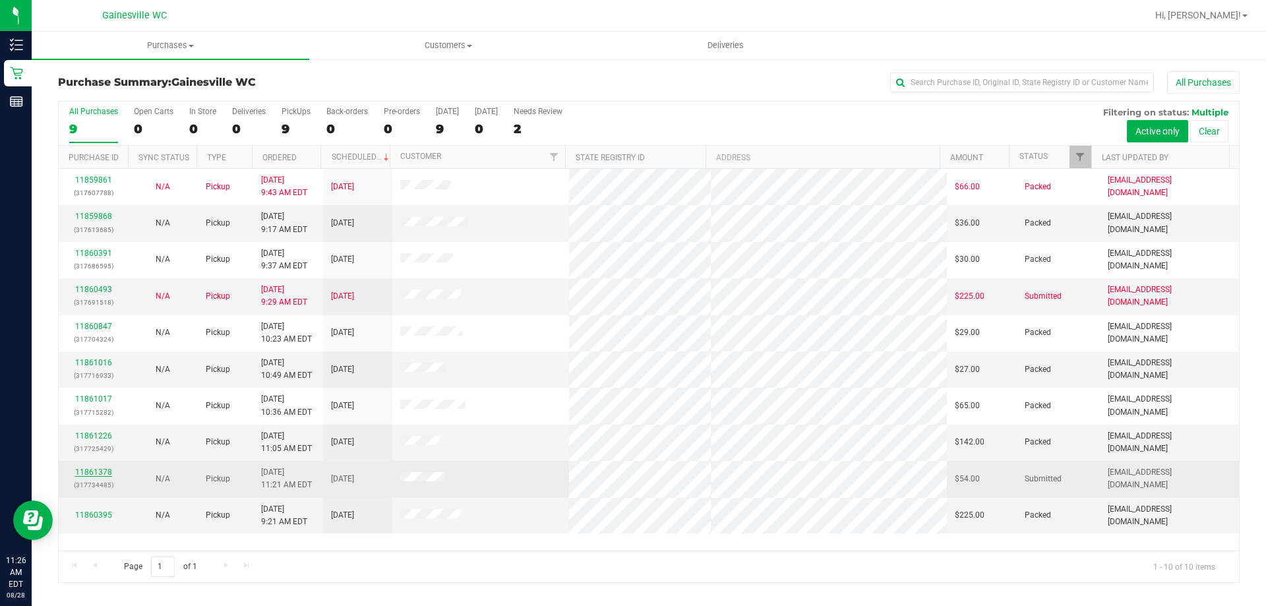
click at [106, 472] on link "11861378" at bounding box center [93, 471] width 37 height 9
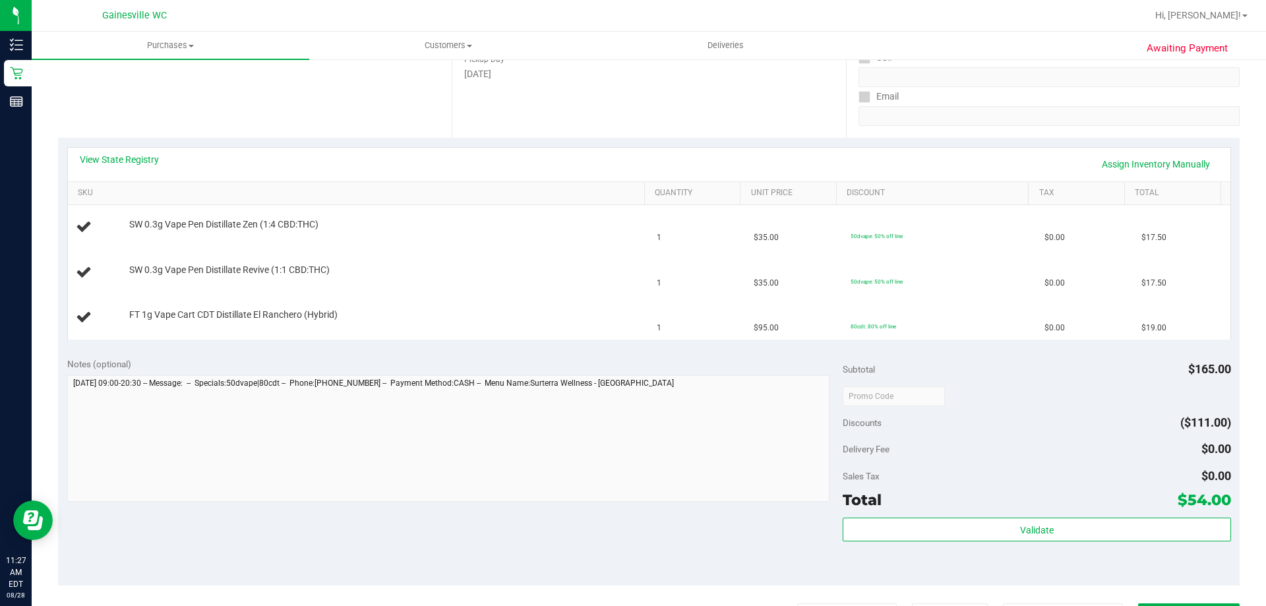
scroll to position [264, 0]
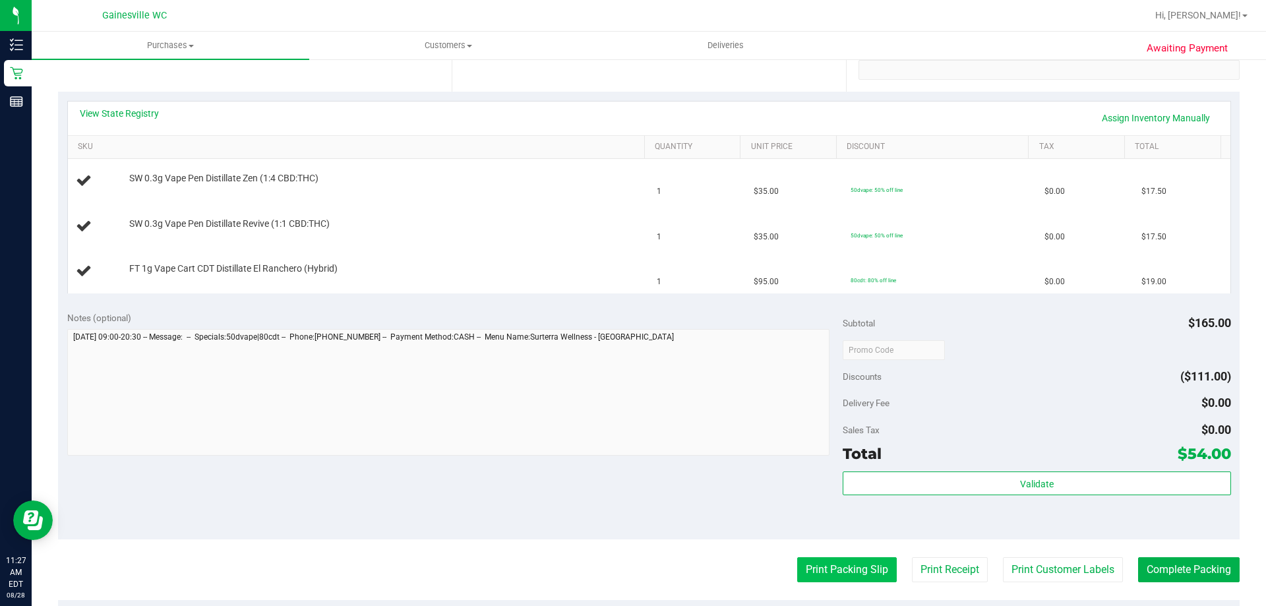
click at [815, 566] on button "Print Packing Slip" at bounding box center [847, 569] width 100 height 25
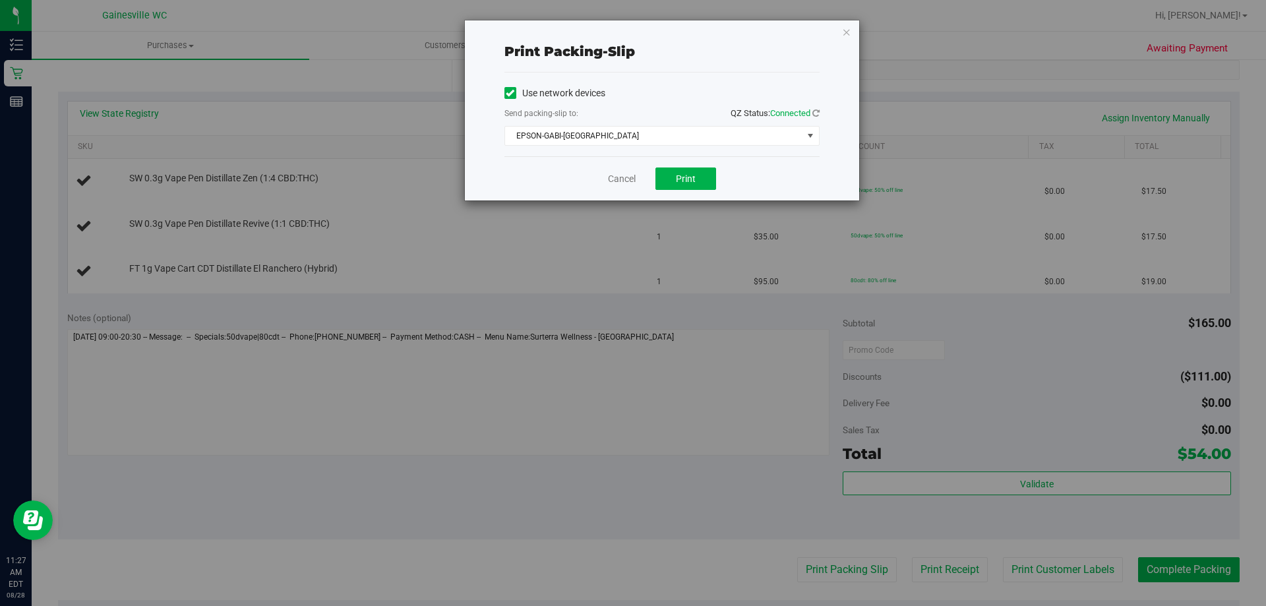
click at [688, 166] on div "Cancel Print" at bounding box center [661, 178] width 315 height 44
click at [706, 171] on button "Print" at bounding box center [685, 178] width 61 height 22
click at [630, 180] on link "Cancel" at bounding box center [622, 179] width 28 height 14
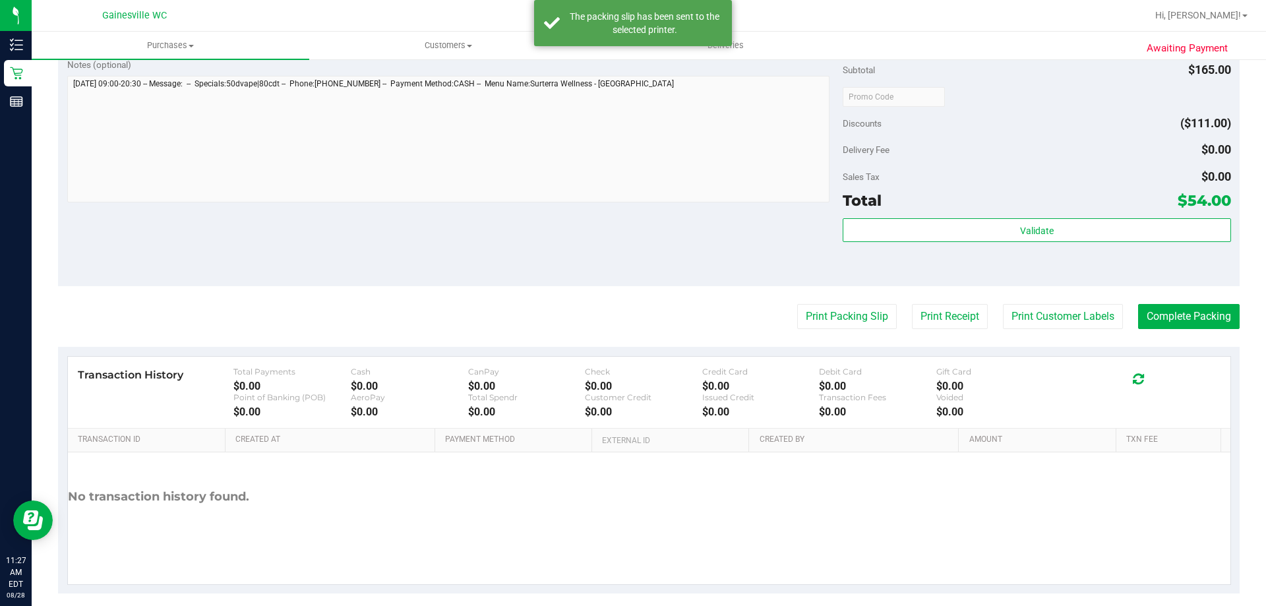
scroll to position [531, 0]
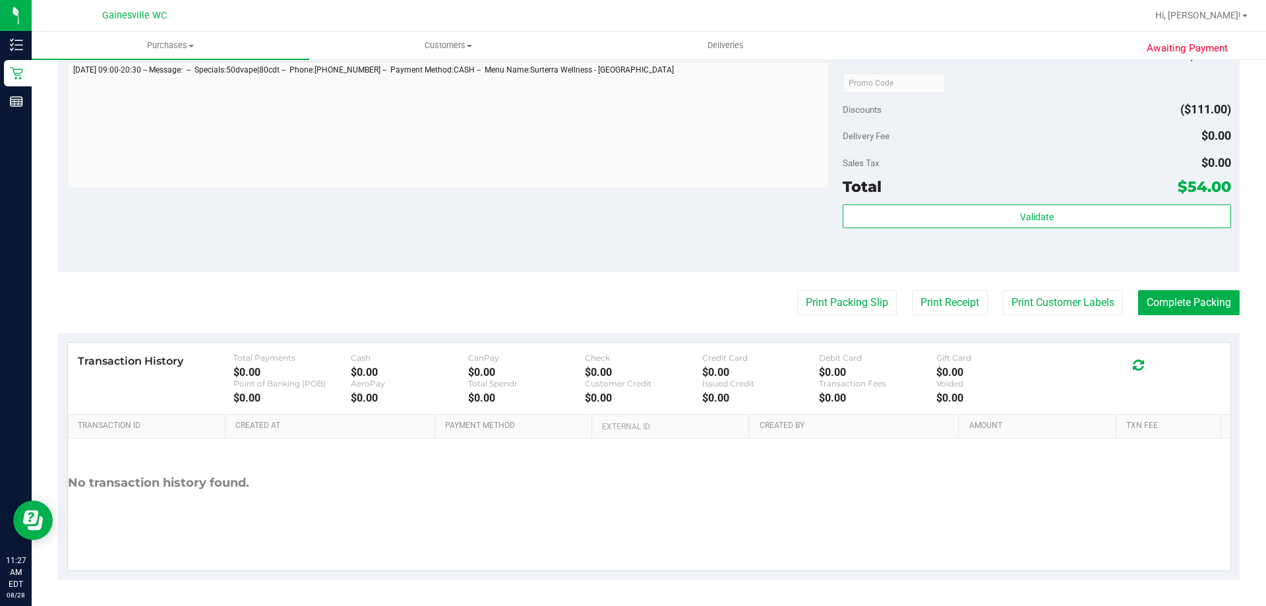
click at [797, 290] on button "Print Packing Slip" at bounding box center [847, 302] width 100 height 25
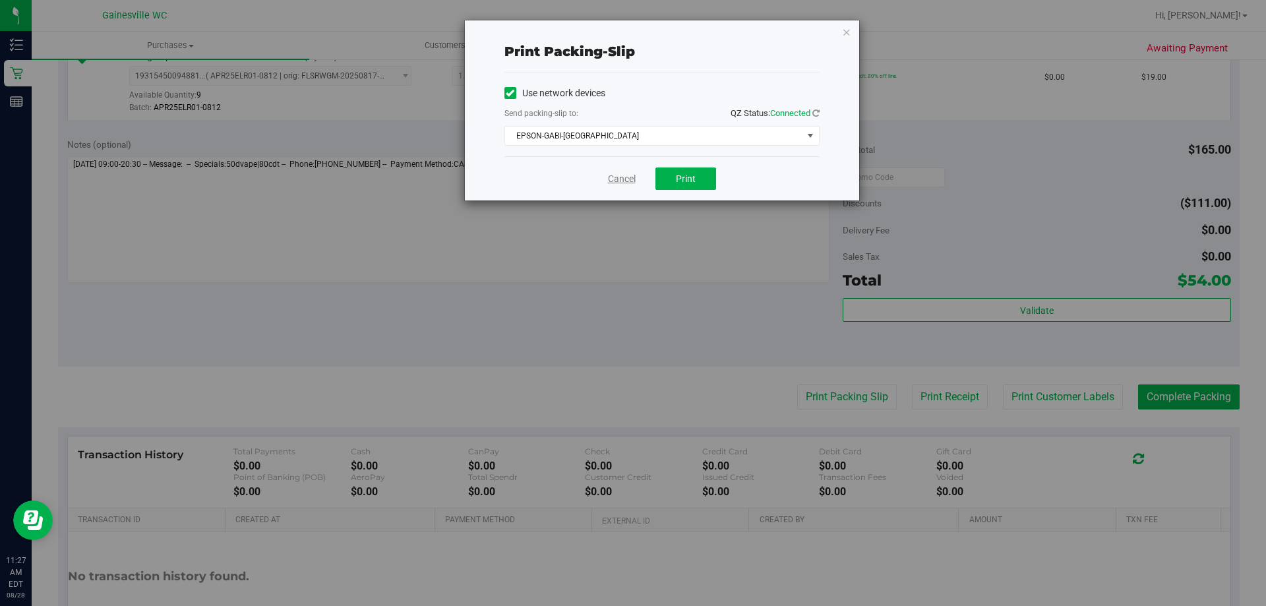
click at [622, 177] on link "Cancel" at bounding box center [622, 179] width 28 height 14
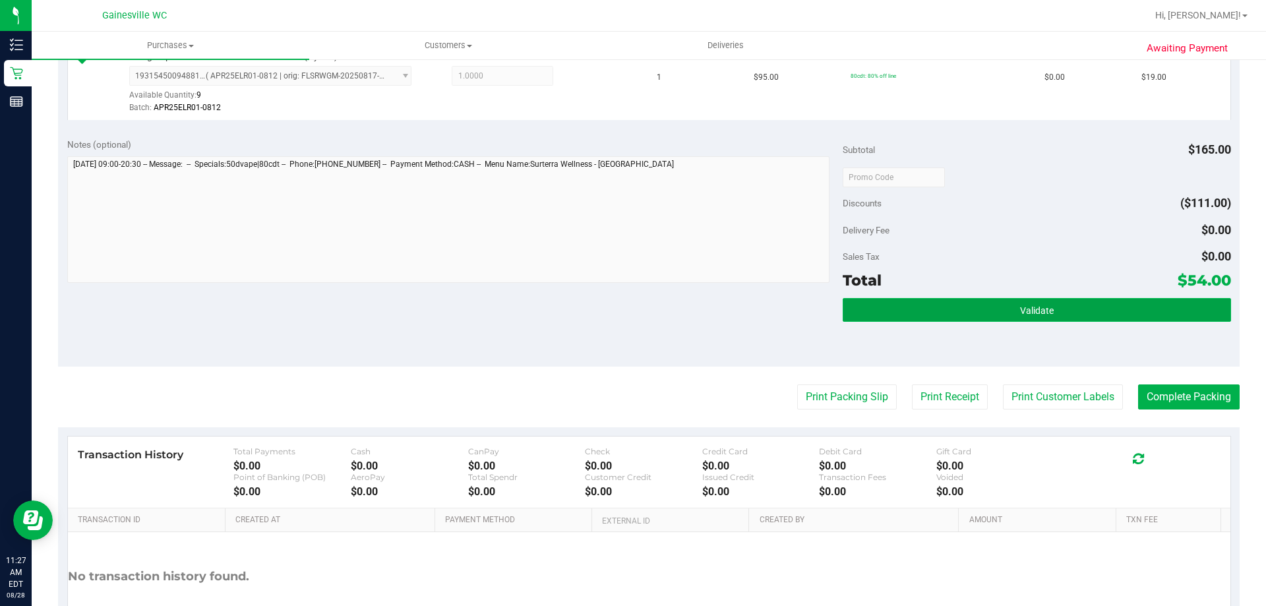
click at [853, 312] on button "Validate" at bounding box center [1037, 310] width 388 height 24
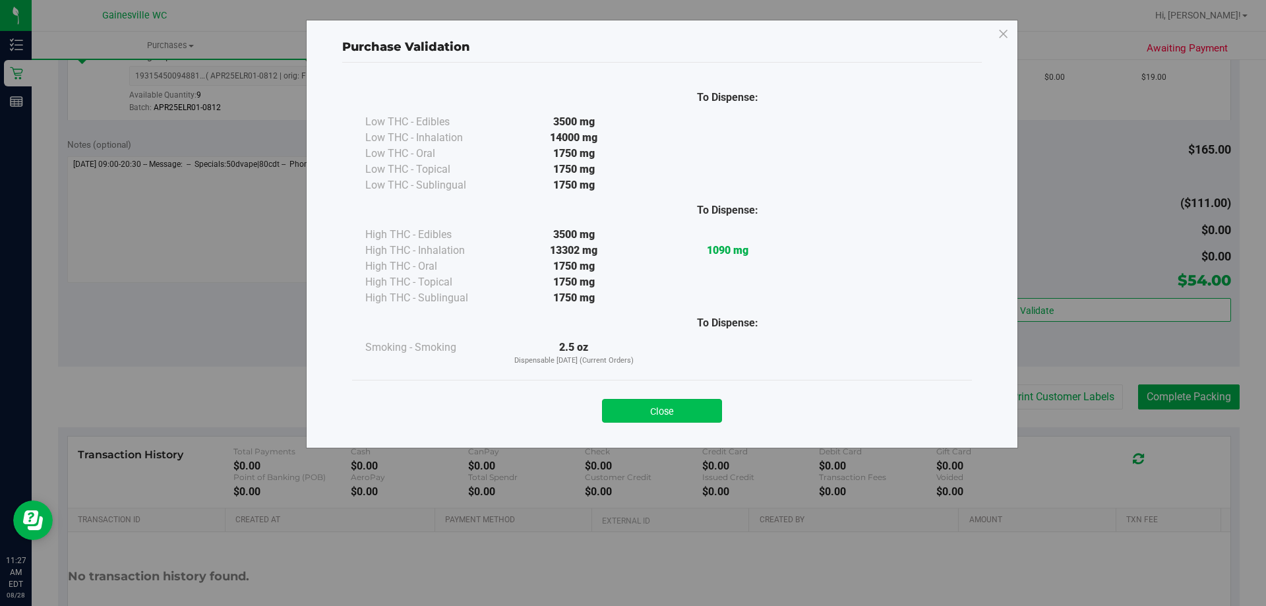
click at [674, 406] on button "Close" at bounding box center [662, 411] width 120 height 24
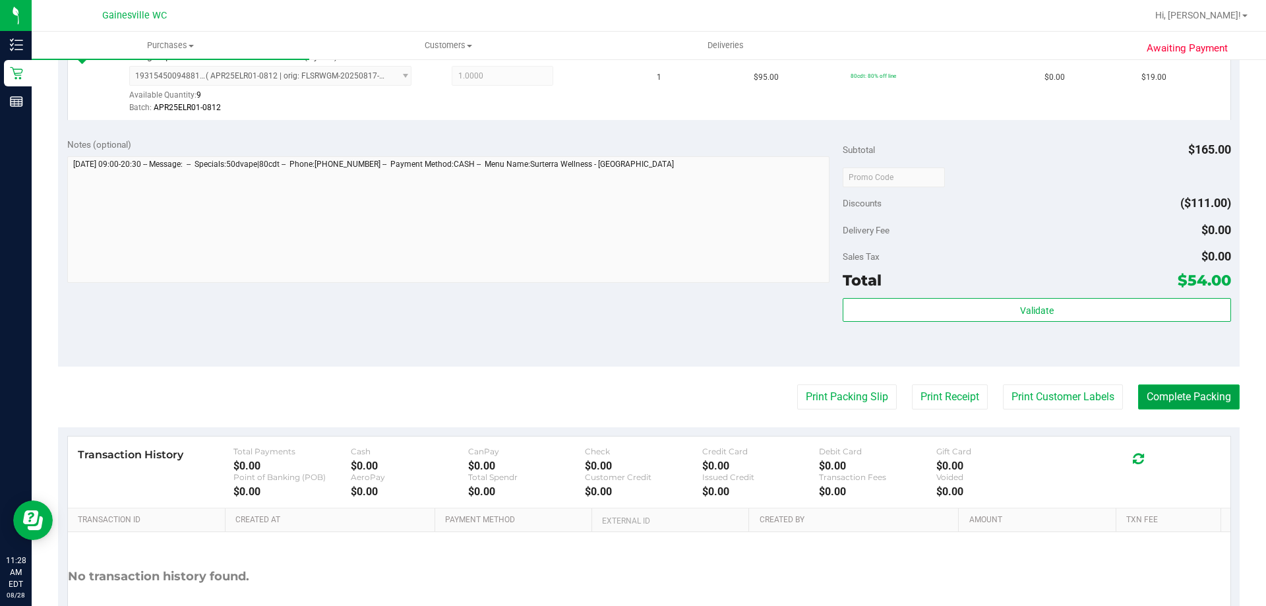
drag, startPoint x: 1157, startPoint y: 398, endPoint x: 1166, endPoint y: 400, distance: 9.6
click at [1163, 400] on button "Complete Packing" at bounding box center [1189, 396] width 102 height 25
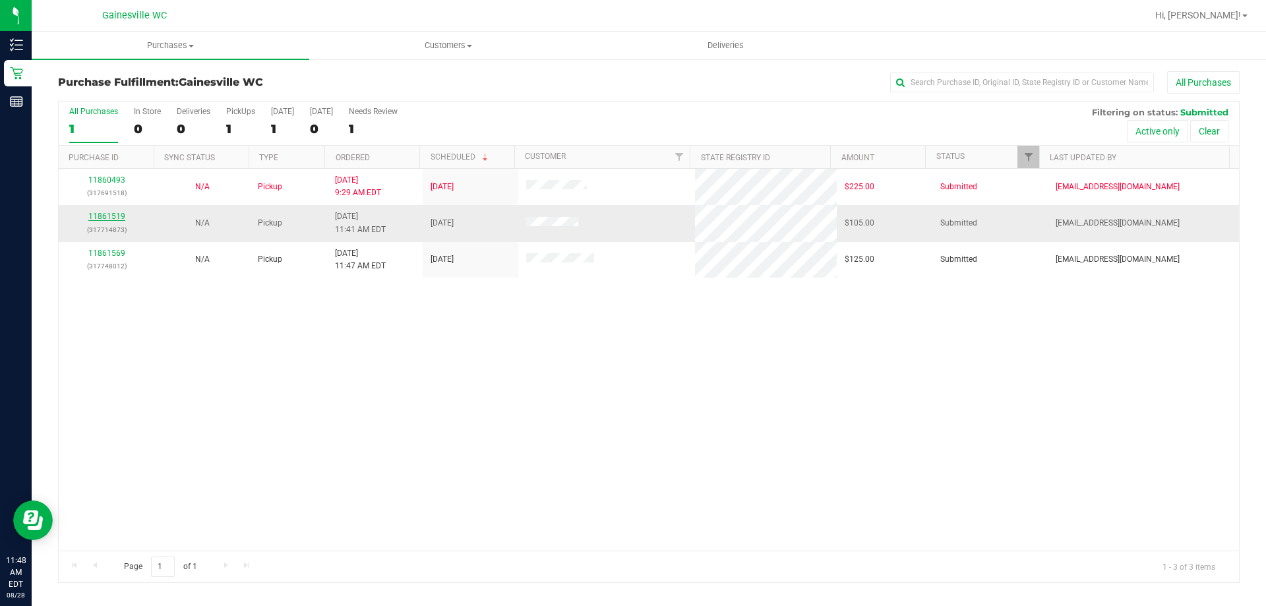
click at [110, 217] on link "11861519" at bounding box center [106, 216] width 37 height 9
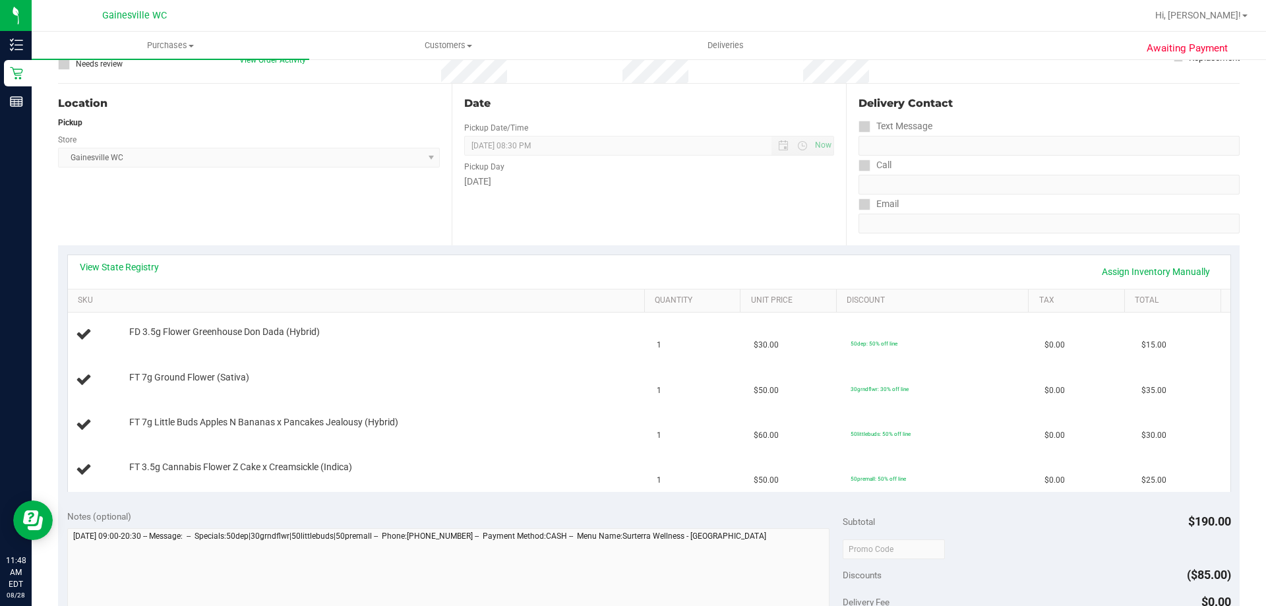
scroll to position [132, 0]
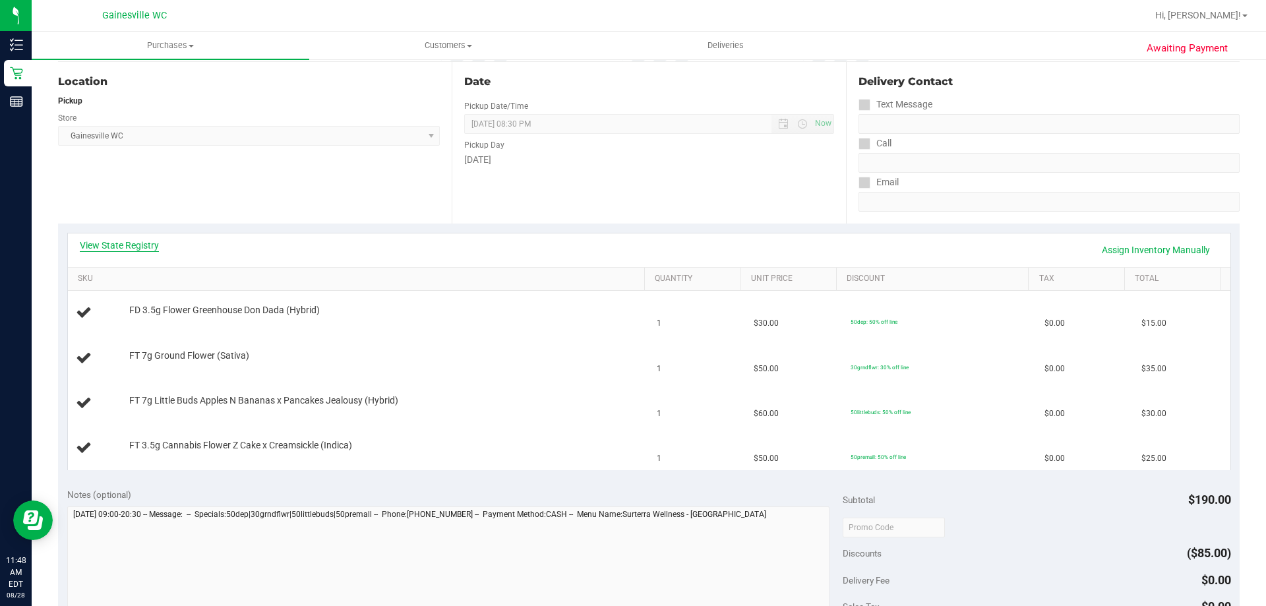
click at [149, 239] on link "View State Registry" at bounding box center [119, 245] width 79 height 13
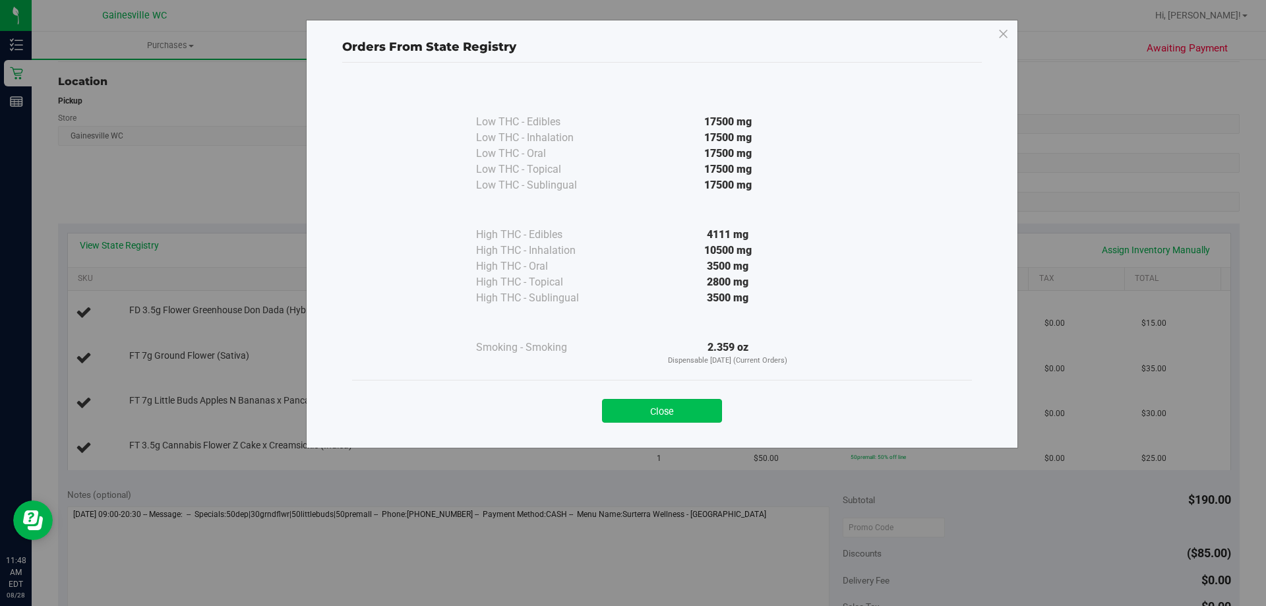
click at [685, 403] on button "Close" at bounding box center [662, 411] width 120 height 24
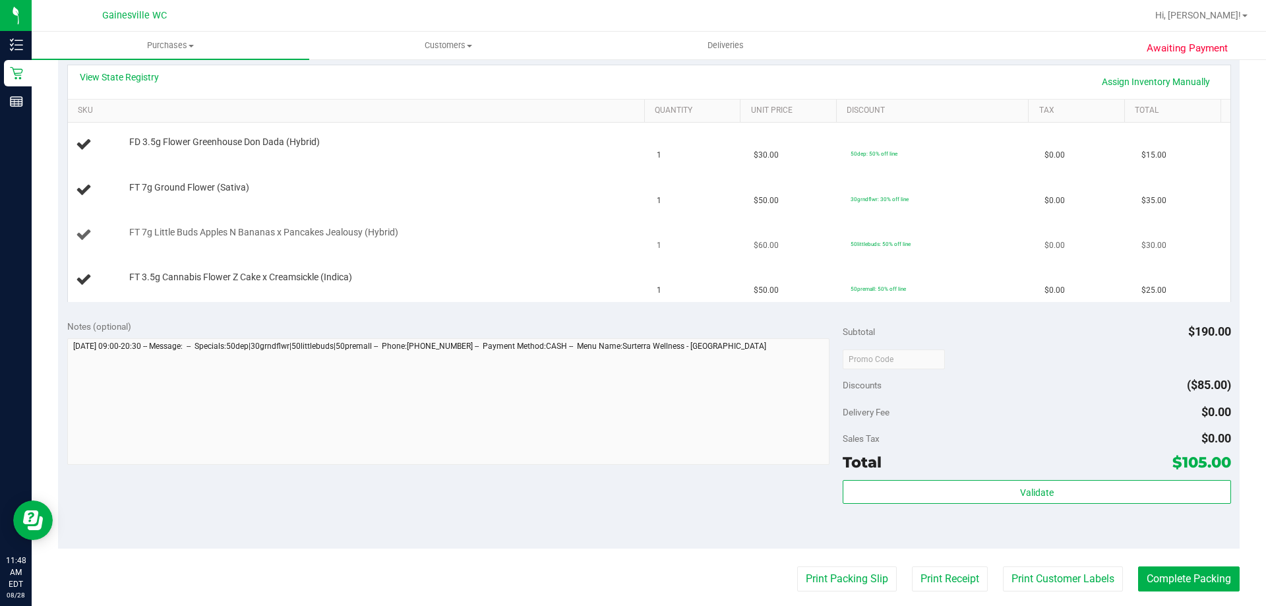
scroll to position [396, 0]
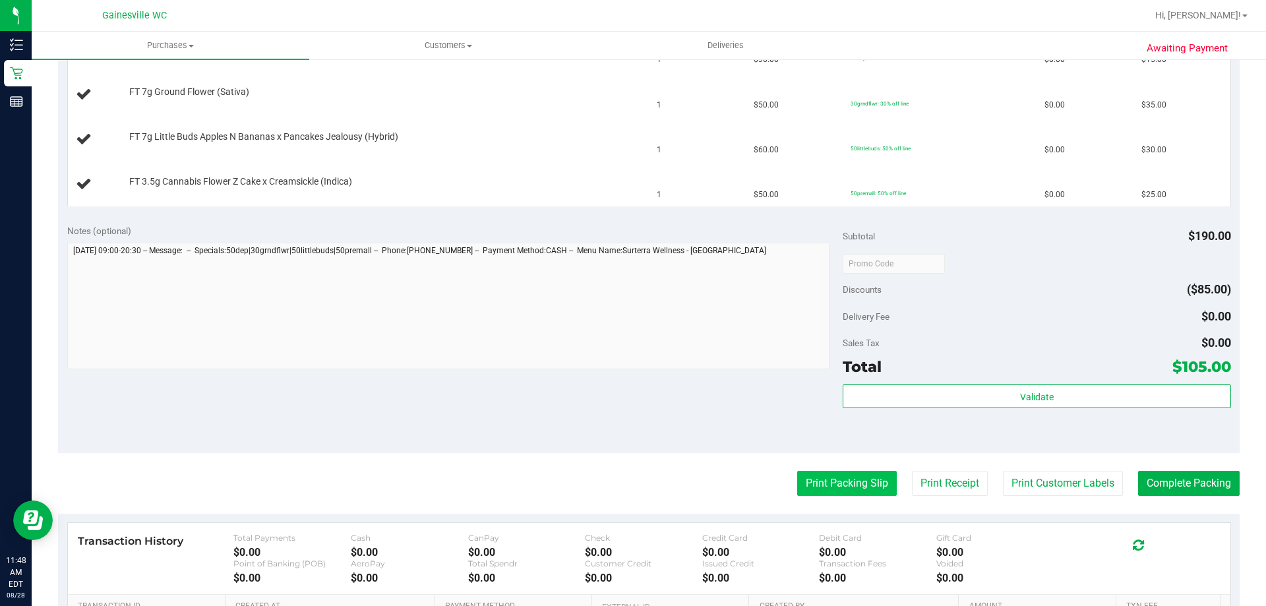
click at [834, 471] on button "Print Packing Slip" at bounding box center [847, 483] width 100 height 25
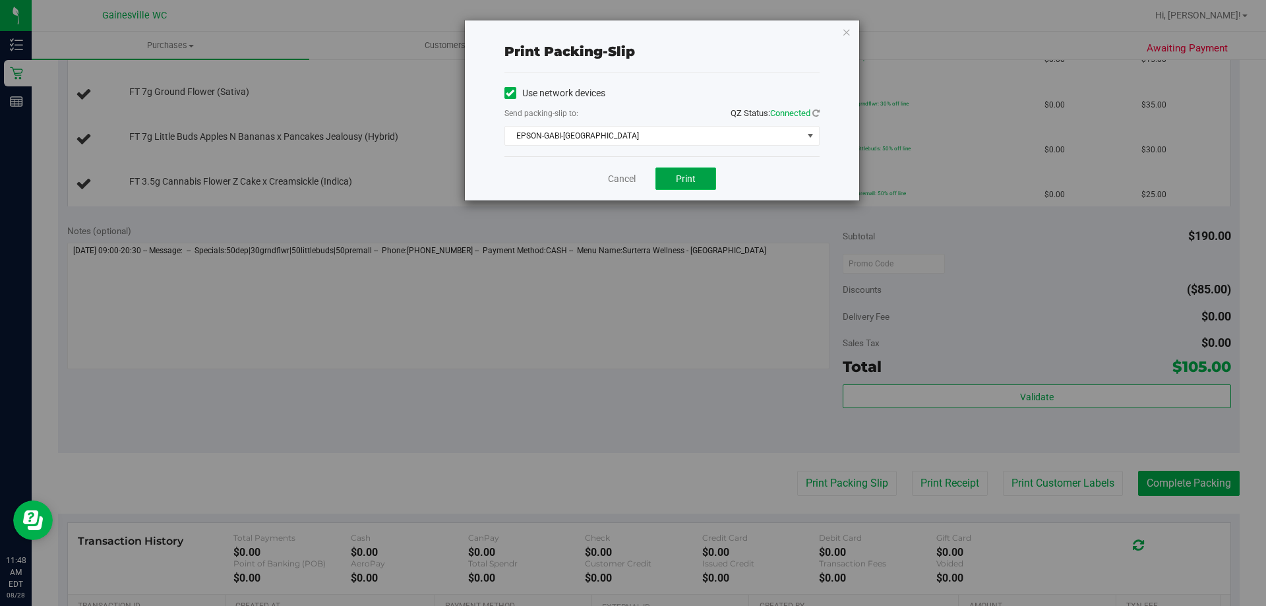
click at [697, 171] on button "Print" at bounding box center [685, 178] width 61 height 22
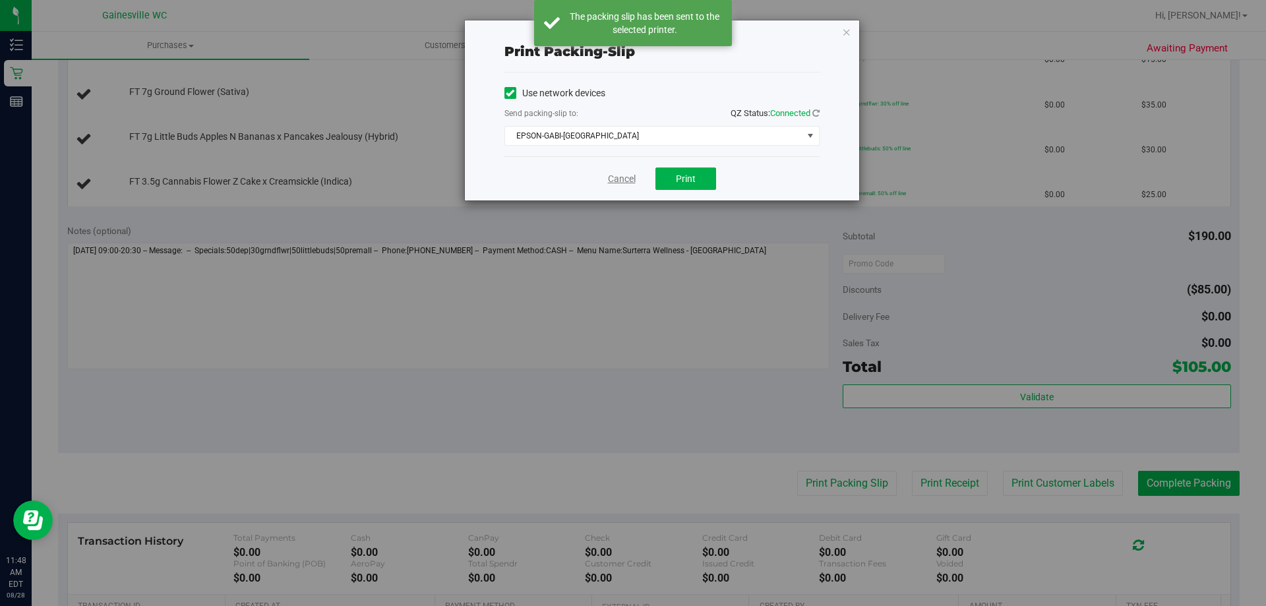
click at [625, 179] on link "Cancel" at bounding box center [622, 179] width 28 height 14
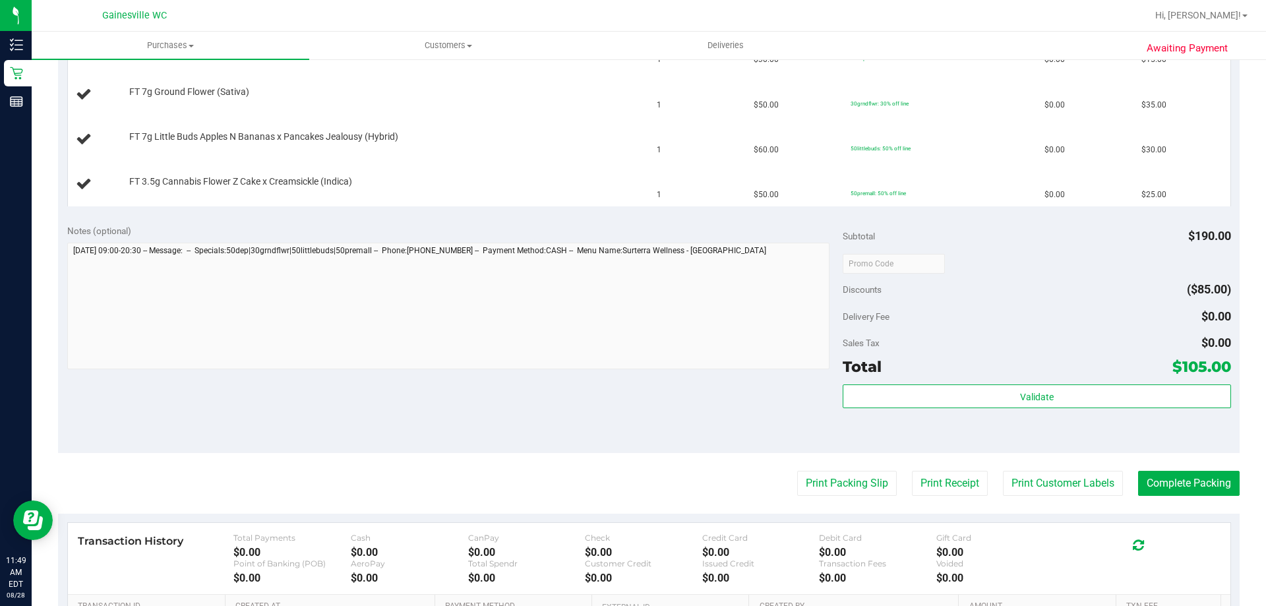
click at [797, 471] on button "Print Packing Slip" at bounding box center [847, 483] width 100 height 25
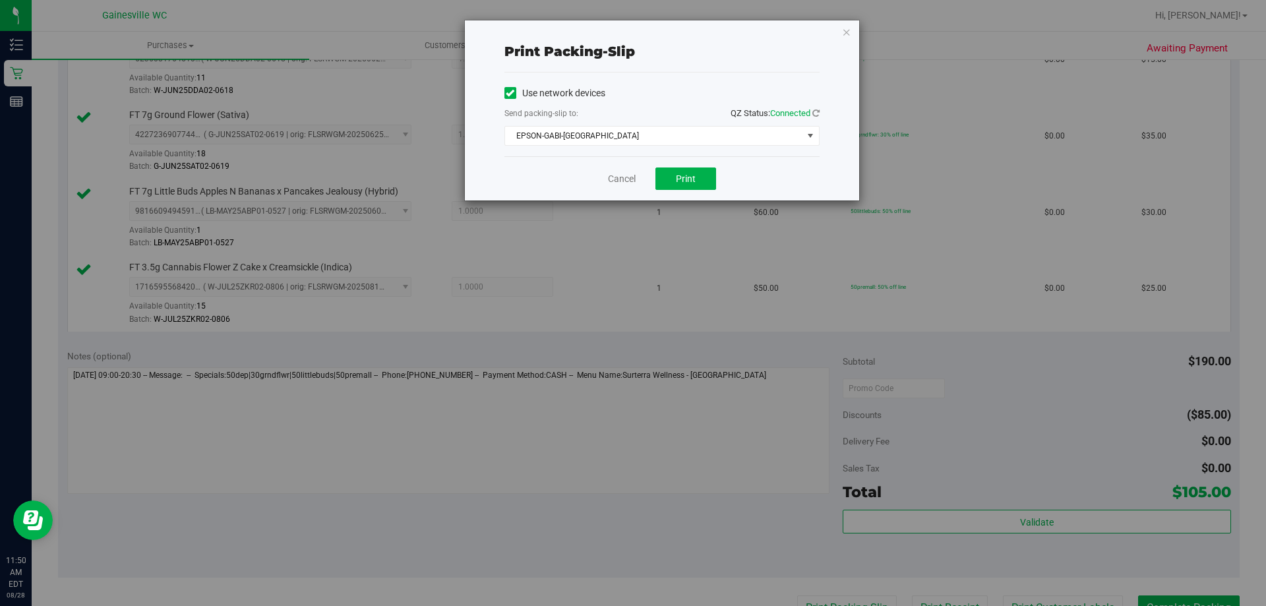
click at [625, 171] on div "Cancel Print" at bounding box center [661, 178] width 315 height 44
click at [624, 180] on link "Cancel" at bounding box center [622, 179] width 28 height 14
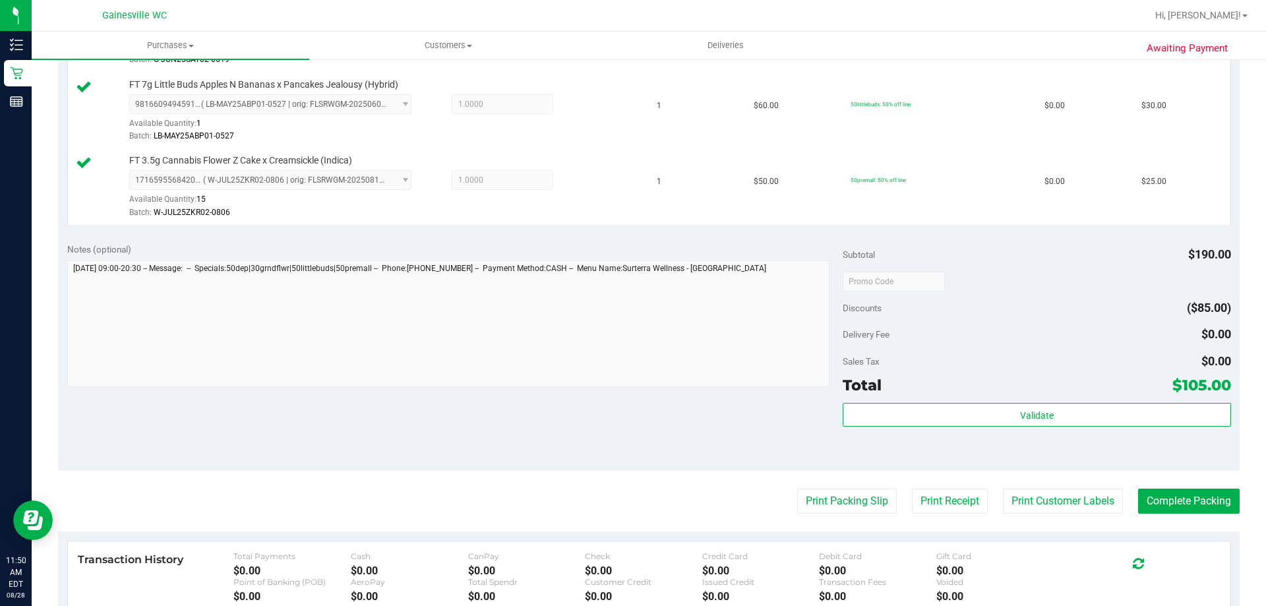
scroll to position [608, 0]
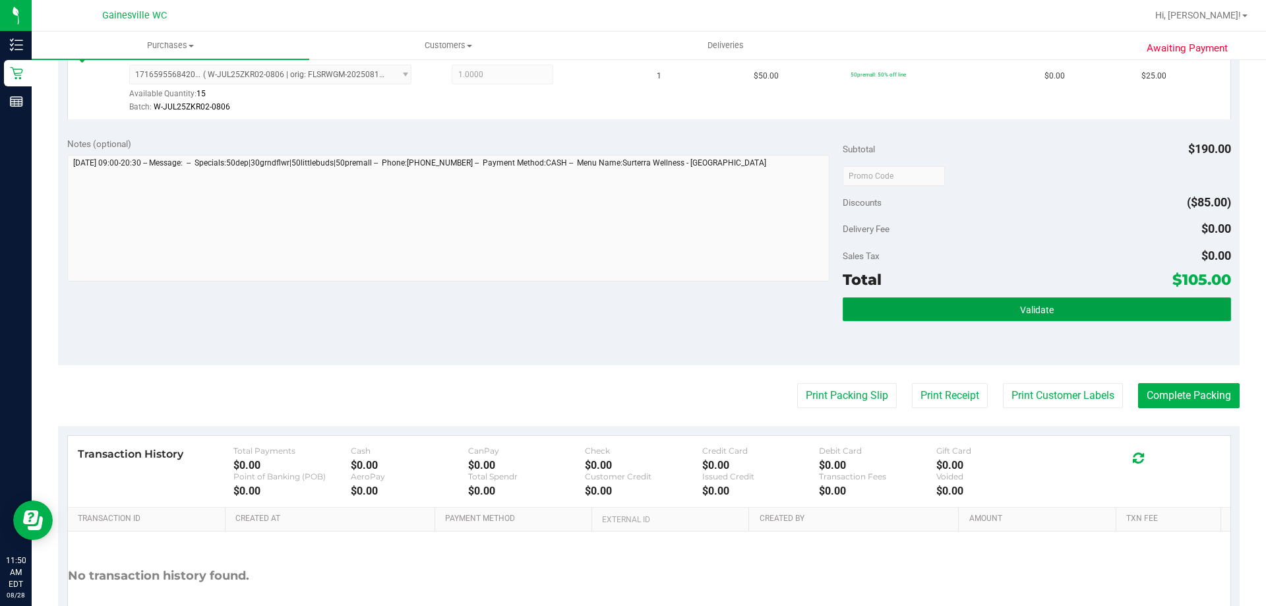
click at [856, 305] on button "Validate" at bounding box center [1037, 309] width 388 height 24
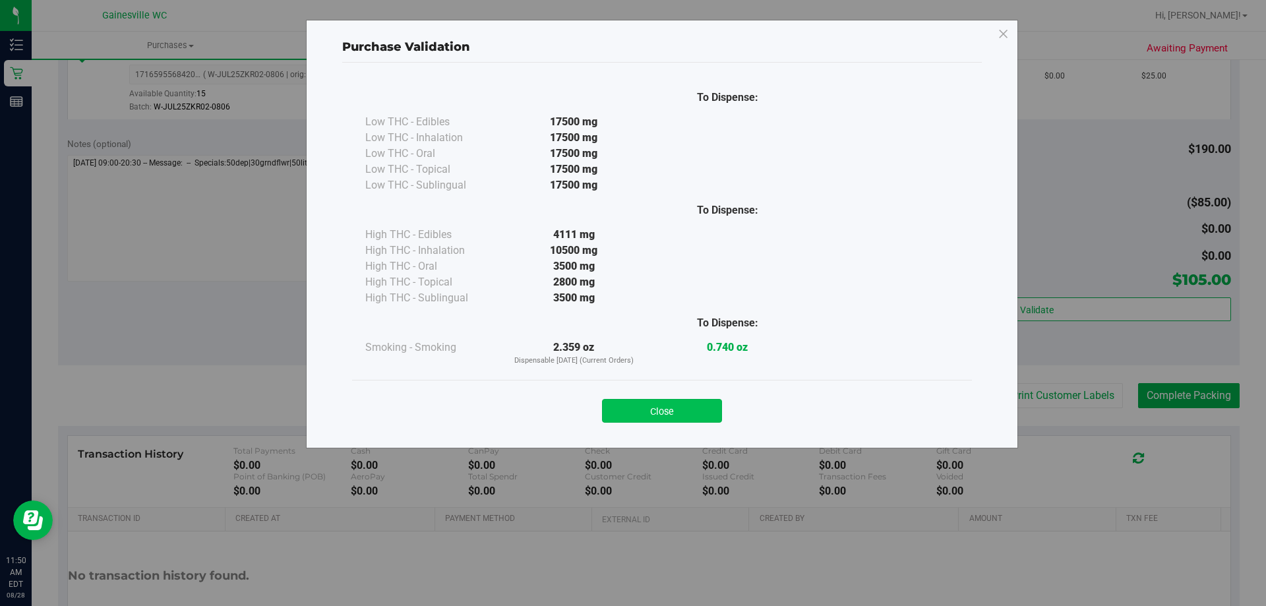
click at [678, 407] on button "Close" at bounding box center [662, 411] width 120 height 24
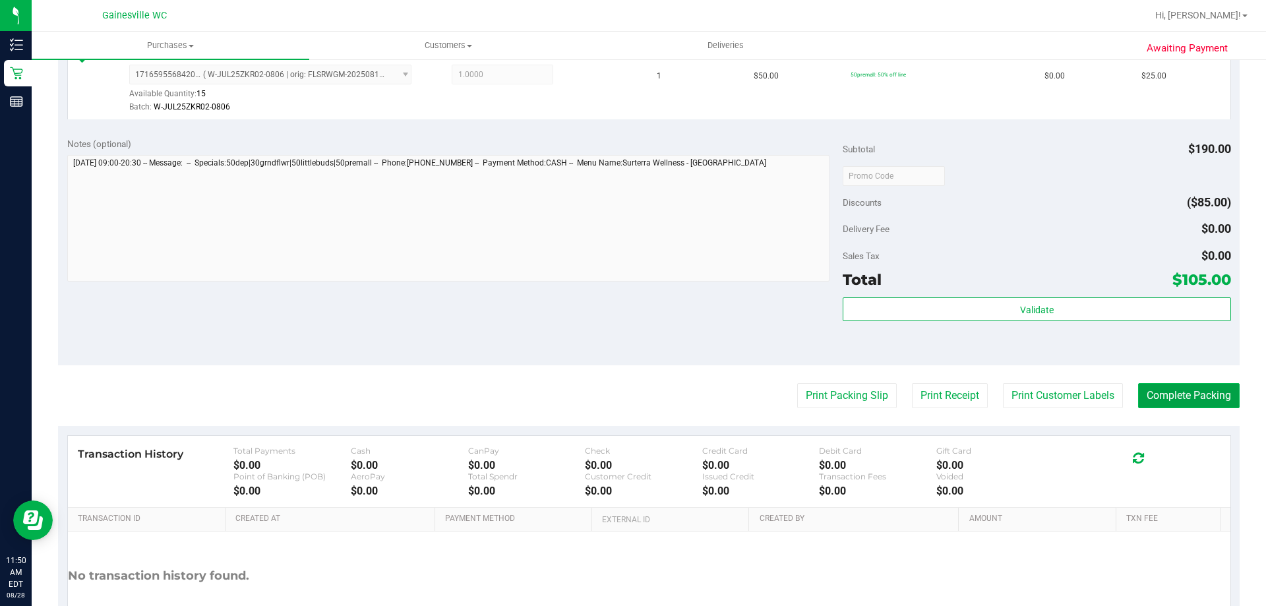
click at [1146, 394] on button "Complete Packing" at bounding box center [1189, 395] width 102 height 25
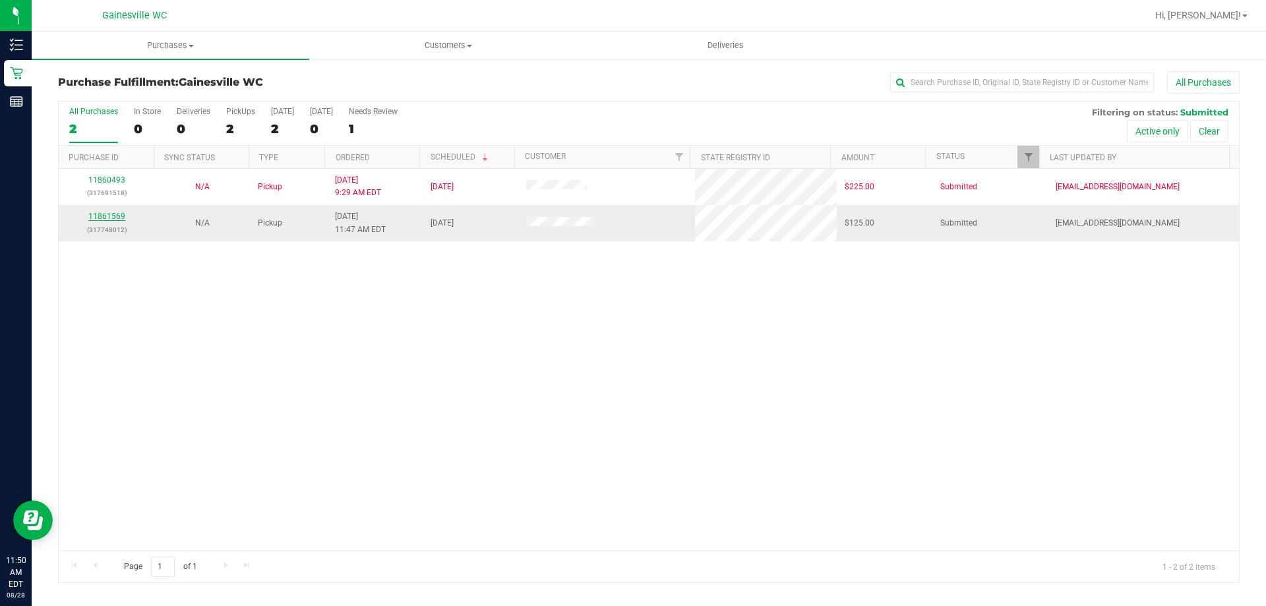
click at [96, 221] on link "11861569" at bounding box center [106, 216] width 37 height 9
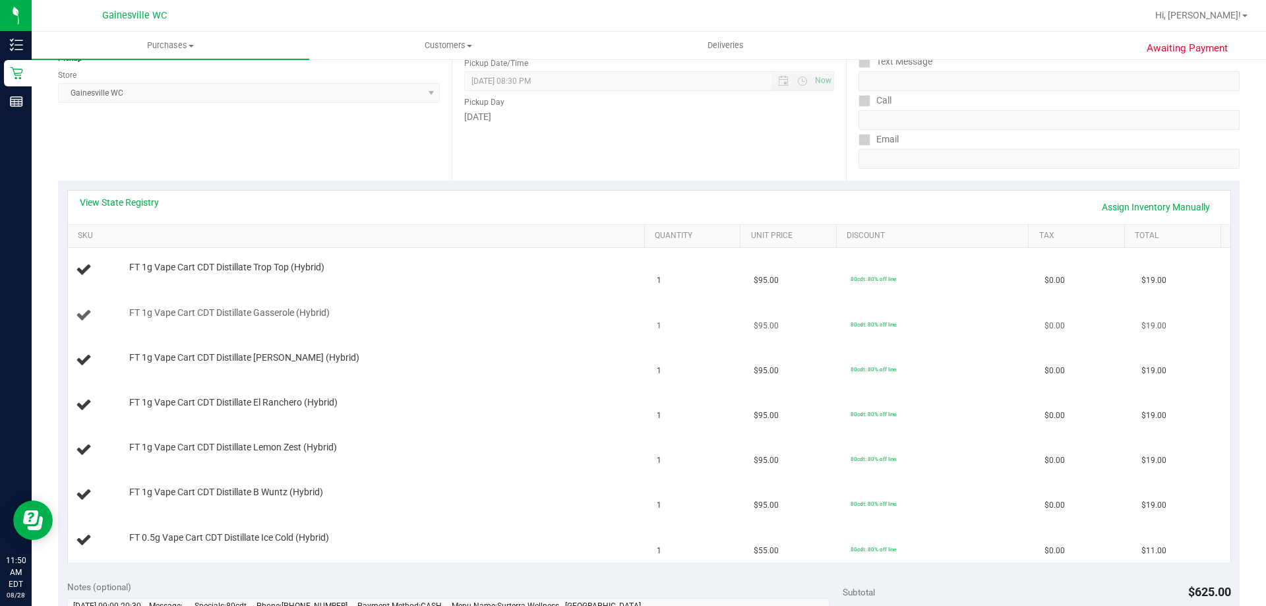
scroll to position [198, 0]
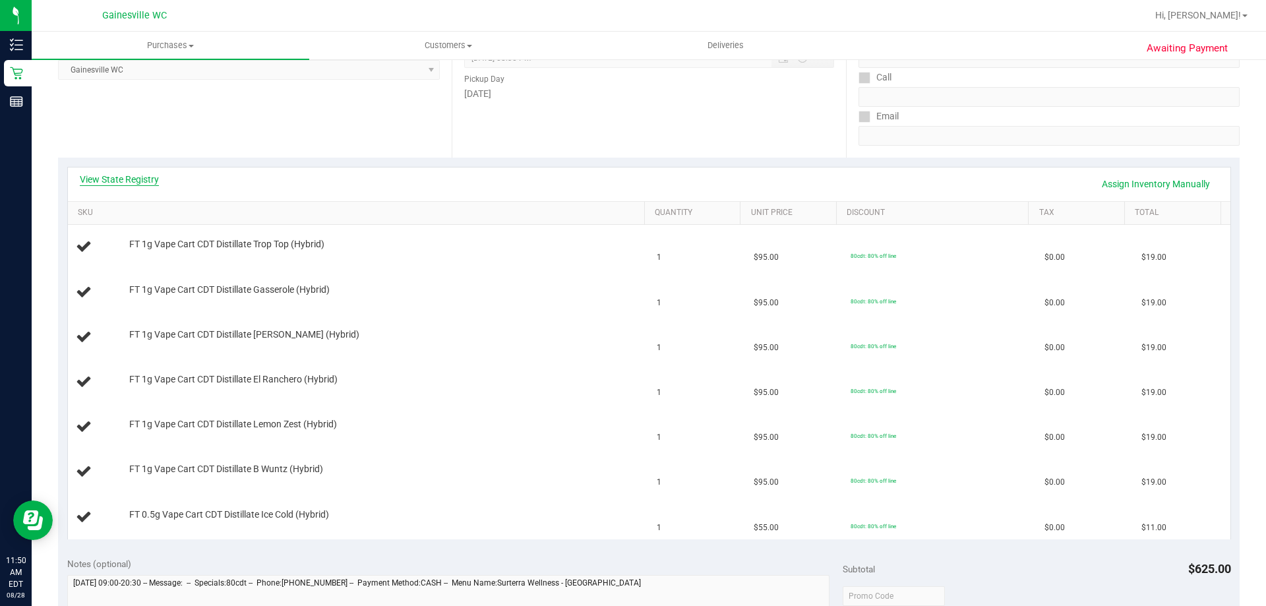
click at [133, 181] on link "View State Registry" at bounding box center [119, 179] width 79 height 13
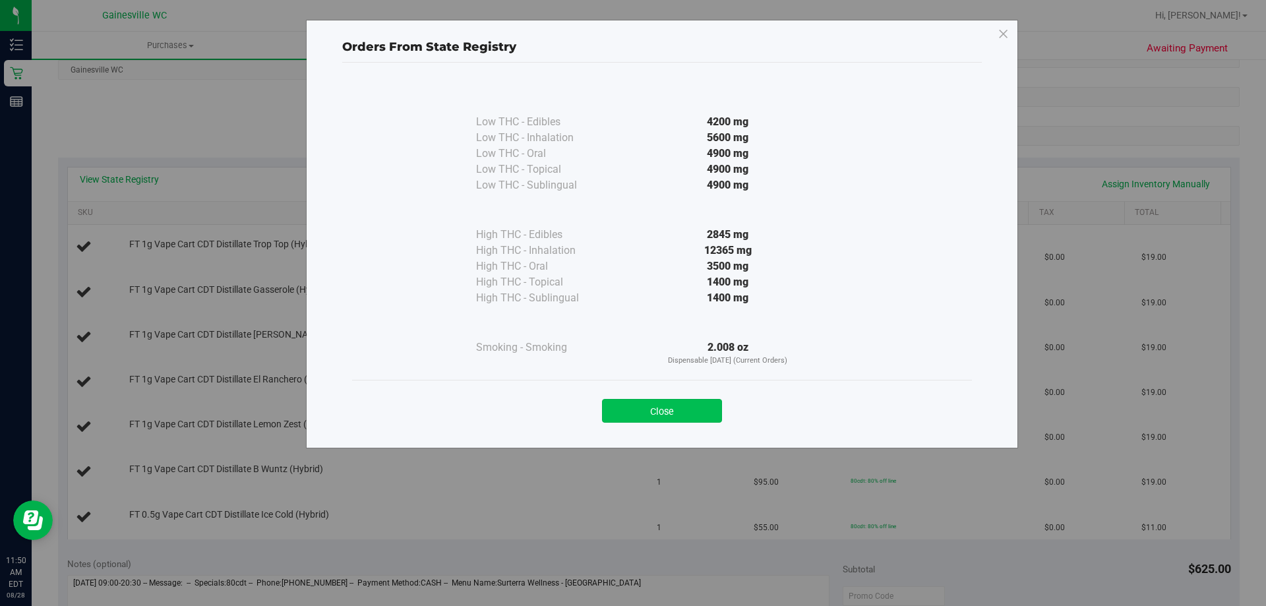
click at [686, 413] on button "Close" at bounding box center [662, 411] width 120 height 24
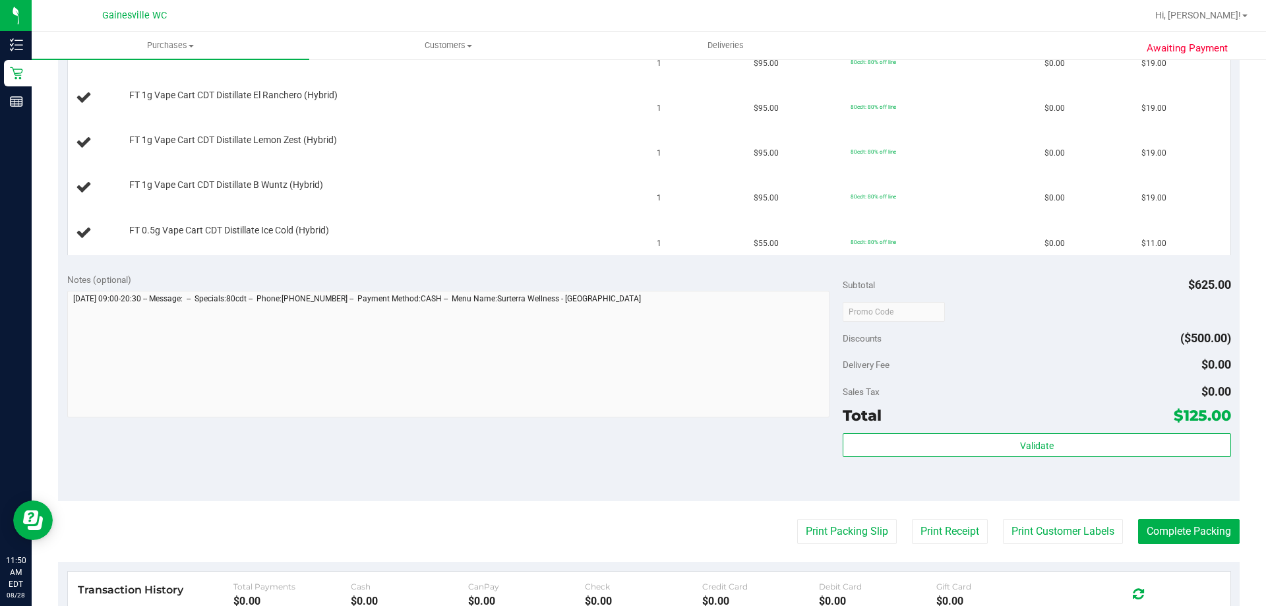
scroll to position [461, 0]
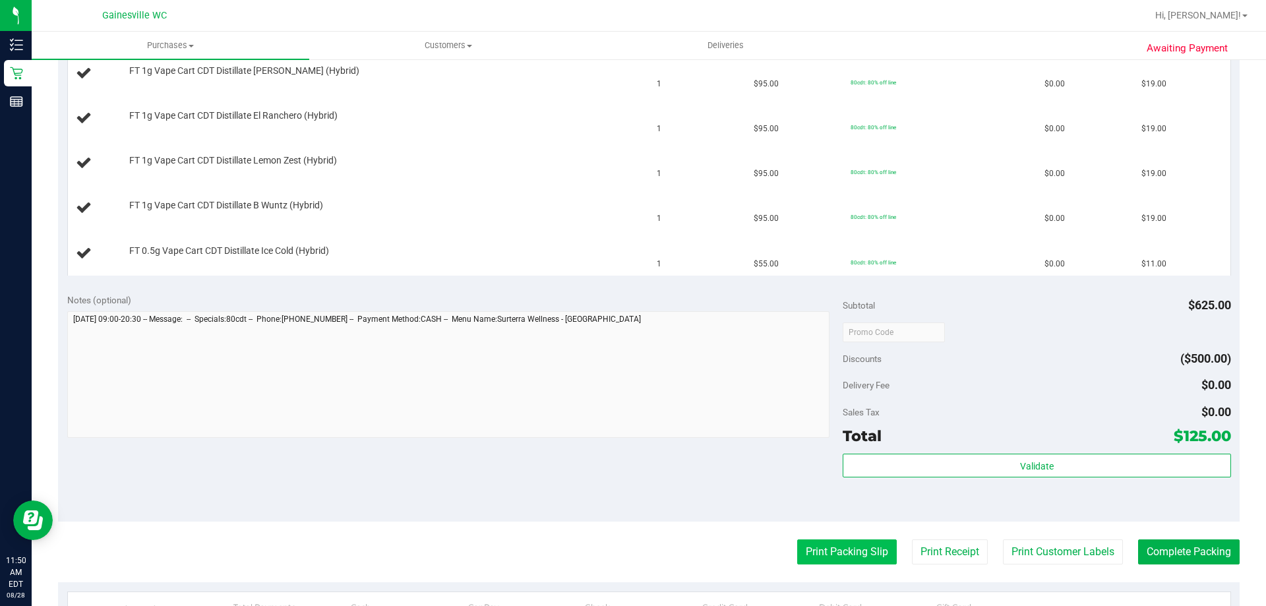
click at [815, 552] on button "Print Packing Slip" at bounding box center [847, 551] width 100 height 25
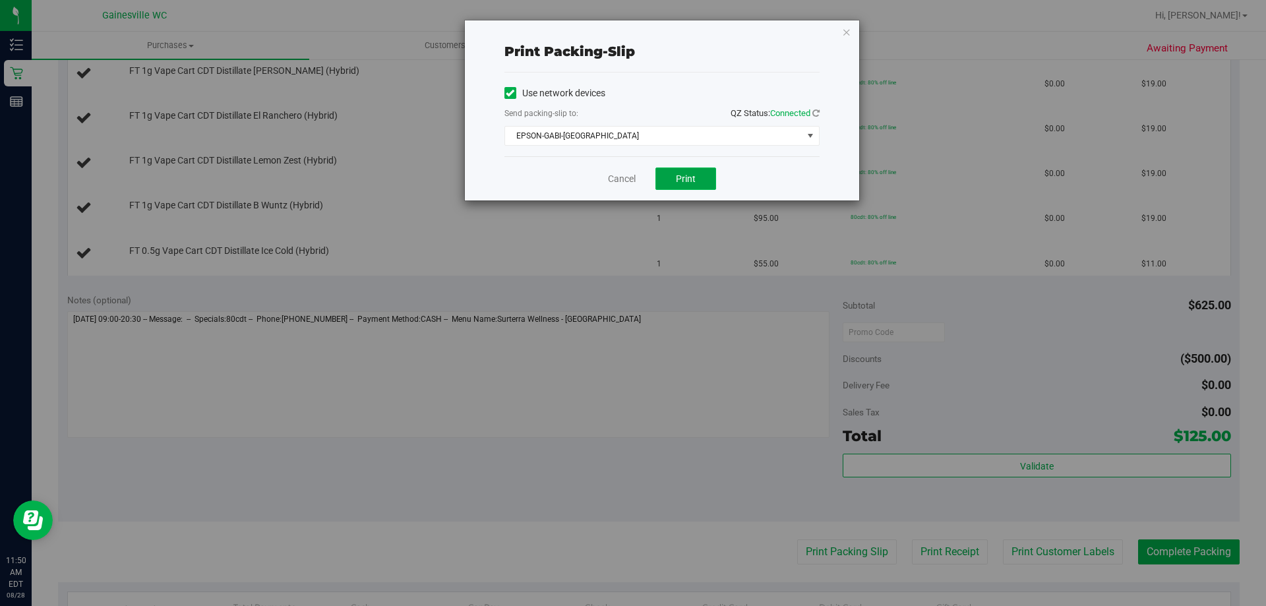
click at [692, 182] on span "Print" at bounding box center [686, 178] width 20 height 11
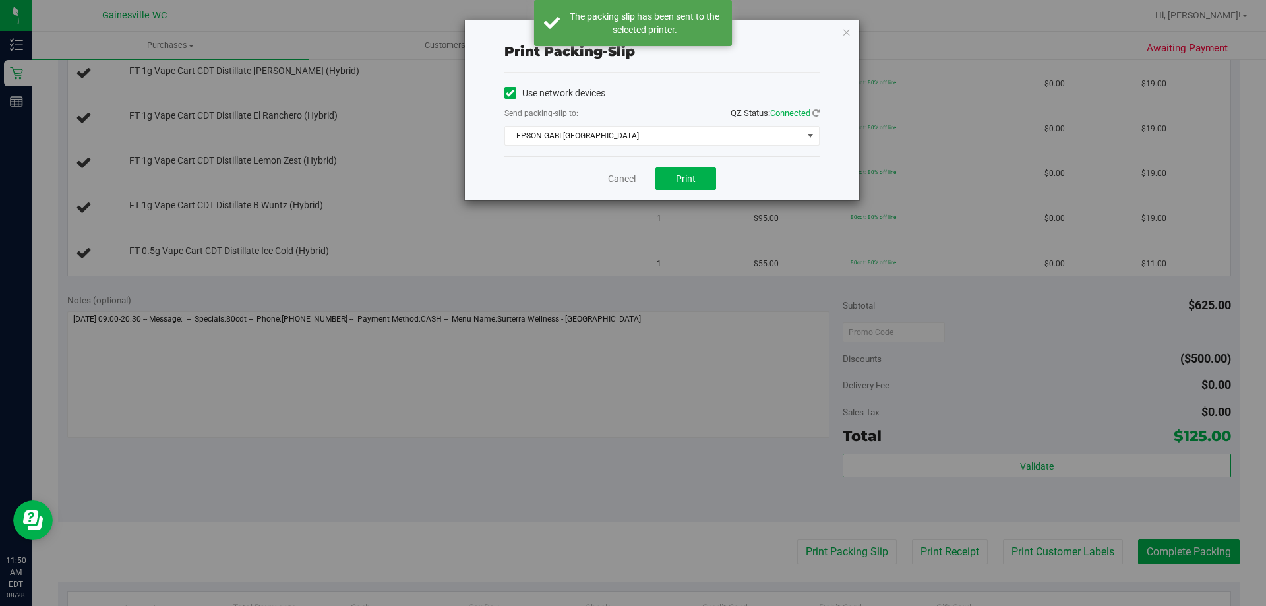
click at [617, 184] on link "Cancel" at bounding box center [622, 179] width 28 height 14
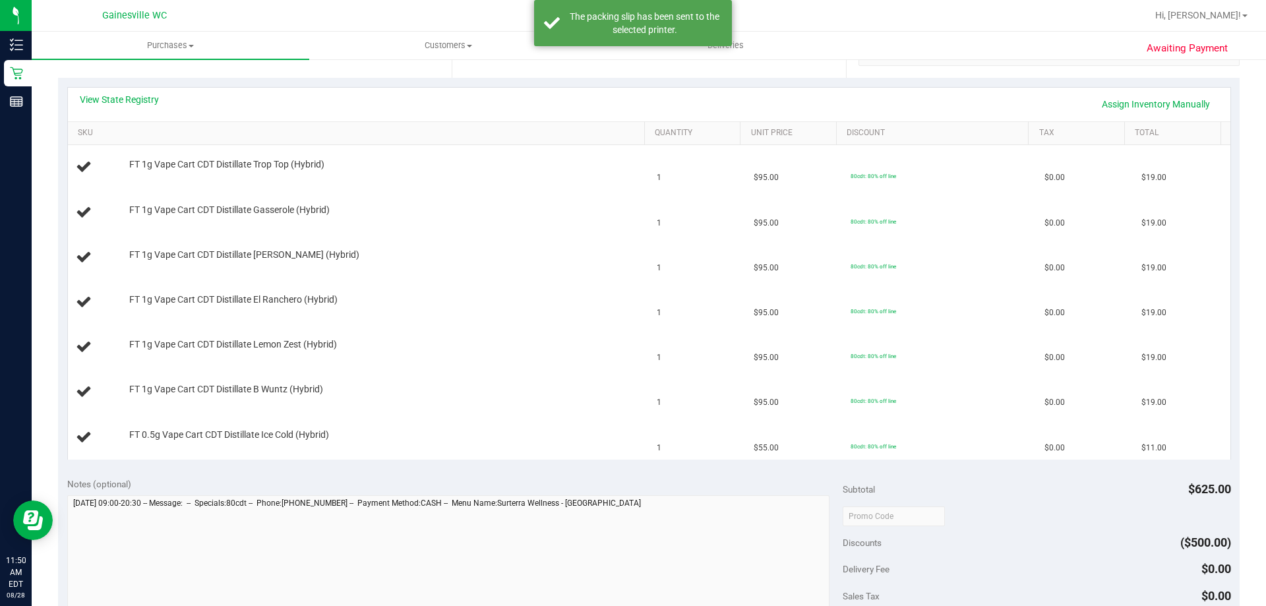
scroll to position [264, 0]
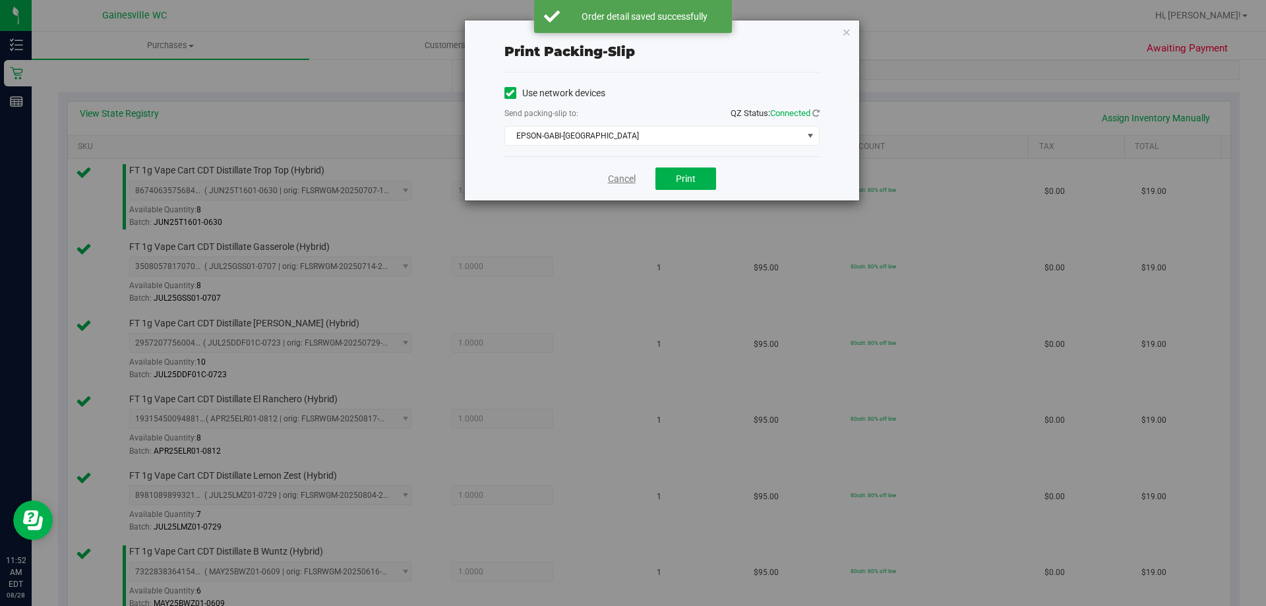
click at [632, 175] on link "Cancel" at bounding box center [622, 179] width 28 height 14
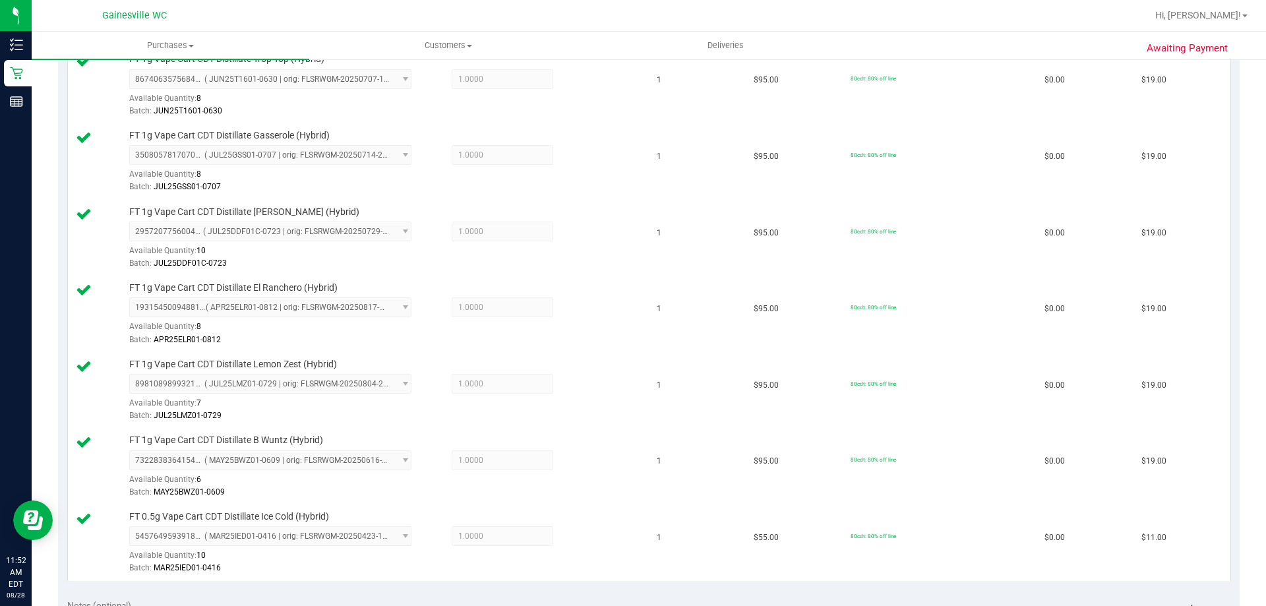
scroll to position [584, 0]
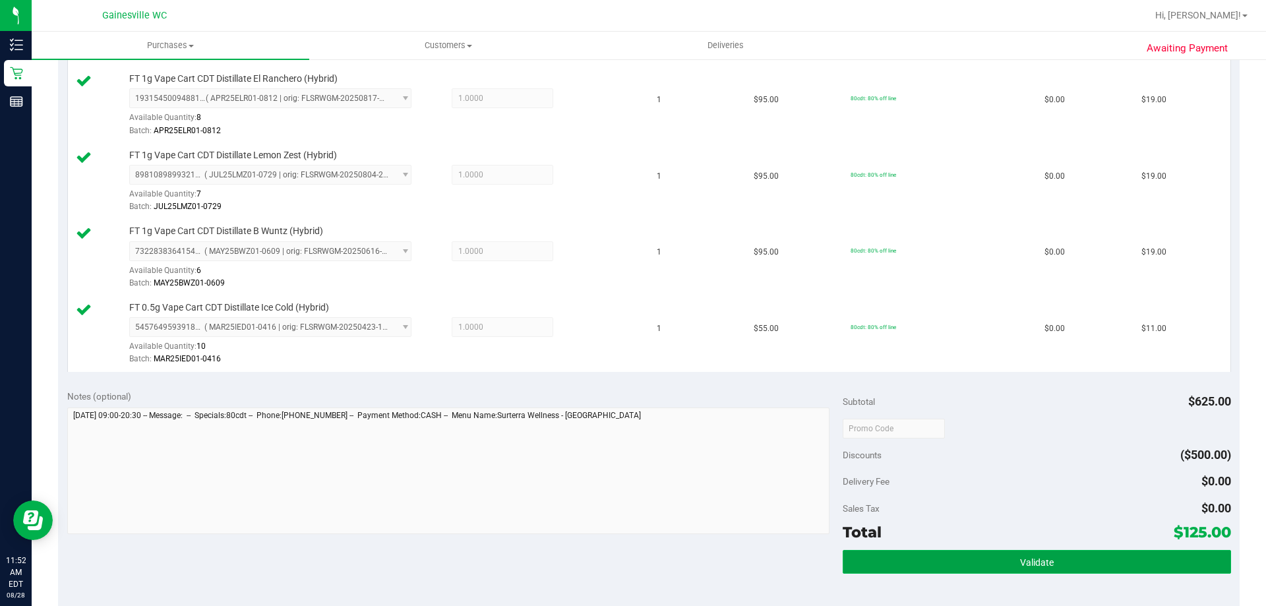
click at [856, 559] on button "Validate" at bounding box center [1037, 562] width 388 height 24
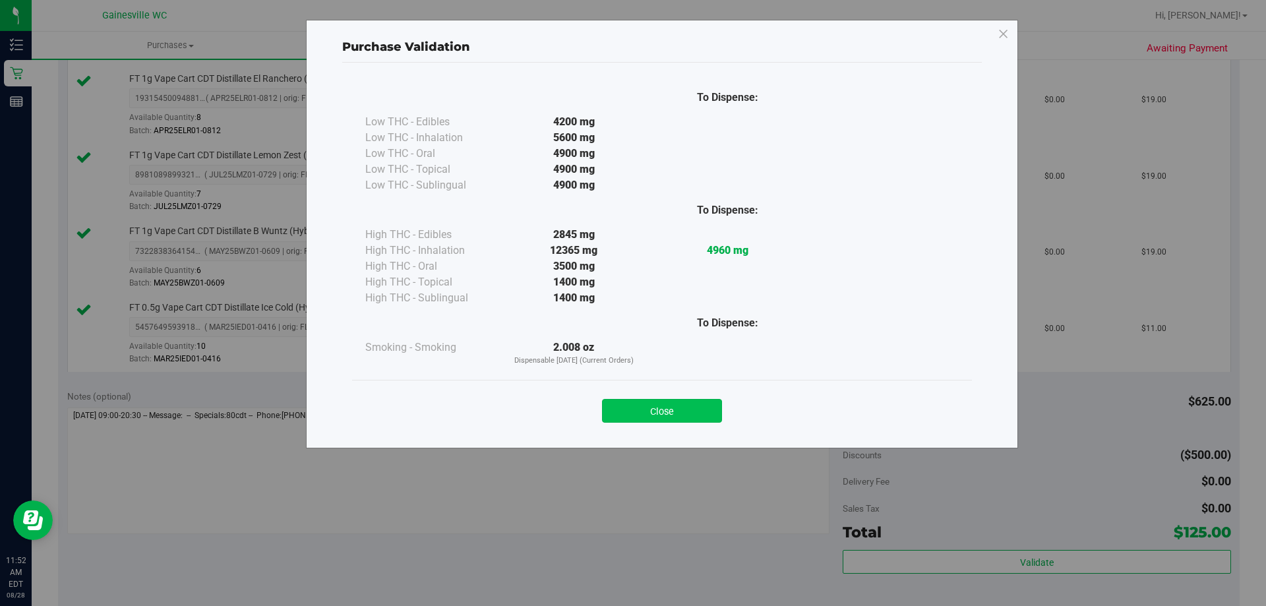
click at [689, 417] on button "Close" at bounding box center [662, 411] width 120 height 24
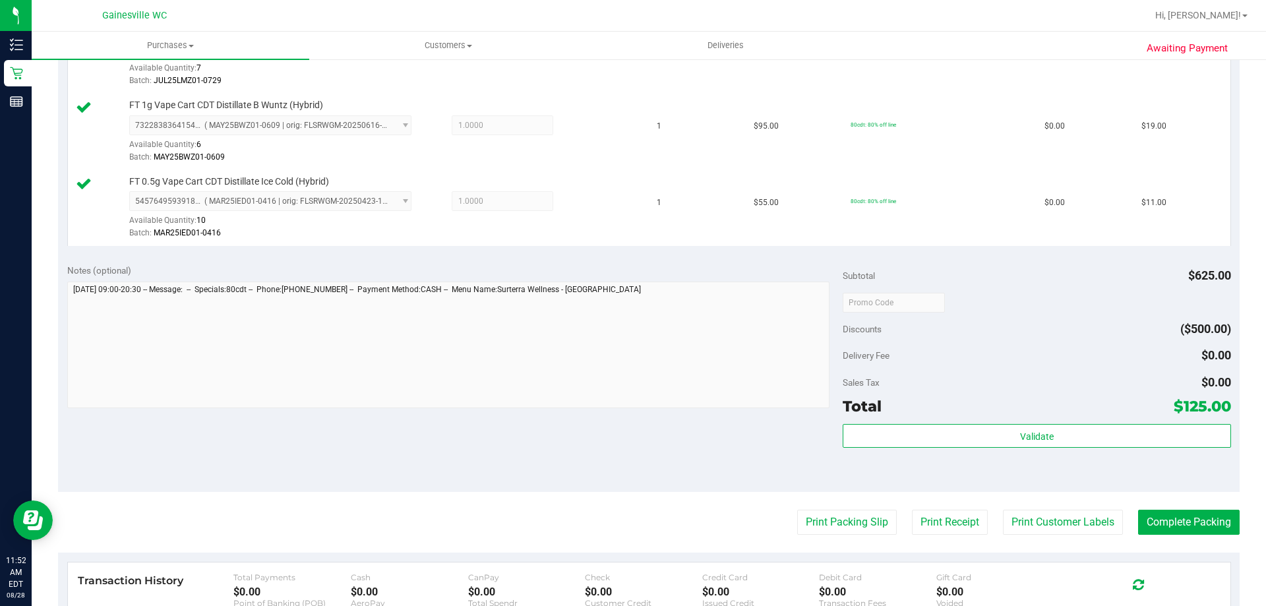
scroll to position [914, 0]
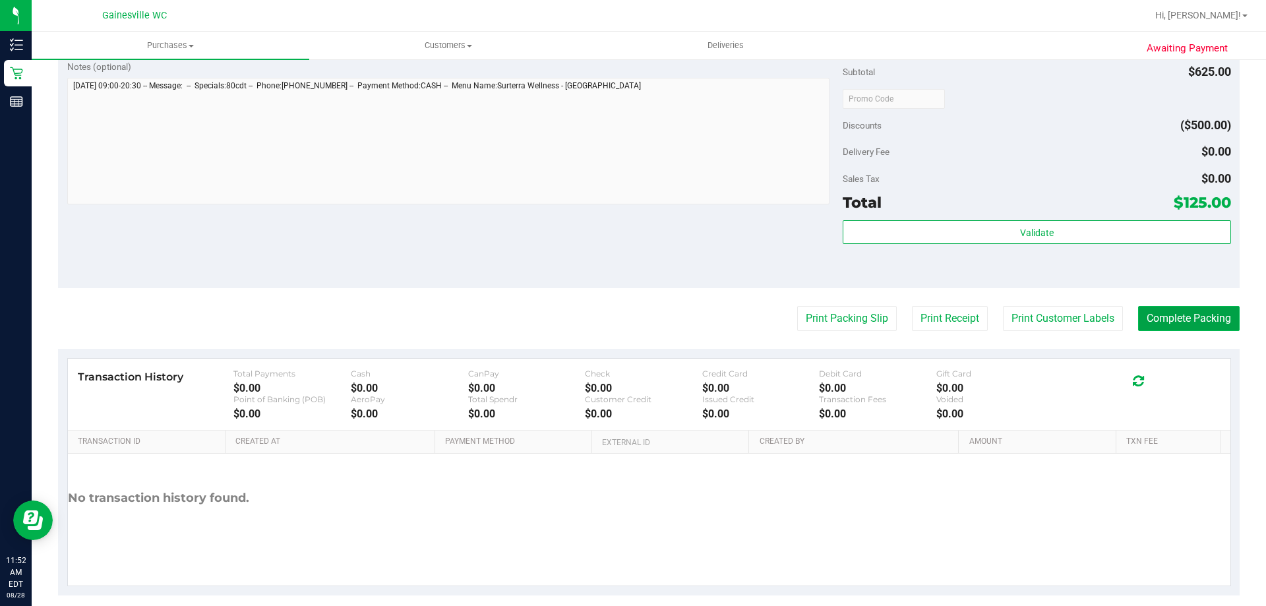
click at [1178, 317] on button "Complete Packing" at bounding box center [1189, 318] width 102 height 25
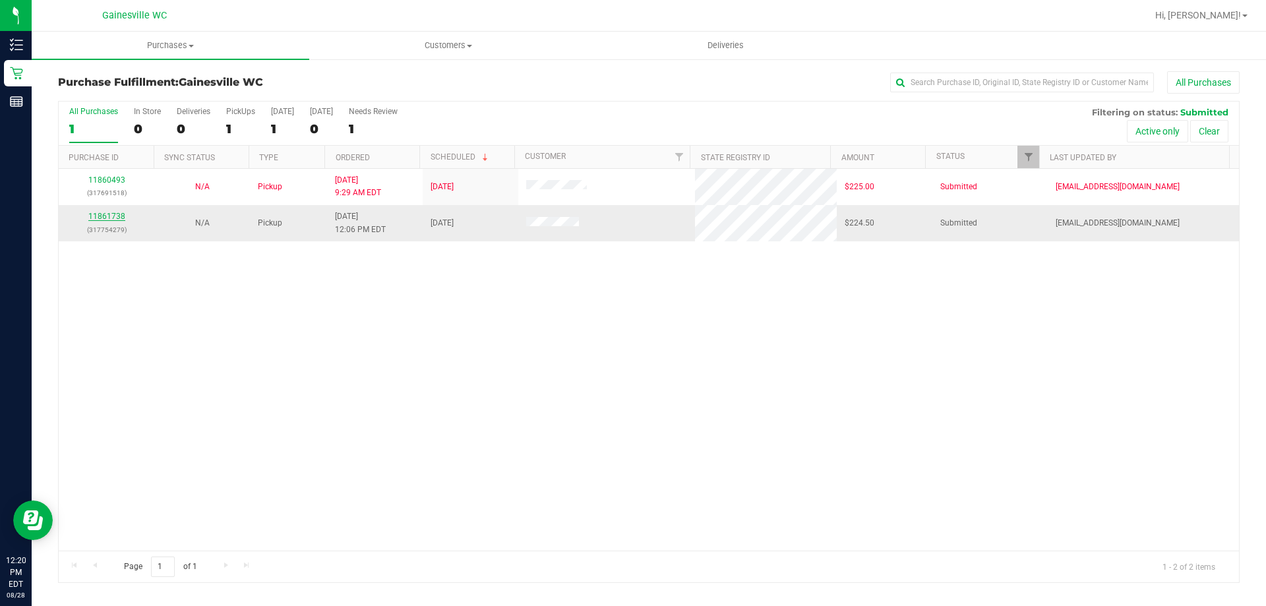
click at [120, 214] on link "11861738" at bounding box center [106, 216] width 37 height 9
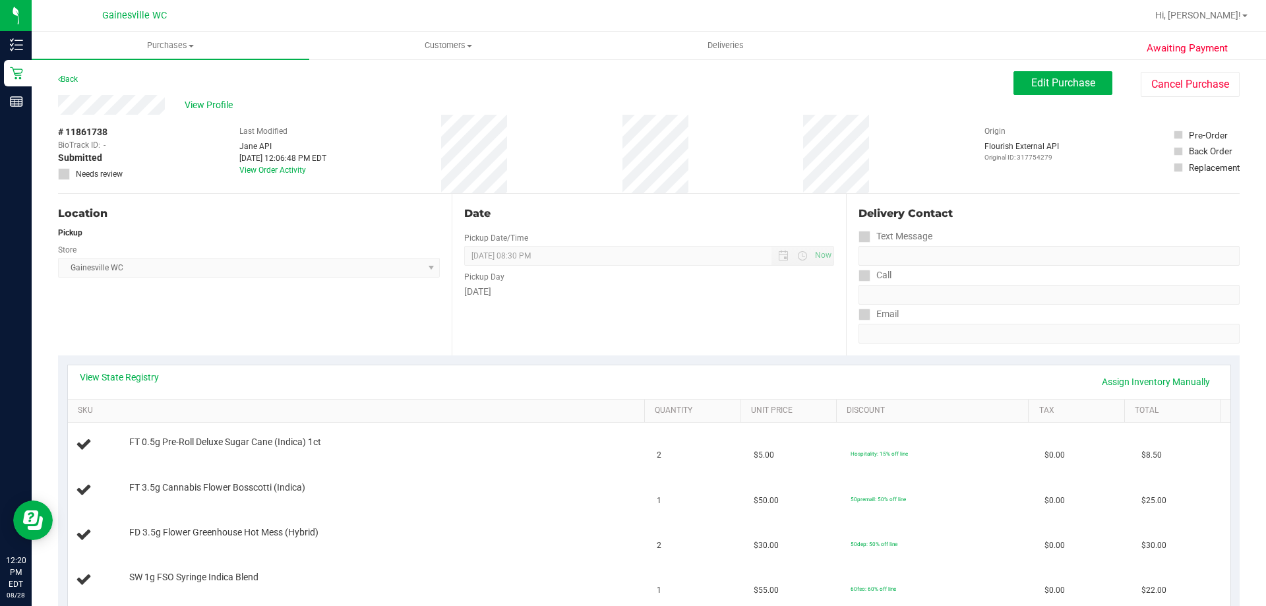
click at [105, 388] on div "View State Registry Assign Inventory Manually" at bounding box center [649, 381] width 1139 height 22
click at [108, 376] on link "View State Registry" at bounding box center [119, 376] width 79 height 13
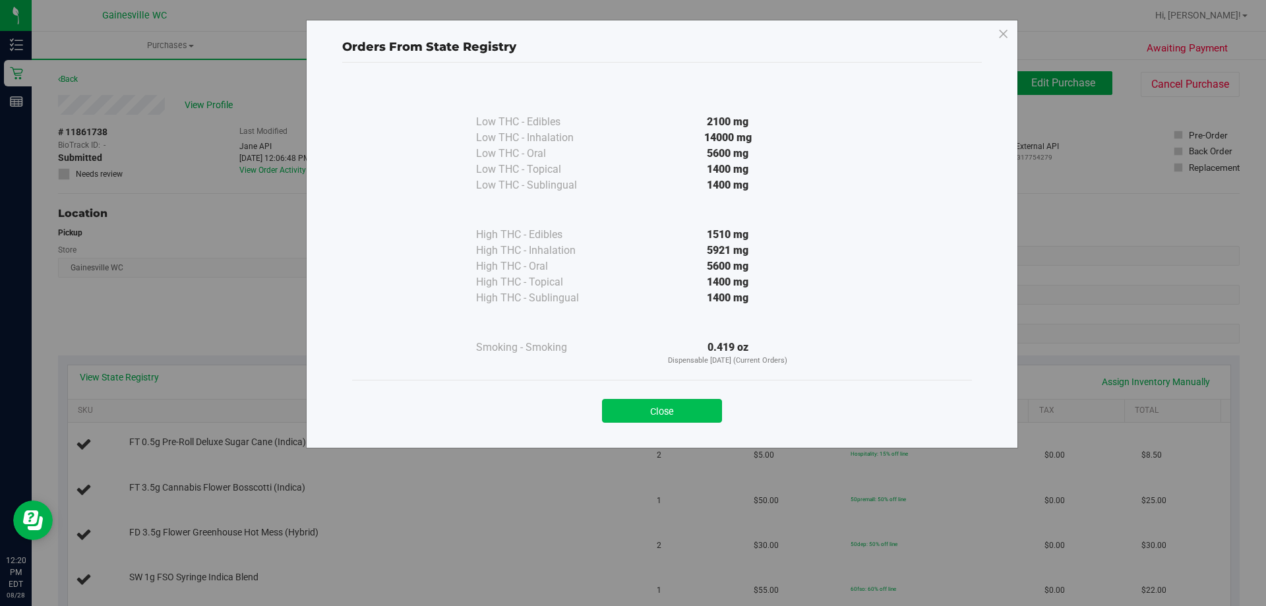
click at [661, 406] on button "Close" at bounding box center [662, 411] width 120 height 24
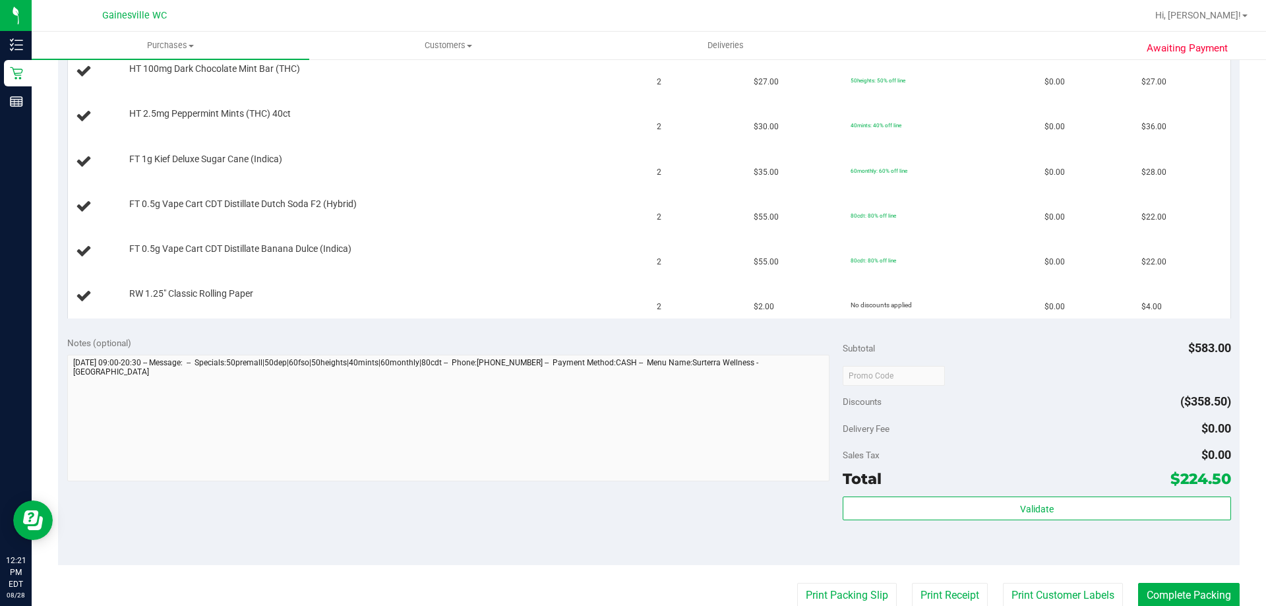
scroll to position [582, 0]
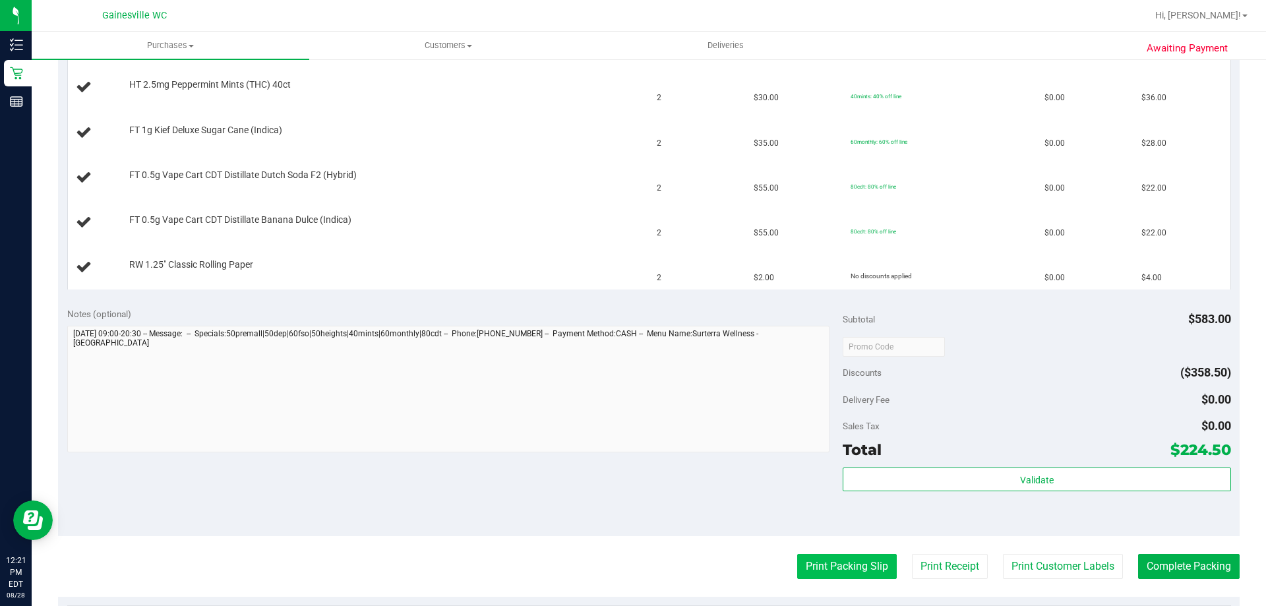
click at [839, 571] on button "Print Packing Slip" at bounding box center [847, 566] width 100 height 25
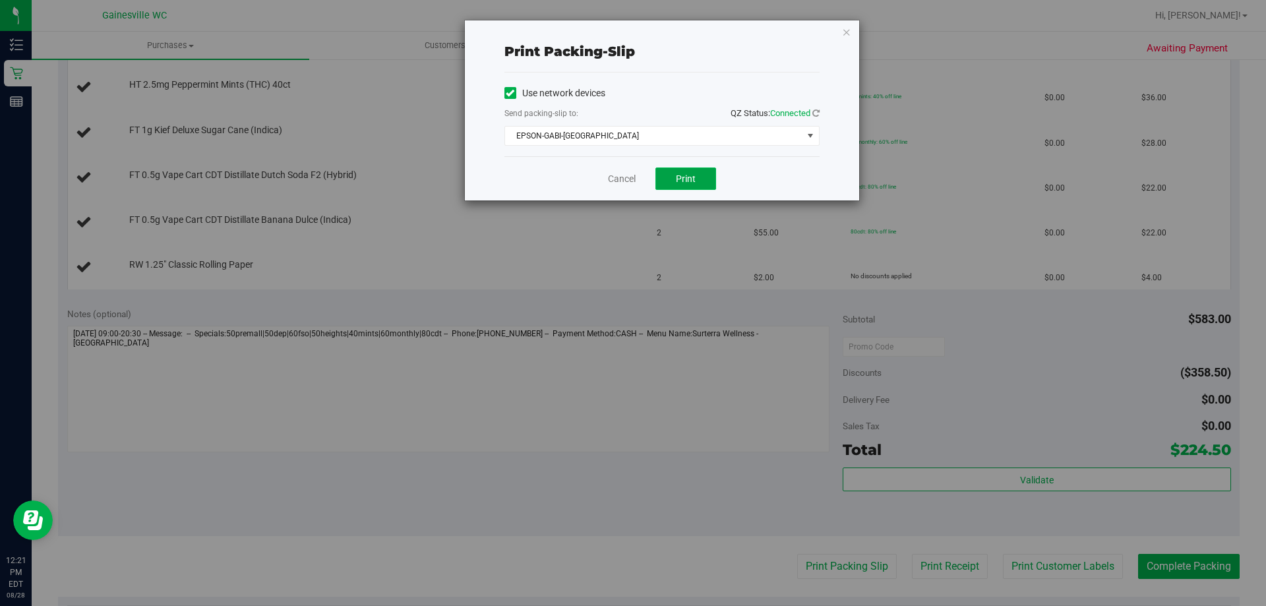
click at [674, 180] on button "Print" at bounding box center [685, 178] width 61 height 22
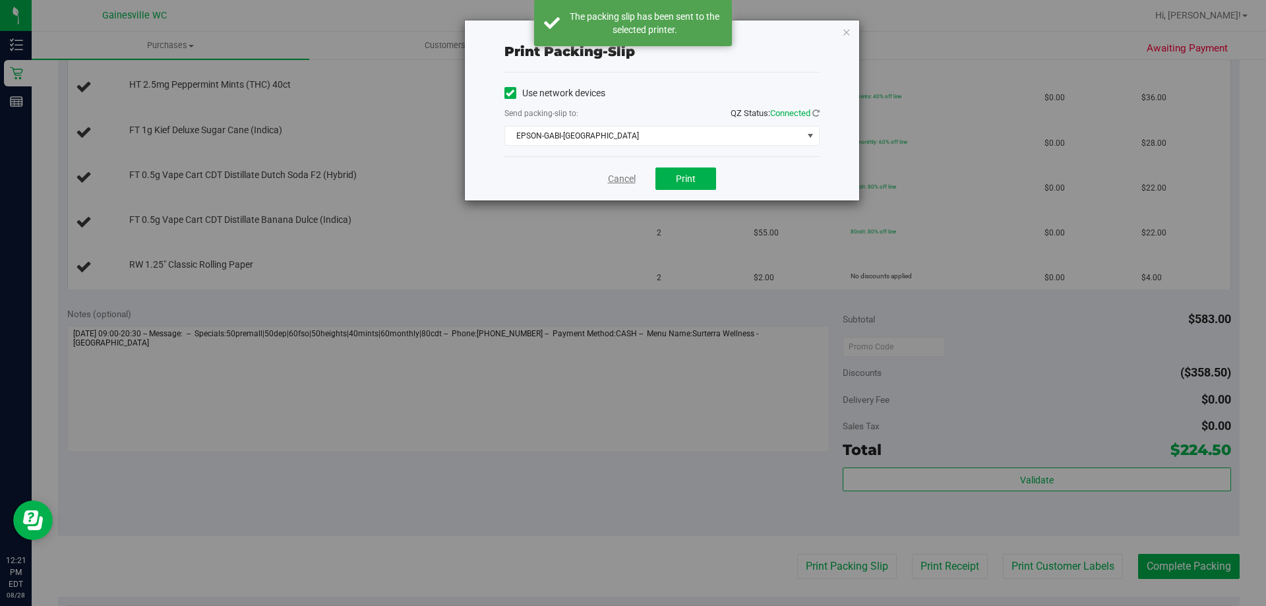
click at [632, 181] on link "Cancel" at bounding box center [622, 179] width 28 height 14
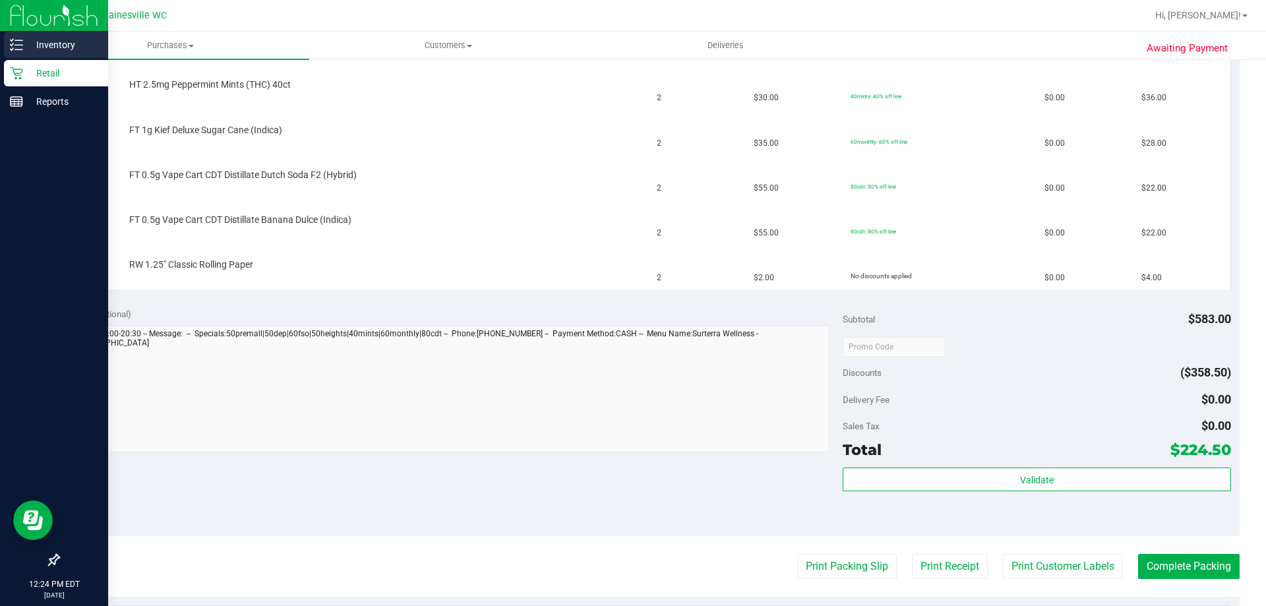
click at [55, 39] on p "Inventory" at bounding box center [62, 45] width 79 height 16
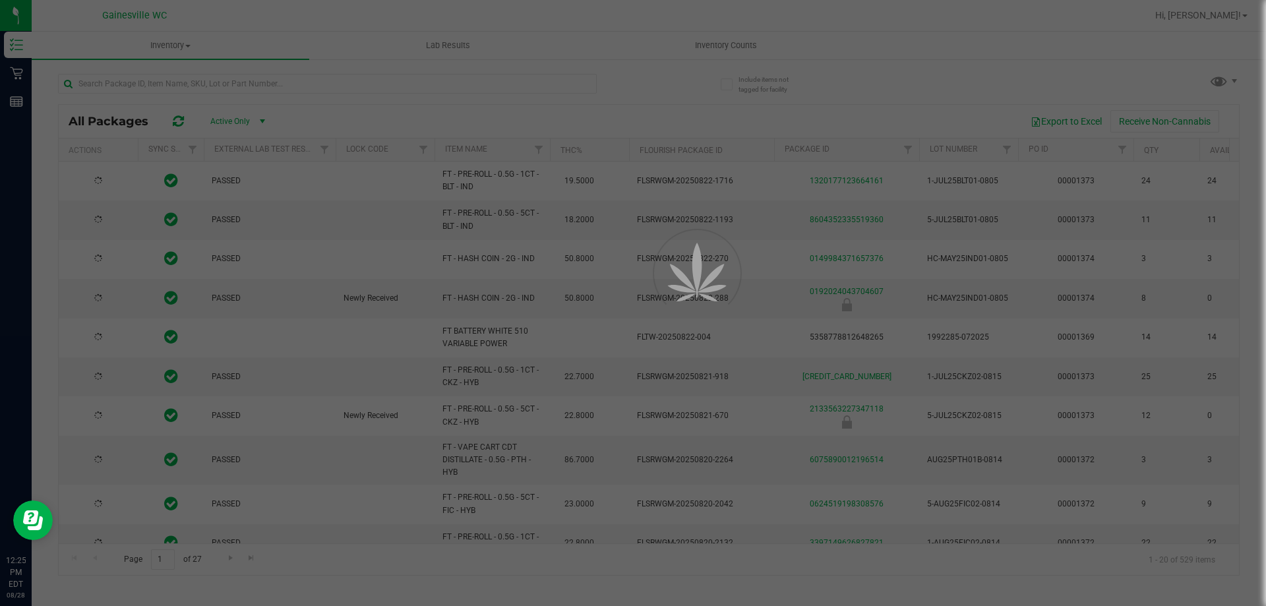
click at [150, 80] on div at bounding box center [633, 303] width 1266 height 606
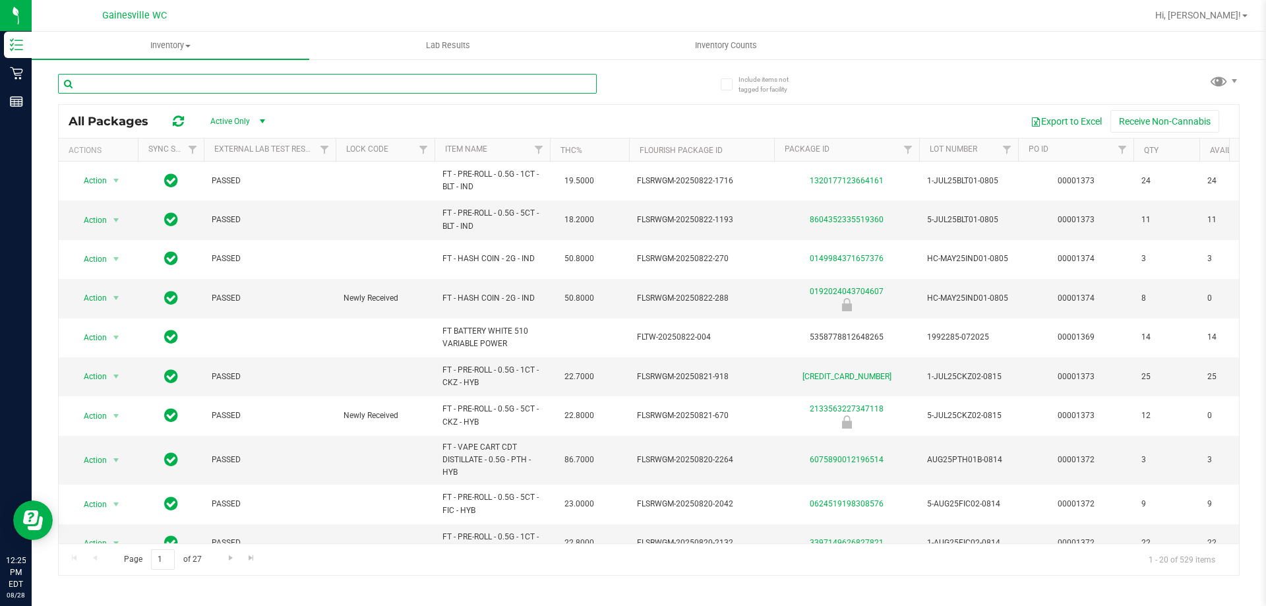
click at [150, 80] on input "text" at bounding box center [327, 84] width 539 height 20
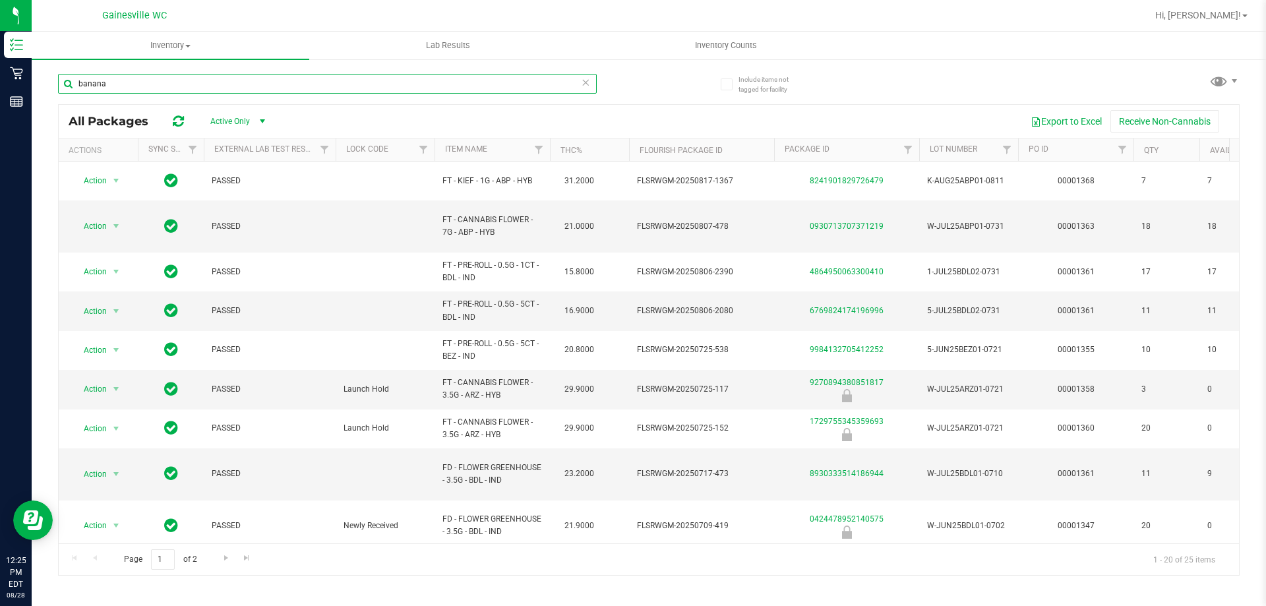
click at [232, 88] on input "banana" at bounding box center [327, 84] width 539 height 20
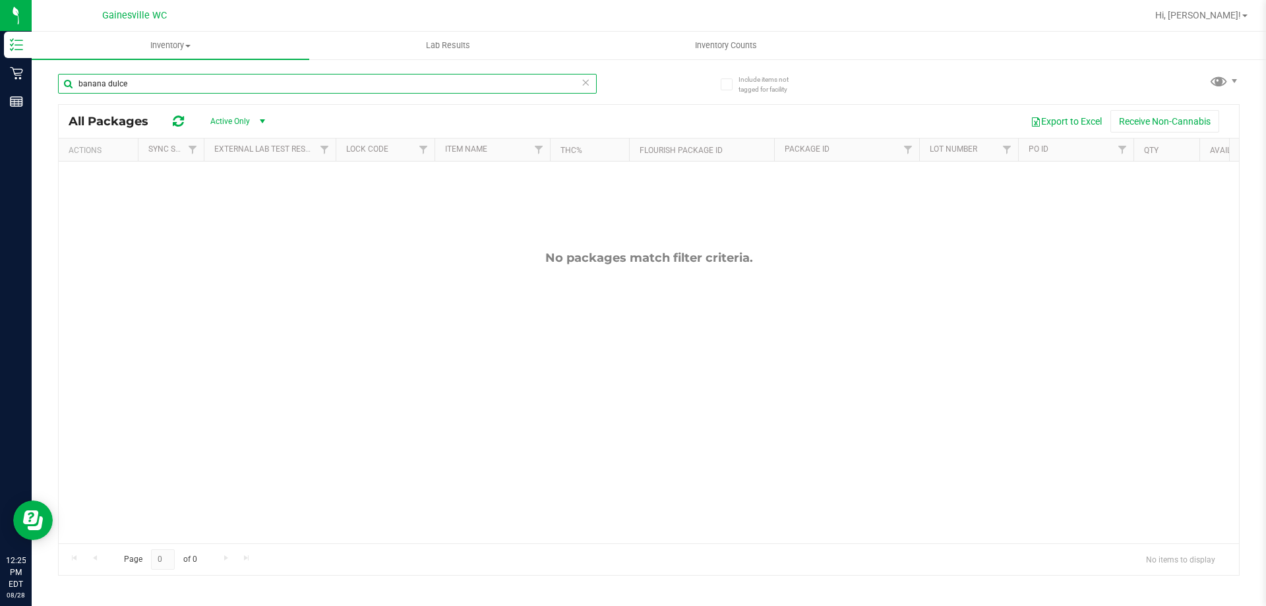
type input "banana dulce"
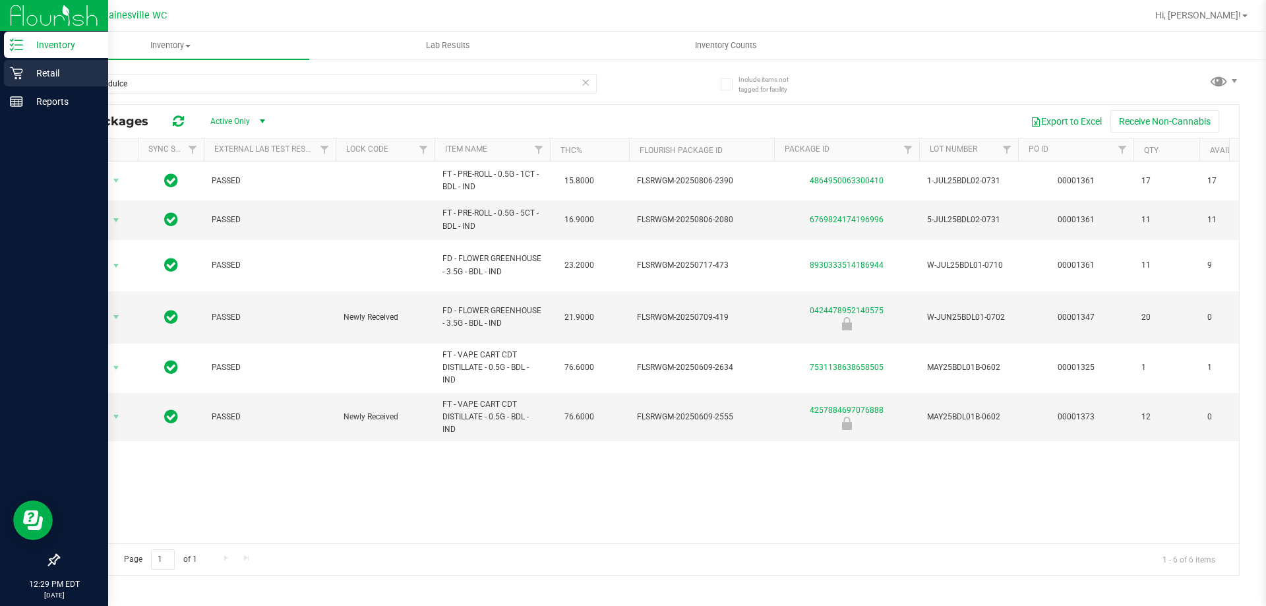
click at [40, 78] on p "Retail" at bounding box center [62, 73] width 79 height 16
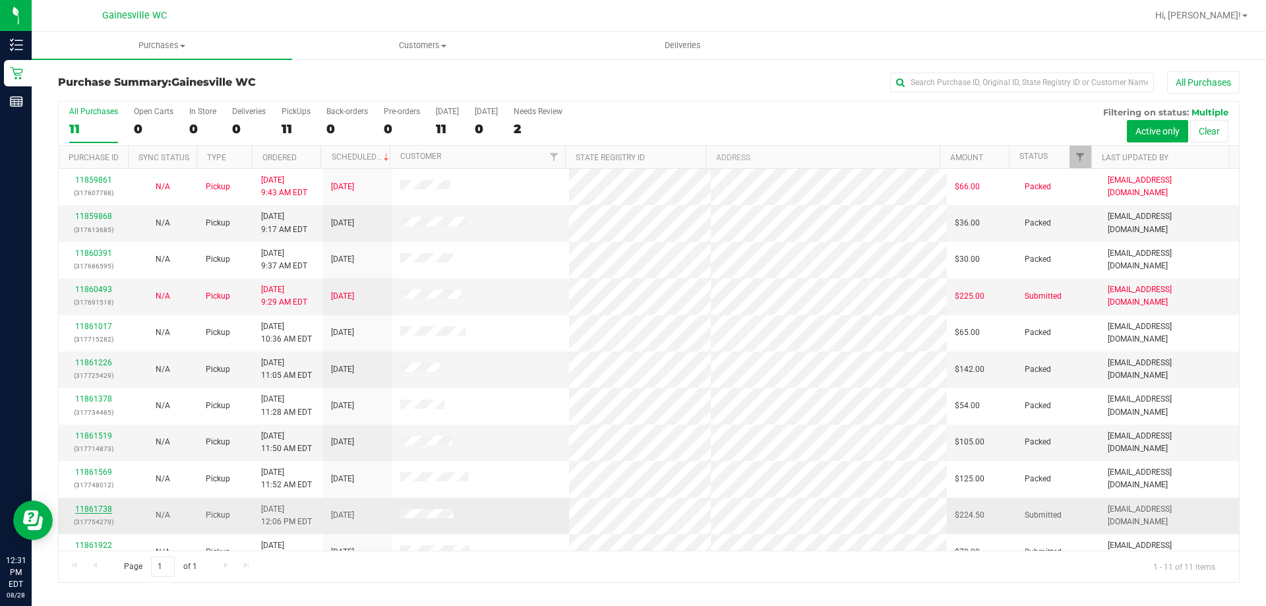
click at [81, 508] on link "11861738" at bounding box center [93, 508] width 37 height 9
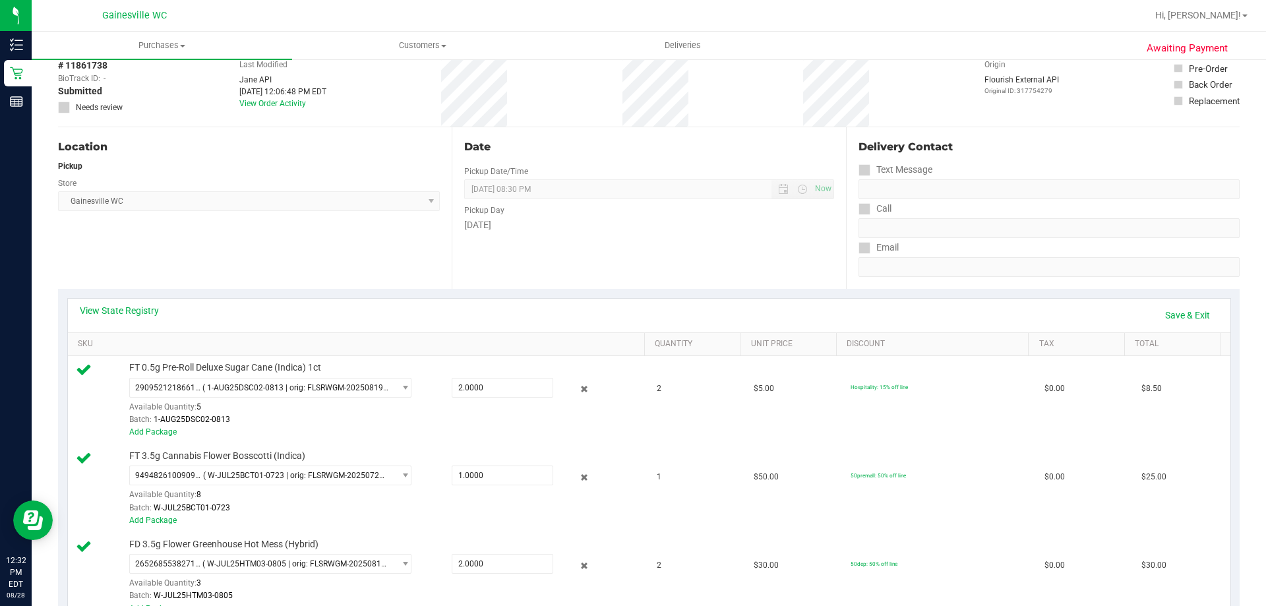
scroll to position [66, 0]
click at [1179, 316] on link "Save & Exit" at bounding box center [1187, 316] width 62 height 22
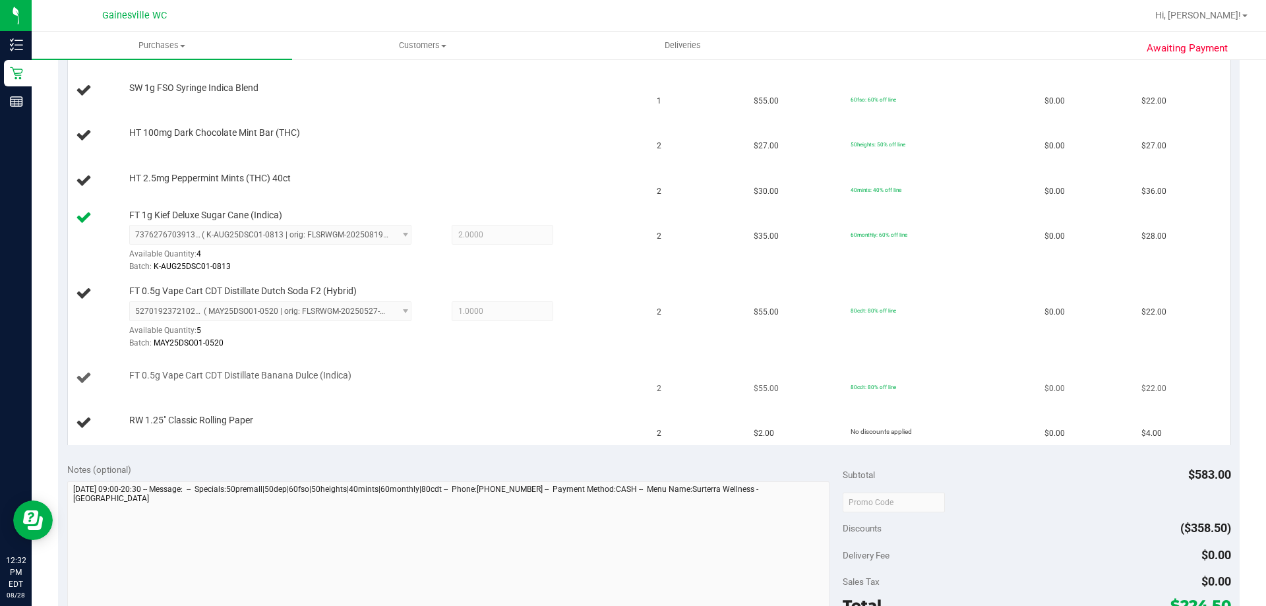
scroll to position [593, 0]
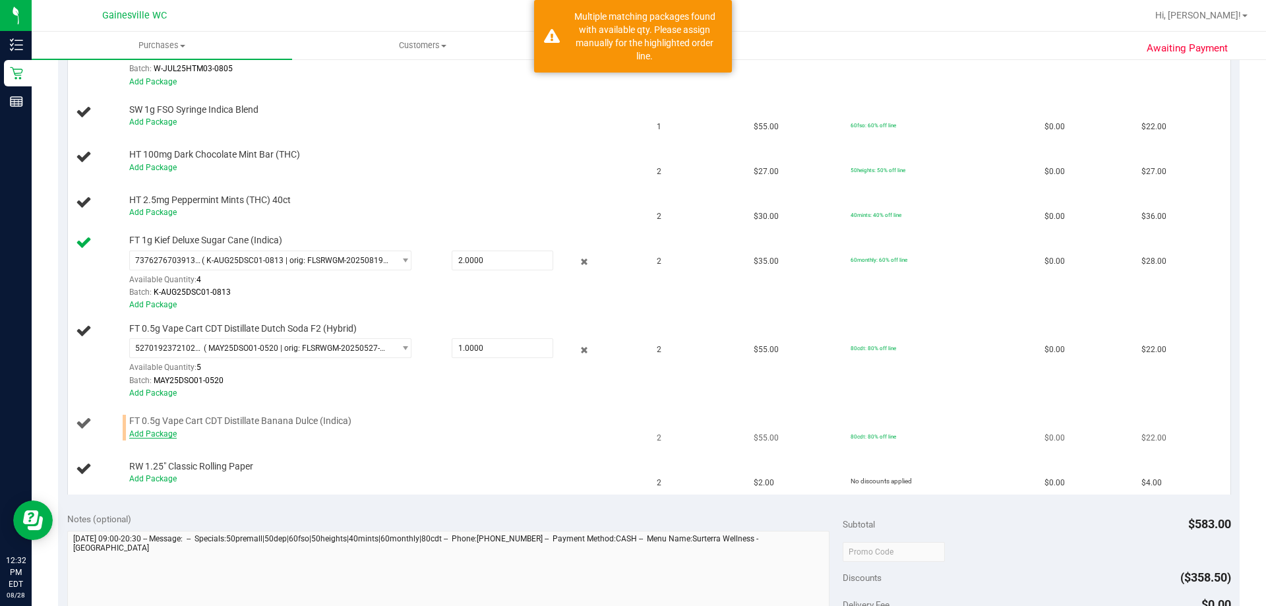
click at [154, 434] on link "Add Package" at bounding box center [152, 433] width 47 height 9
click at [312, 441] on div "View State Registry Save & Exit SKU Quantity Unit Price Discount Tax Total FT 0…" at bounding box center [648, 133] width 1181 height 742
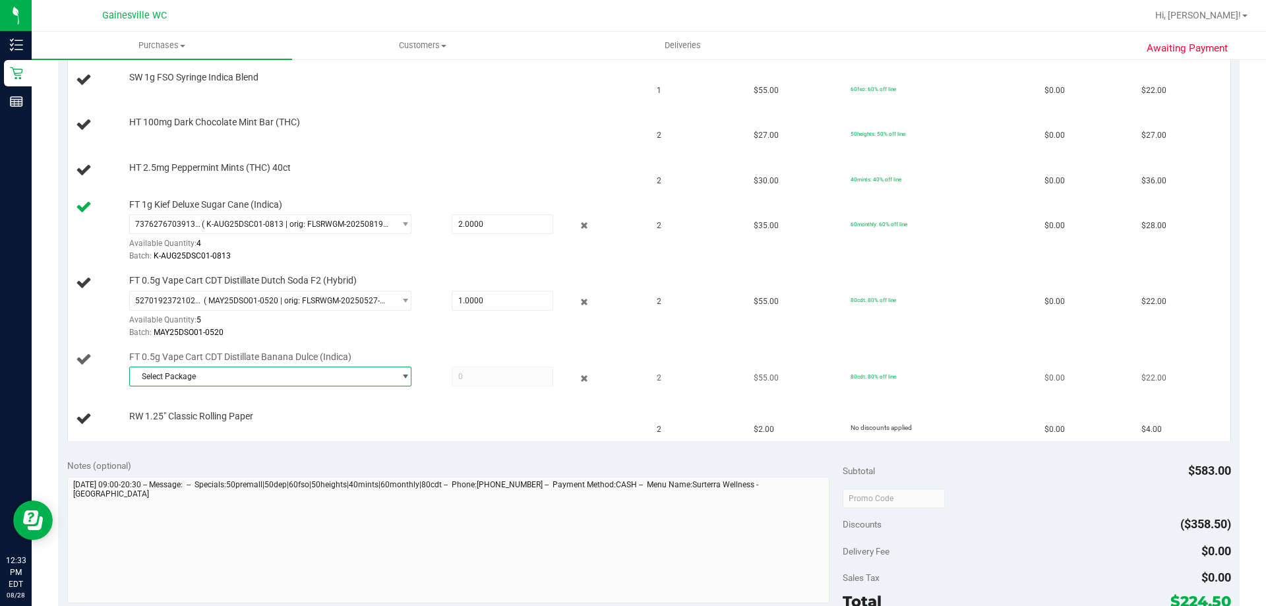
click at [312, 377] on span "Select Package" at bounding box center [262, 376] width 264 height 18
click at [179, 436] on li "7531138638658505 ( MAY25BDL01B-0602 | orig: FLSRWGM-20250609-2634 )" at bounding box center [267, 431] width 276 height 18
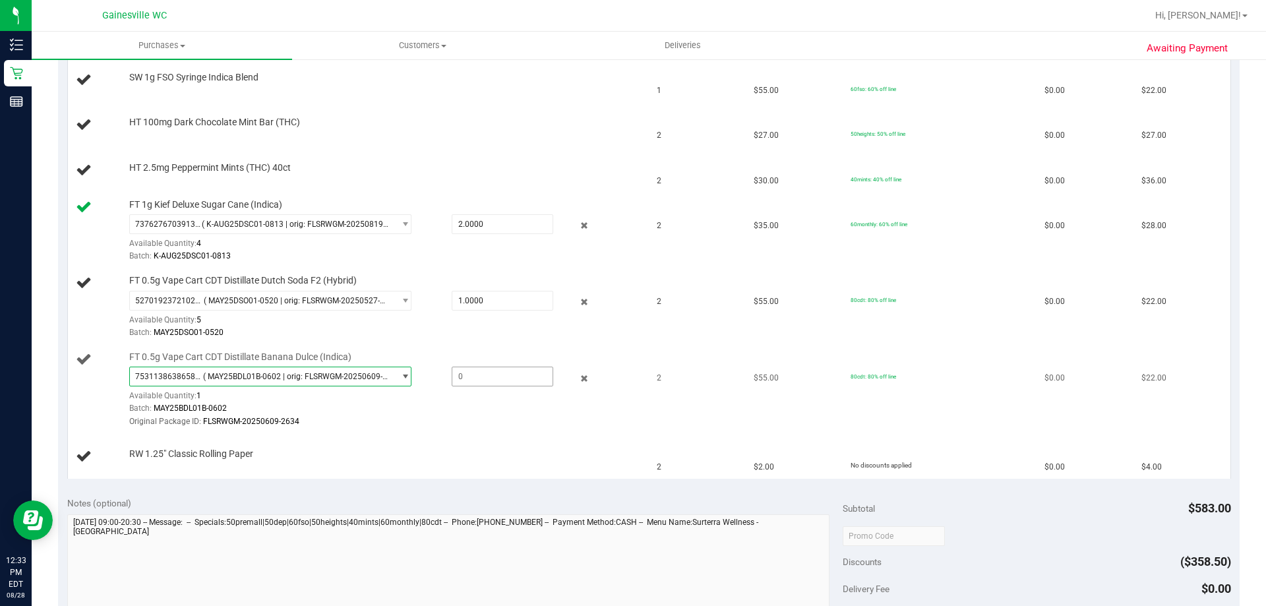
click at [492, 378] on span at bounding box center [503, 377] width 102 height 20
type input "1"
type input "1.0000"
click at [465, 442] on td "RW 1.25" Classic Rolling Paper" at bounding box center [358, 456] width 581 height 44
